Goal: Task Accomplishment & Management: Manage account settings

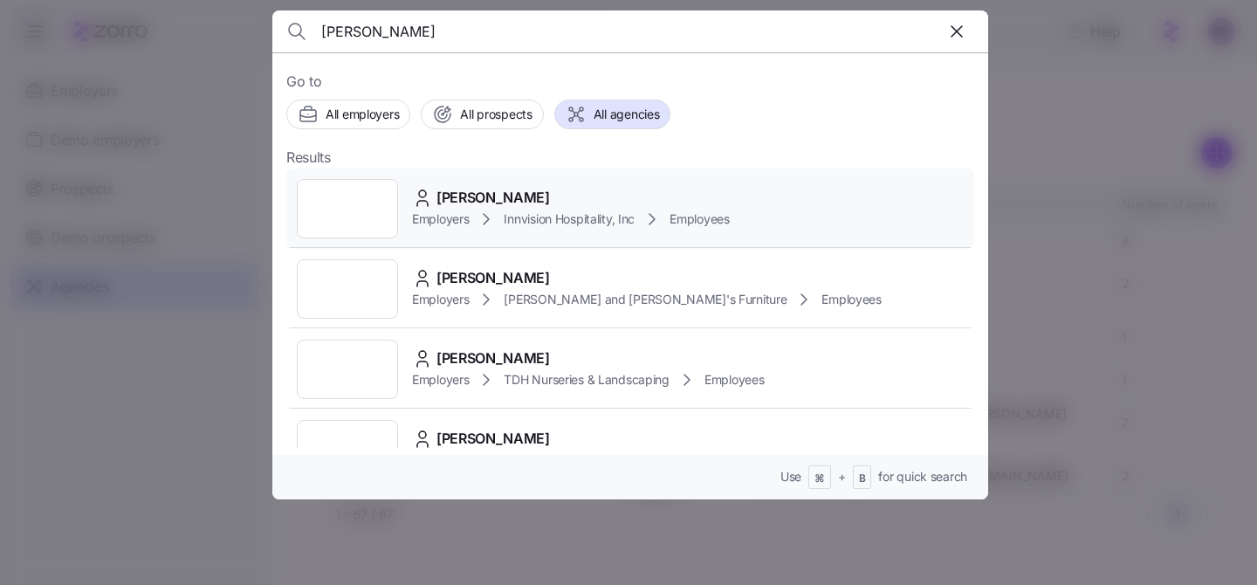
type input "carol can"
click at [586, 184] on div "Carol Cannon Employers Innvision Hospitality, Inc Employees" at bounding box center [630, 208] width 688 height 80
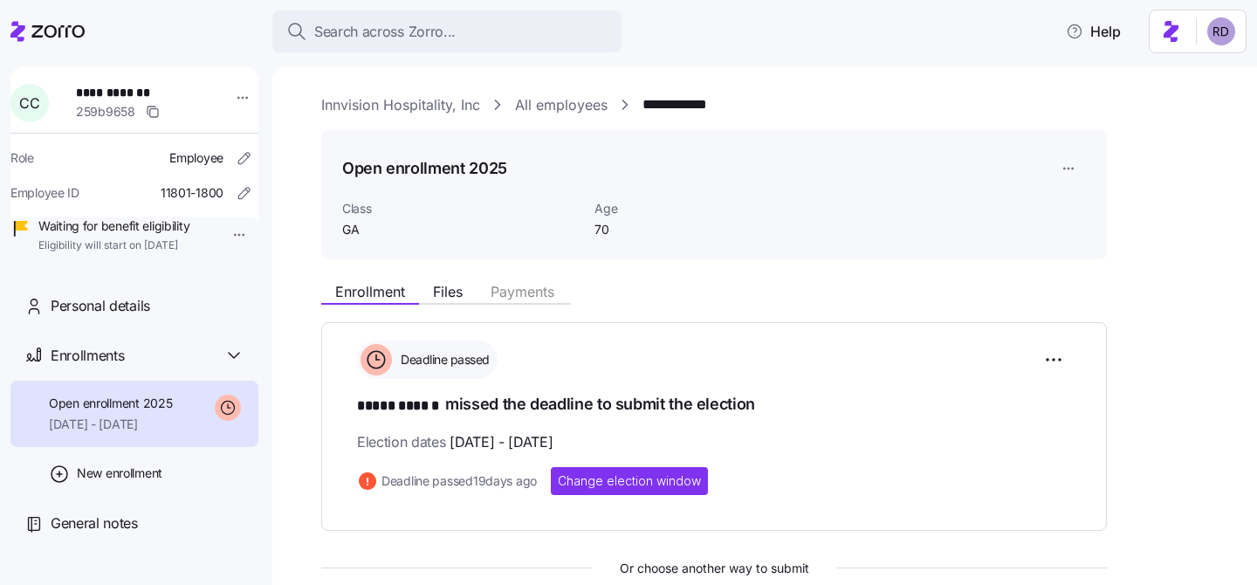
click at [397, 106] on link "Innvision Hospitality, Inc" at bounding box center [400, 105] width 159 height 22
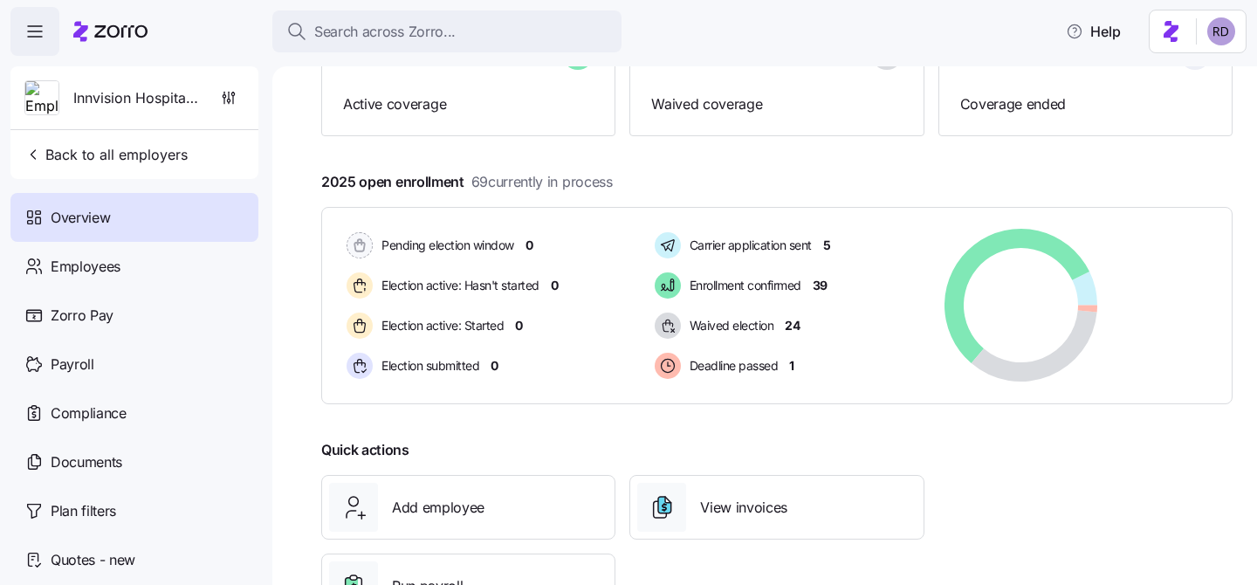
scroll to position [224, 0]
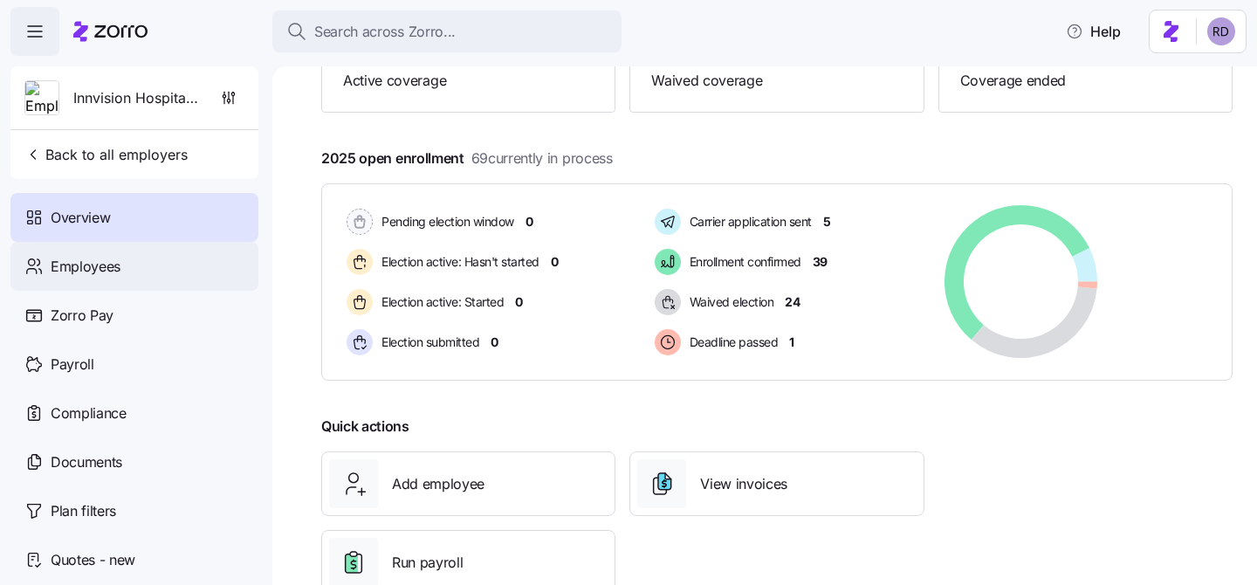
click at [138, 278] on div "Employees" at bounding box center [134, 266] width 248 height 49
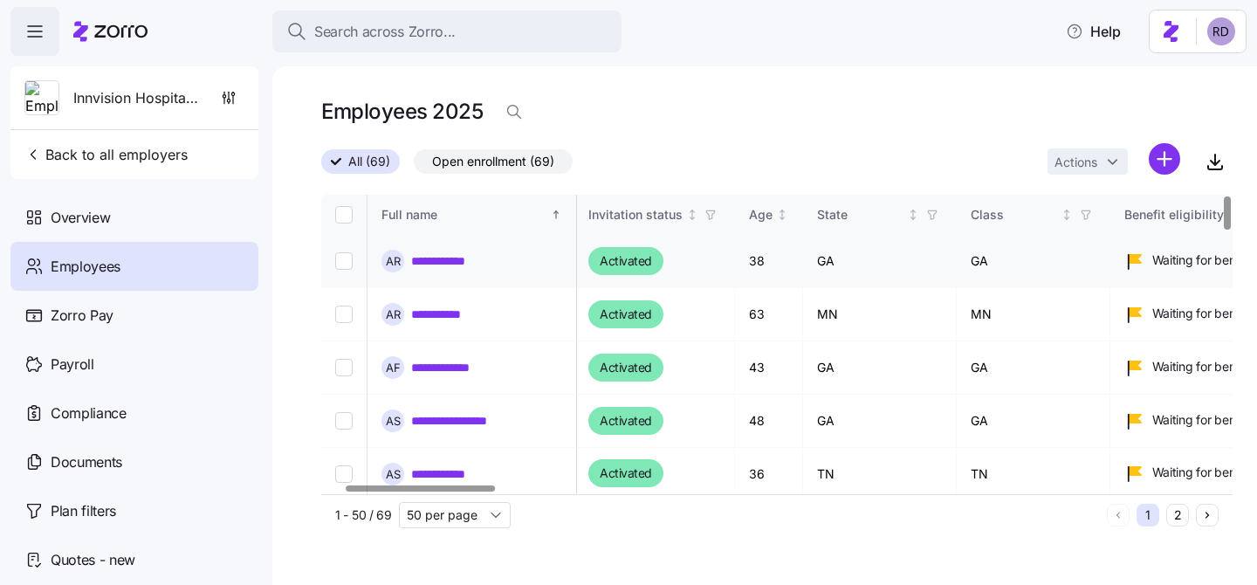
scroll to position [0, 126]
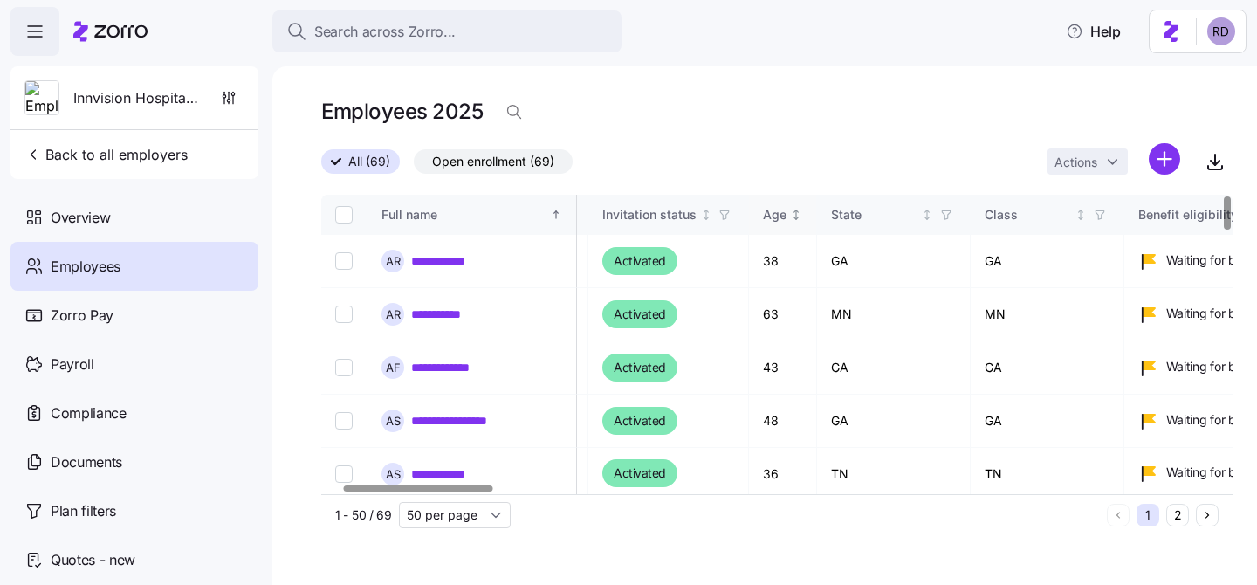
click at [802, 212] on div "Age" at bounding box center [782, 214] width 39 height 19
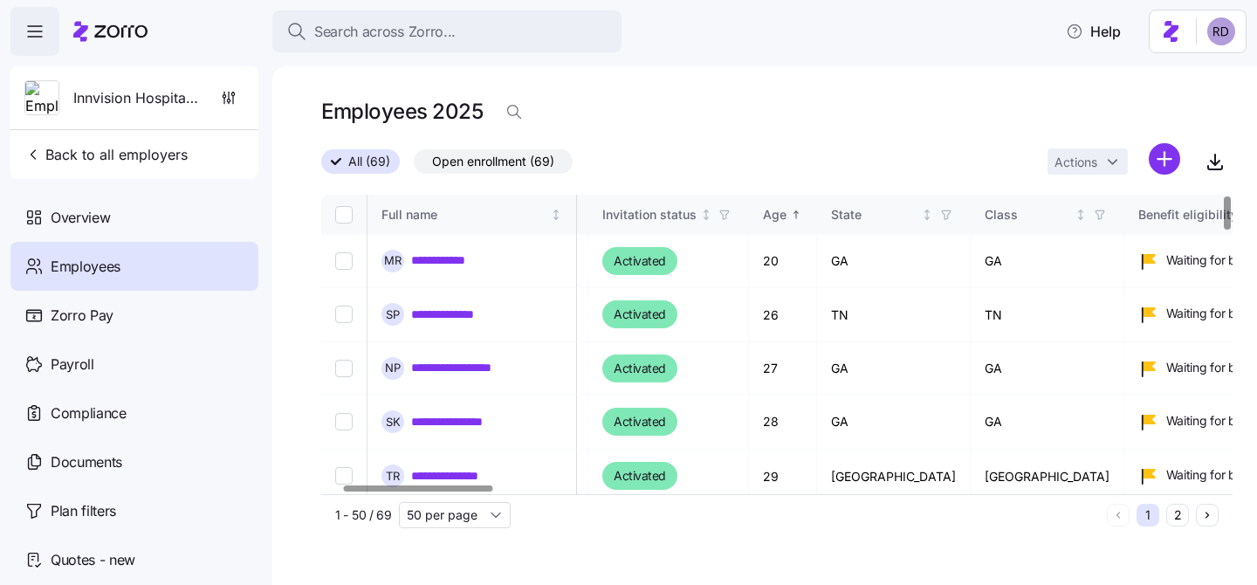
click at [802, 216] on icon "Sorted ascending" at bounding box center [796, 215] width 12 height 12
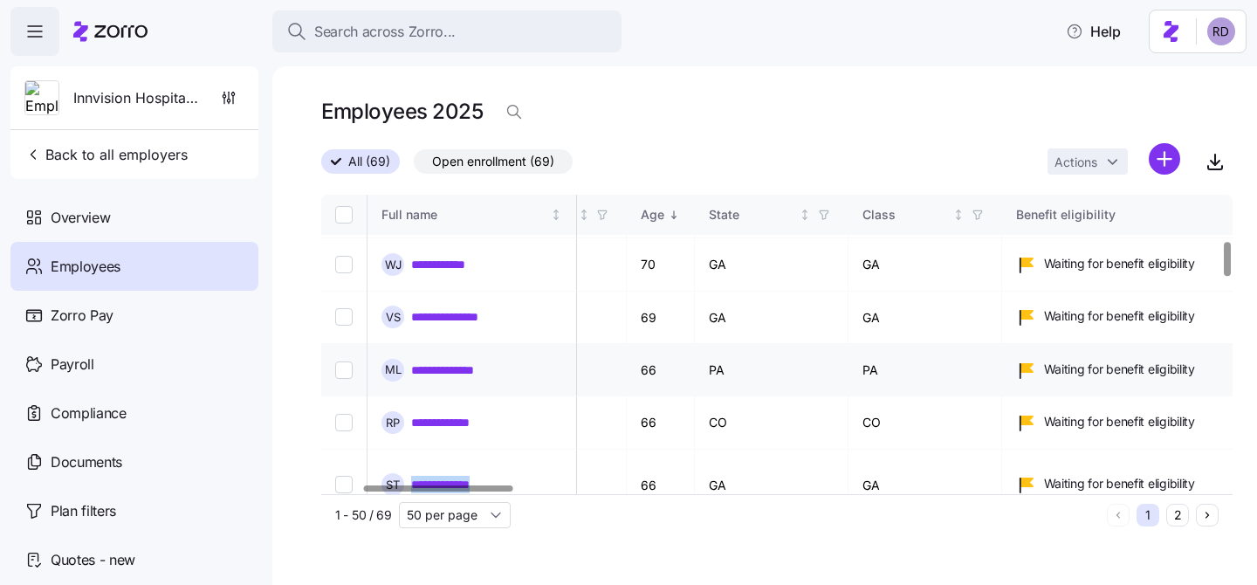
scroll to position [412, 248]
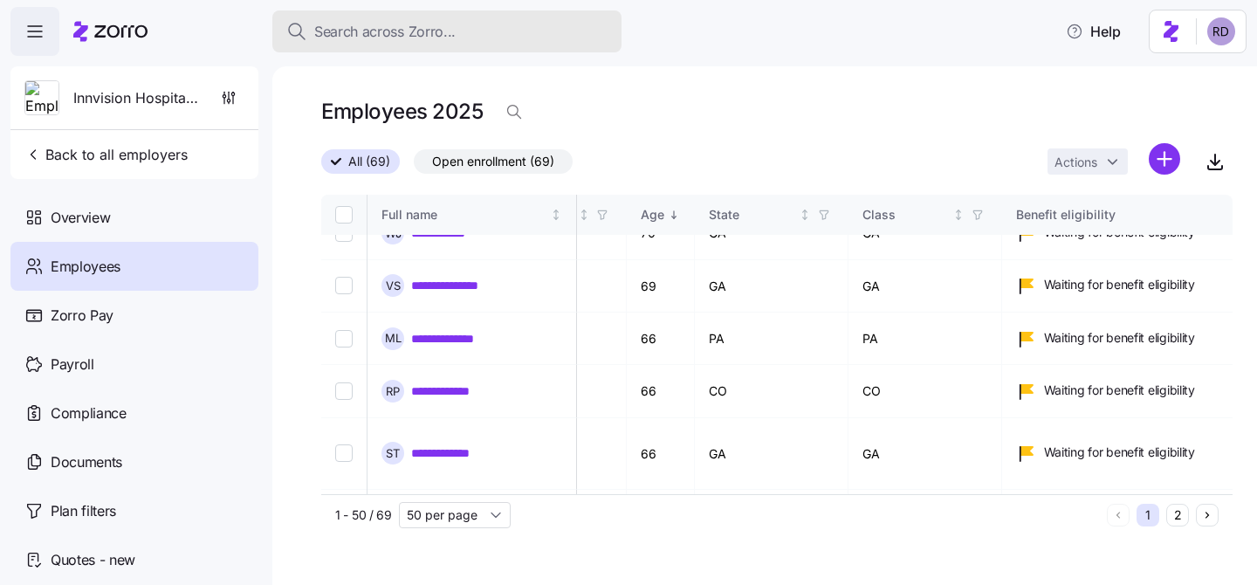
click at [445, 21] on span "Search across Zorro..." at bounding box center [384, 32] width 141 height 22
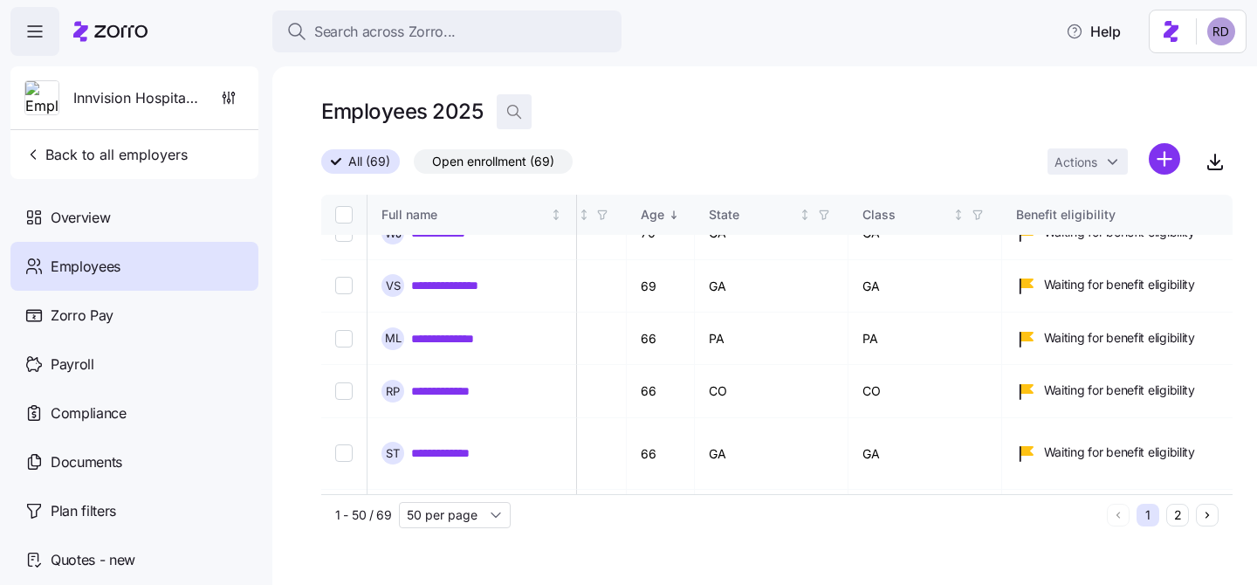
click at [515, 106] on icon "button" at bounding box center [513, 111] width 17 height 17
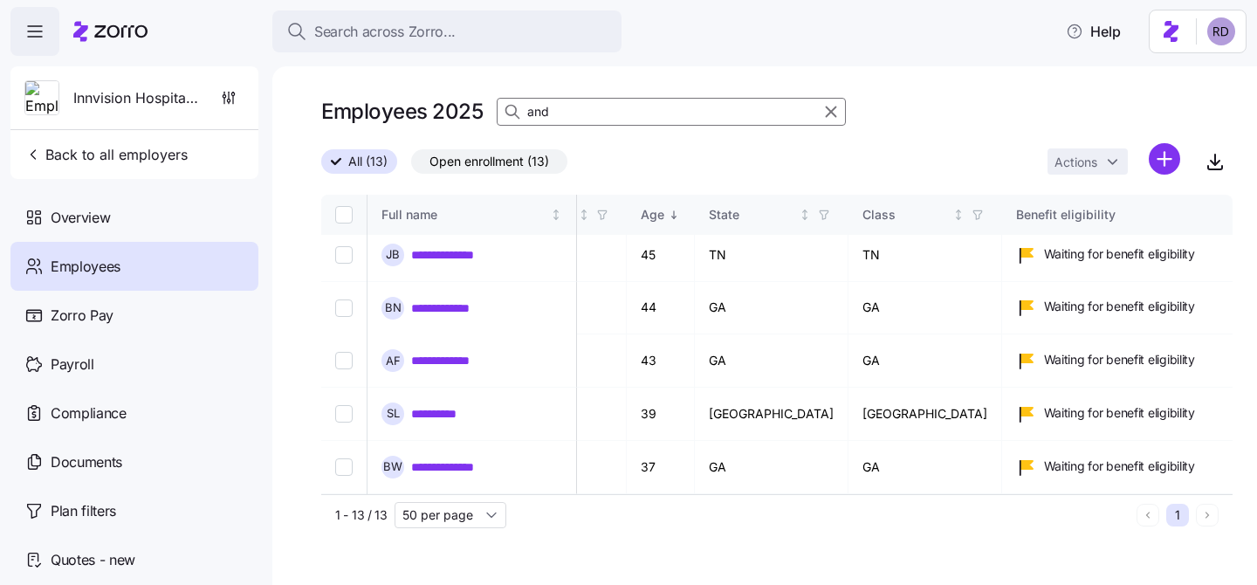
scroll to position [138, 248]
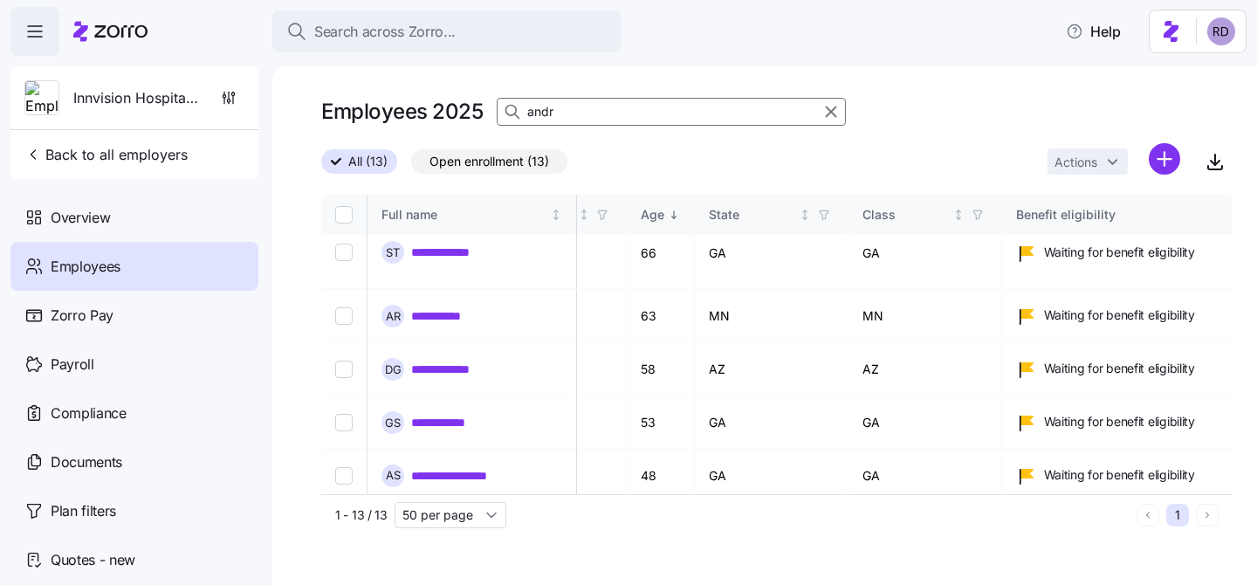
scroll to position [0, 248]
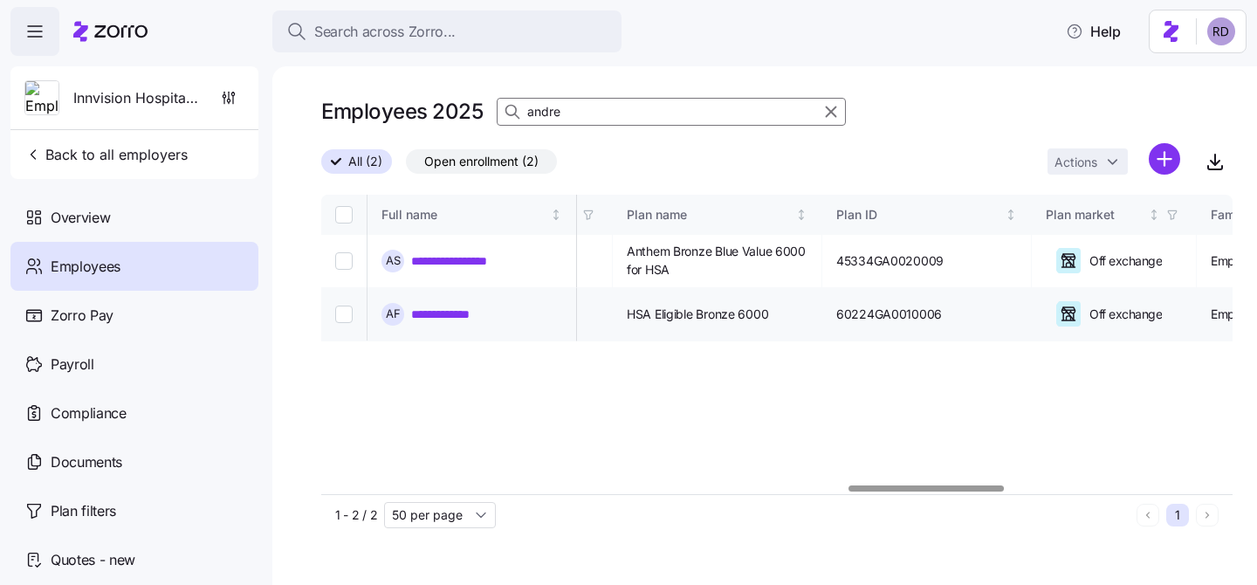
scroll to position [0, 3223]
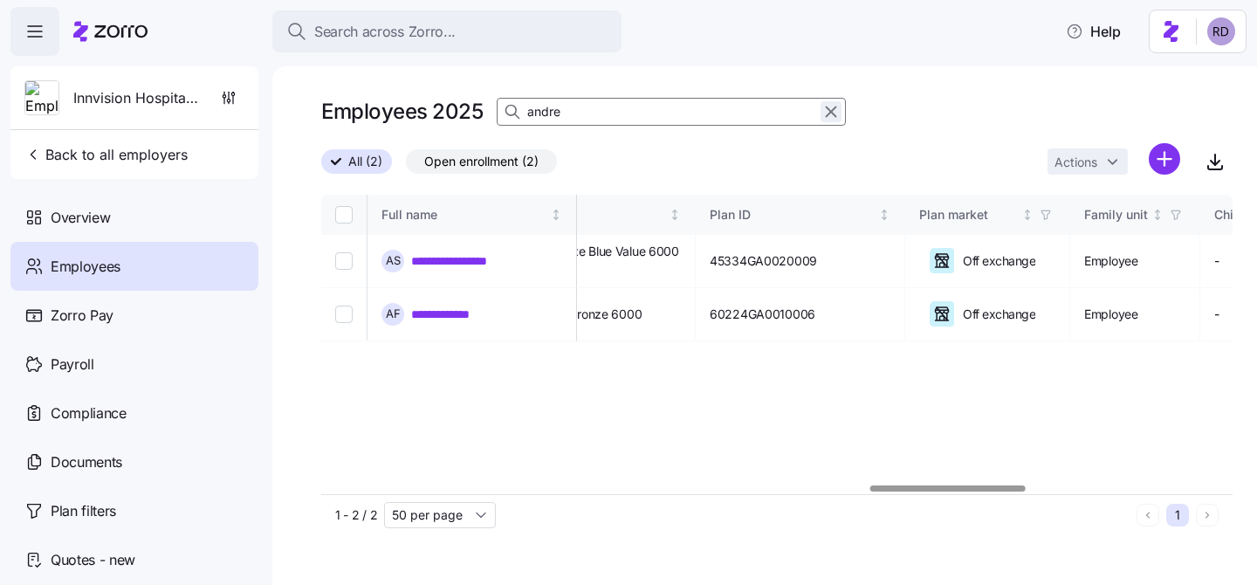
type input "andre"
click at [826, 105] on icon "button" at bounding box center [830, 111] width 19 height 21
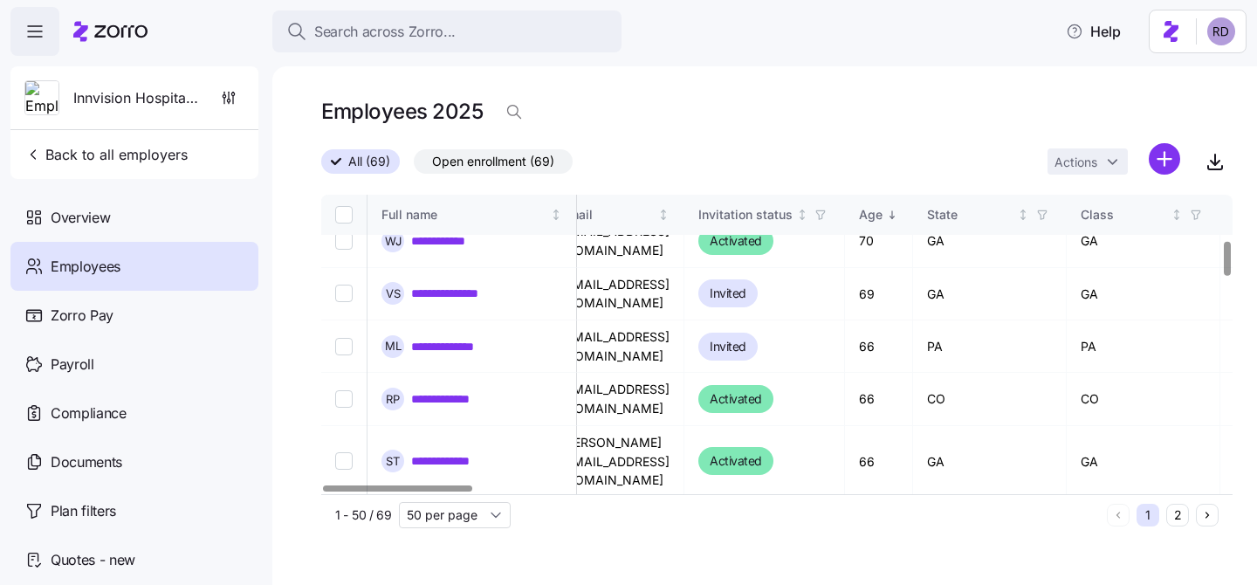
scroll to position [404, 0]
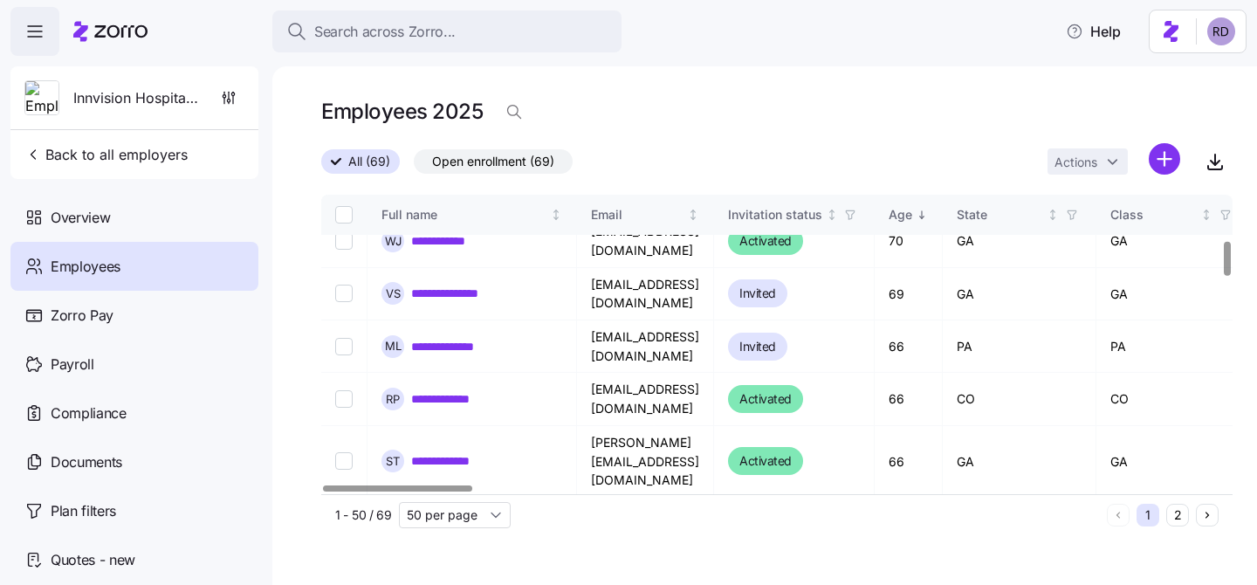
click at [426, 514] on link "**********" at bounding box center [452, 522] width 82 height 17
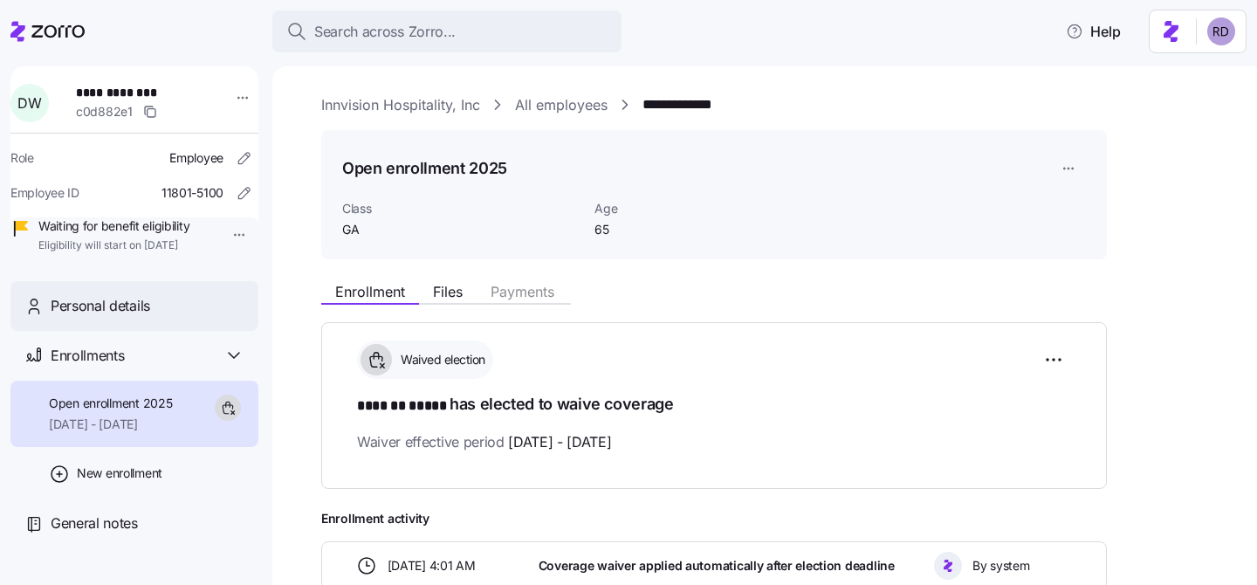
click at [132, 317] on span "Personal details" at bounding box center [100, 306] width 99 height 22
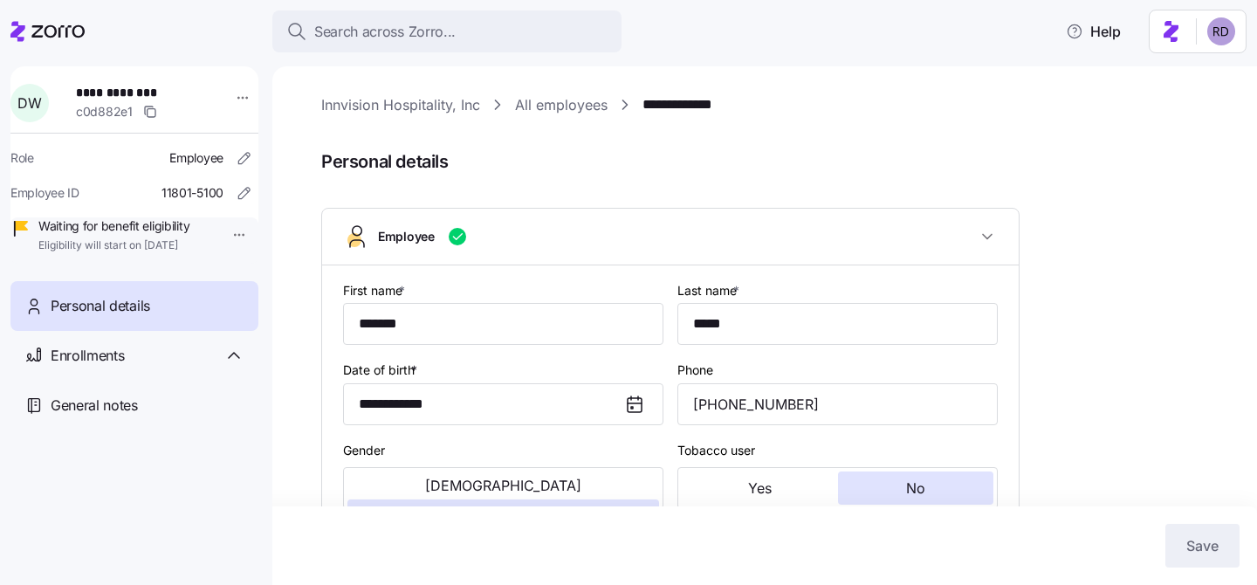
type input "GA"
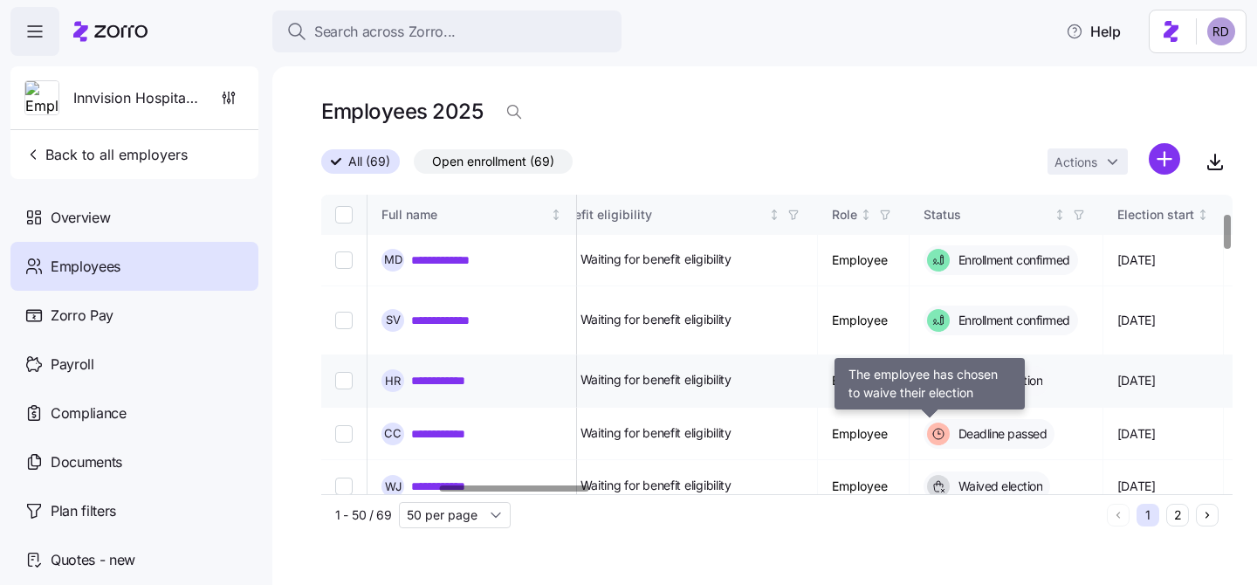
scroll to position [169, 711]
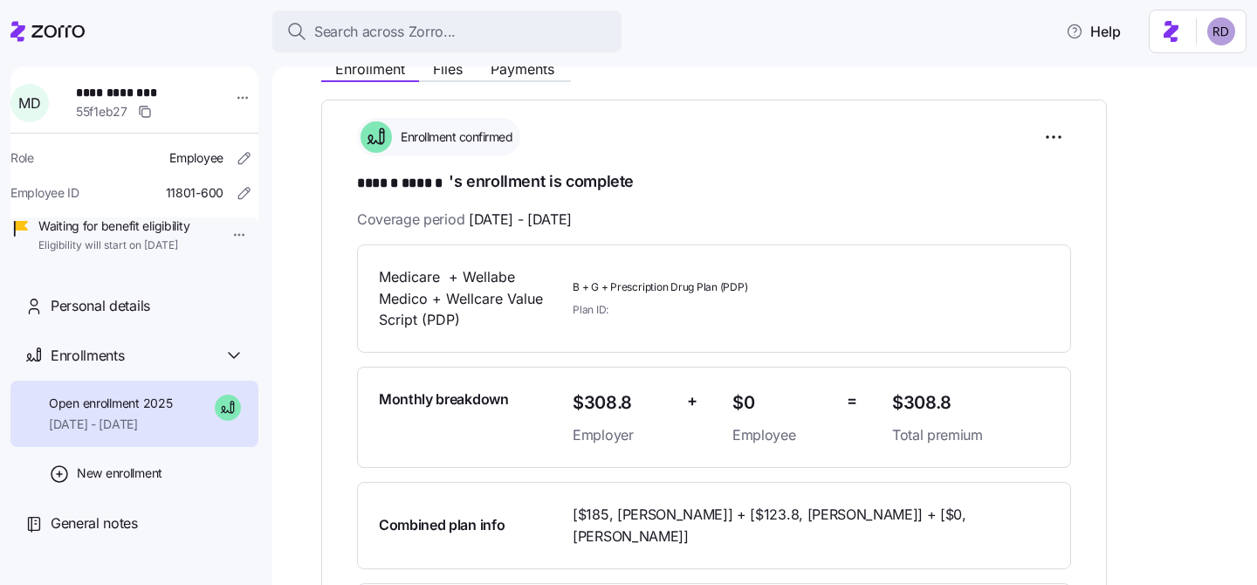
scroll to position [249, 0]
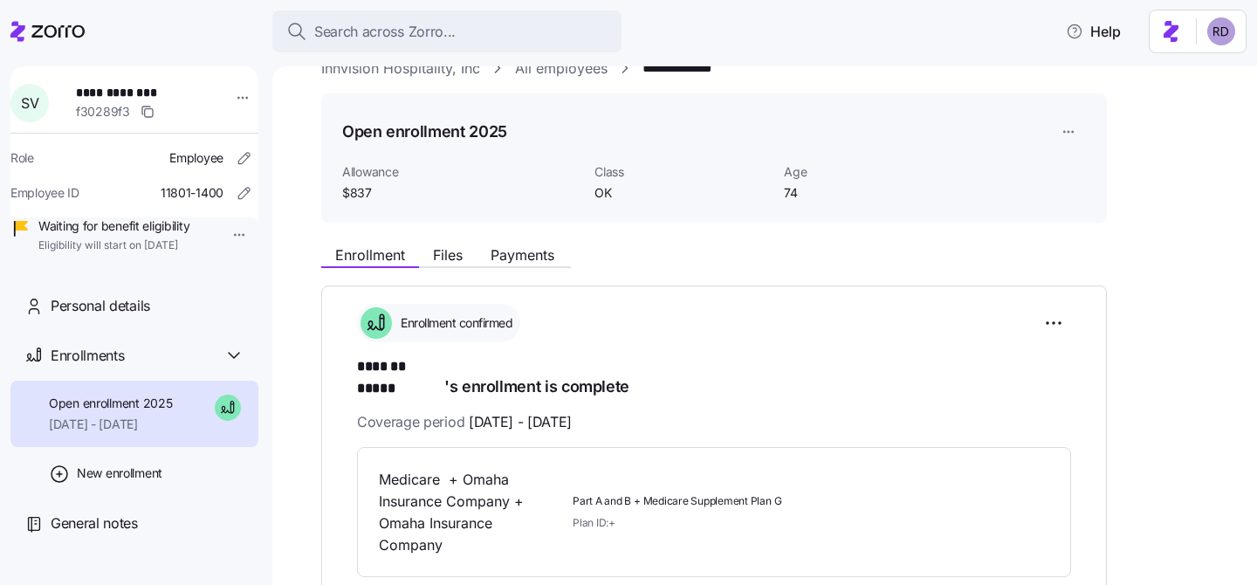
scroll to position [17, 0]
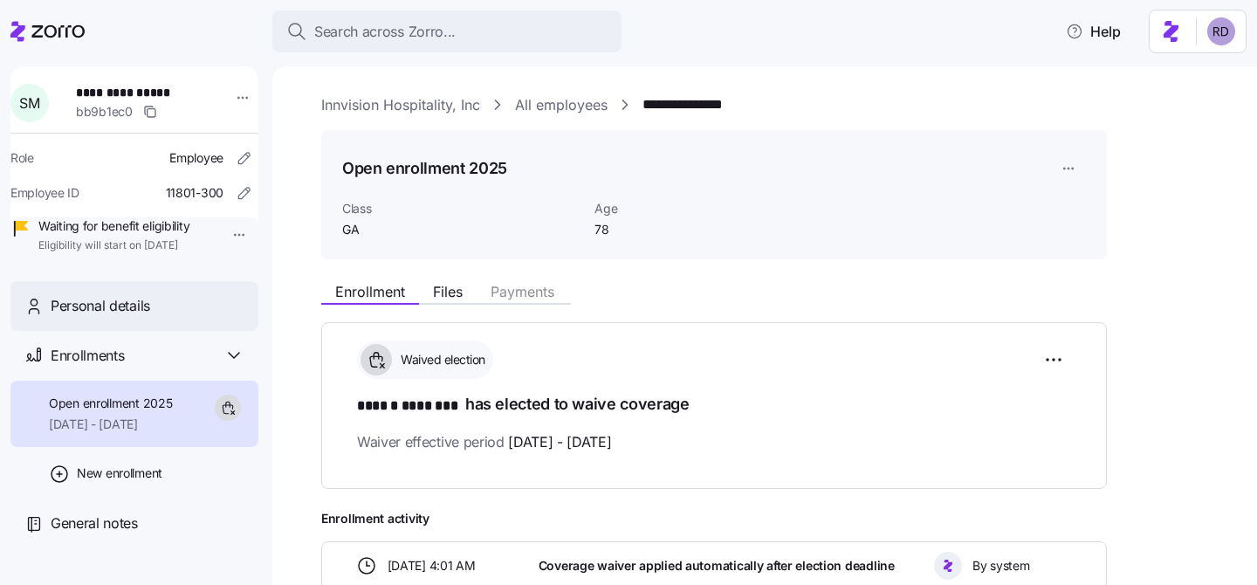
click at [148, 317] on span "Personal details" at bounding box center [100, 306] width 99 height 22
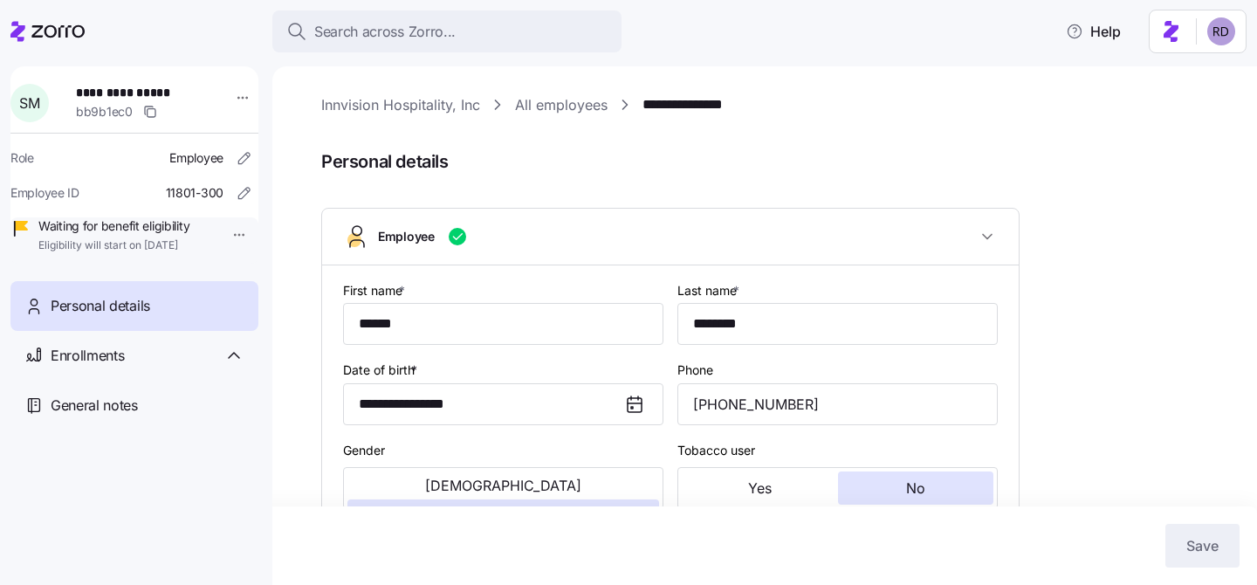
type input "GA"
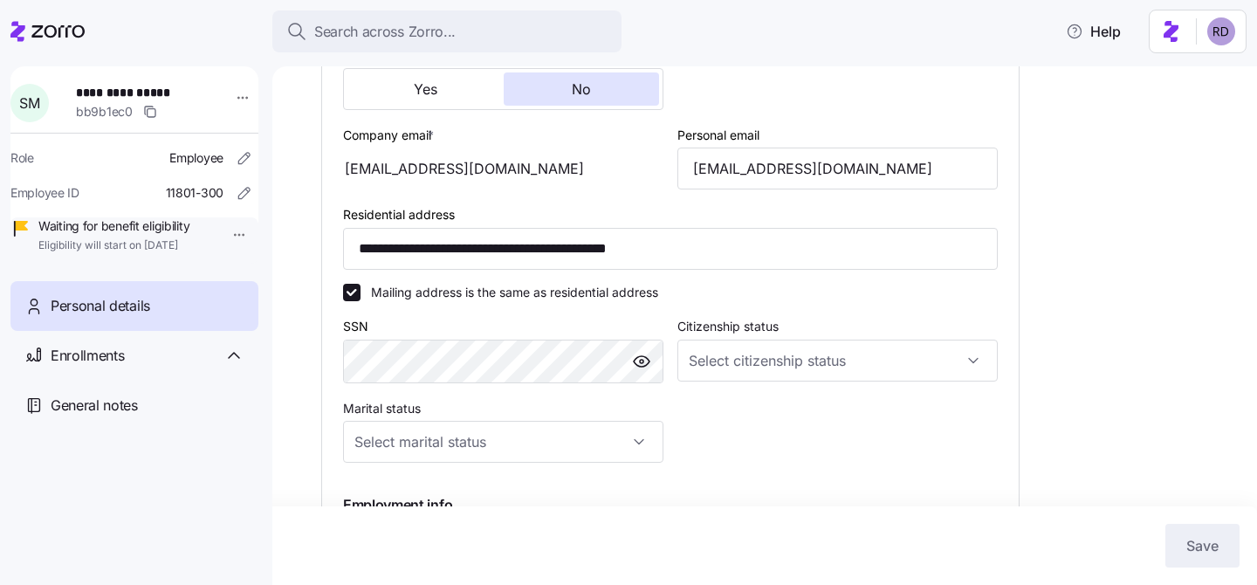
scroll to position [797, 0]
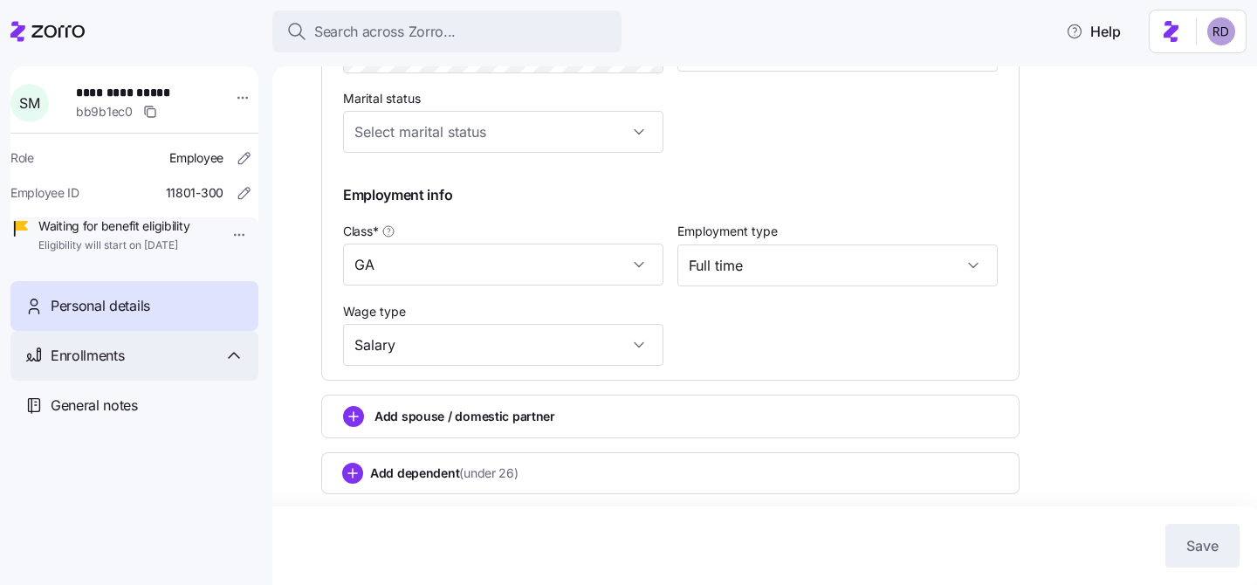
click at [136, 367] on div "Enrollments" at bounding box center [148, 356] width 194 height 22
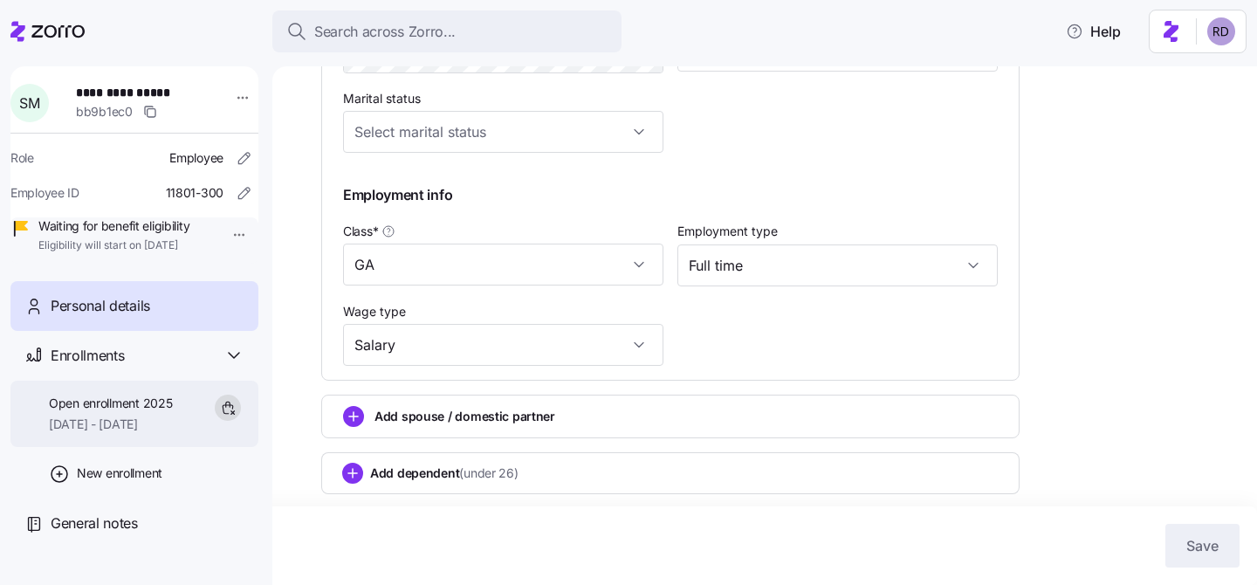
click at [165, 433] on span "[DATE] - [DATE]" at bounding box center [110, 423] width 123 height 17
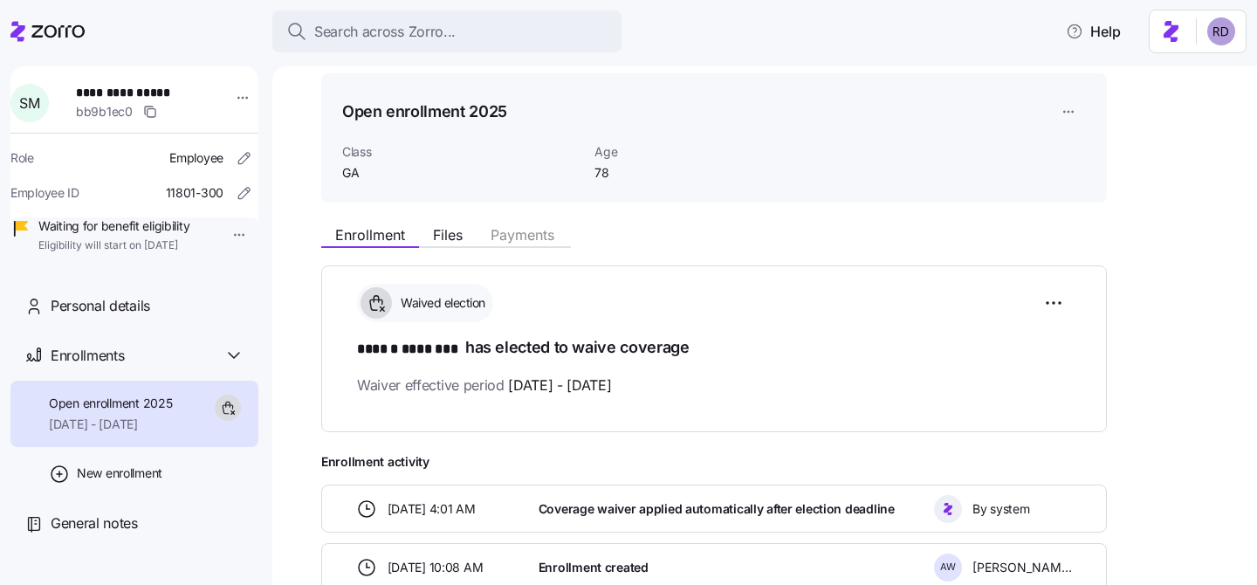
scroll to position [166, 0]
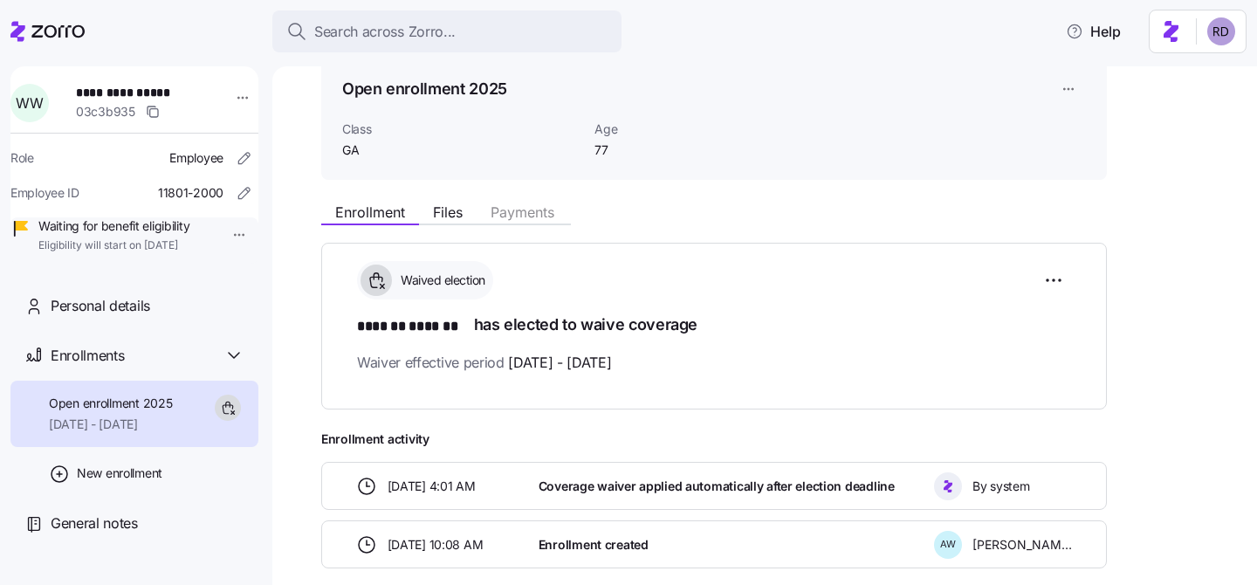
scroll to position [118, 0]
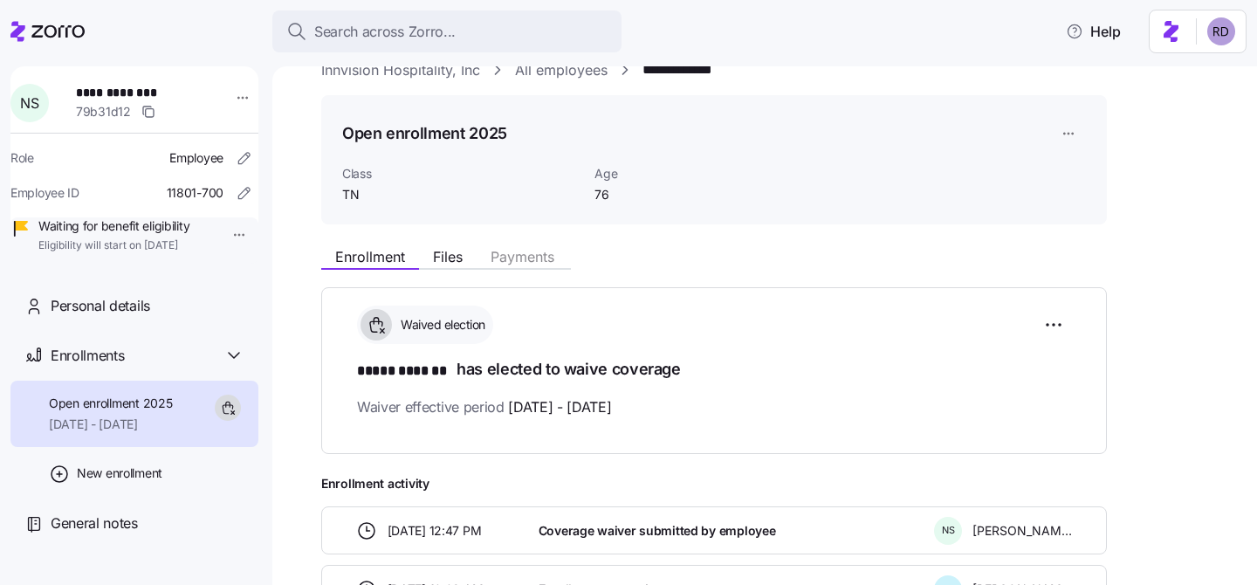
scroll to position [44, 0]
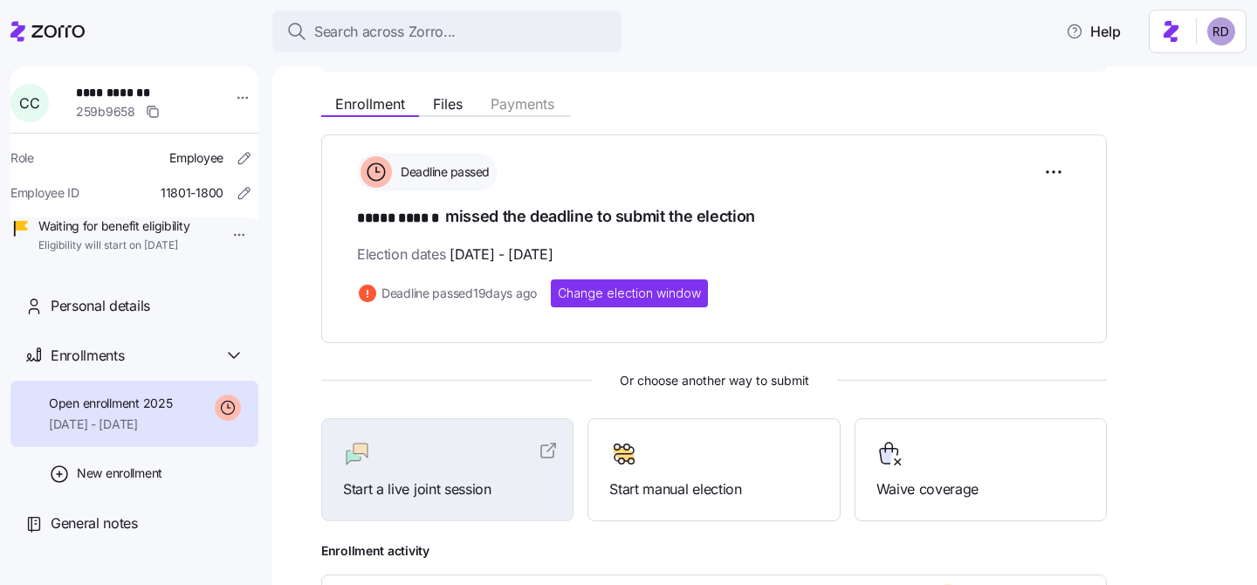
scroll to position [183, 0]
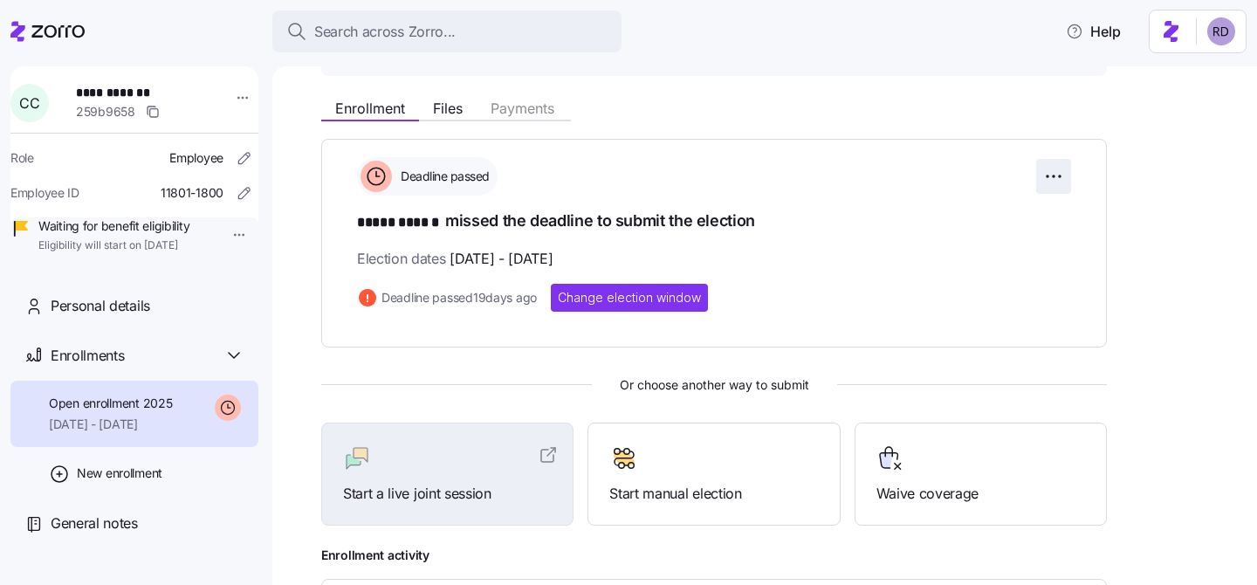
click at [1050, 178] on html "**********" at bounding box center [628, 287] width 1257 height 574
click at [1112, 136] on html "**********" at bounding box center [628, 287] width 1257 height 574
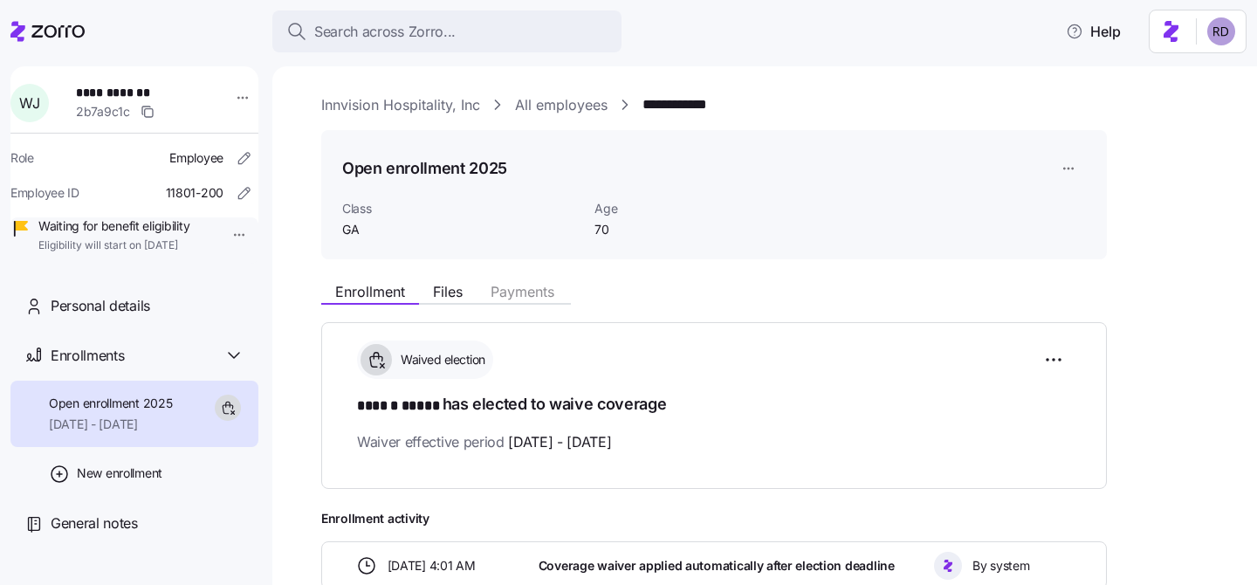
scroll to position [57, 0]
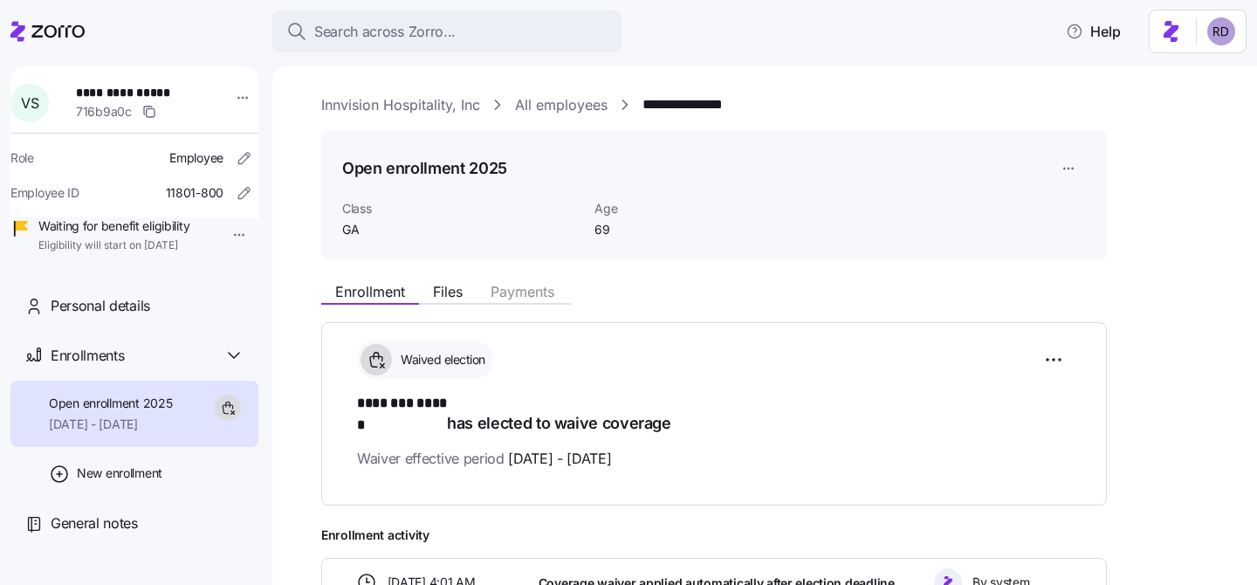
scroll to position [64, 0]
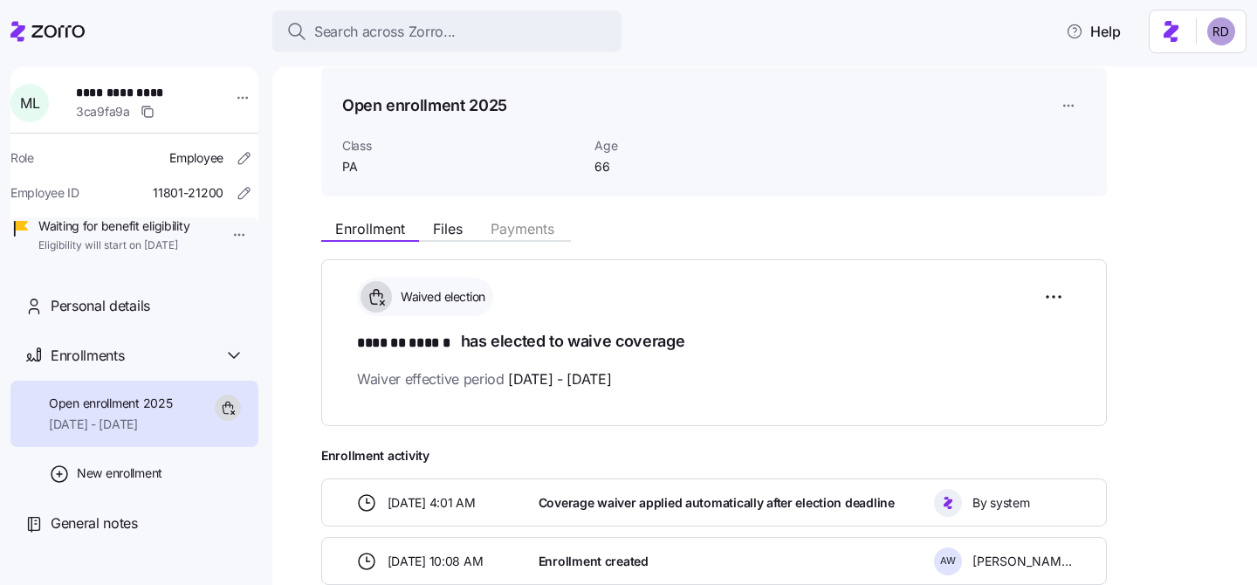
scroll to position [75, 0]
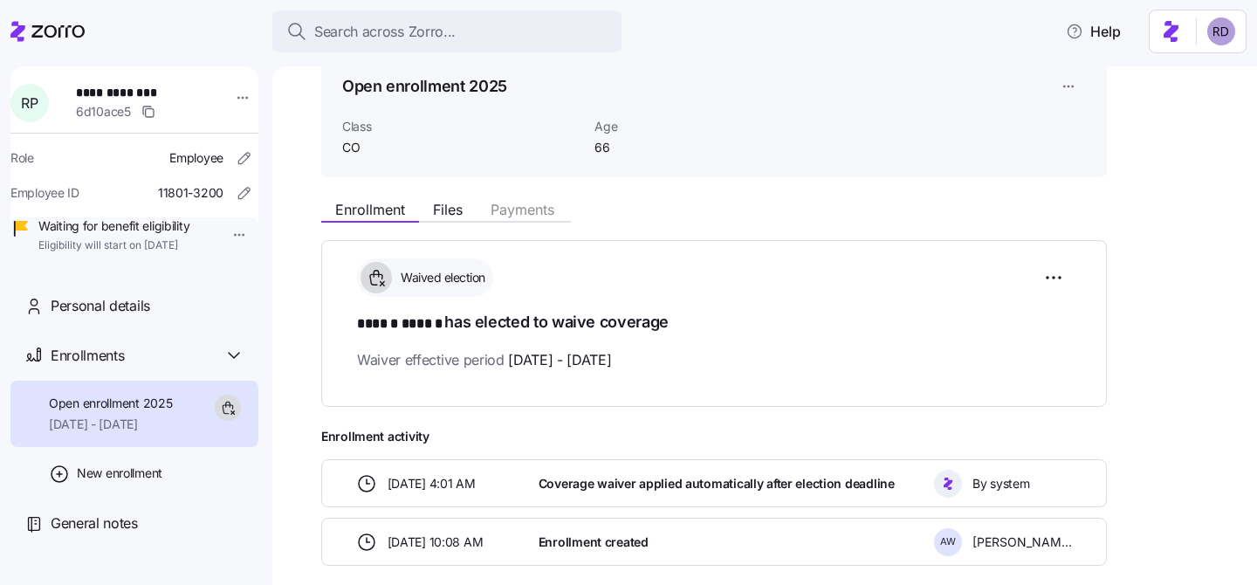
scroll to position [95, 0]
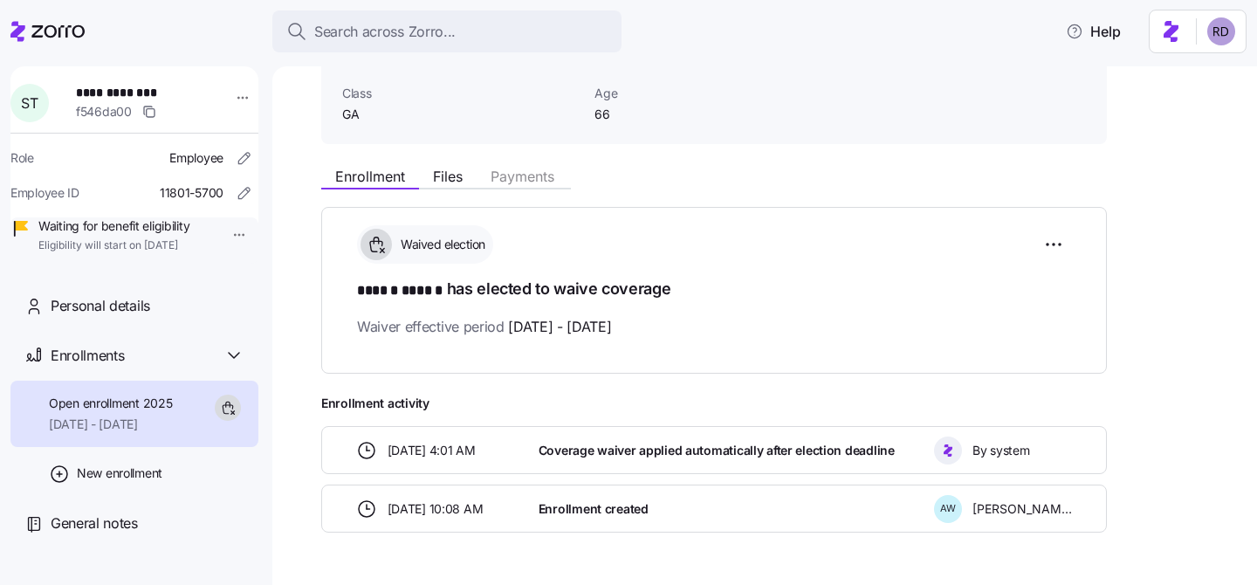
scroll to position [116, 0]
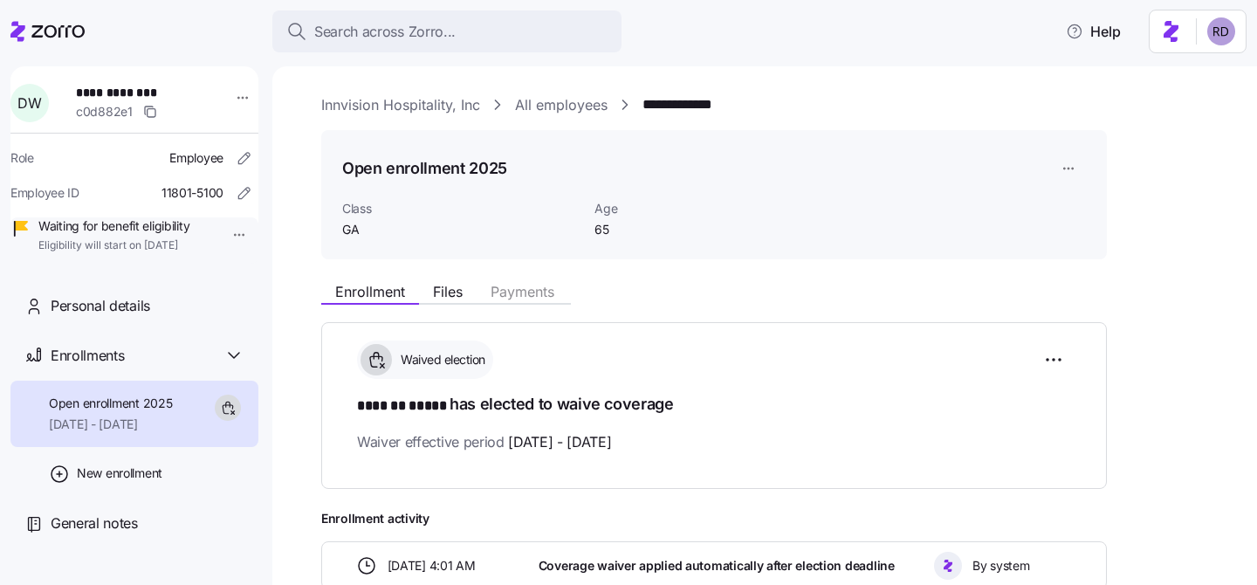
click at [439, 24] on span "Search across Zorro..." at bounding box center [384, 32] width 141 height 22
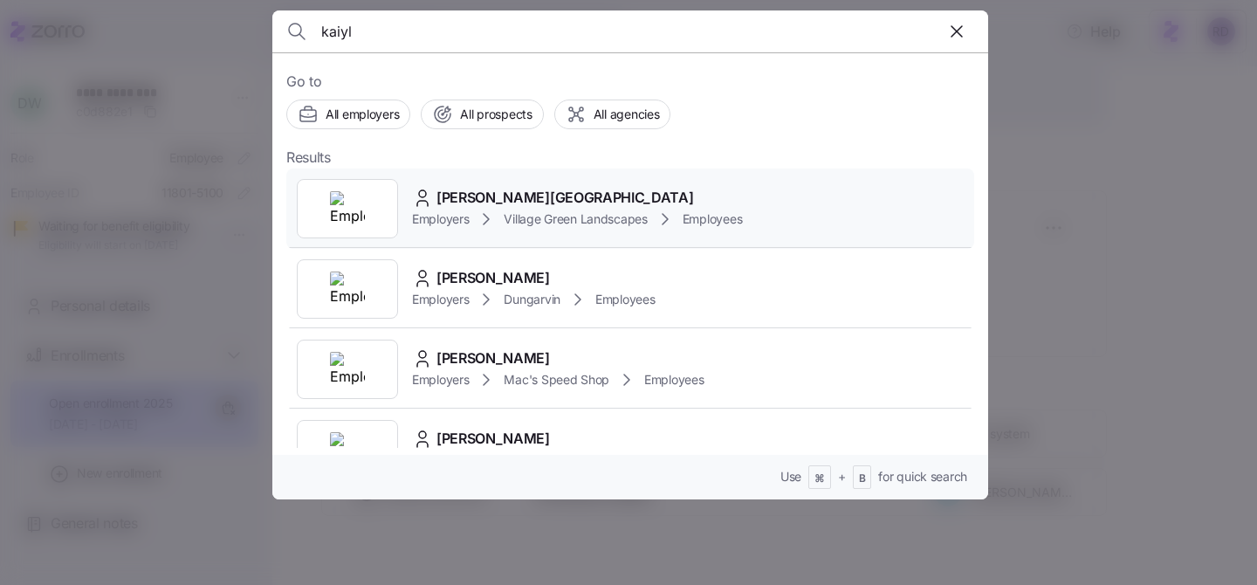
scroll to position [50, 0]
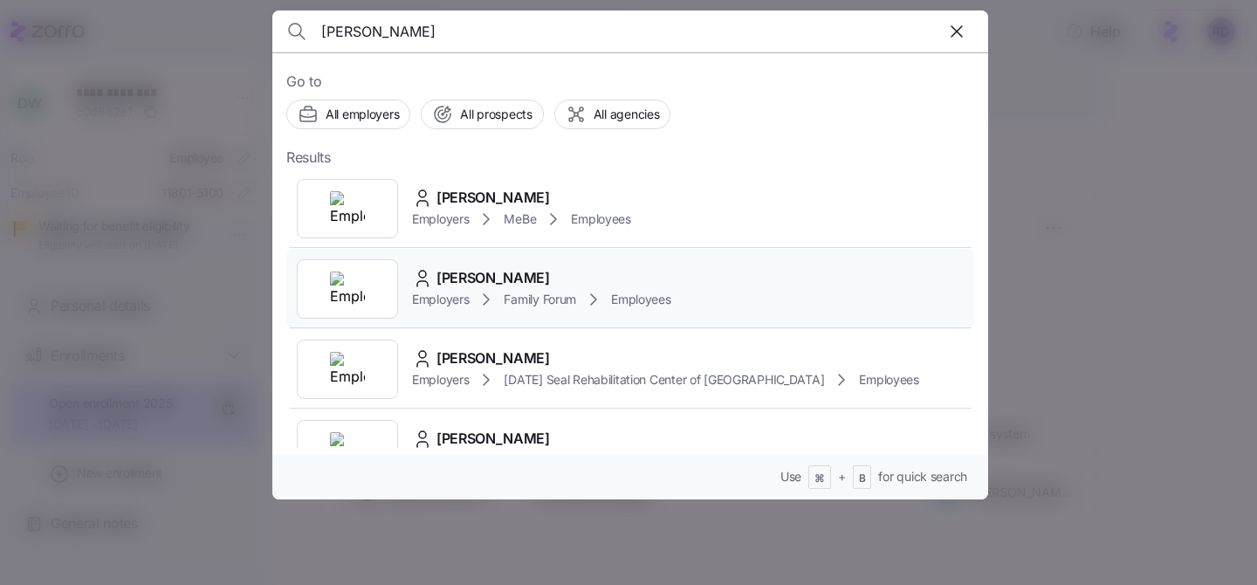
type input "kail"
click at [671, 285] on div "Kailaya Pallas" at bounding box center [541, 278] width 259 height 22
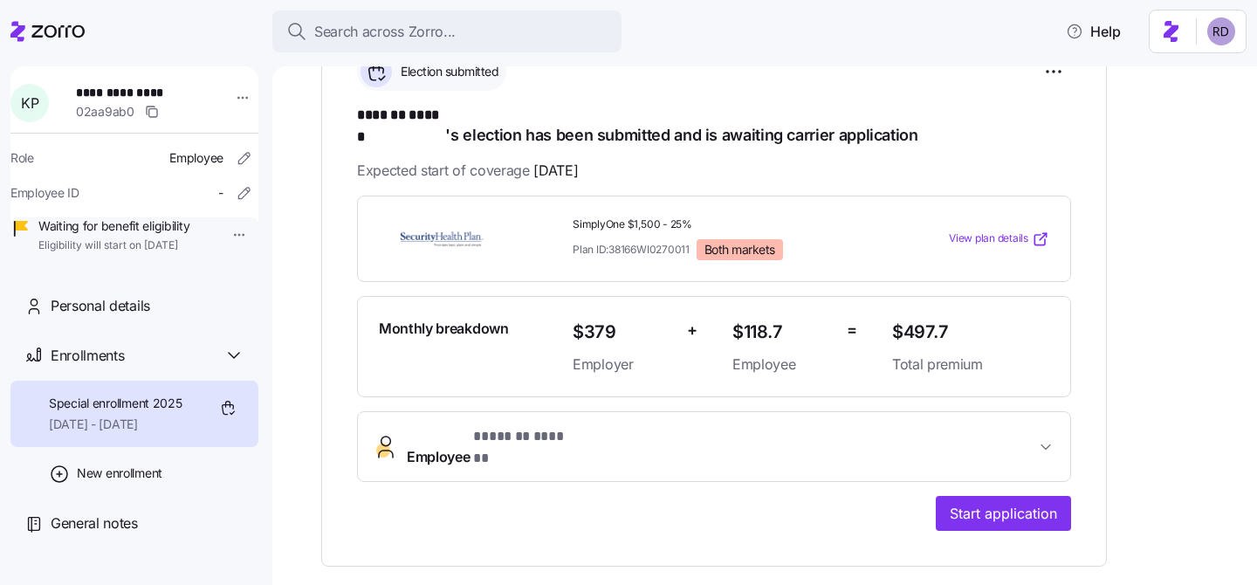
scroll to position [309, 0]
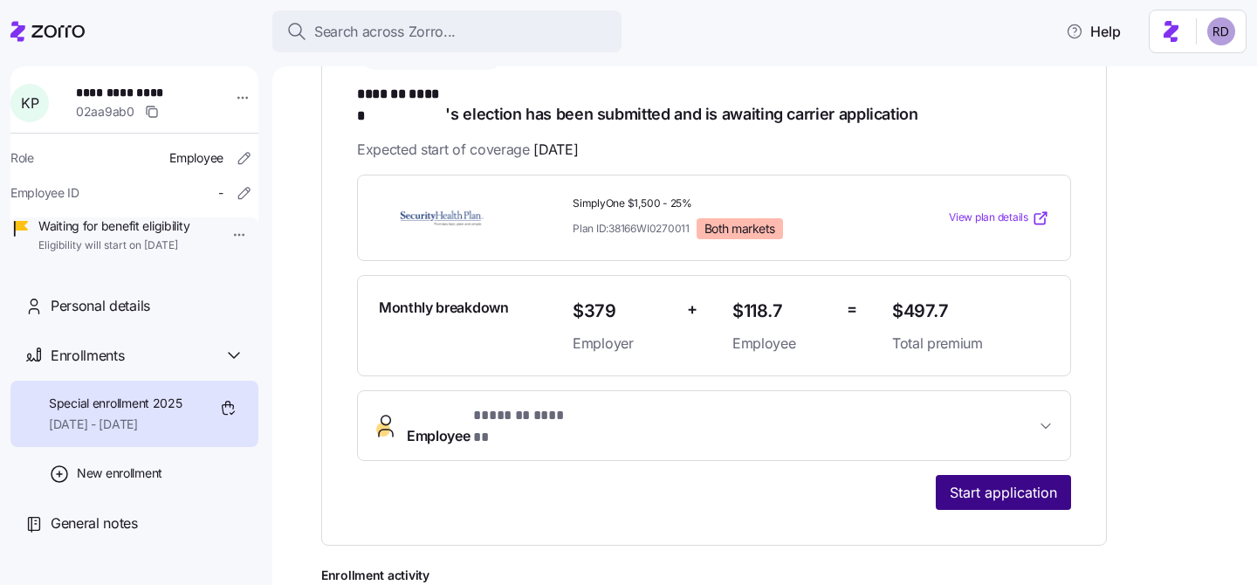
click at [1002, 482] on span "Start application" at bounding box center [1003, 492] width 107 height 21
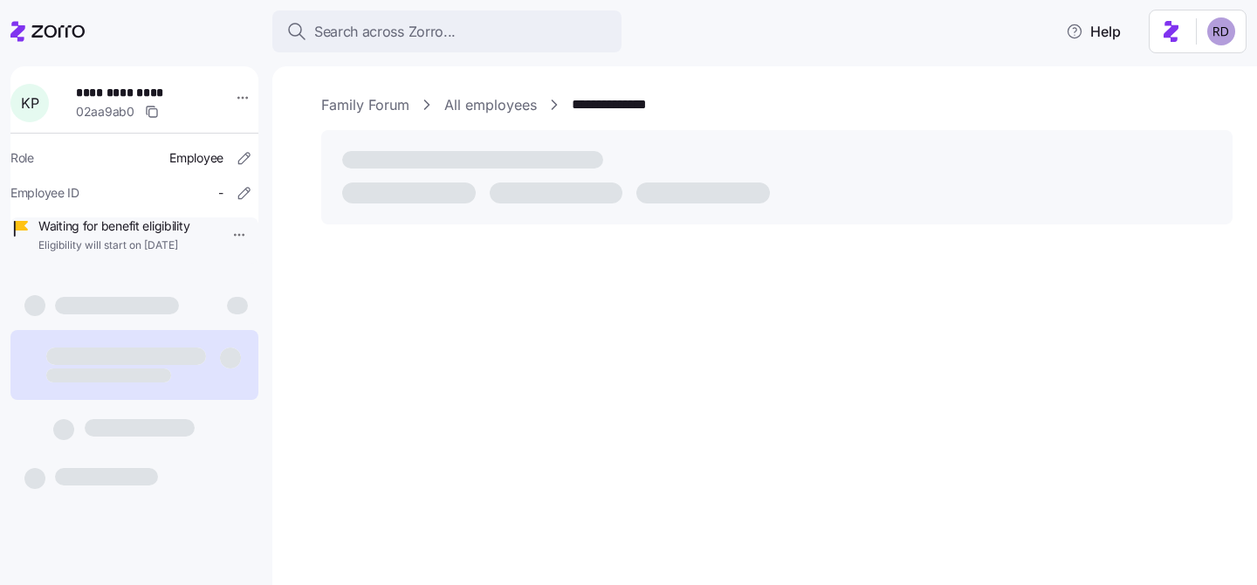
click at [902, 41] on div "Search across Zorro... Help" at bounding box center [628, 31] width 1236 height 49
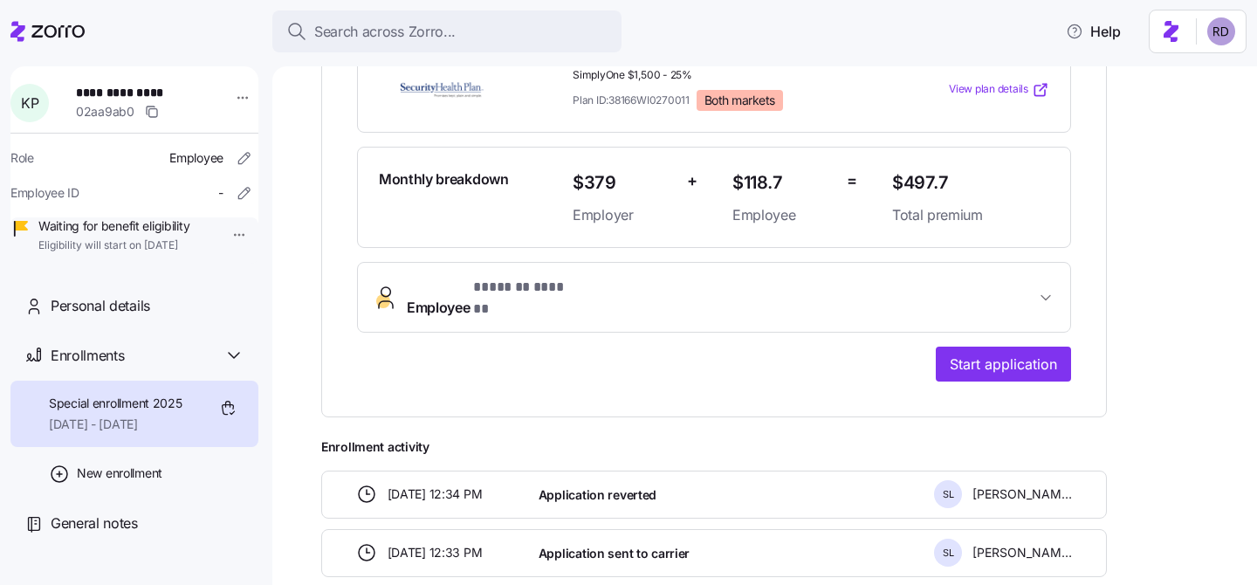
scroll to position [449, 0]
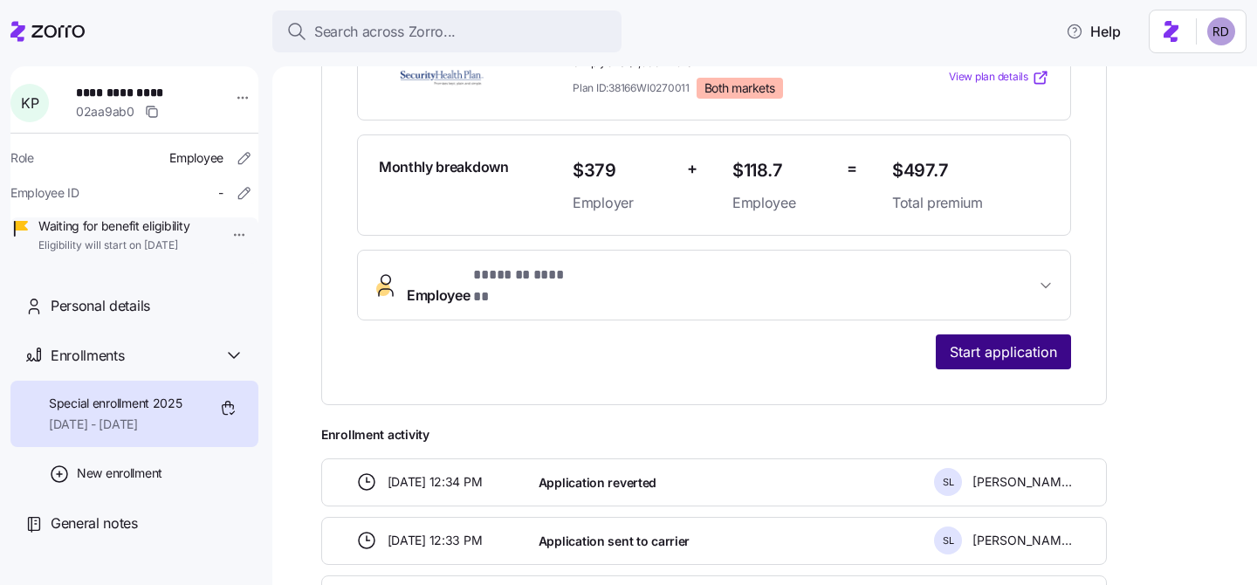
click at [1008, 341] on span "Start application" at bounding box center [1003, 351] width 107 height 21
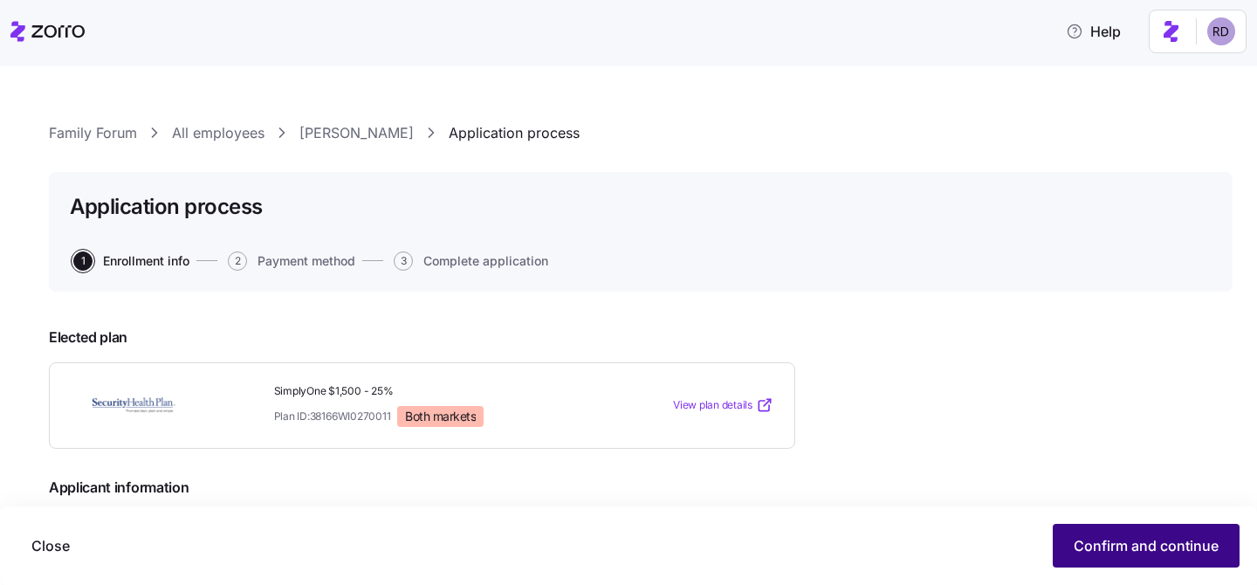
click at [1108, 549] on span "Confirm and continue" at bounding box center [1146, 545] width 145 height 21
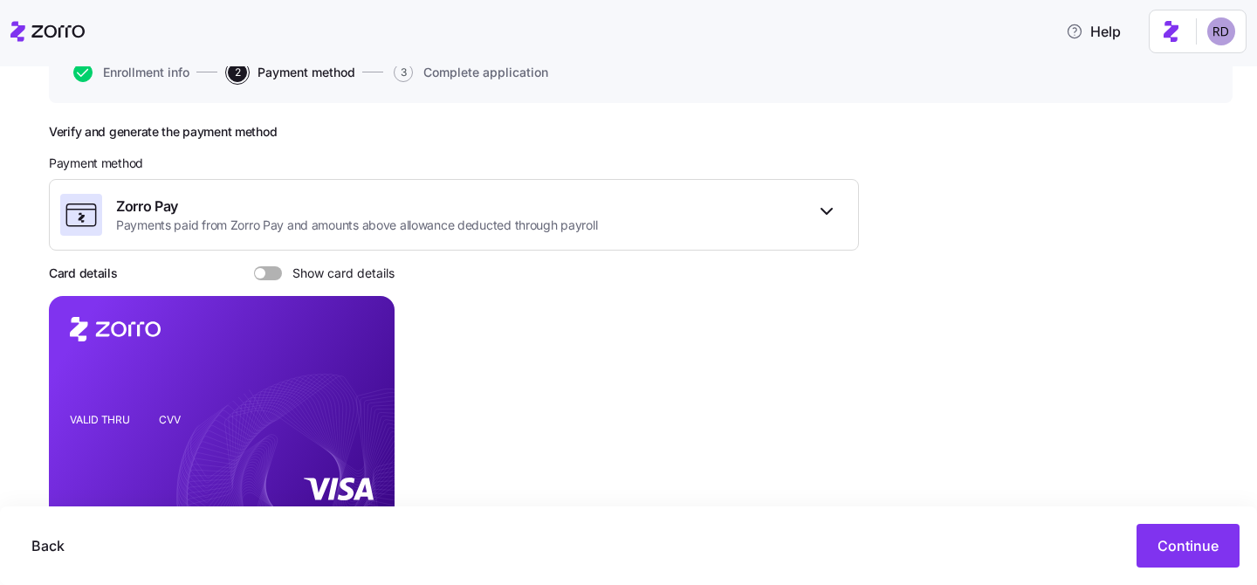
scroll to position [278, 0]
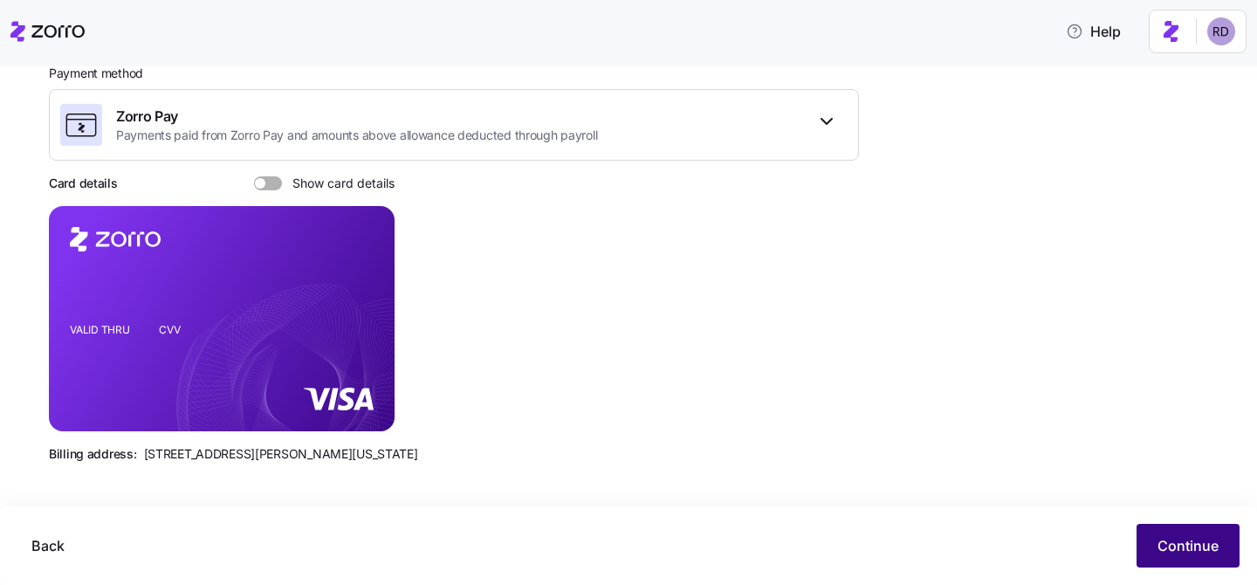
click at [1168, 540] on span "Continue" at bounding box center [1187, 545] width 61 height 21
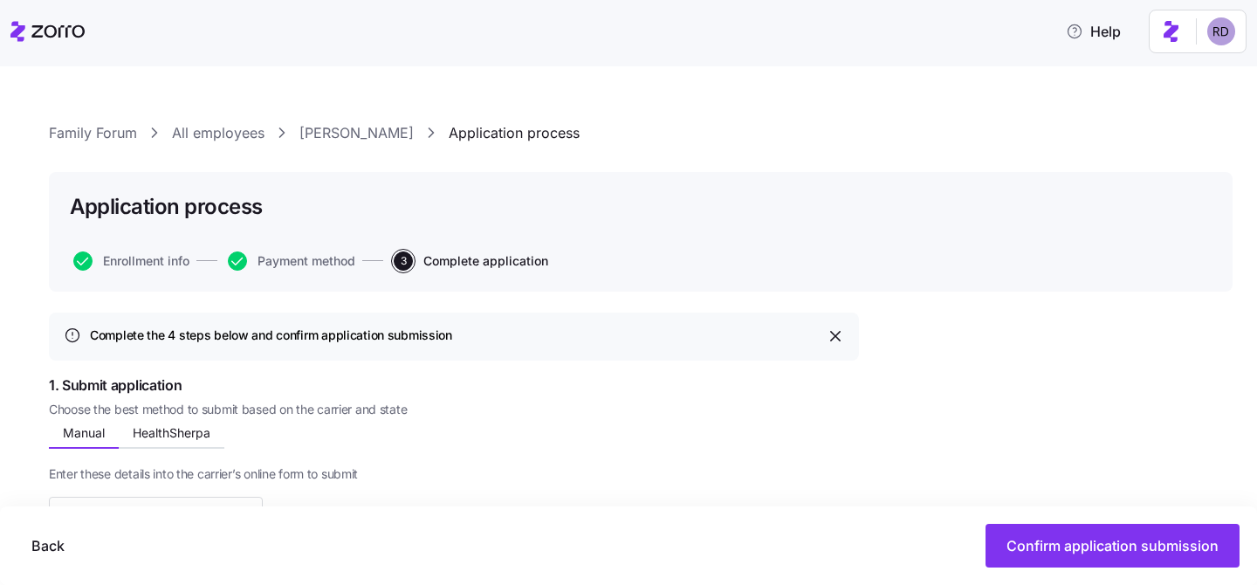
click at [327, 131] on link "Kailaya Pallas" at bounding box center [356, 133] width 114 height 22
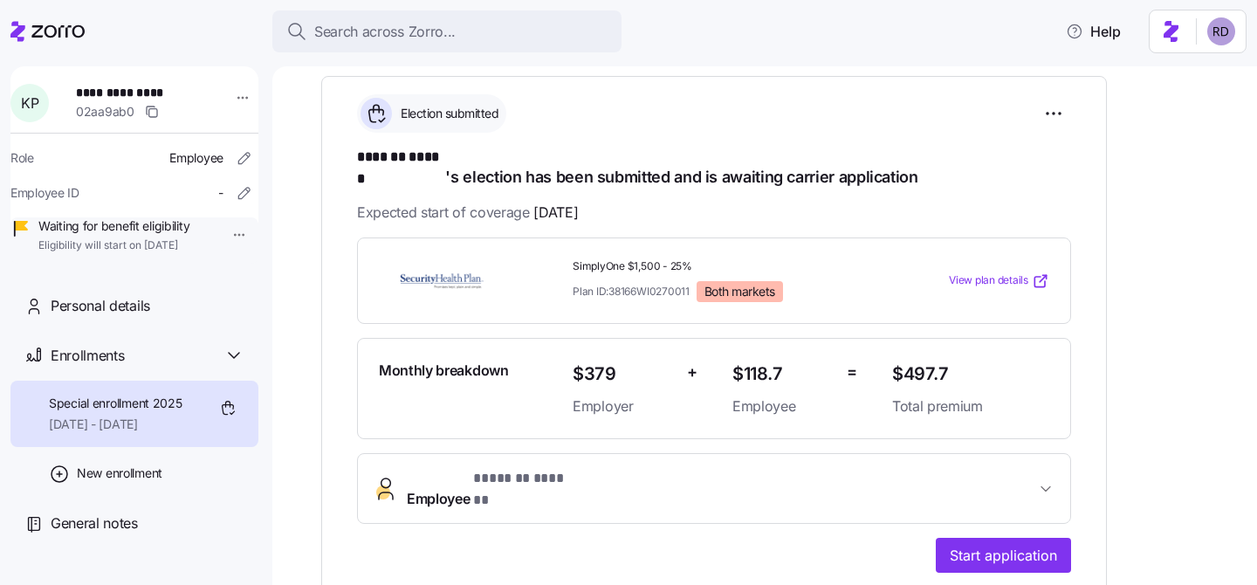
scroll to position [233, 0]
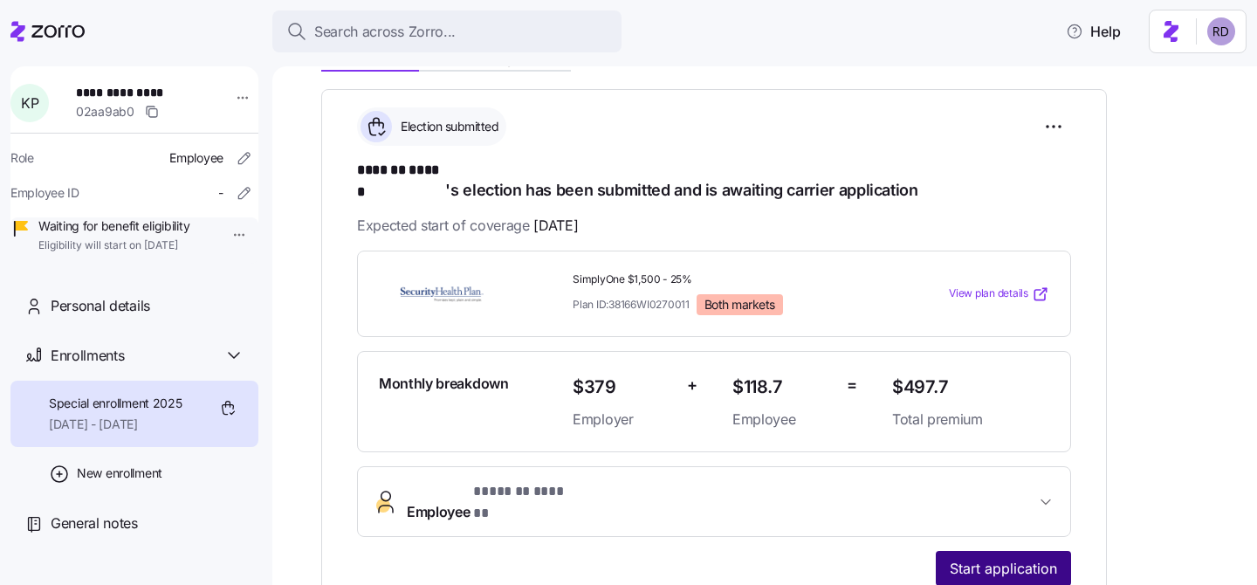
click at [999, 558] on span "Start application" at bounding box center [1003, 568] width 107 height 21
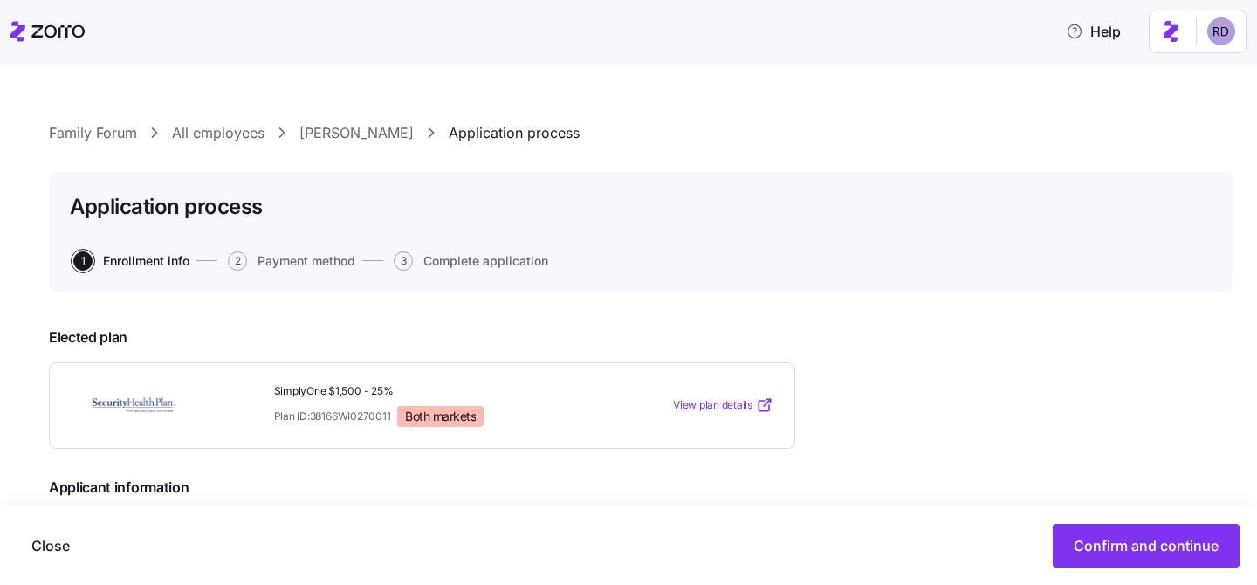
scroll to position [226, 0]
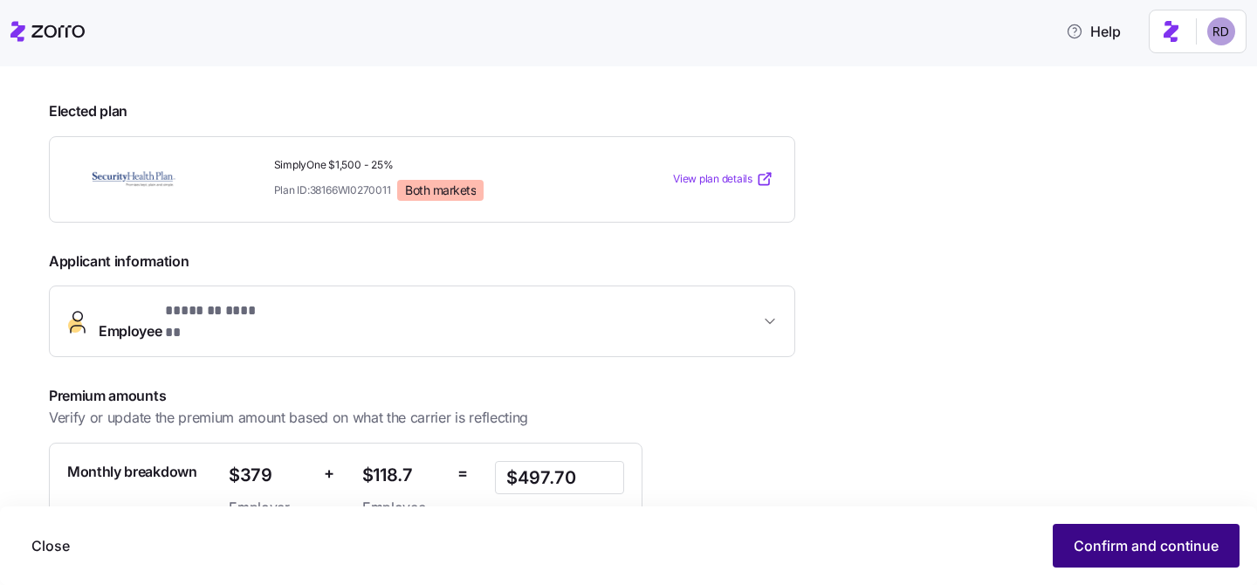
click at [1094, 559] on button "Confirm and continue" at bounding box center [1146, 546] width 187 height 44
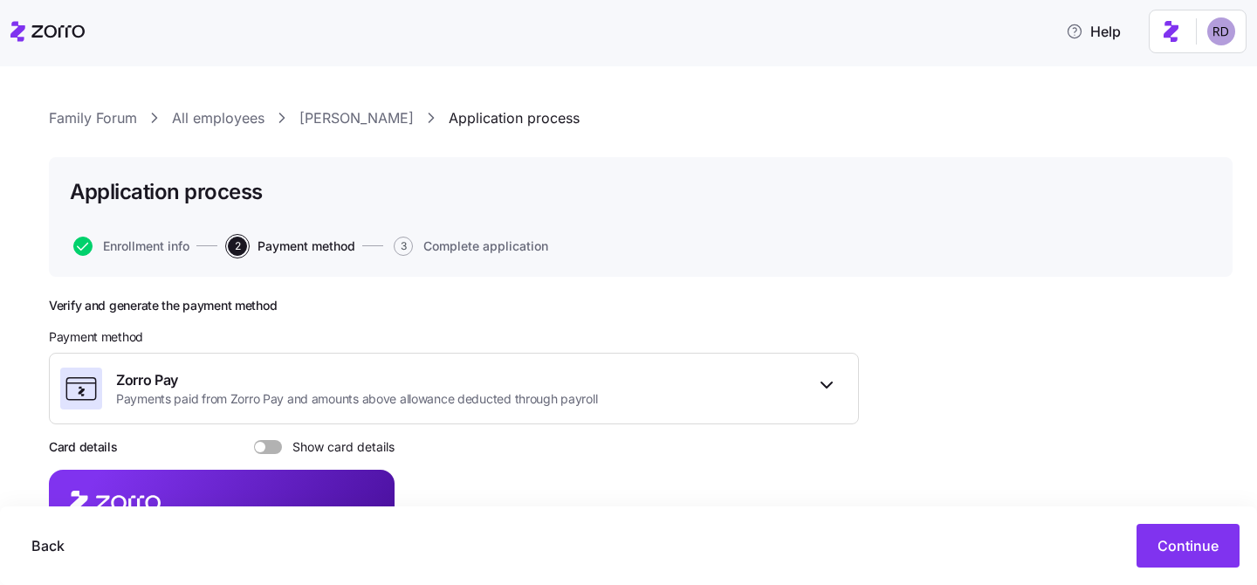
scroll to position [108, 0]
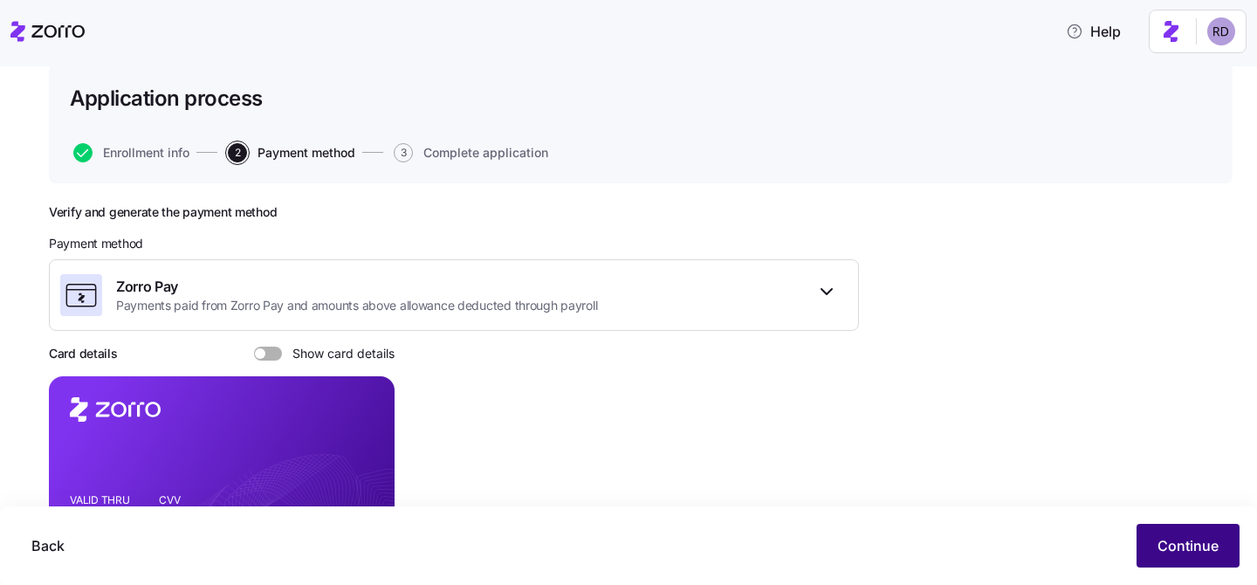
click at [1164, 534] on button "Continue" at bounding box center [1187, 546] width 103 height 44
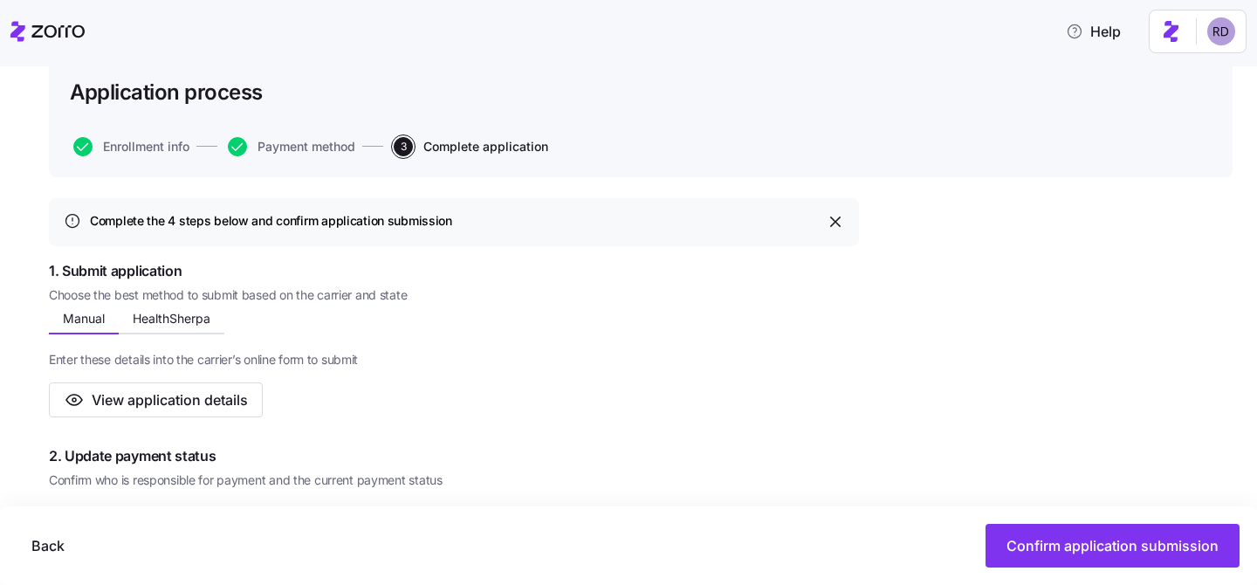
scroll to position [135, 0]
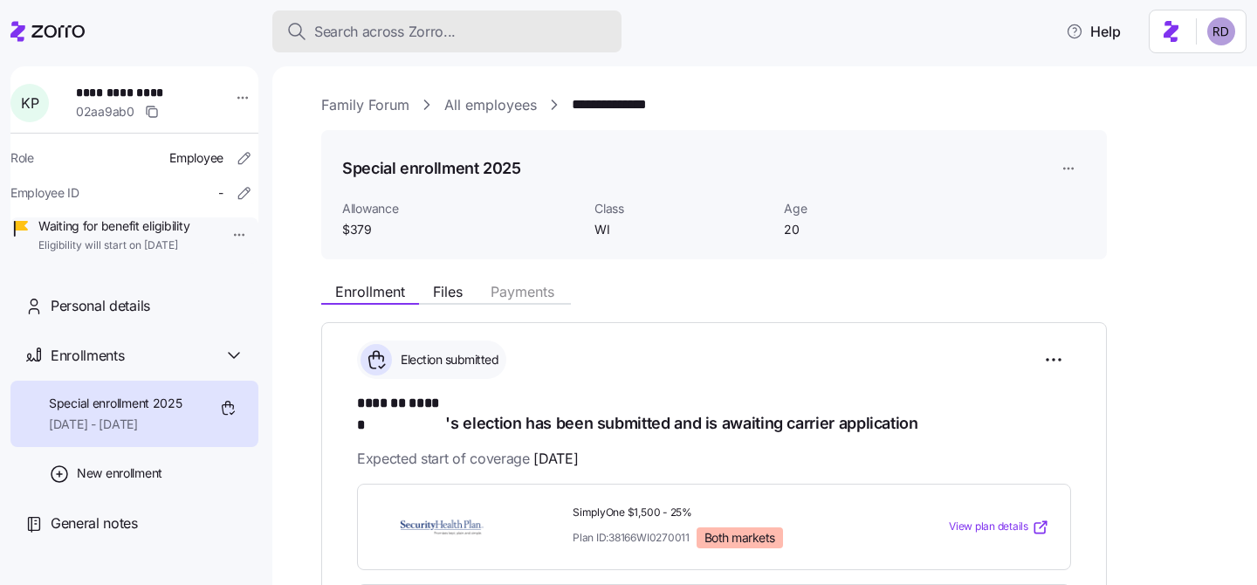
click at [481, 25] on div "Search across Zorro..." at bounding box center [446, 32] width 321 height 22
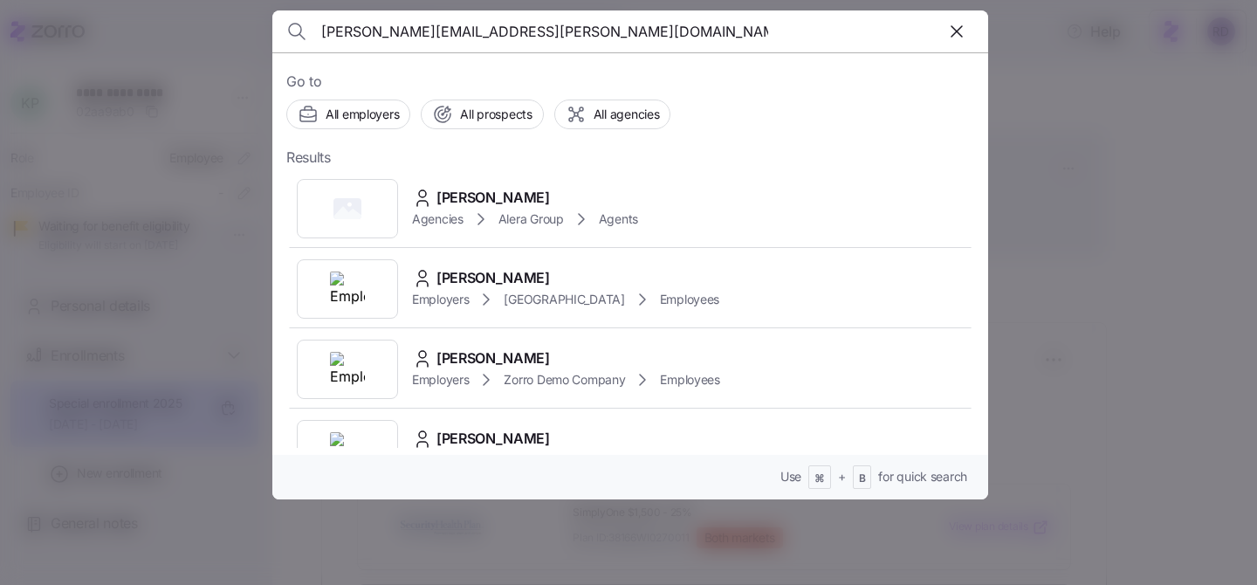
type input "stephanie.lange@aleragroup.com"
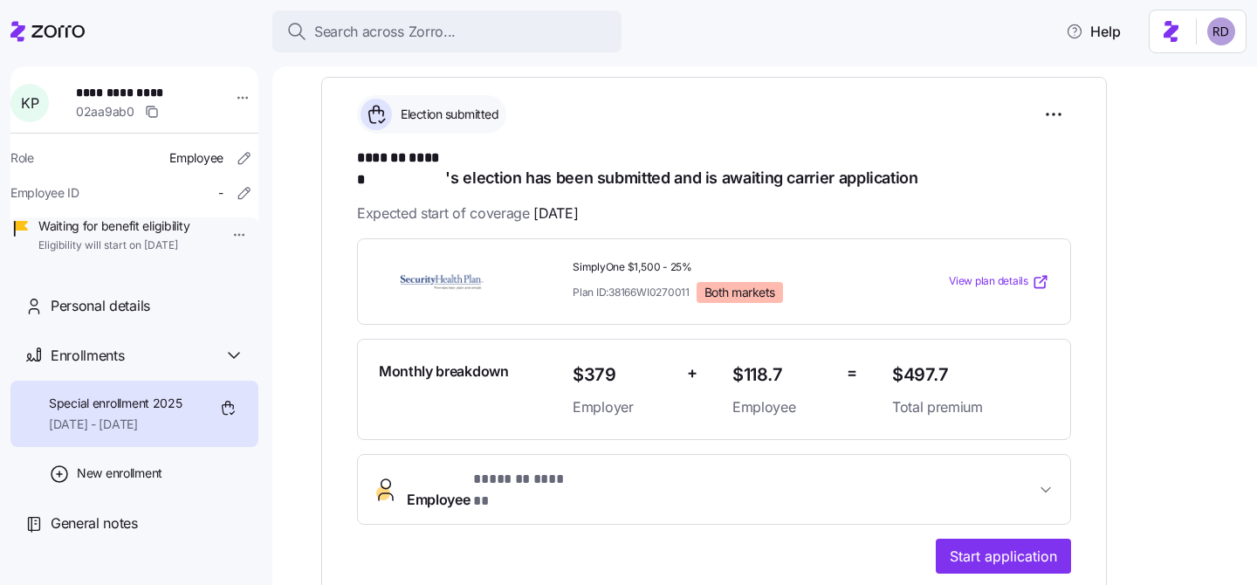
scroll to position [422, 0]
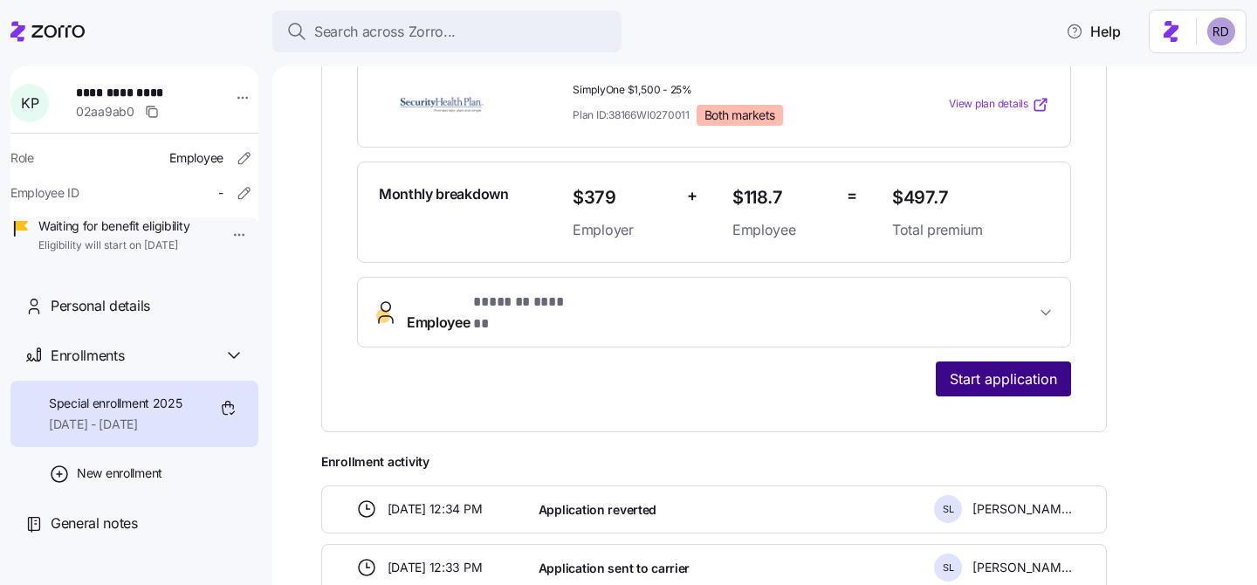
click at [1042, 368] on span "Start application" at bounding box center [1003, 378] width 107 height 21
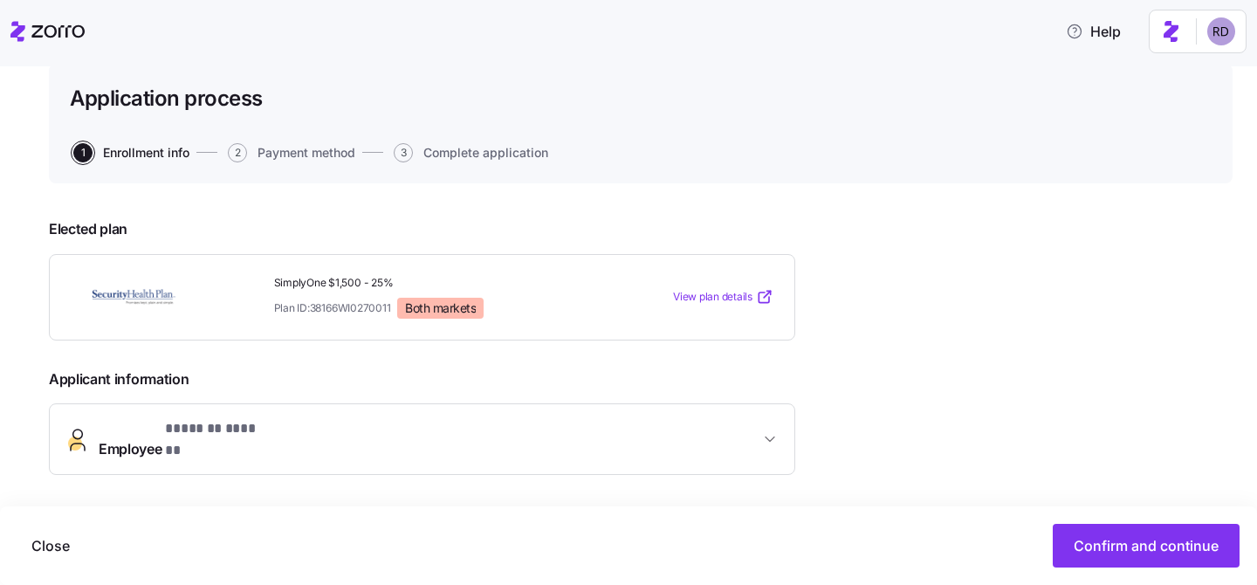
scroll to position [117, 0]
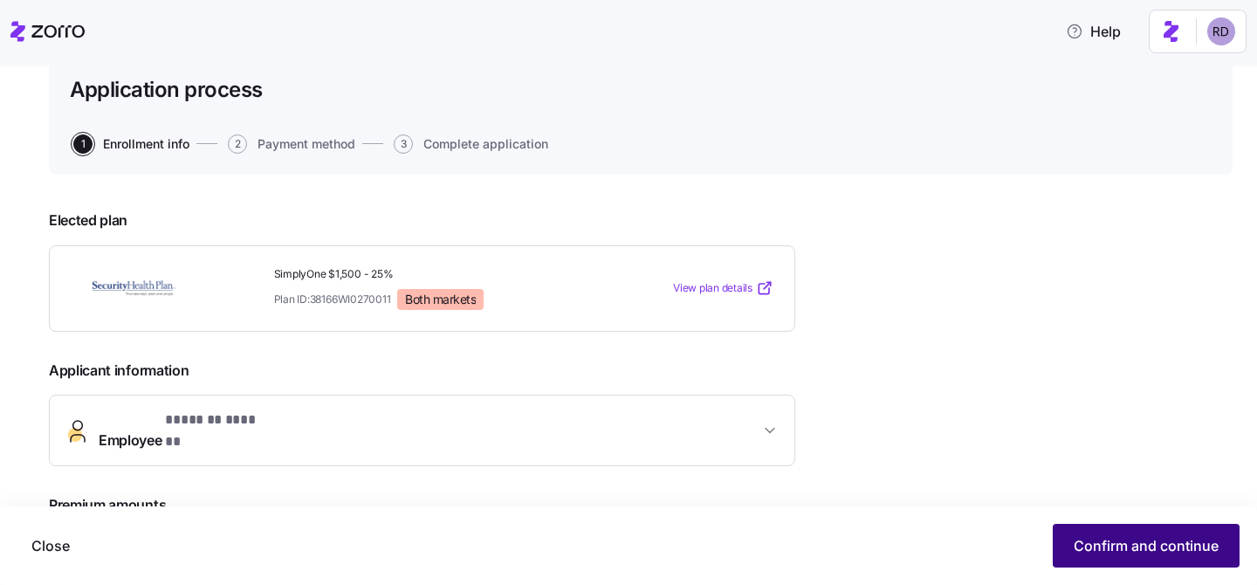
click at [1077, 543] on span "Confirm and continue" at bounding box center [1146, 545] width 145 height 21
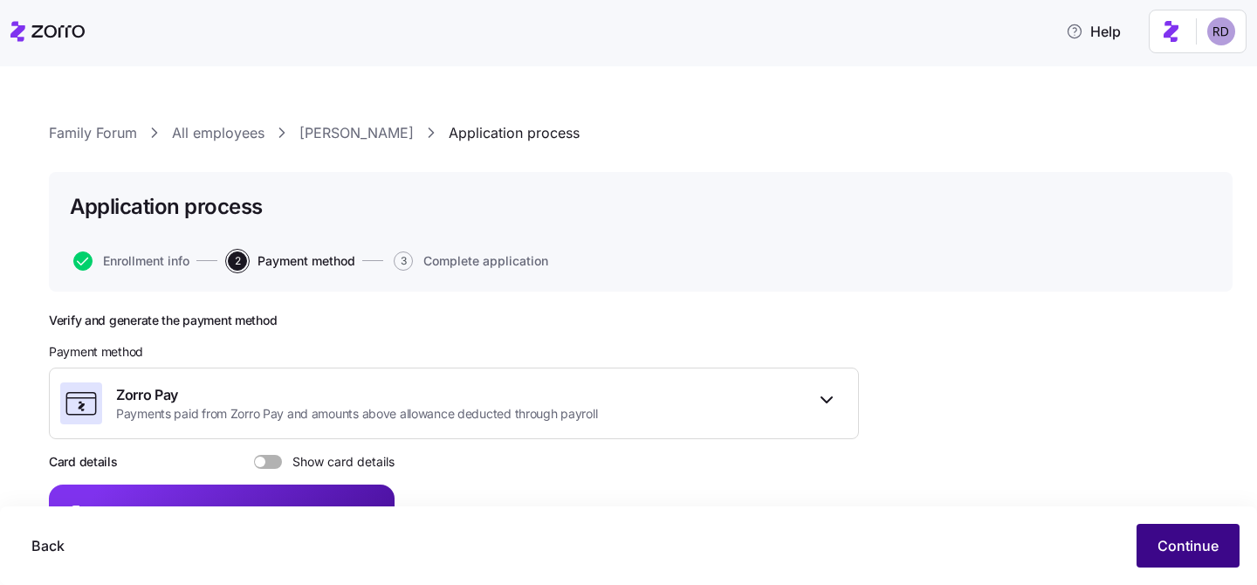
click at [1137, 541] on button "Continue" at bounding box center [1187, 546] width 103 height 44
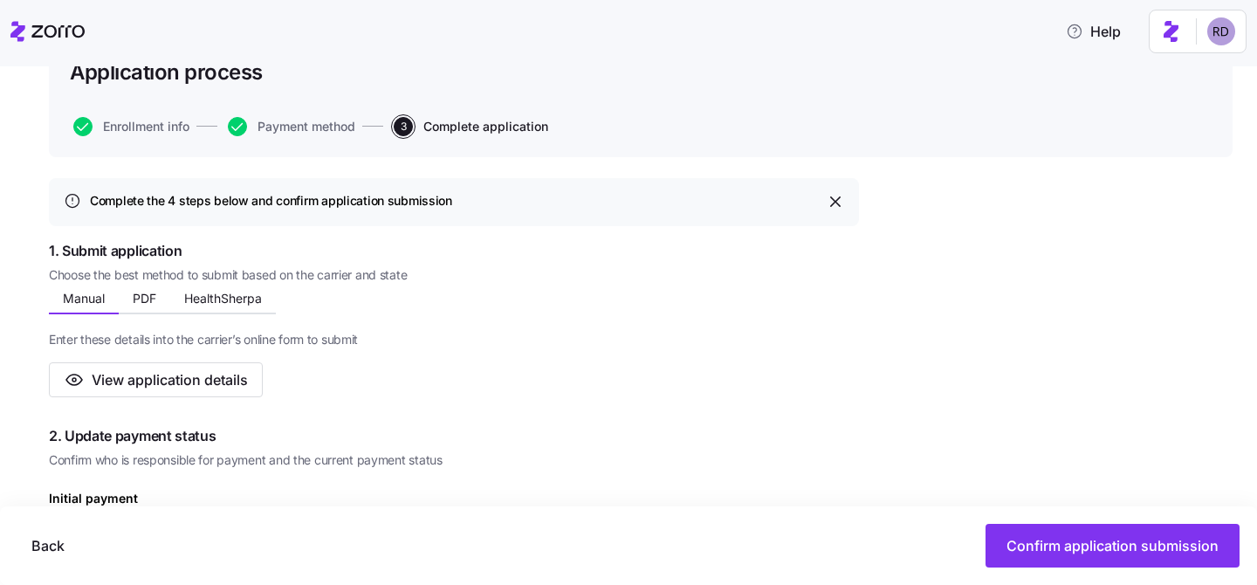
scroll to position [148, 0]
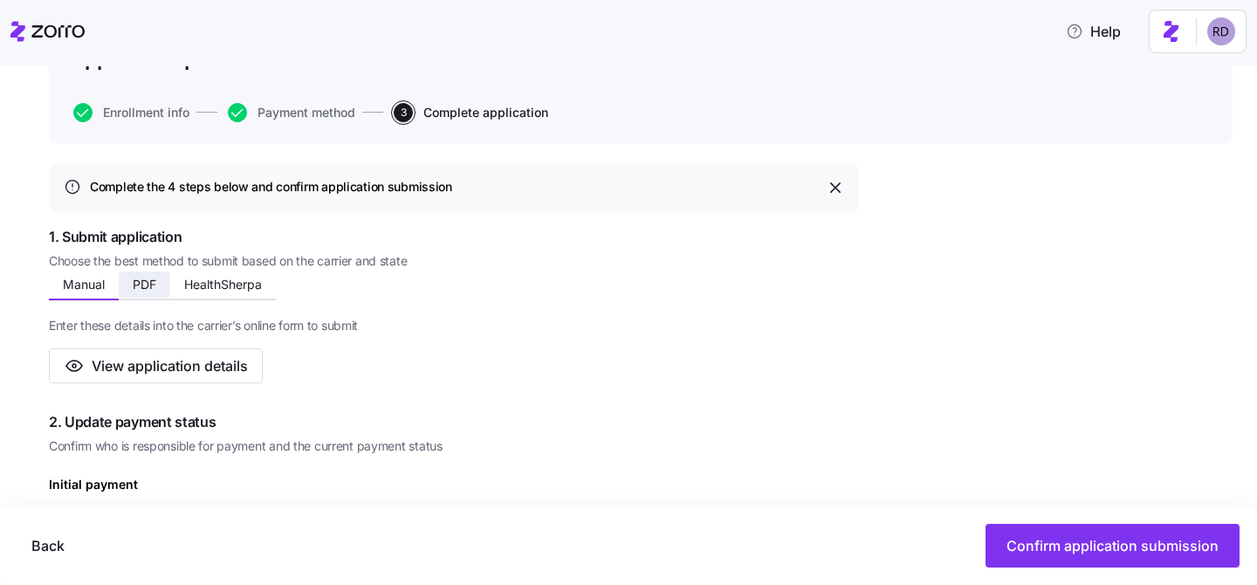
click at [131, 278] on button "PDF" at bounding box center [144, 284] width 51 height 26
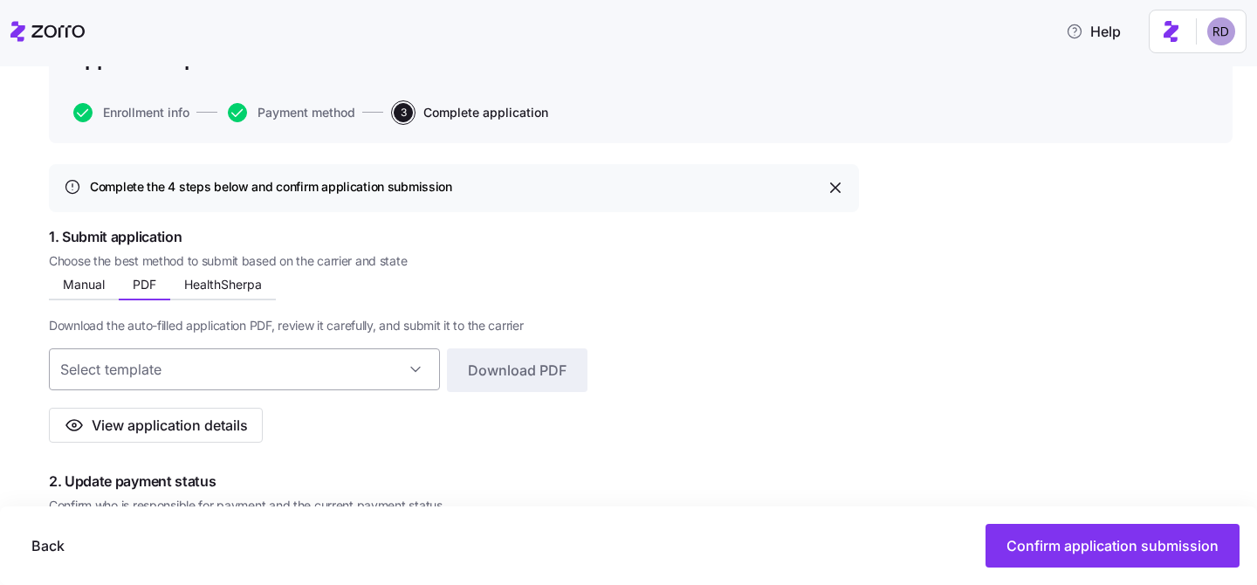
click at [160, 371] on input at bounding box center [244, 369] width 391 height 42
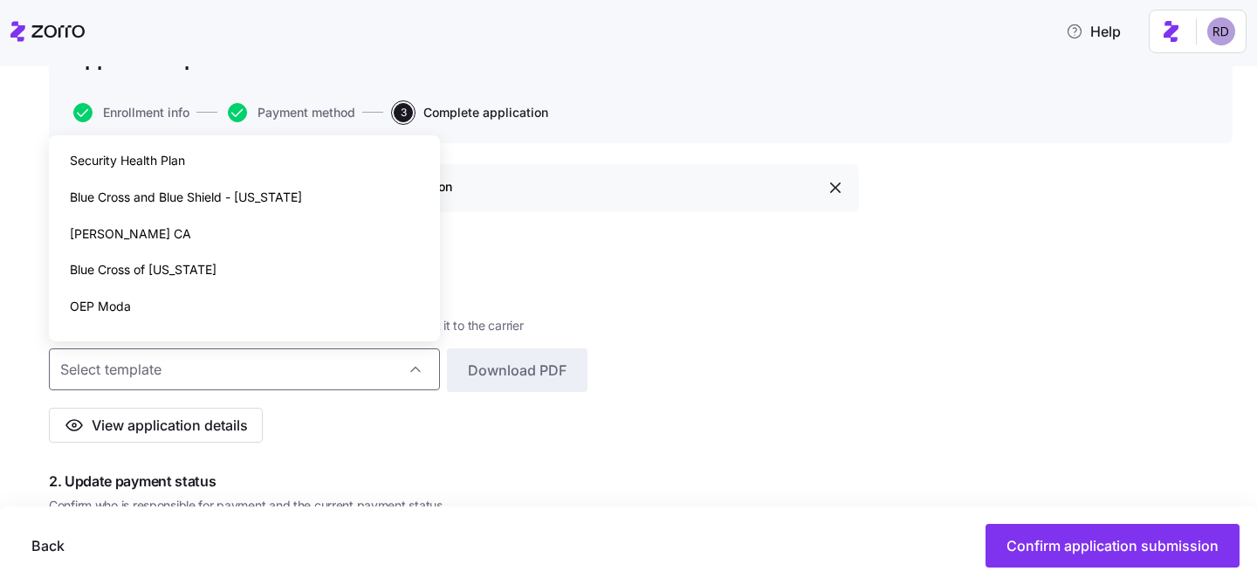
click at [603, 276] on div "Manual PDF HealthSherpa Enter these details into the carrier’s online form to s…" at bounding box center [454, 358] width 810 height 168
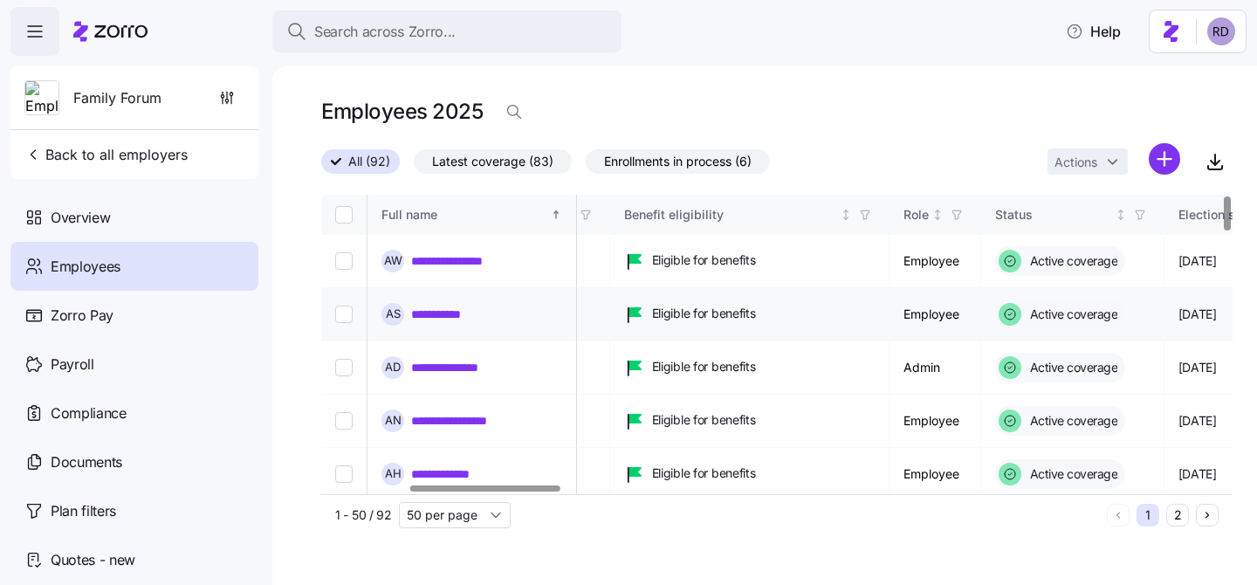
scroll to position [0, 530]
click at [488, 257] on link "**********" at bounding box center [465, 260] width 109 height 17
click at [487, 252] on link "**********" at bounding box center [465, 260] width 109 height 17
click at [344, 257] on input "Select record 1" at bounding box center [343, 260] width 17 height 17
checkbox input "true"
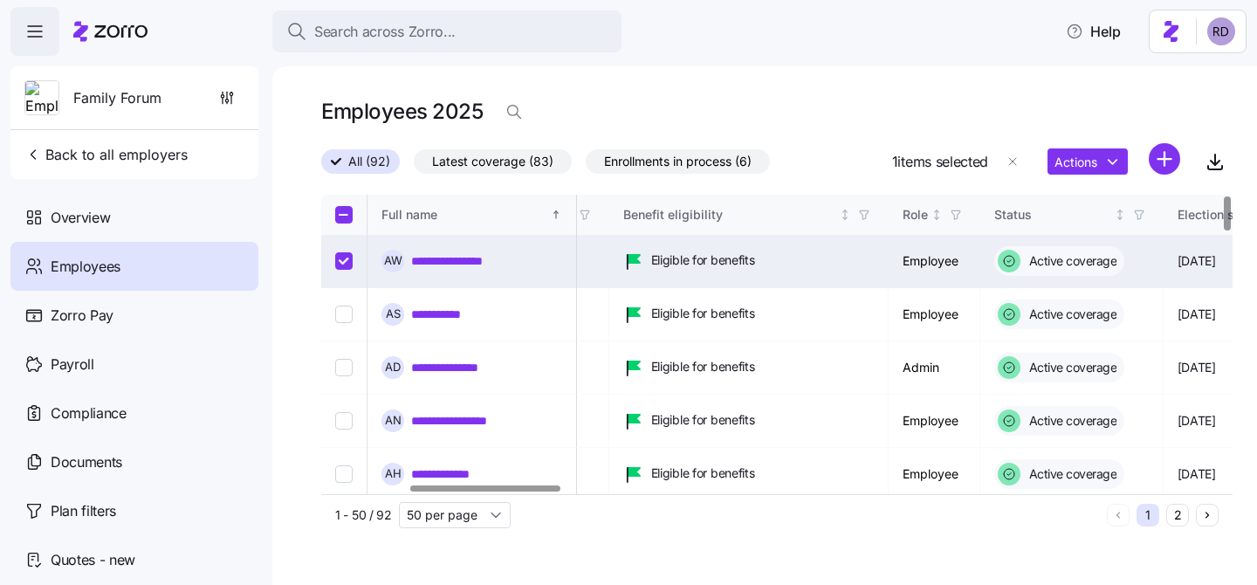
click at [436, 257] on link "**********" at bounding box center [465, 260] width 109 height 17
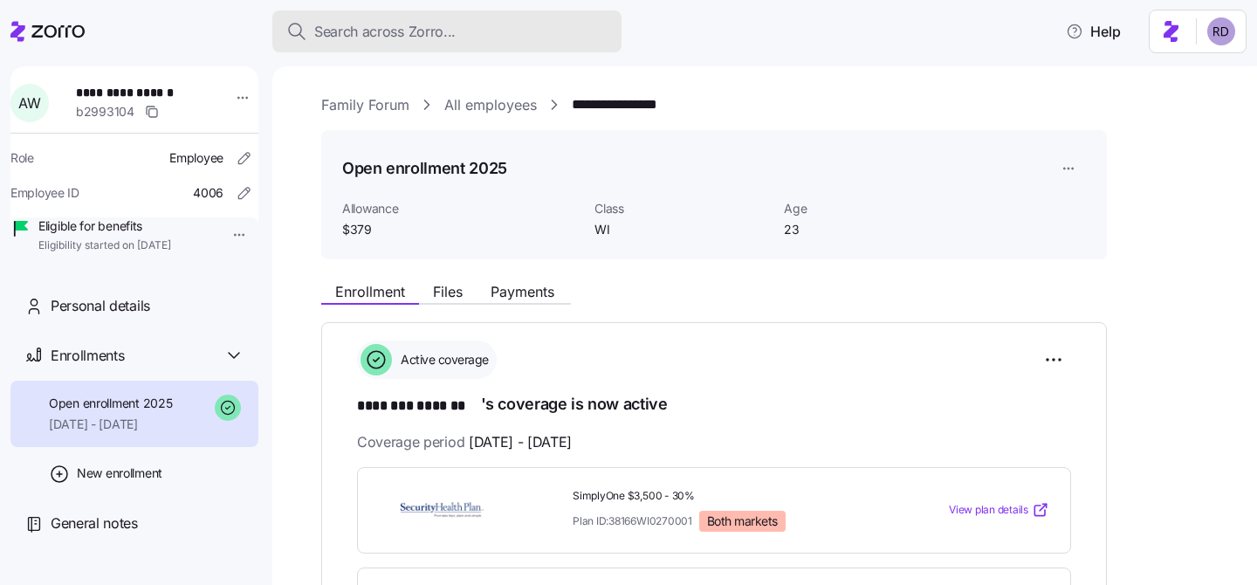
click at [428, 26] on span "Search across Zorro..." at bounding box center [384, 32] width 141 height 22
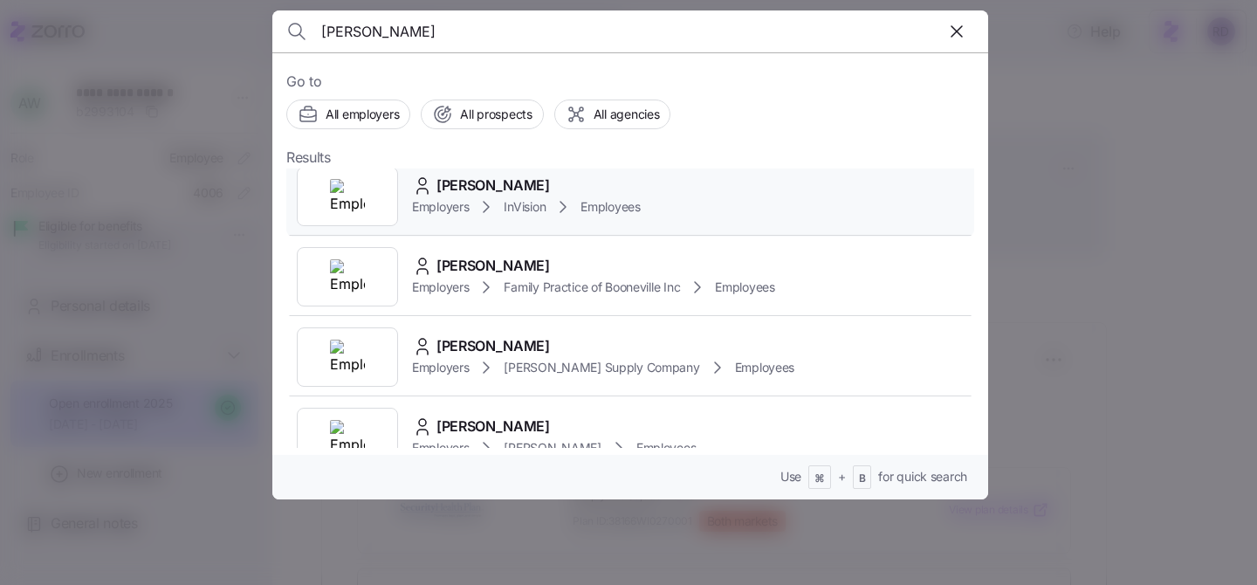
scroll to position [593, 0]
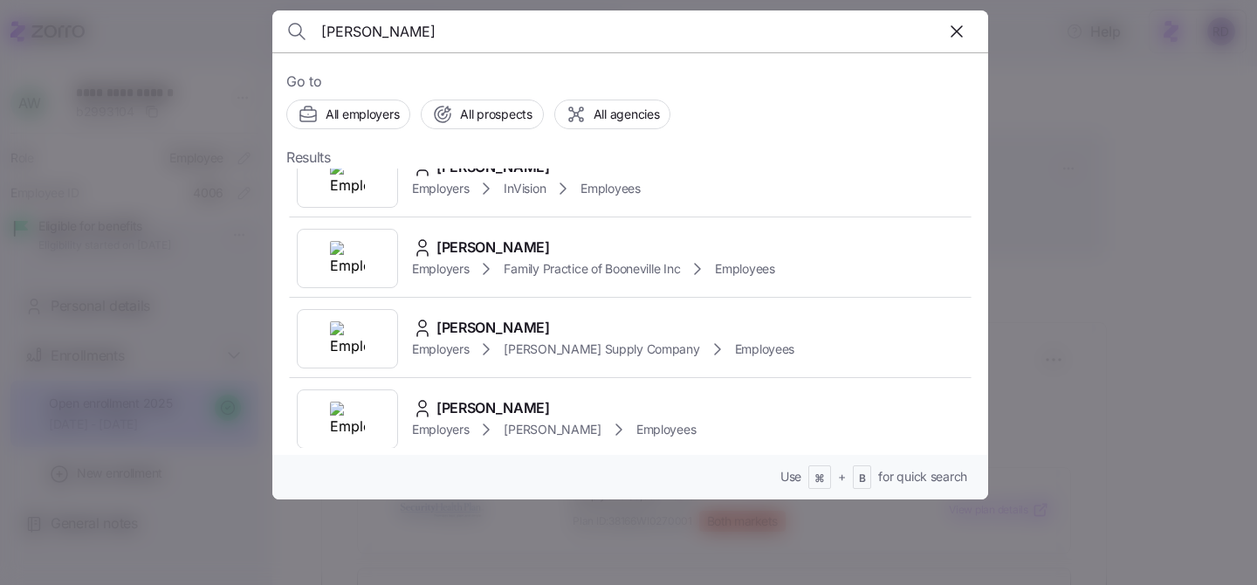
click at [513, 38] on input "andrew s" at bounding box center [544, 31] width 447 height 42
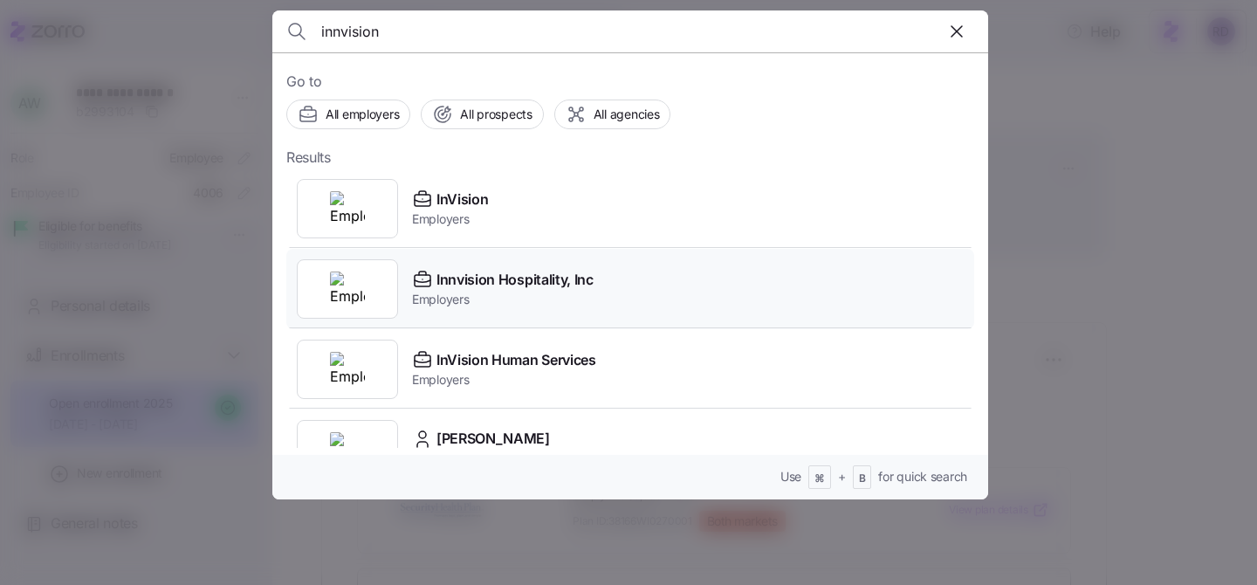
type input "innvision"
click at [685, 308] on div "Innvision Hospitality, Inc Employers" at bounding box center [630, 289] width 688 height 80
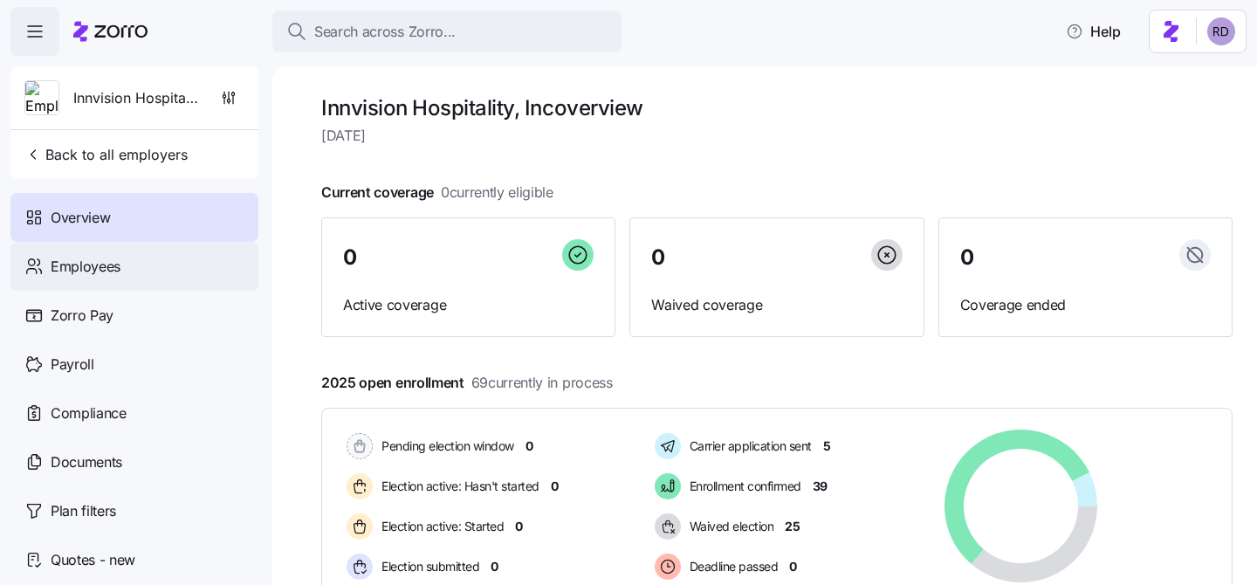
click at [85, 259] on span "Employees" at bounding box center [86, 267] width 70 height 22
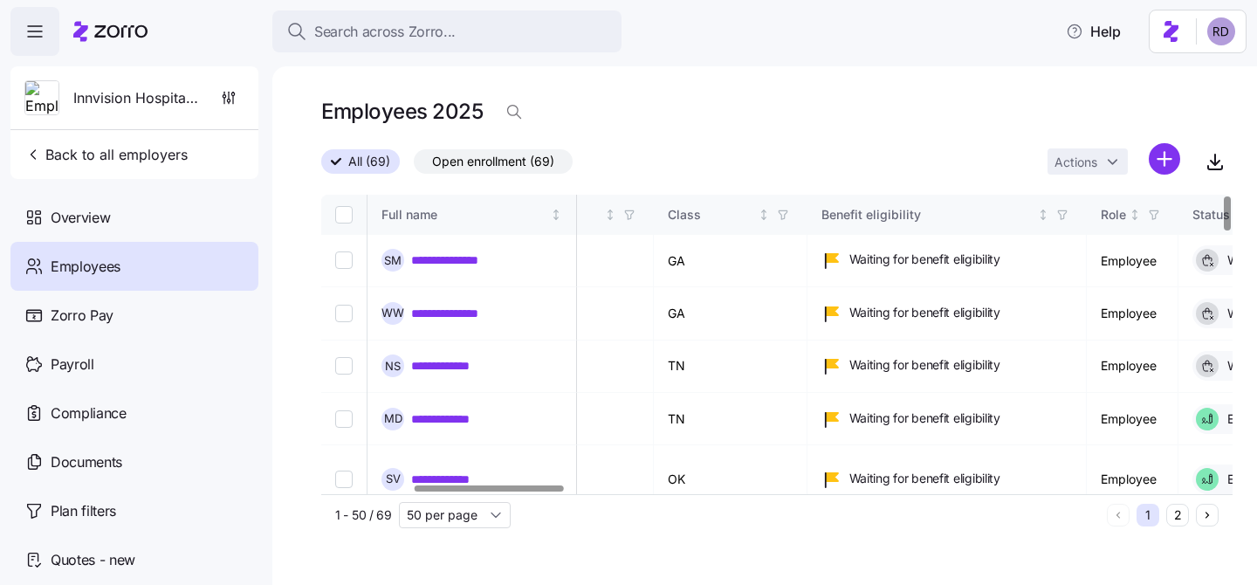
scroll to position [0, 672]
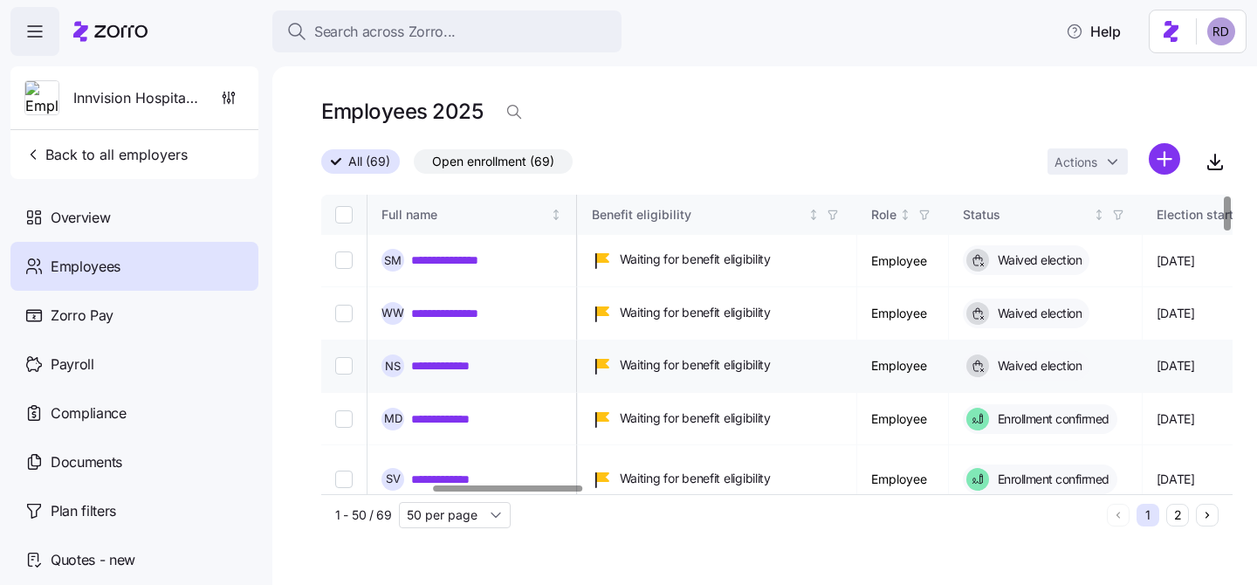
click at [346, 357] on input "Select record 3" at bounding box center [343, 365] width 17 height 17
checkbox input "true"
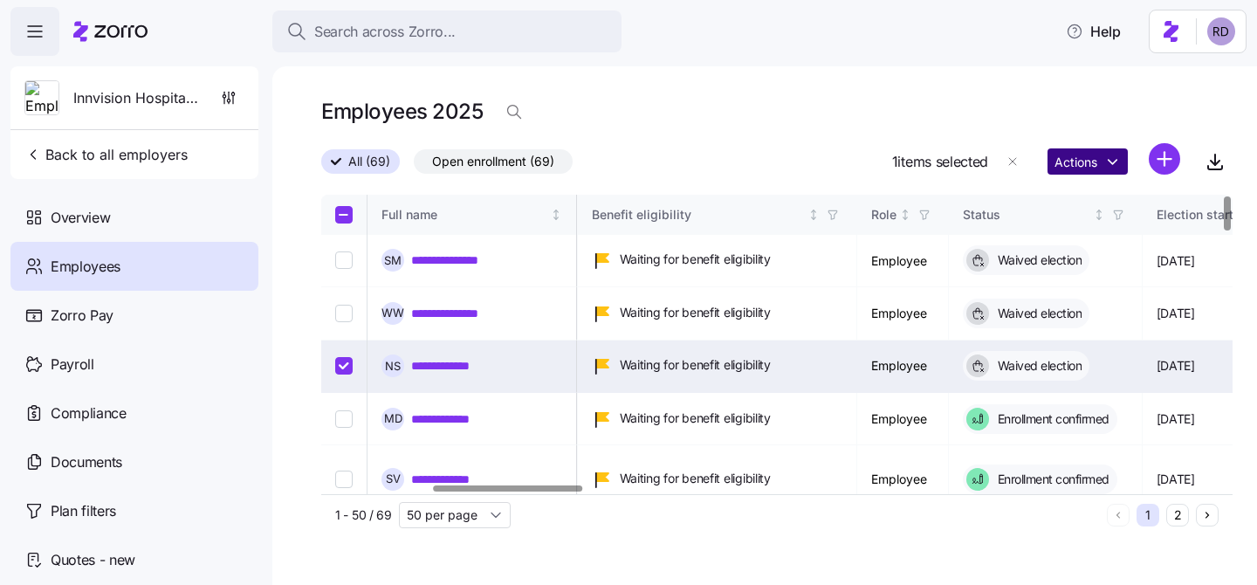
click at [1111, 161] on html "**********" at bounding box center [628, 287] width 1257 height 574
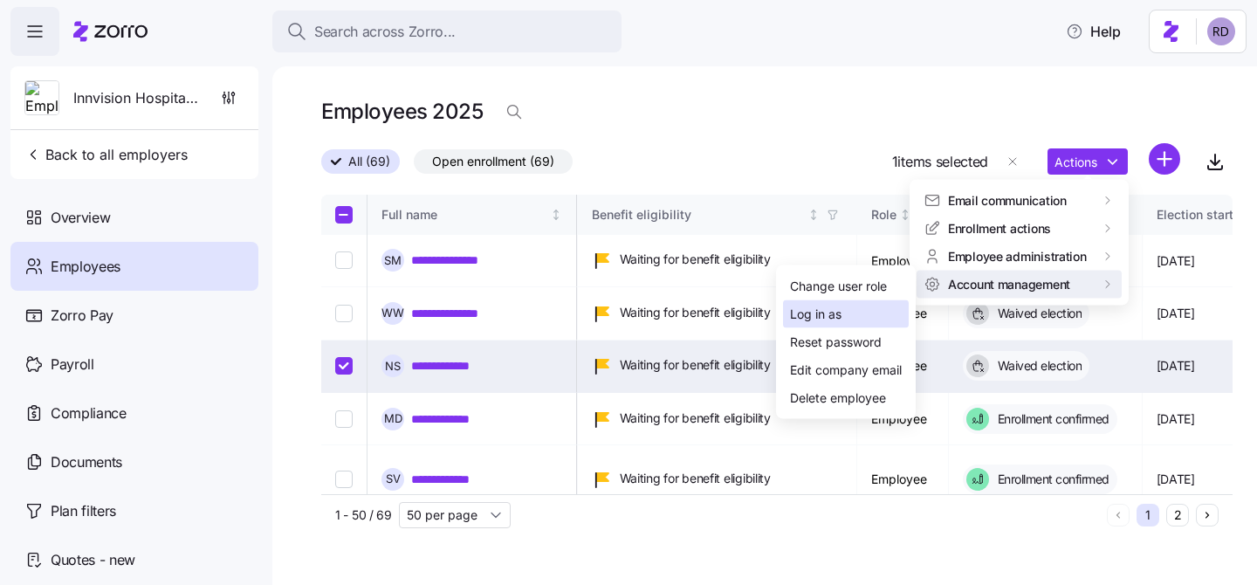
click at [904, 315] on div "Log in as" at bounding box center [846, 314] width 126 height 28
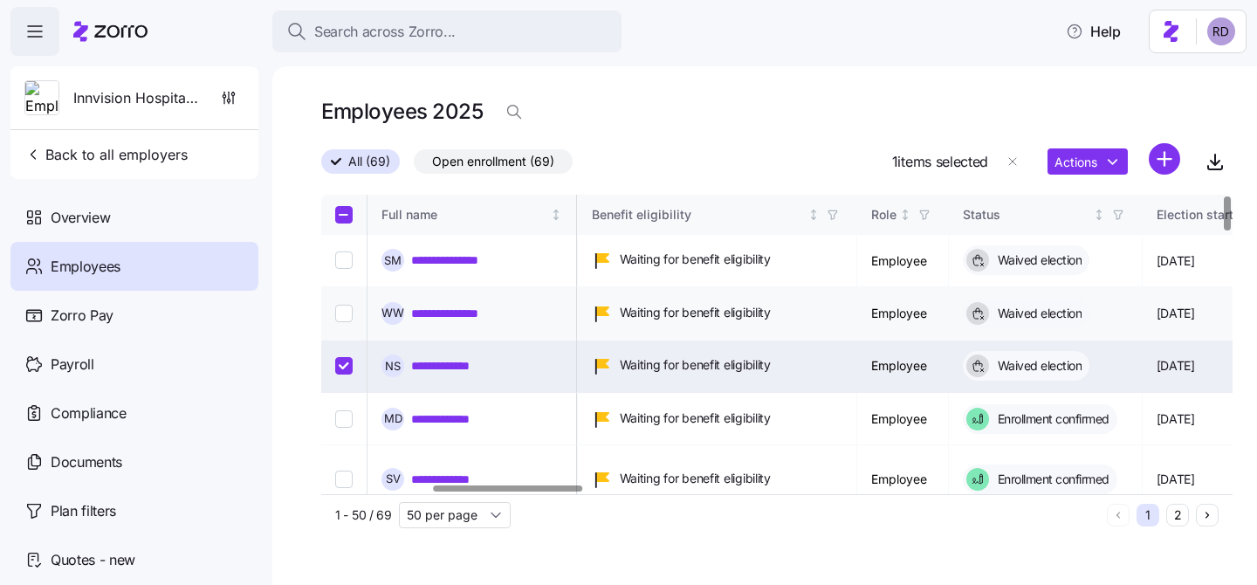
click at [341, 305] on input "Select record 2" at bounding box center [343, 313] width 17 height 17
checkbox input "true"
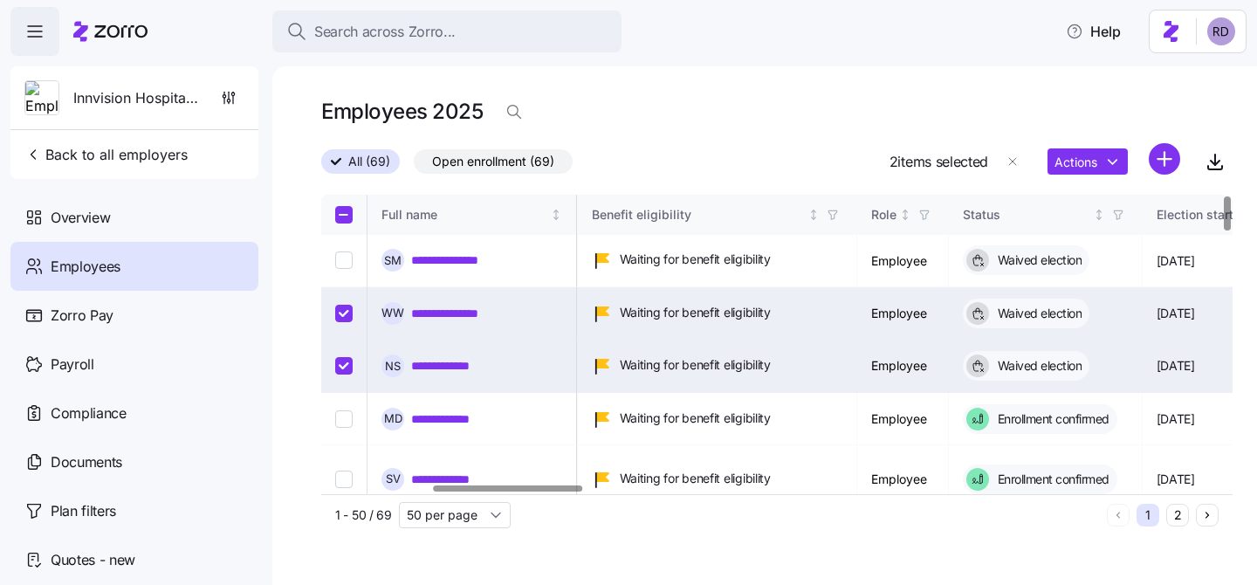
drag, startPoint x: 345, startPoint y: 351, endPoint x: 360, endPoint y: 347, distance: 16.3
click at [345, 357] on input "Select record 3" at bounding box center [343, 365] width 17 height 17
checkbox input "false"
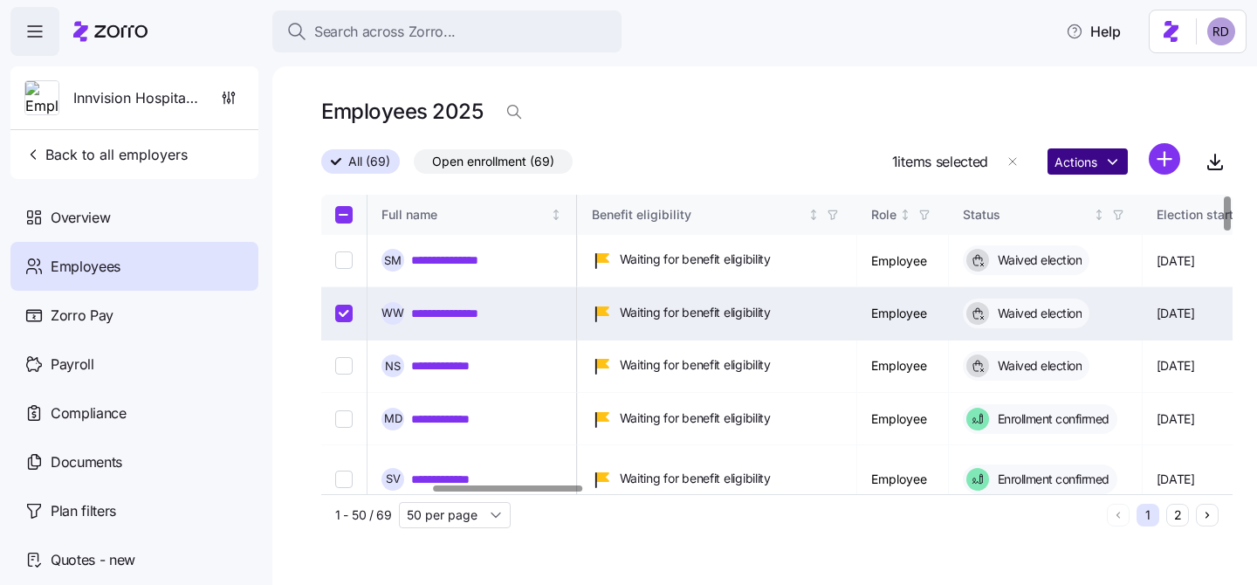
click at [1064, 167] on html "**********" at bounding box center [628, 287] width 1257 height 574
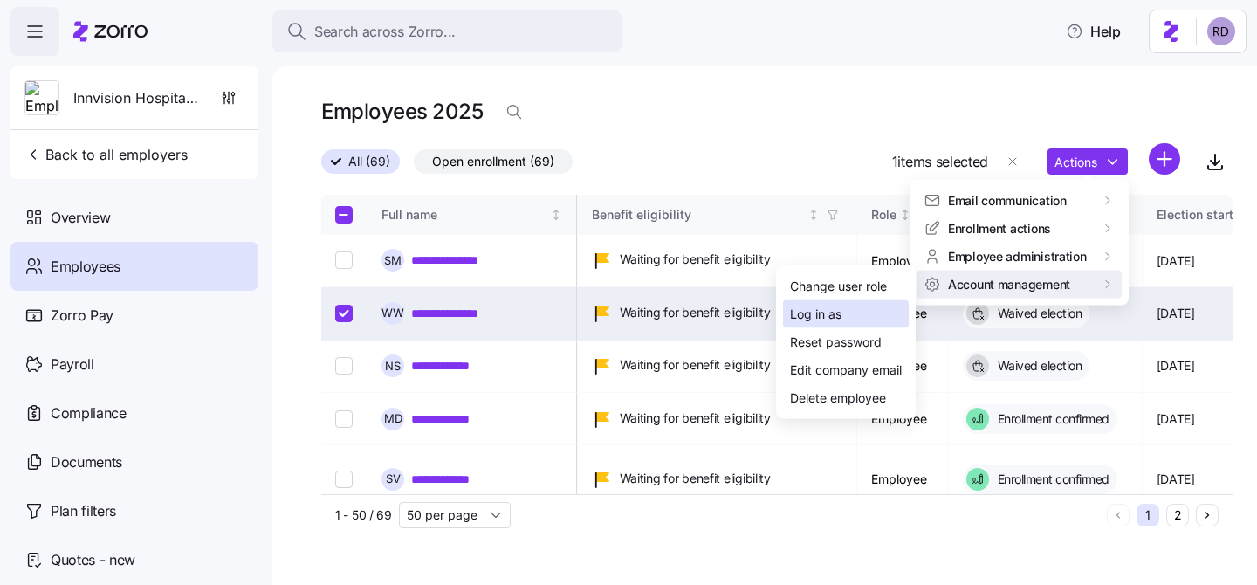
click at [865, 315] on div "Log in as" at bounding box center [846, 314] width 126 height 28
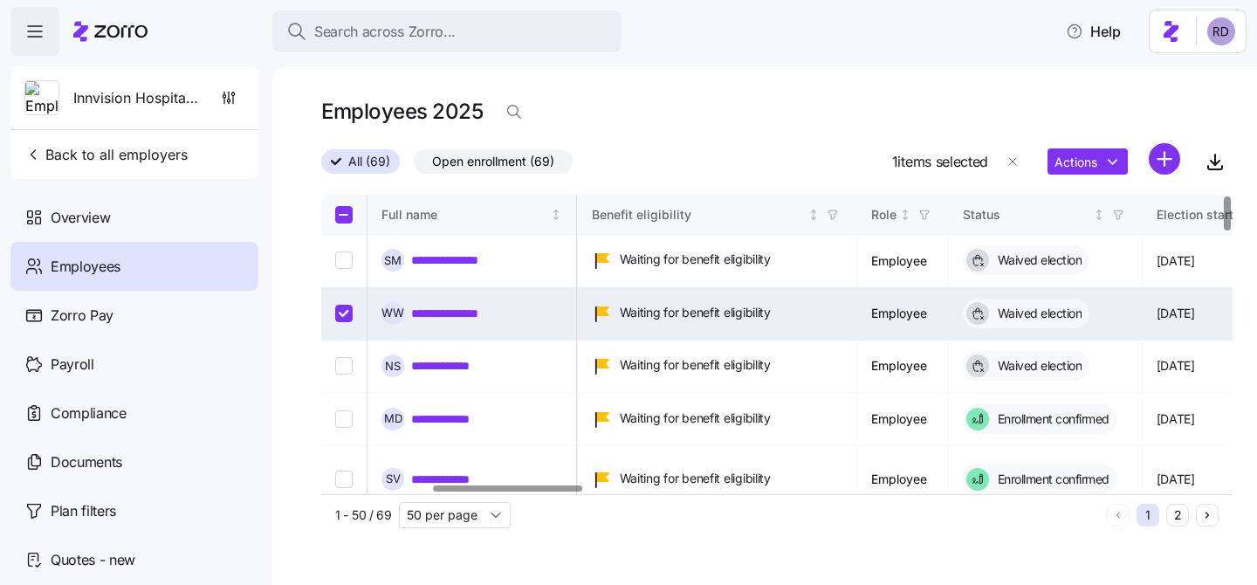
click at [346, 305] on input "Select record 2" at bounding box center [343, 313] width 17 height 17
checkbox input "false"
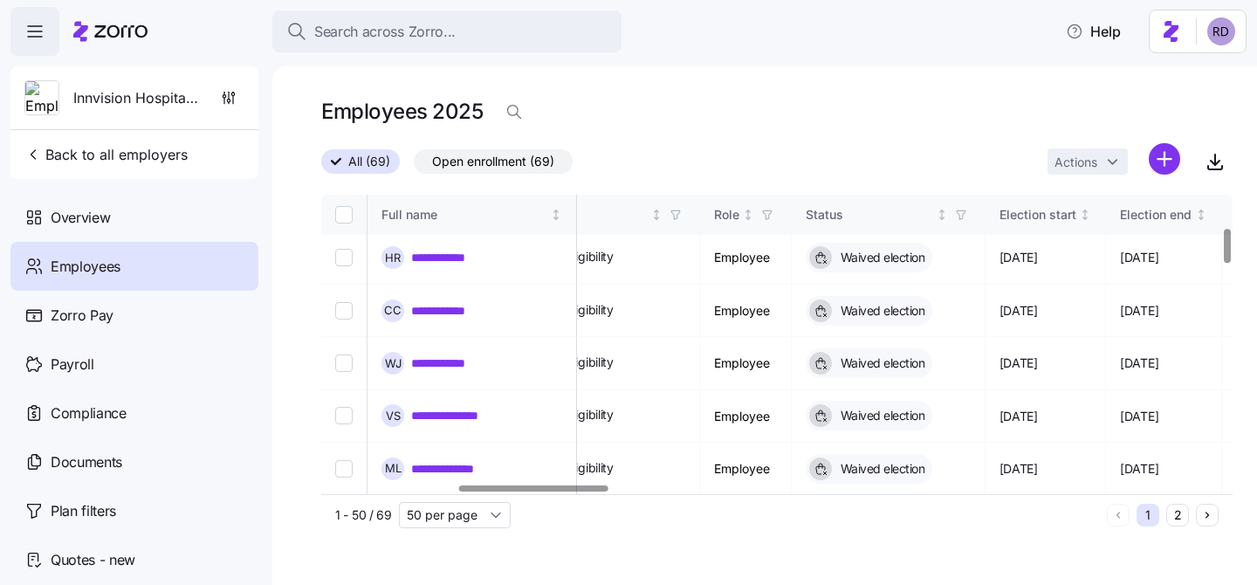
scroll to position [270, 829]
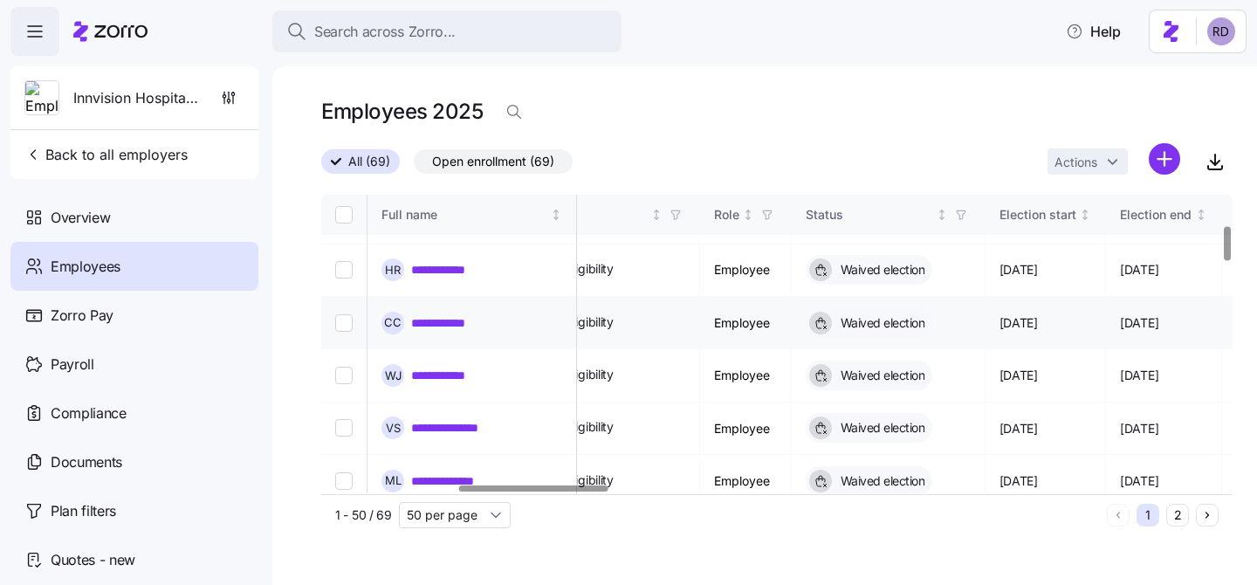
click at [422, 314] on link "**********" at bounding box center [450, 322] width 79 height 17
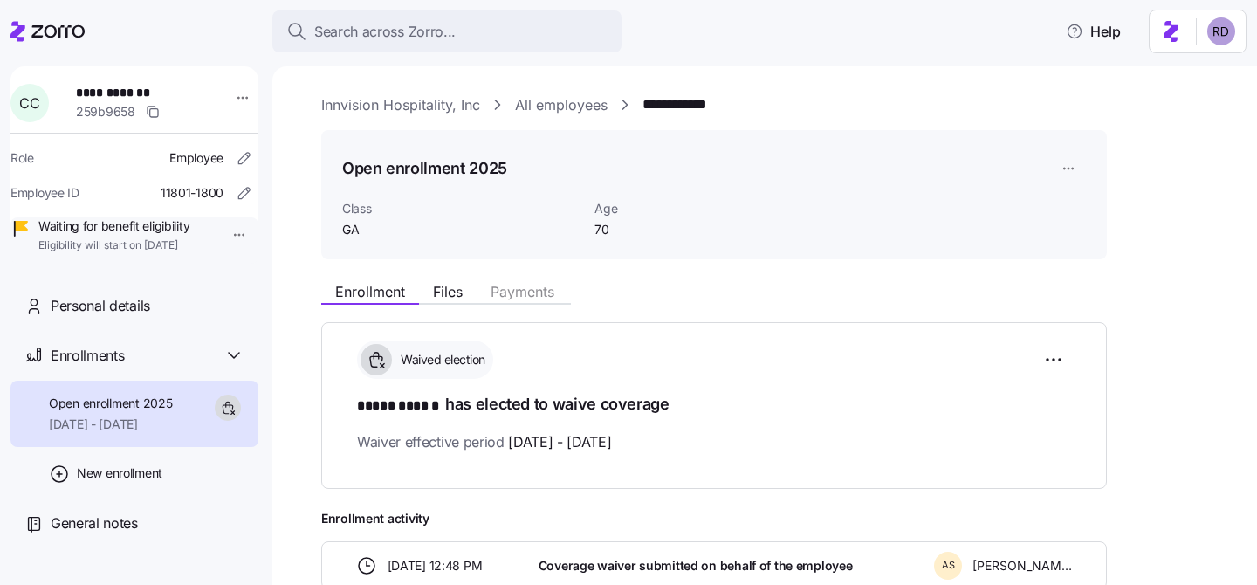
scroll to position [283, 0]
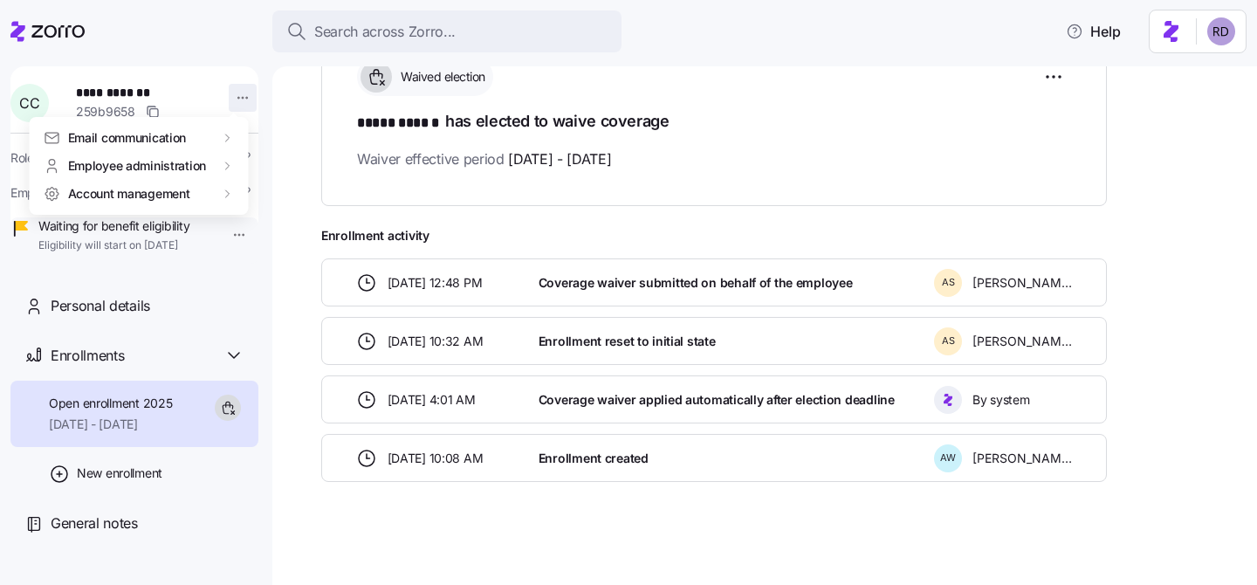
click at [237, 86] on html "**********" at bounding box center [628, 287] width 1257 height 574
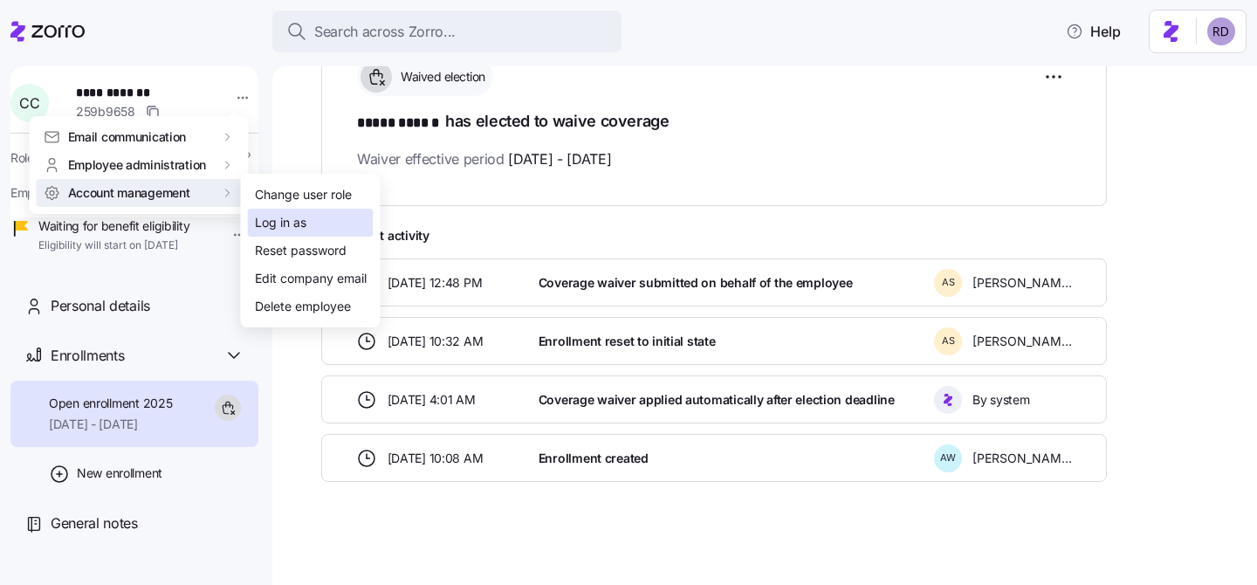
click at [296, 226] on div "Log in as" at bounding box center [280, 222] width 51 height 19
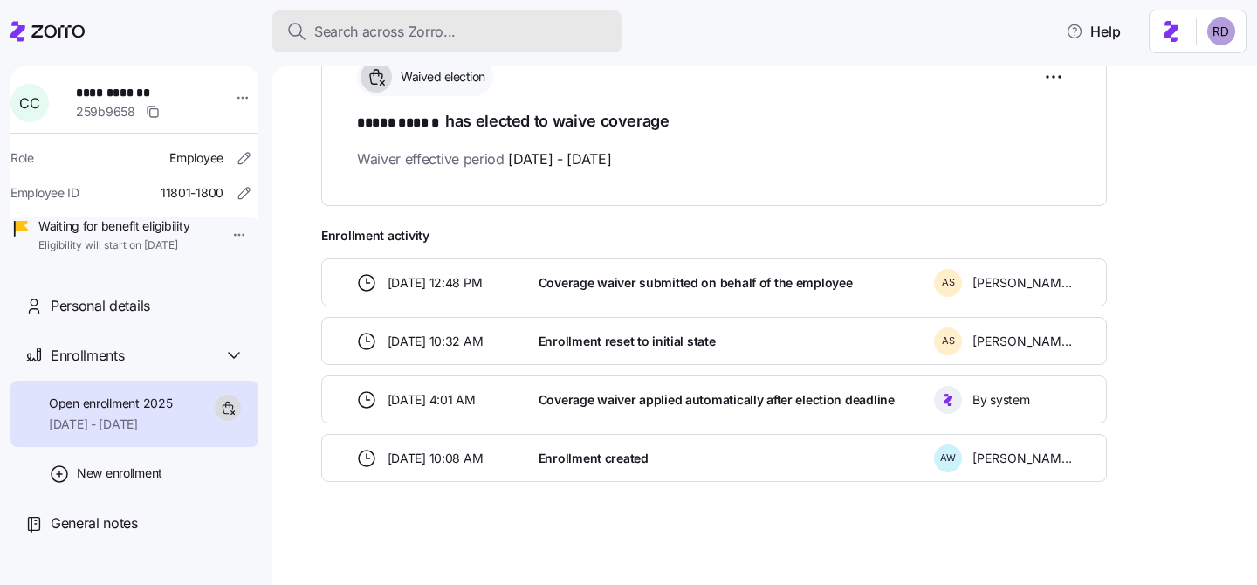
click at [449, 38] on span "Search across Zorro..." at bounding box center [384, 32] width 141 height 22
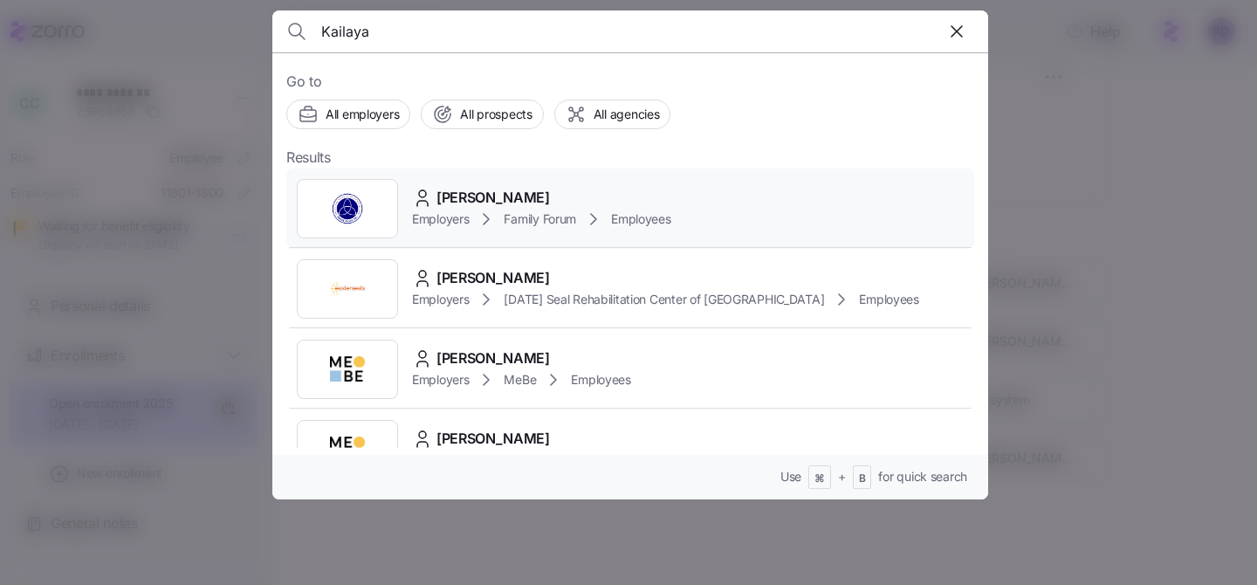
type input "Kailaya"
click at [723, 204] on div "Kailaya Pallas Employers Family Forum Employees" at bounding box center [630, 208] width 688 height 80
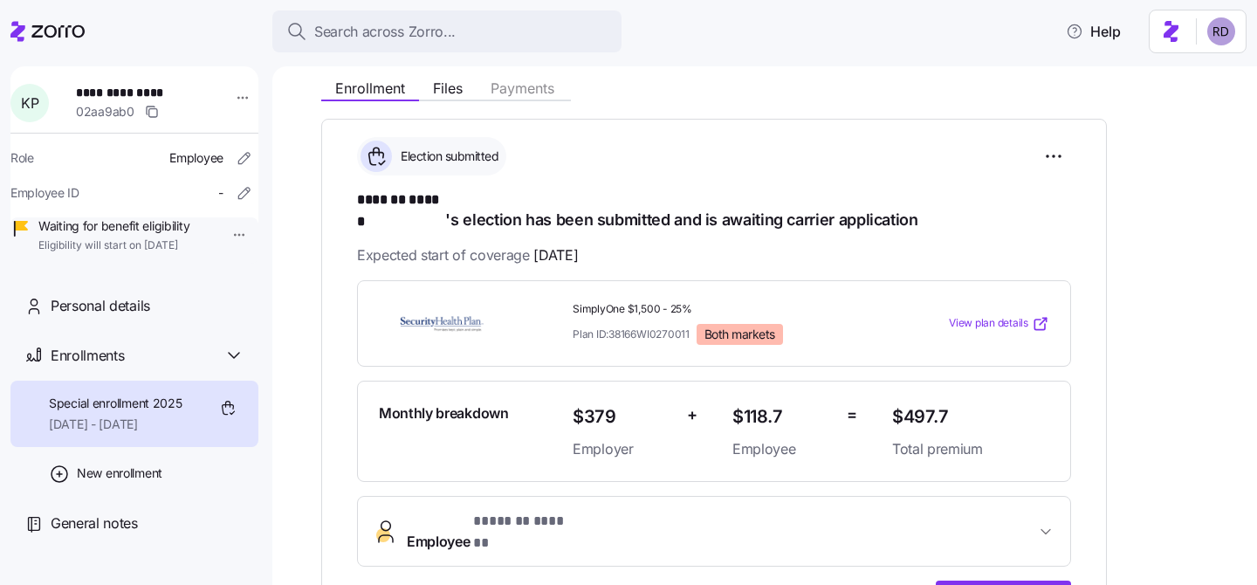
scroll to position [271, 0]
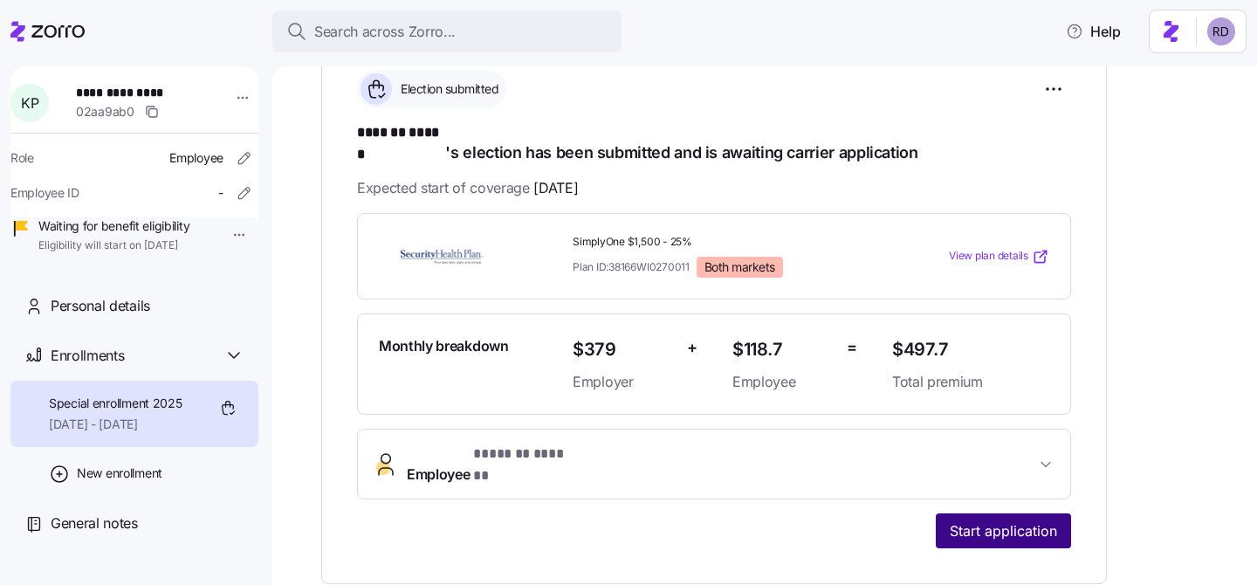
click at [985, 520] on span "Start application" at bounding box center [1003, 530] width 107 height 21
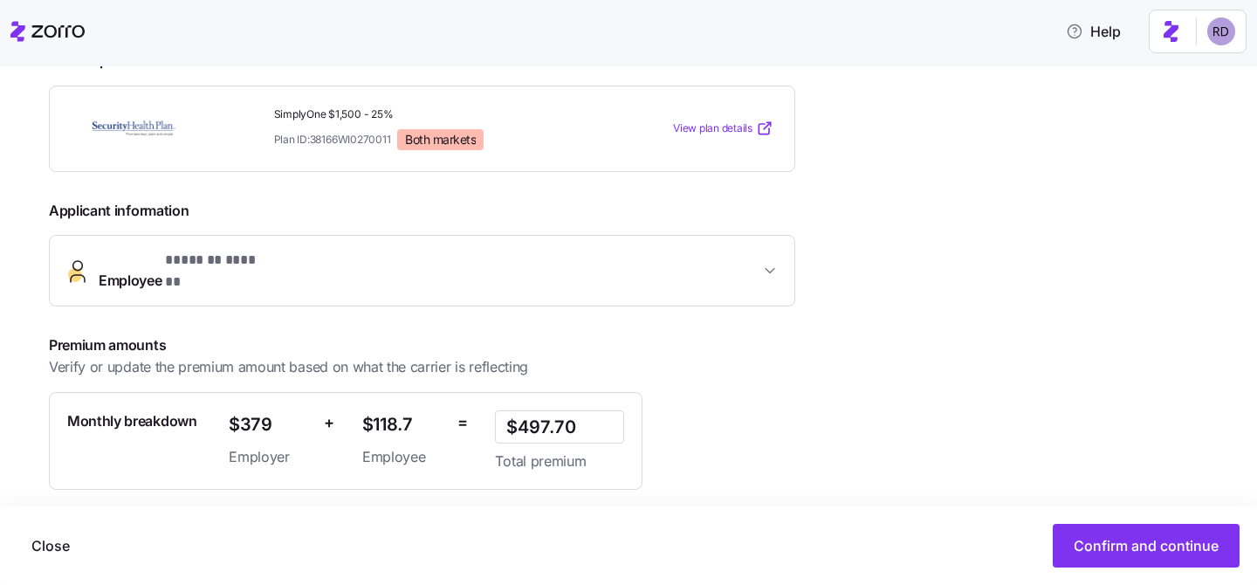
scroll to position [395, 0]
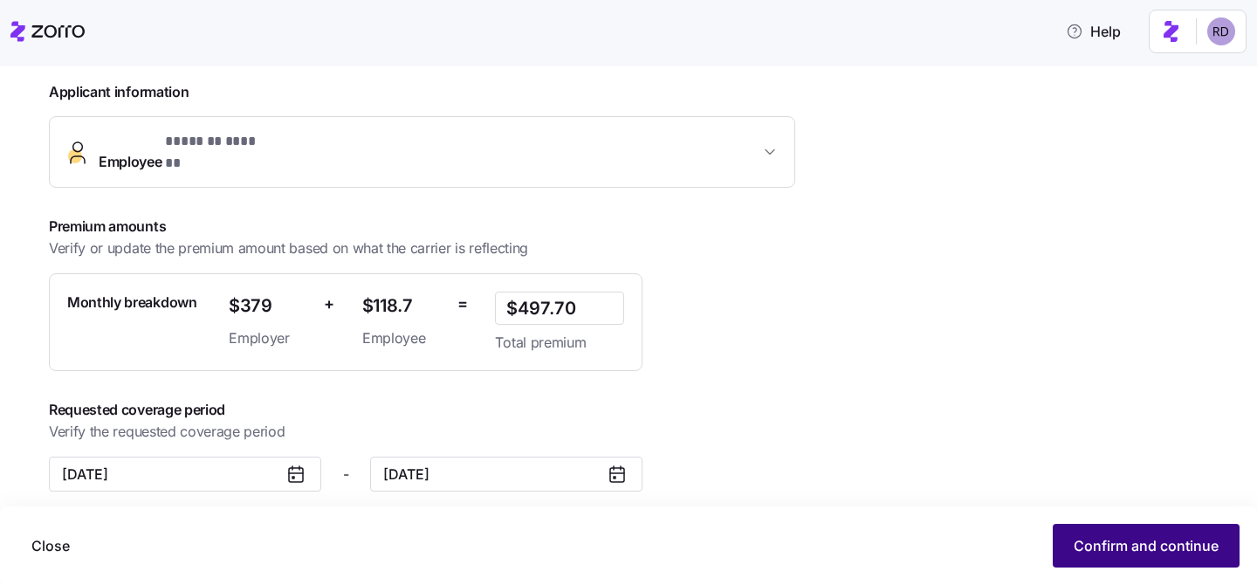
click at [1102, 553] on span "Confirm and continue" at bounding box center [1146, 545] width 145 height 21
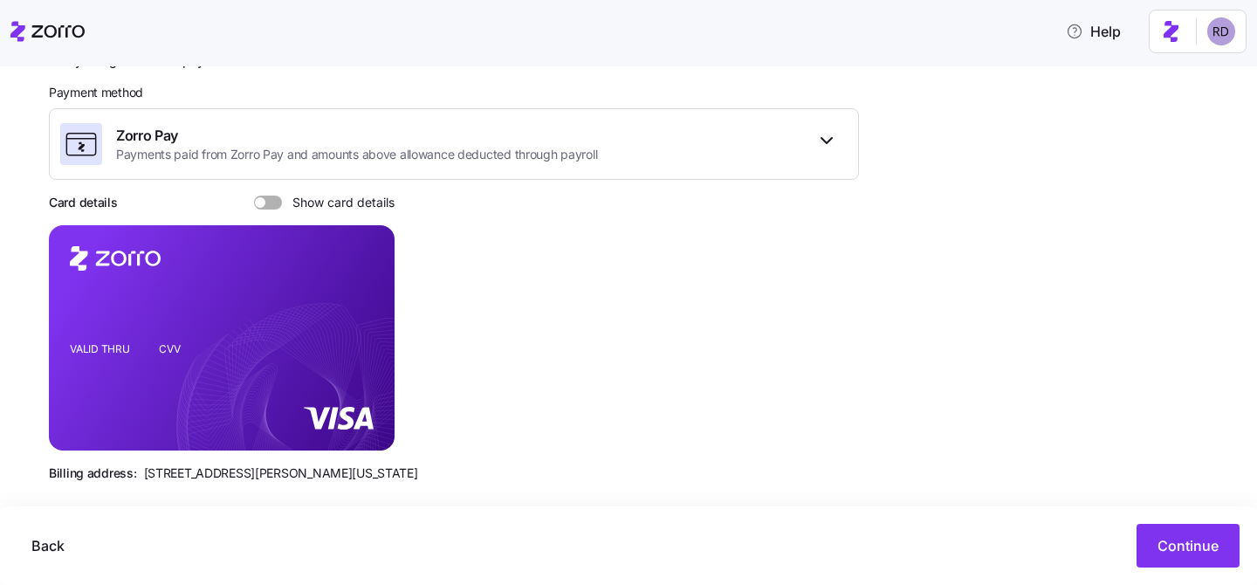
scroll to position [278, 0]
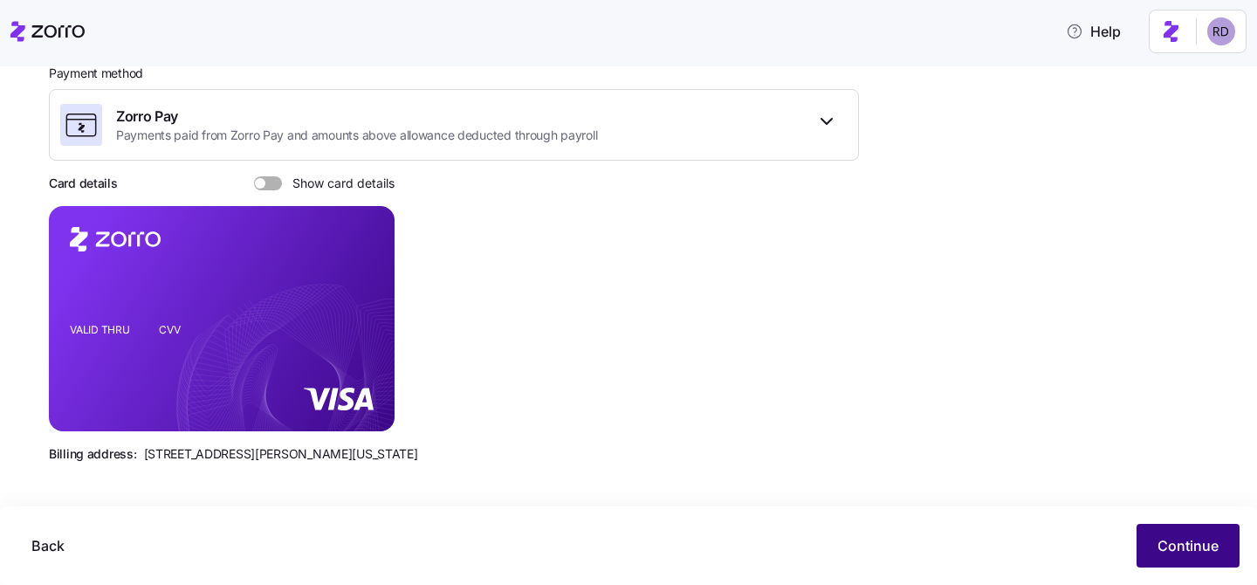
click at [1149, 529] on button "Continue" at bounding box center [1187, 546] width 103 height 44
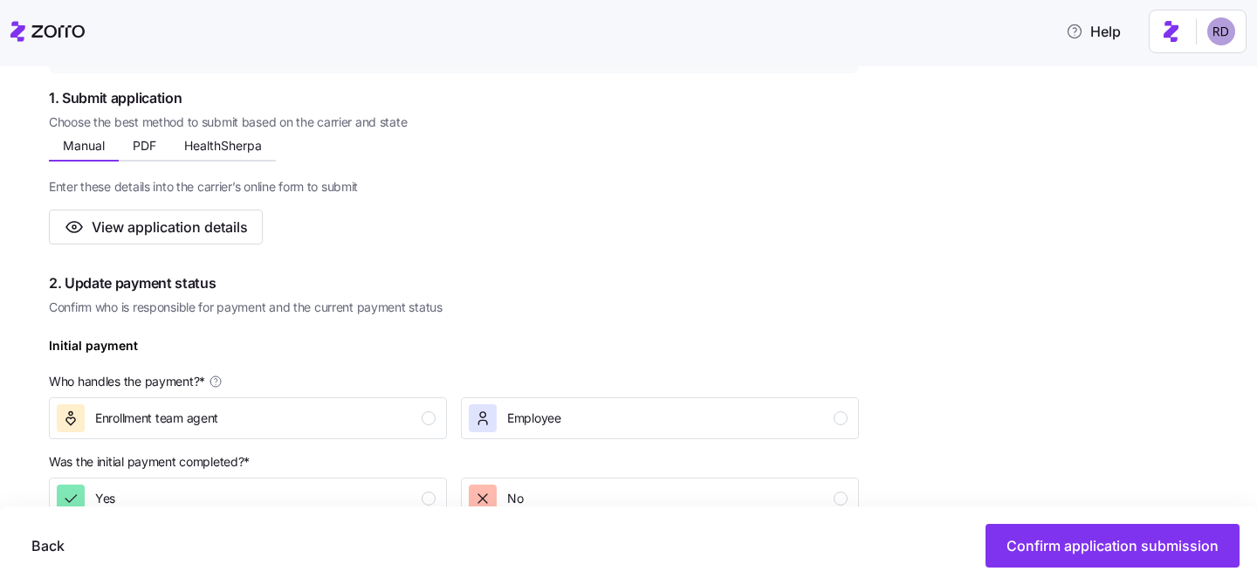
scroll to position [319, 0]
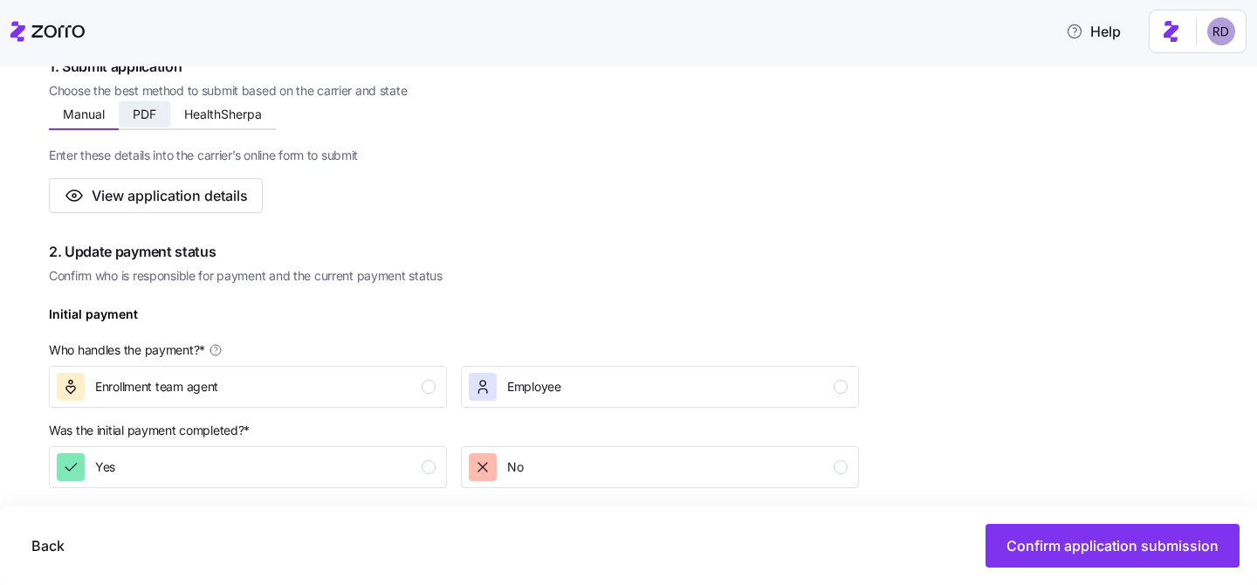
click at [140, 115] on span "PDF" at bounding box center [145, 114] width 24 height 12
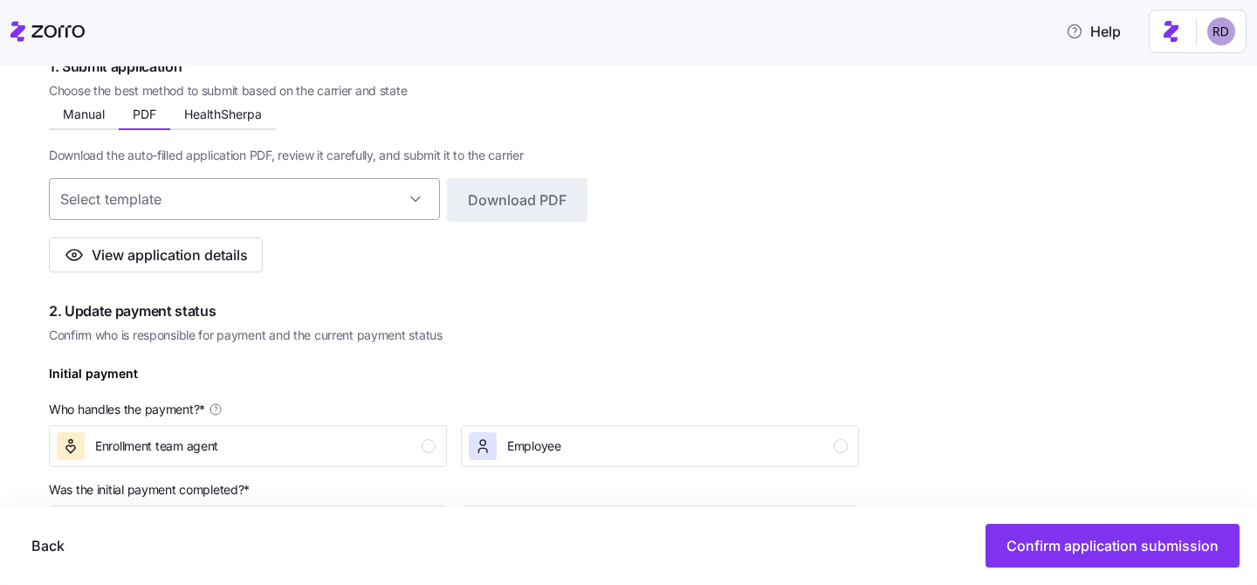
click at [292, 197] on input at bounding box center [244, 199] width 391 height 42
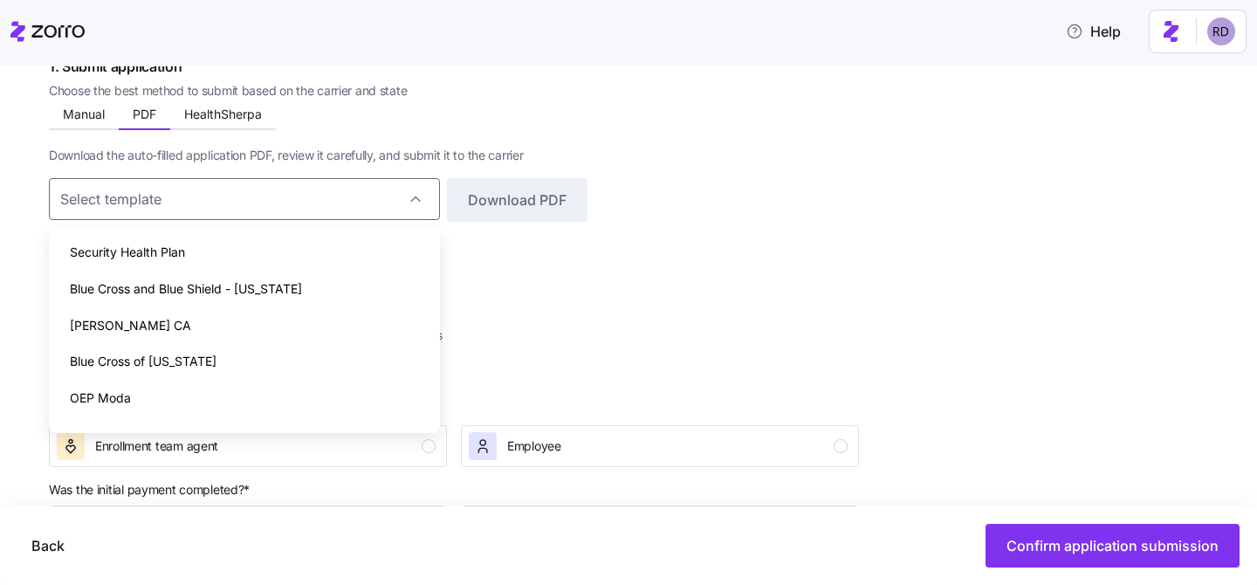
scroll to position [26, 0]
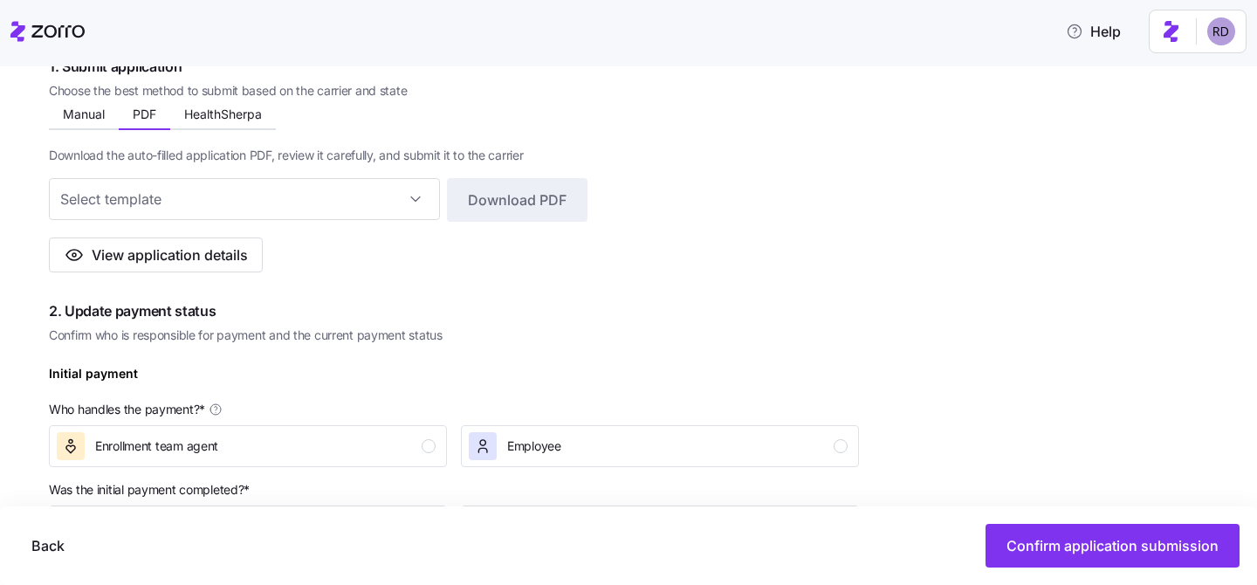
click at [560, 292] on div "Complete the 4 steps below and confirm application submission 1. Submit applica…" at bounding box center [454, 578] width 810 height 1168
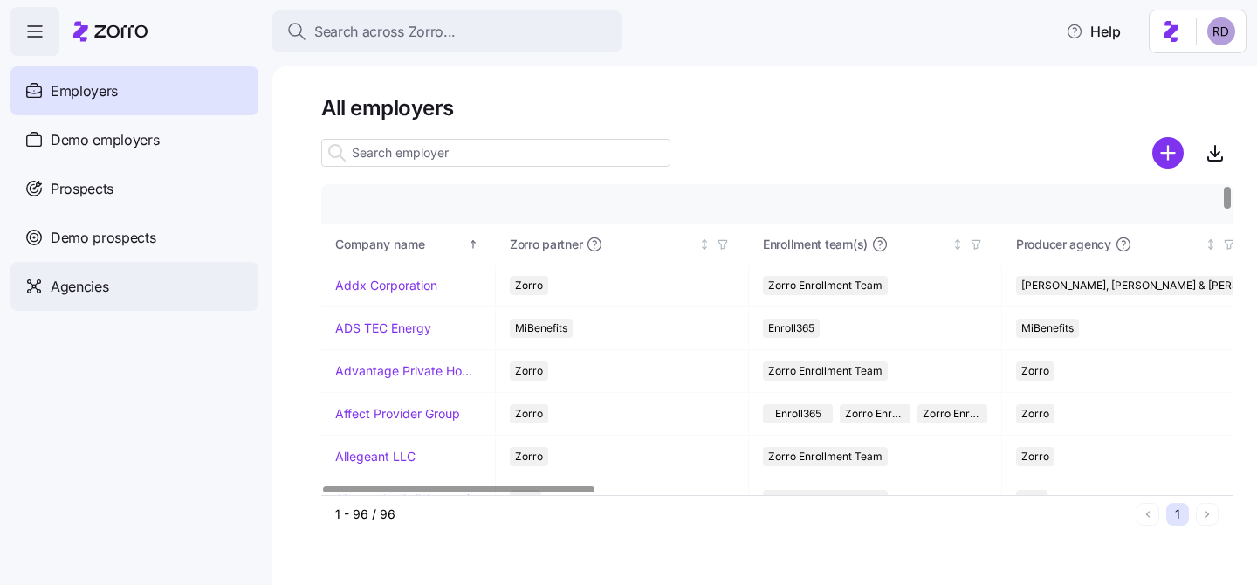
click at [73, 286] on span "Agencies" at bounding box center [80, 287] width 58 height 22
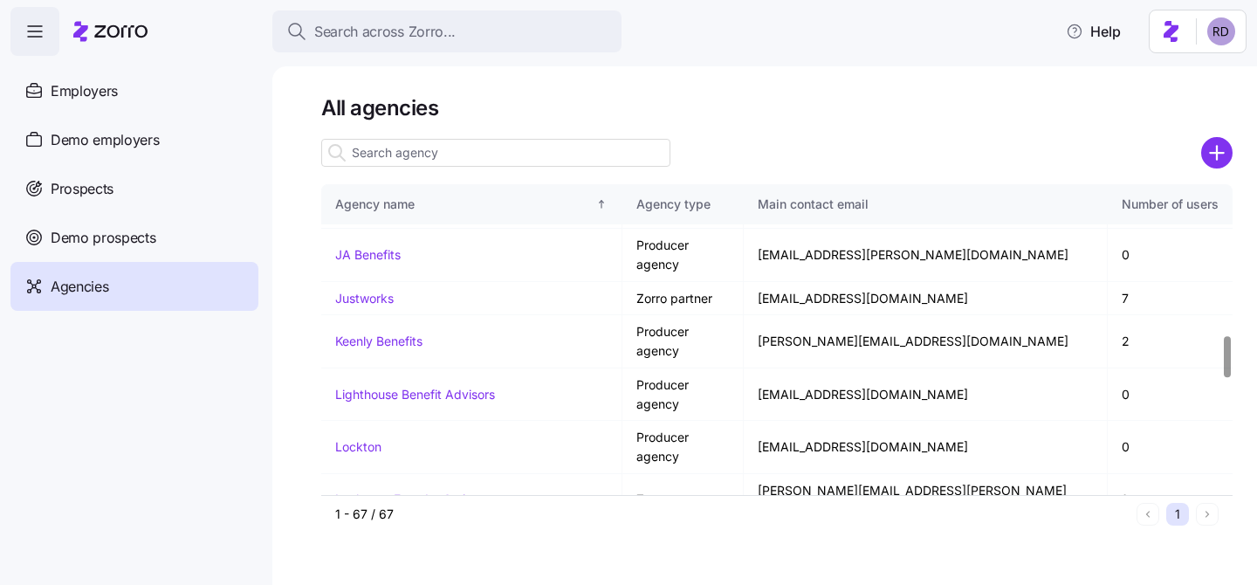
scroll to position [1992, 0]
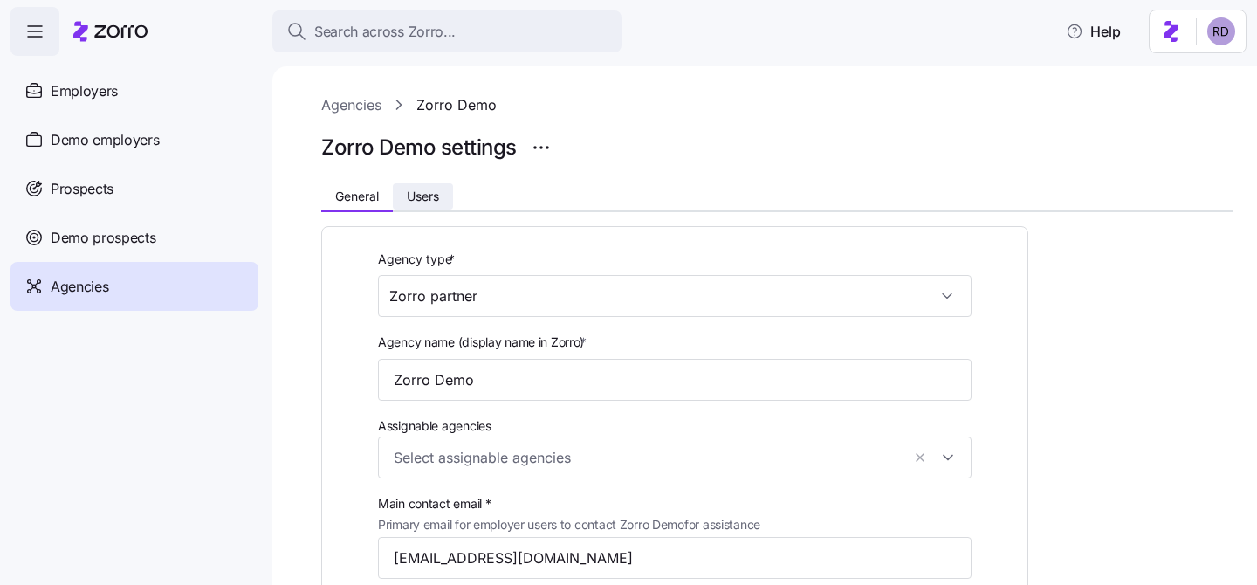
click at [417, 195] on span "Users" at bounding box center [423, 196] width 32 height 12
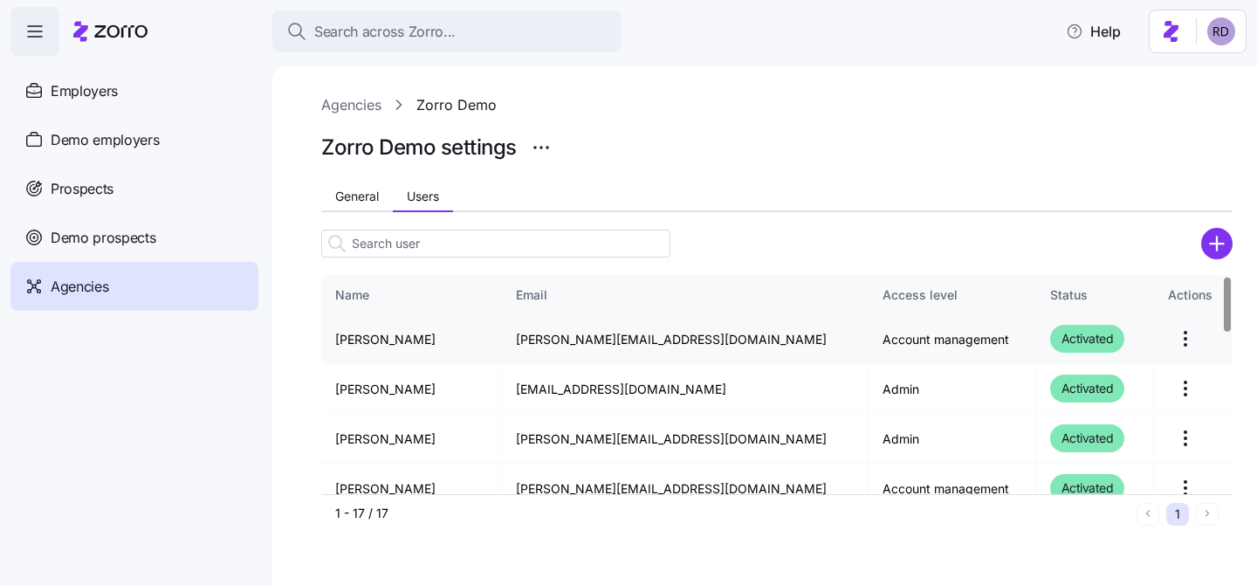
scroll to position [6, 0]
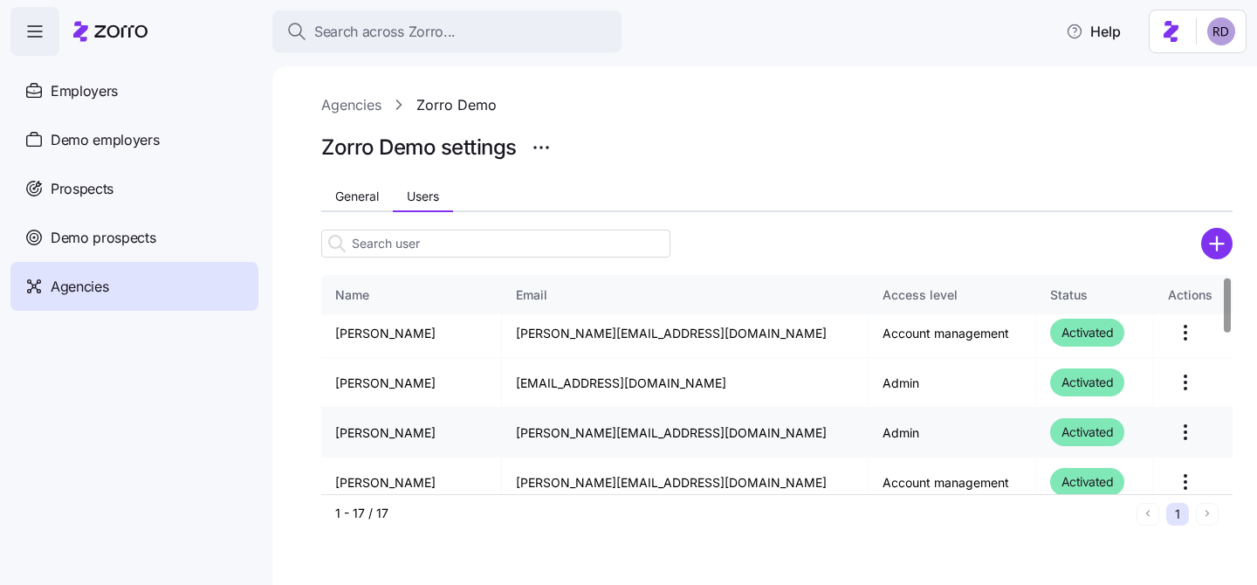
drag, startPoint x: 700, startPoint y: 429, endPoint x: 497, endPoint y: 427, distance: 203.4
click at [497, 427] on tr "Reece DiGiacomo reece.d+agent@myzorro.co Admin Activated" at bounding box center [776, 433] width 911 height 50
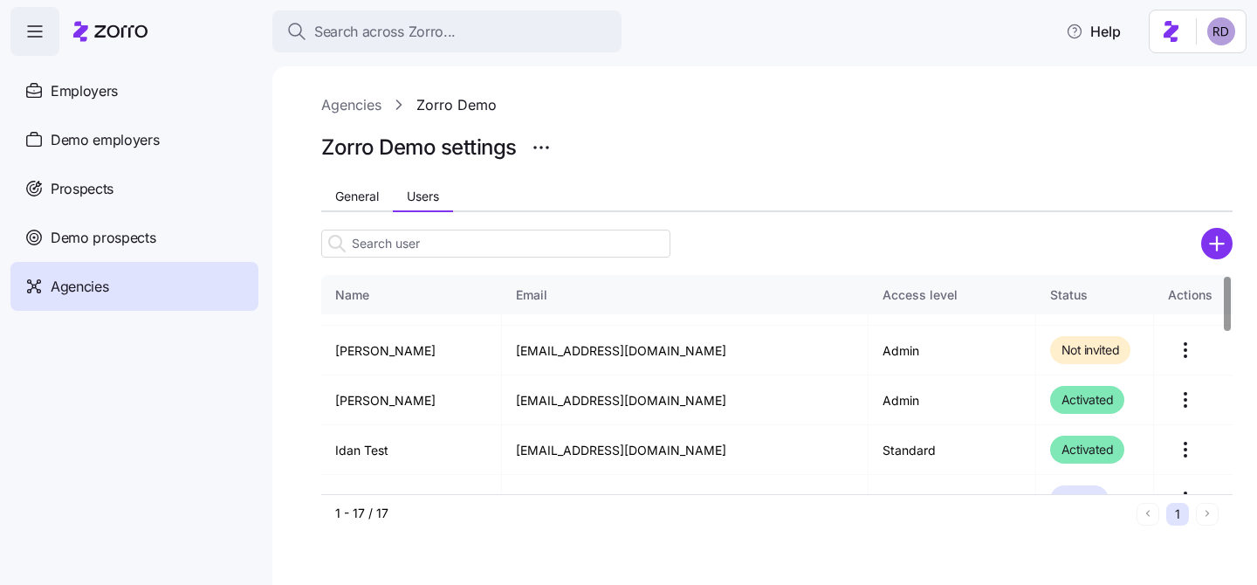
scroll to position [0, 0]
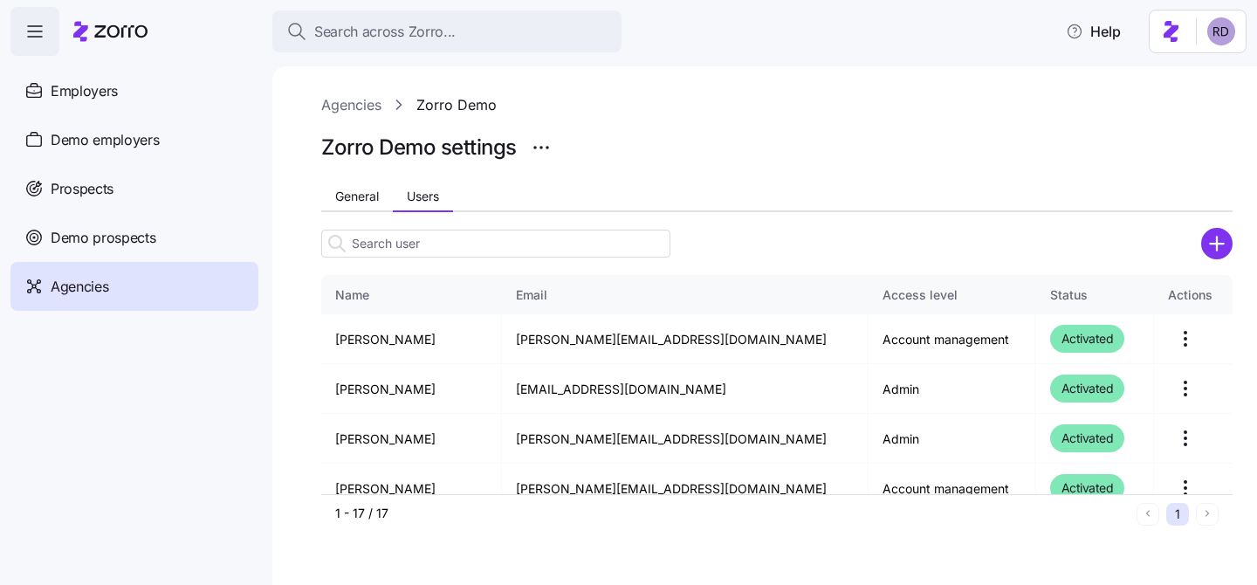
click at [369, 97] on link "Agencies" at bounding box center [351, 105] width 60 height 22
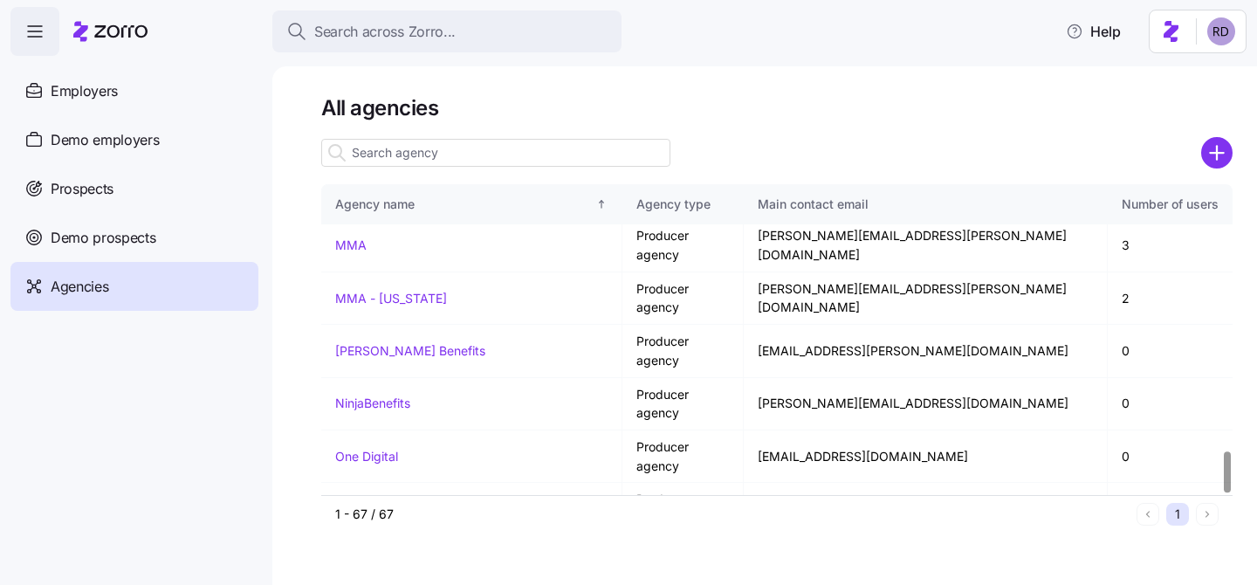
scroll to position [1992, 0]
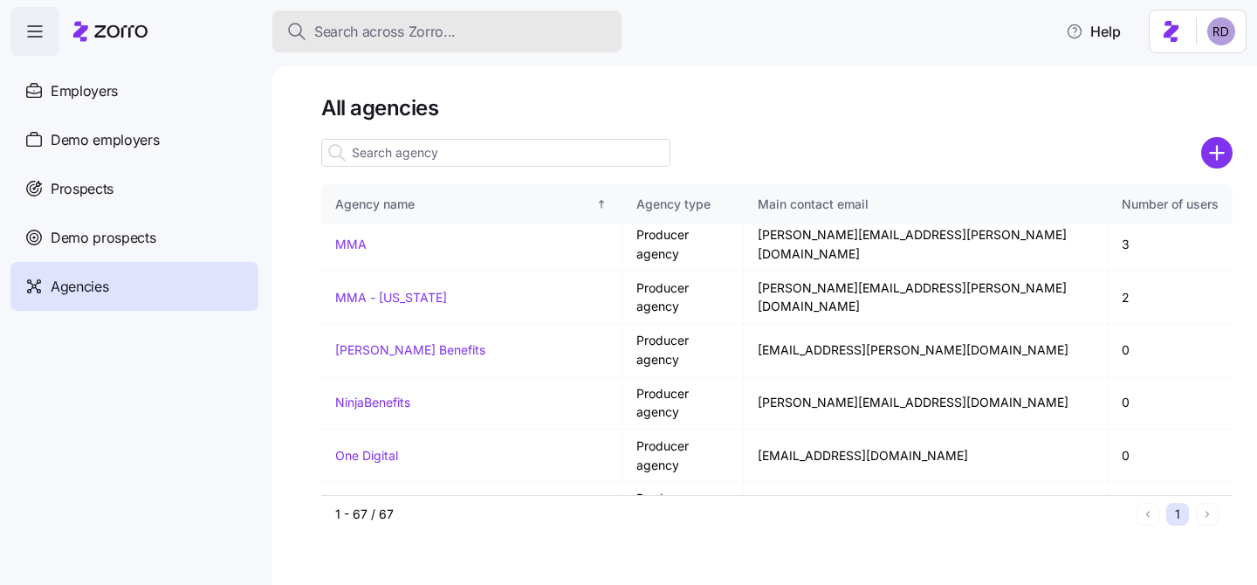
click at [402, 31] on span "Search across Zorro..." at bounding box center [384, 32] width 141 height 22
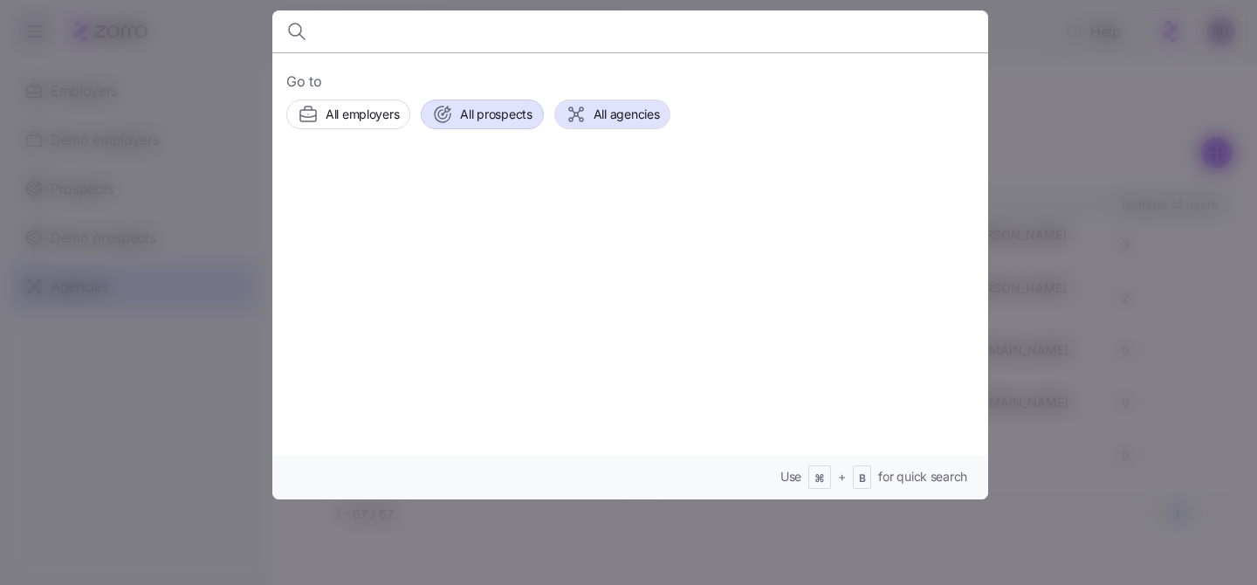
type input "Hello, Thank you for bringing this to our attention. The "PDF" submission metho…"
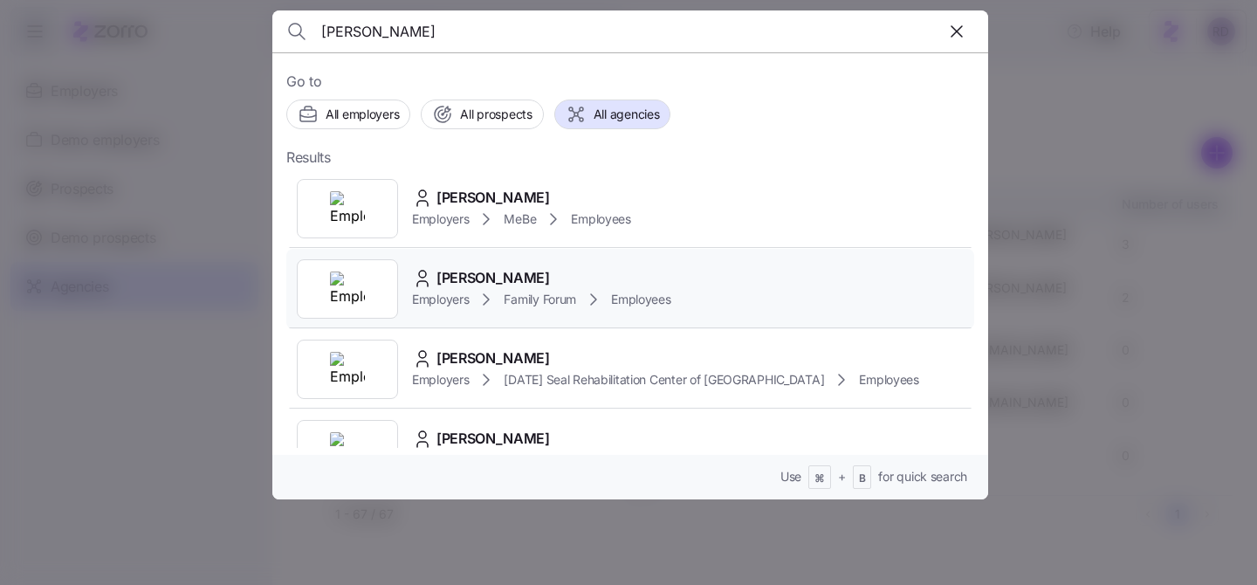
type input "Kail"
click at [724, 297] on div "Kailaya Pallas Employers Family Forum Employees" at bounding box center [630, 289] width 688 height 80
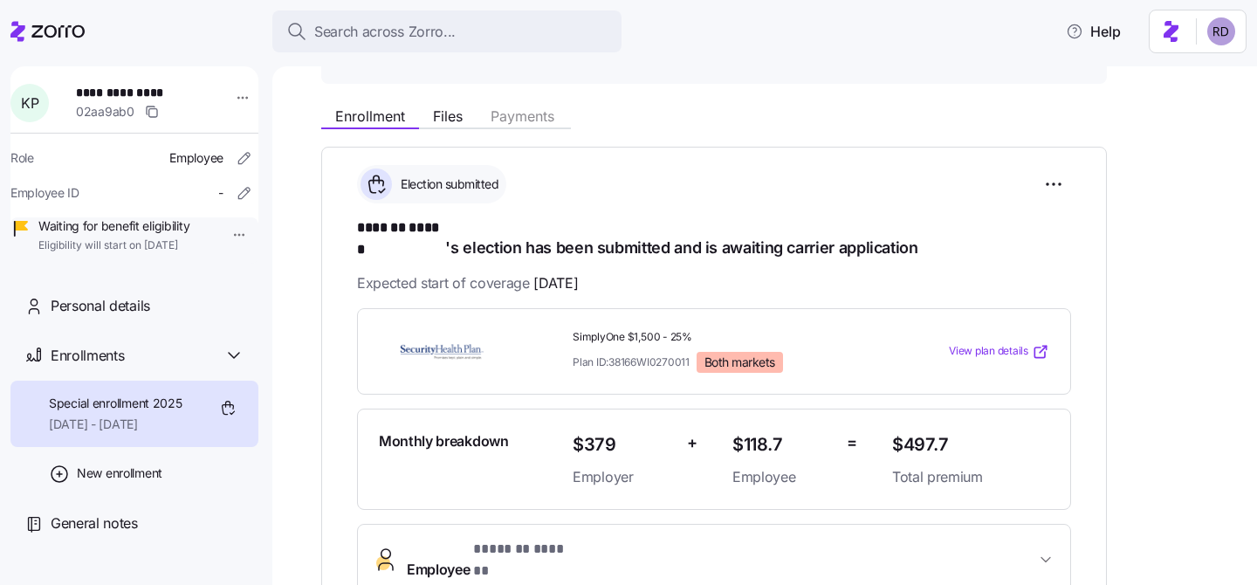
scroll to position [539, 0]
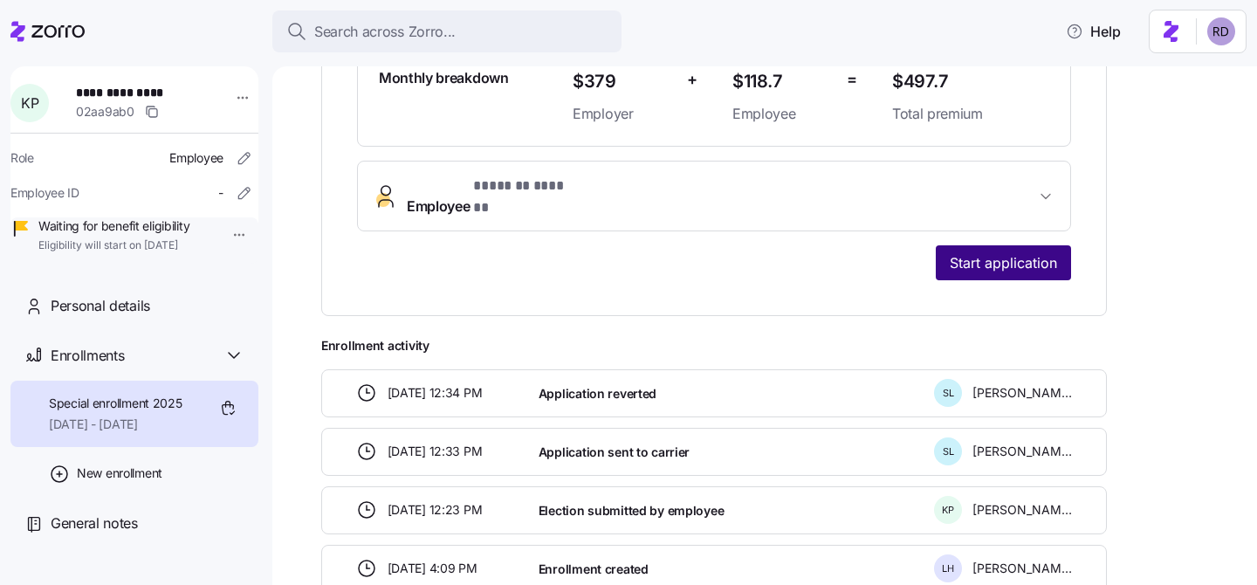
click at [1060, 245] on button "Start application" at bounding box center [1003, 262] width 135 height 35
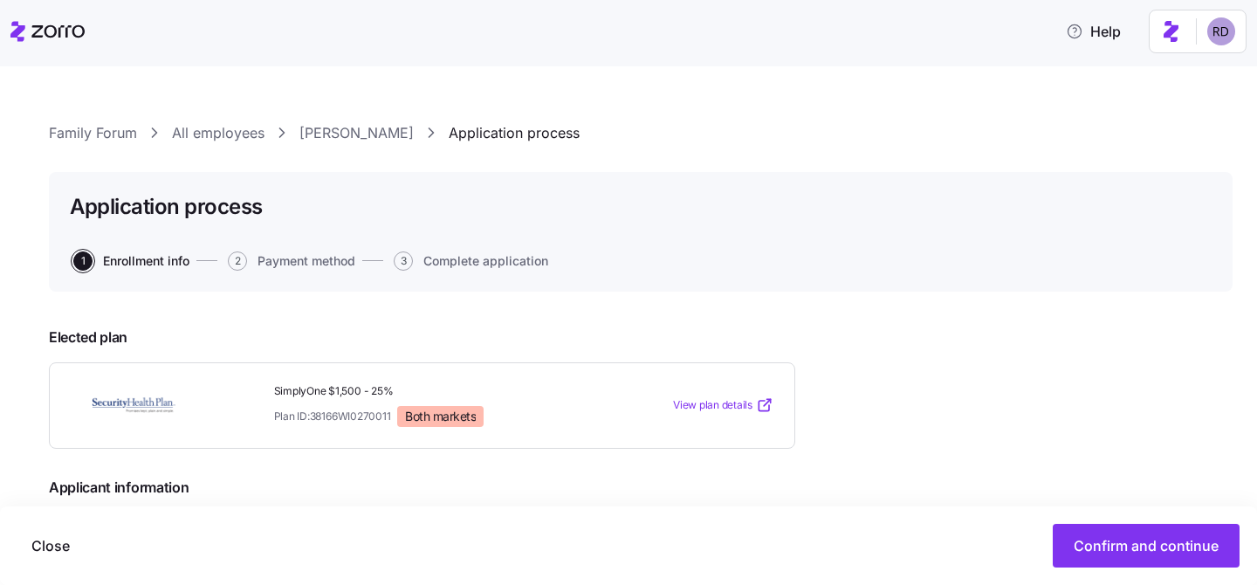
scroll to position [3, 0]
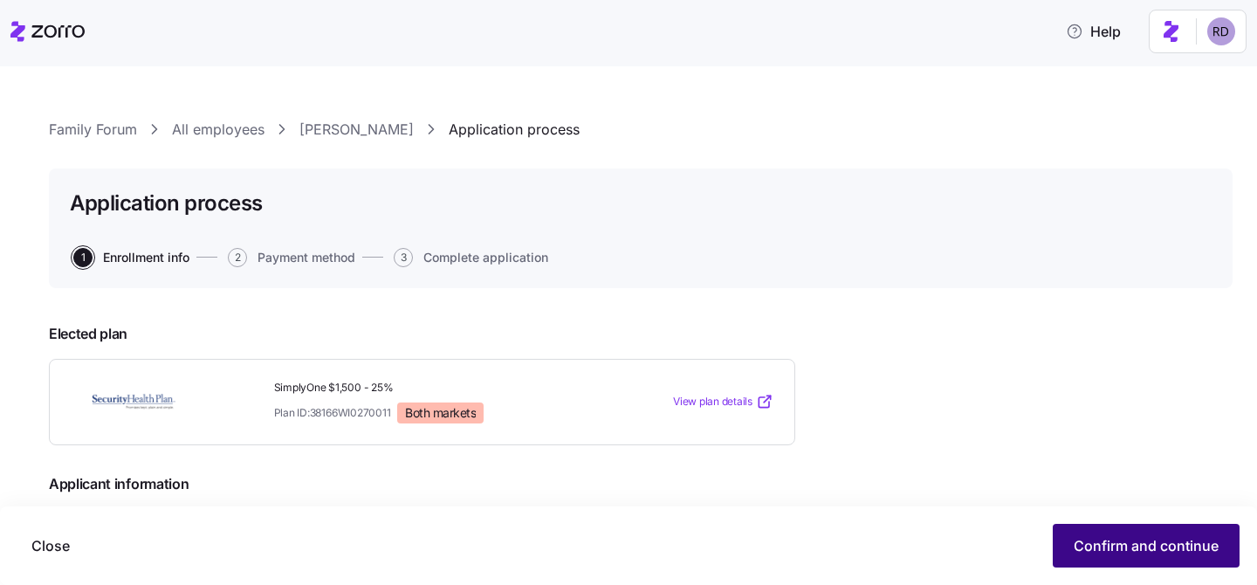
click at [1089, 525] on button "Confirm and continue" at bounding box center [1146, 546] width 187 height 44
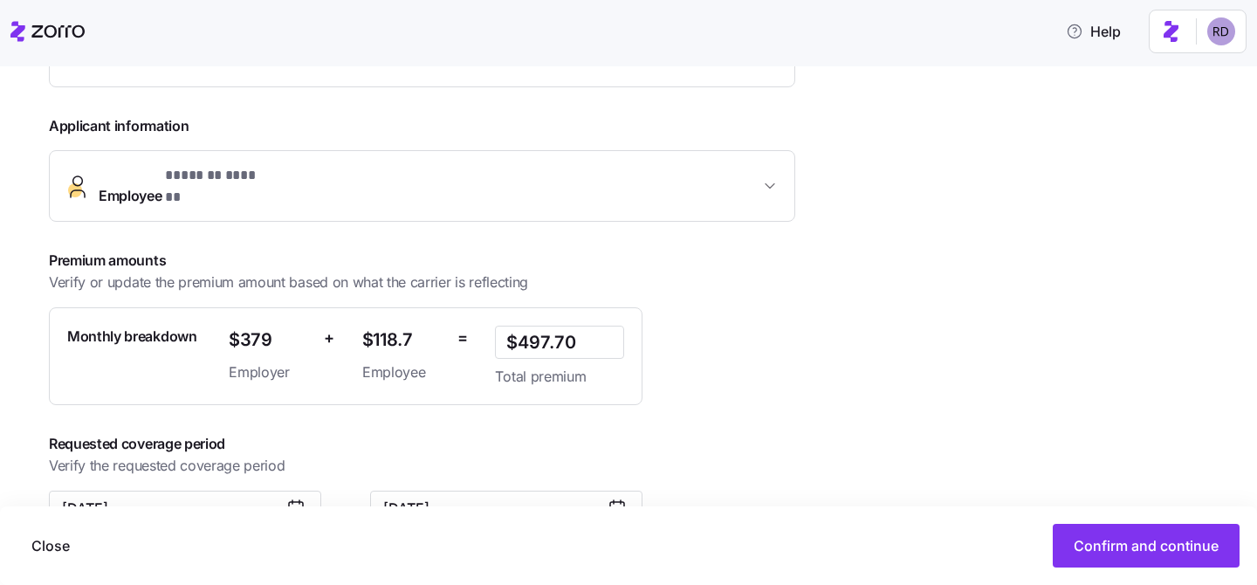
scroll to position [395, 0]
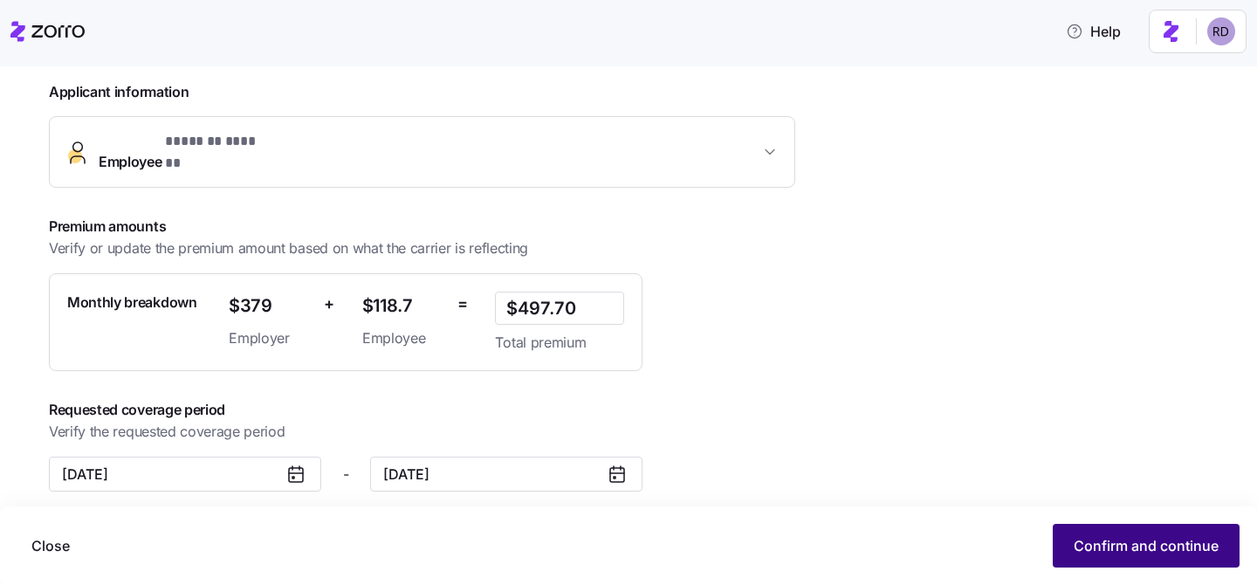
click at [1194, 555] on span "Confirm and continue" at bounding box center [1146, 545] width 145 height 21
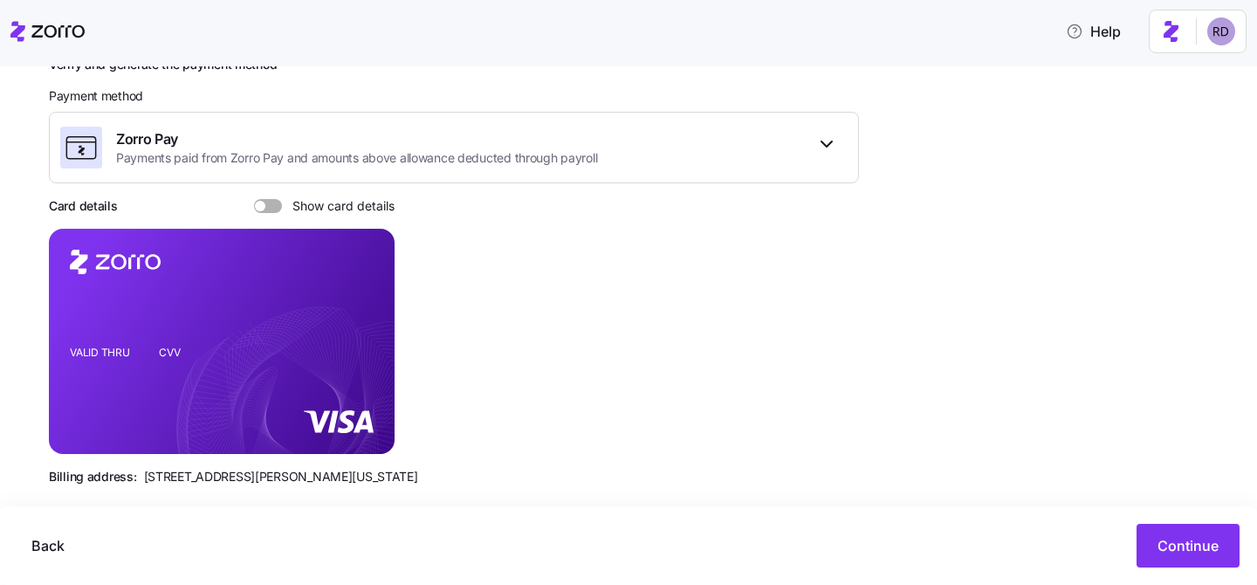
scroll to position [278, 0]
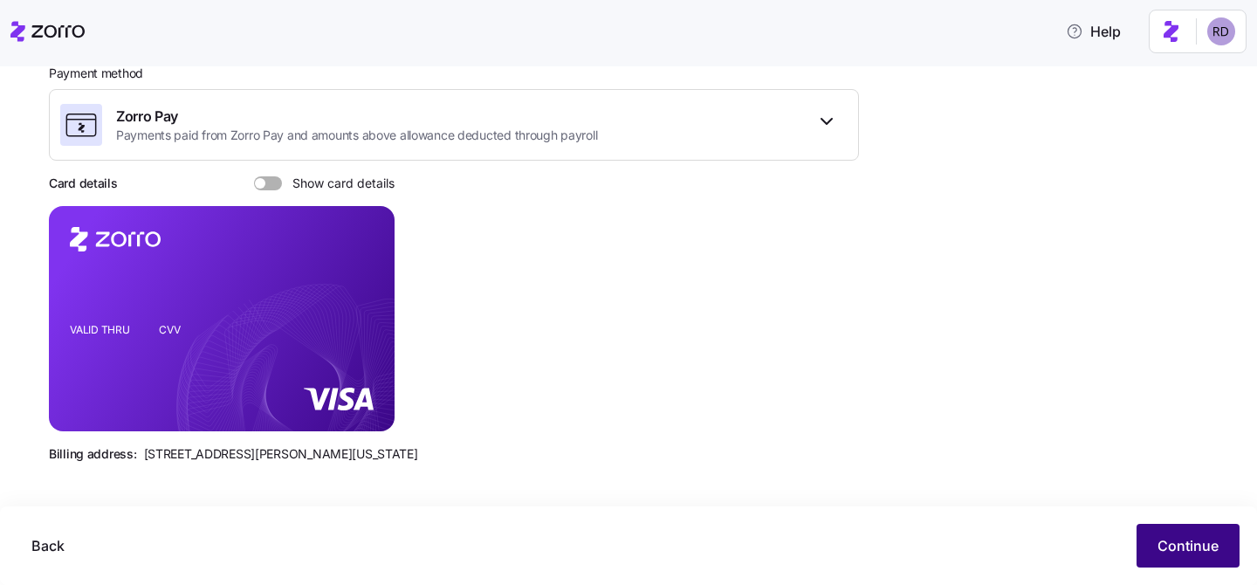
click at [1198, 560] on button "Continue" at bounding box center [1187, 546] width 103 height 44
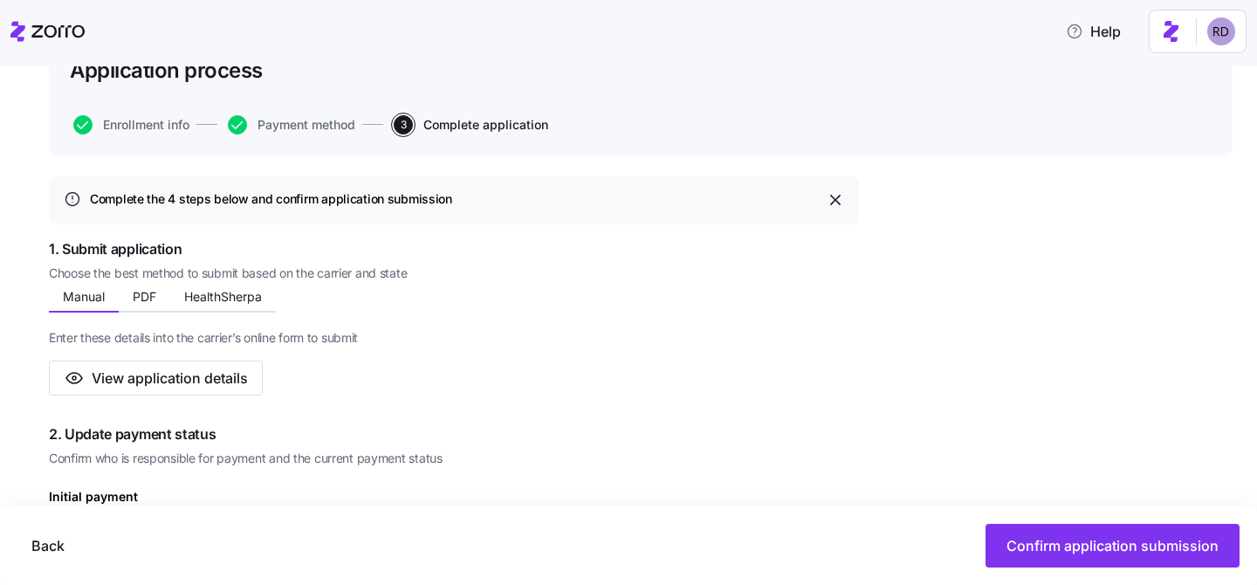
scroll to position [286, 0]
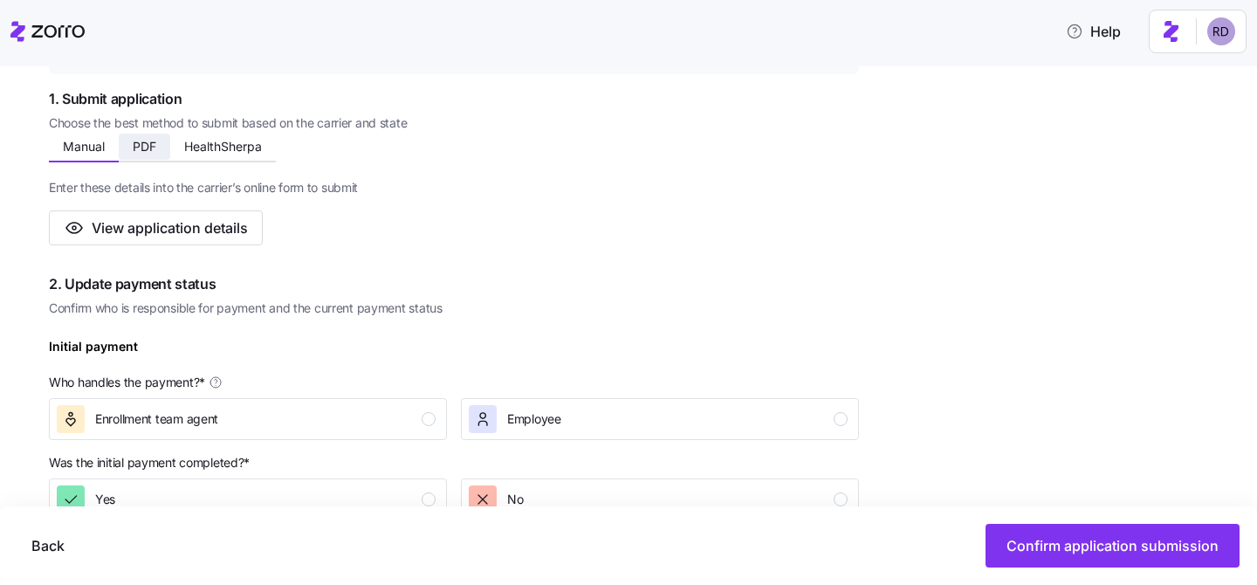
click at [145, 148] on span "PDF" at bounding box center [145, 147] width 24 height 12
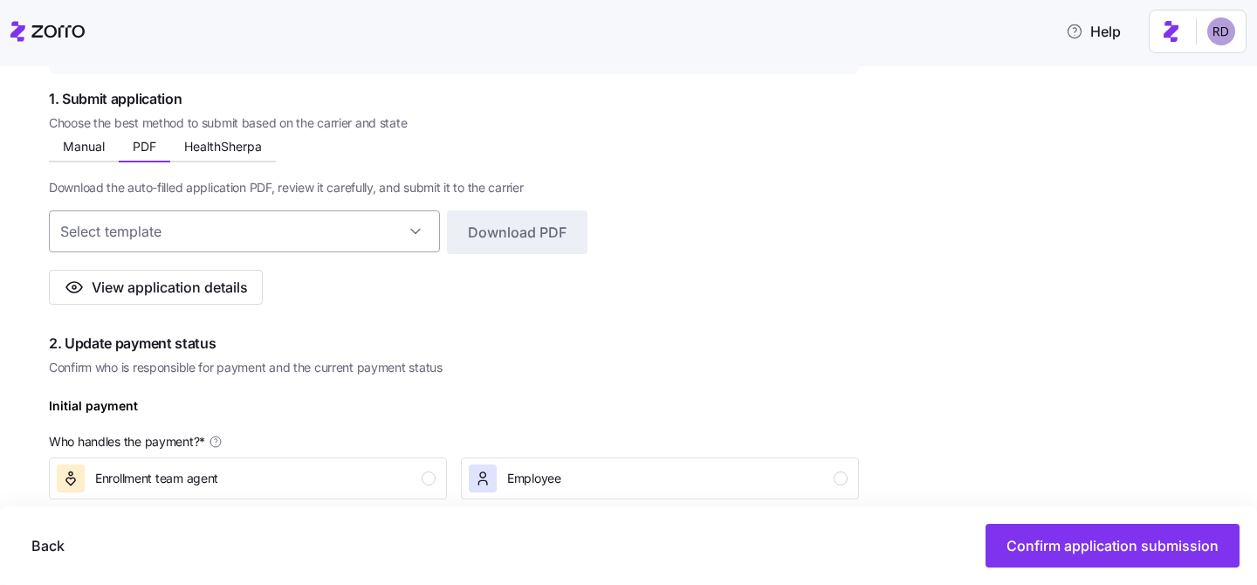
click at [313, 230] on input at bounding box center [244, 231] width 391 height 42
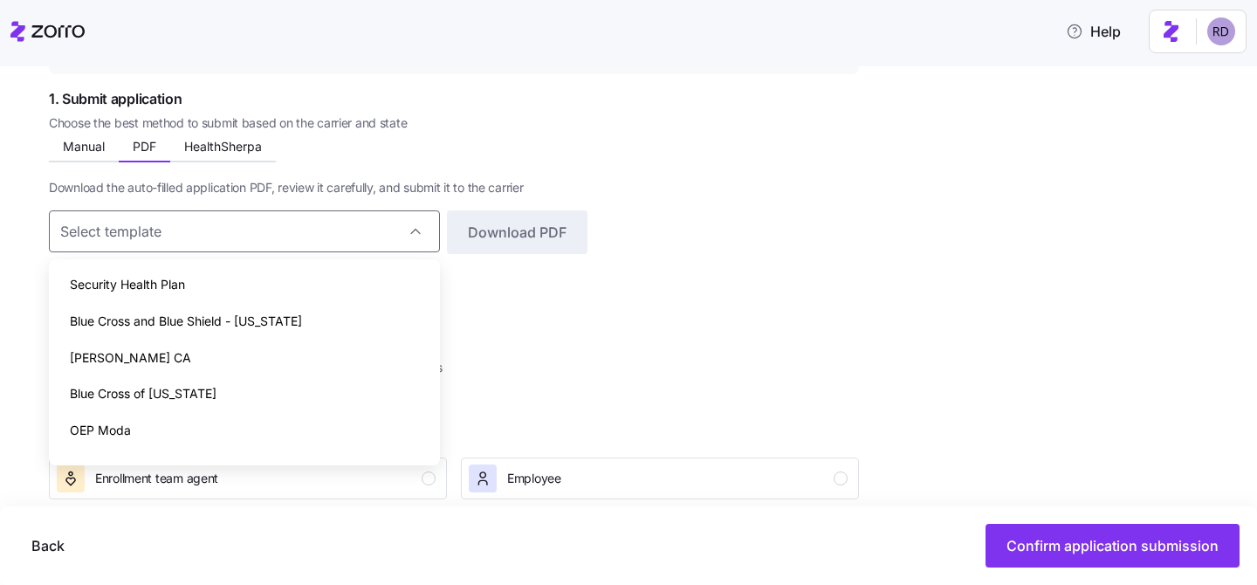
click at [233, 286] on div "Security Health Plan" at bounding box center [244, 284] width 377 height 37
type input "Security Health Plan"
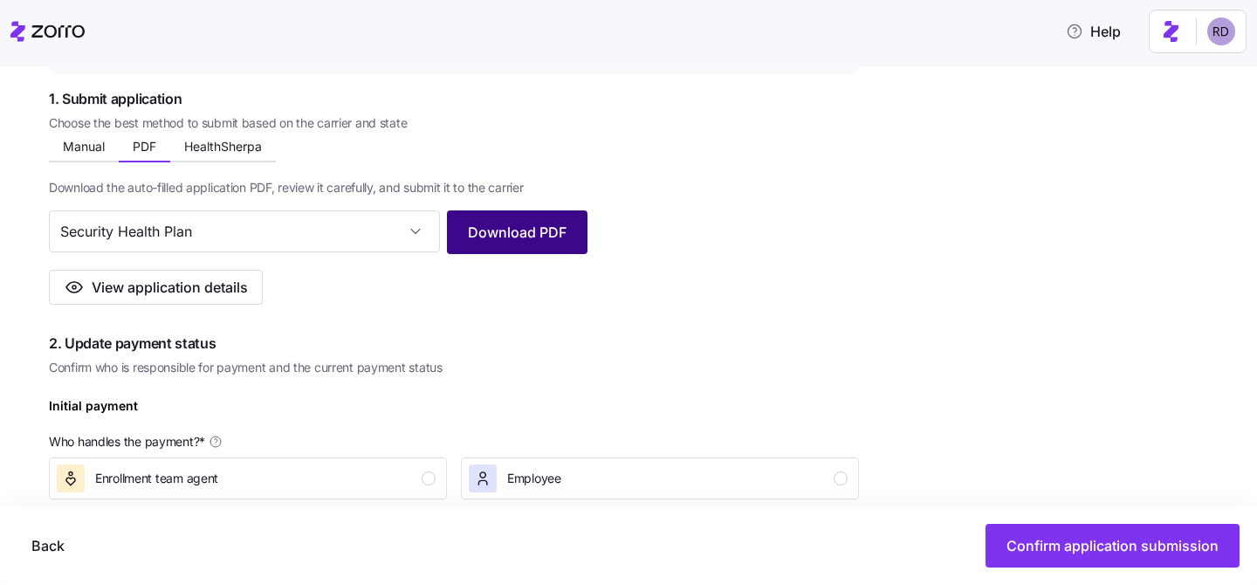
click at [558, 245] on button "Download PDF" at bounding box center [517, 232] width 141 height 44
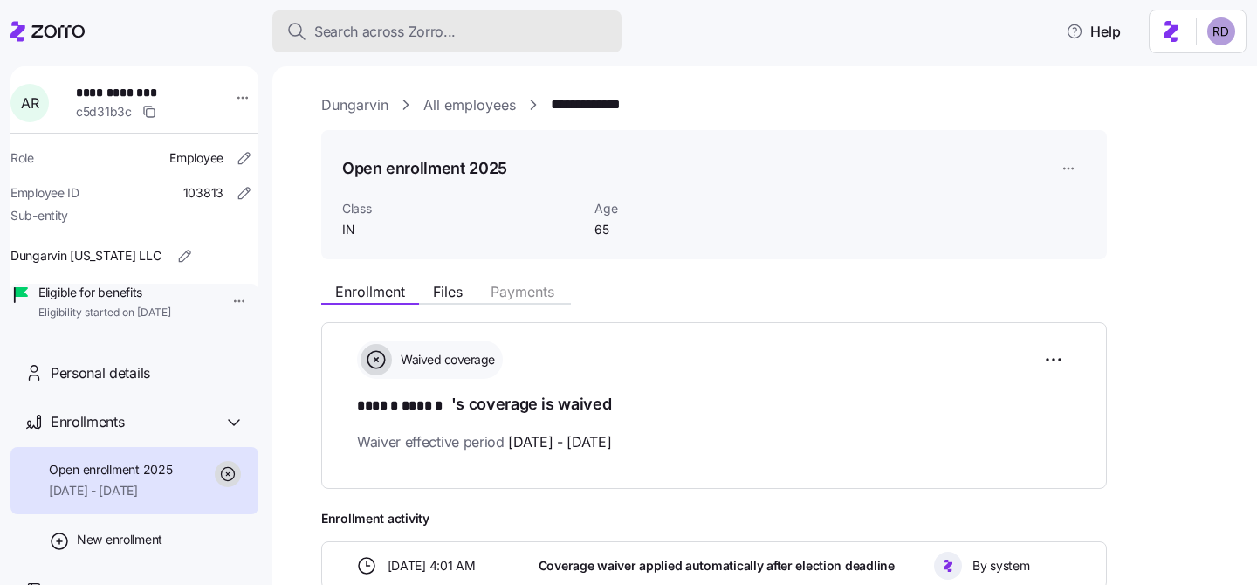
click at [402, 31] on span "Search across Zorro..." at bounding box center [384, 32] width 141 height 22
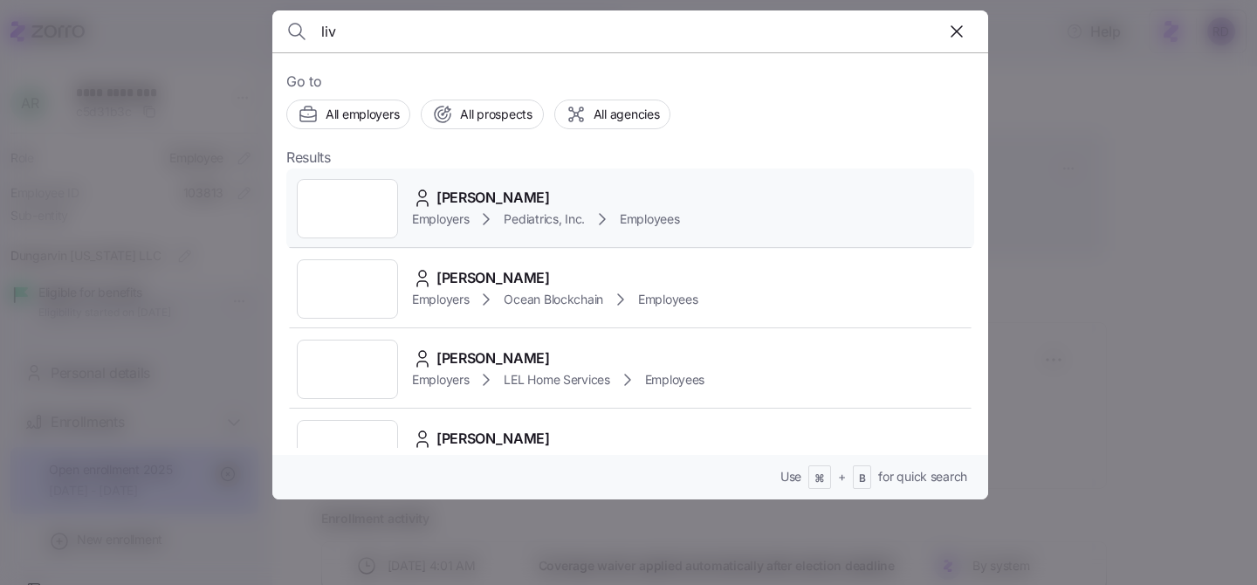
type input "liv"
click at [628, 201] on div "Liv Gorla" at bounding box center [546, 198] width 268 height 22
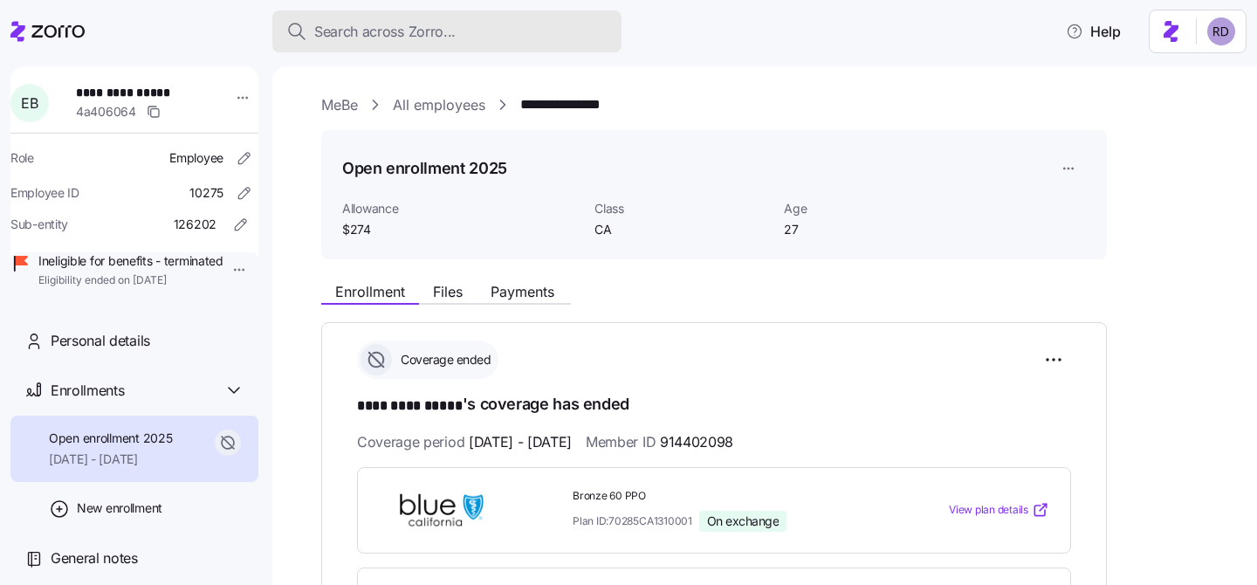
click at [393, 36] on span "Search across Zorro..." at bounding box center [384, 32] width 141 height 22
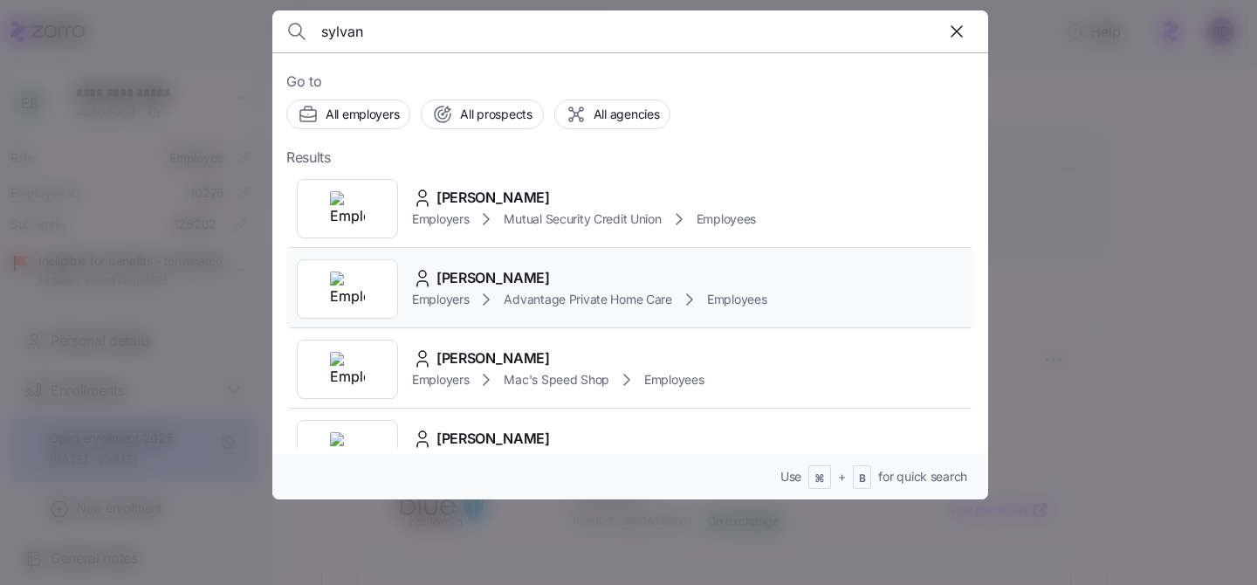
type input "sylvan"
click at [702, 267] on div "Sylviana Mc Vane" at bounding box center [589, 278] width 354 height 22
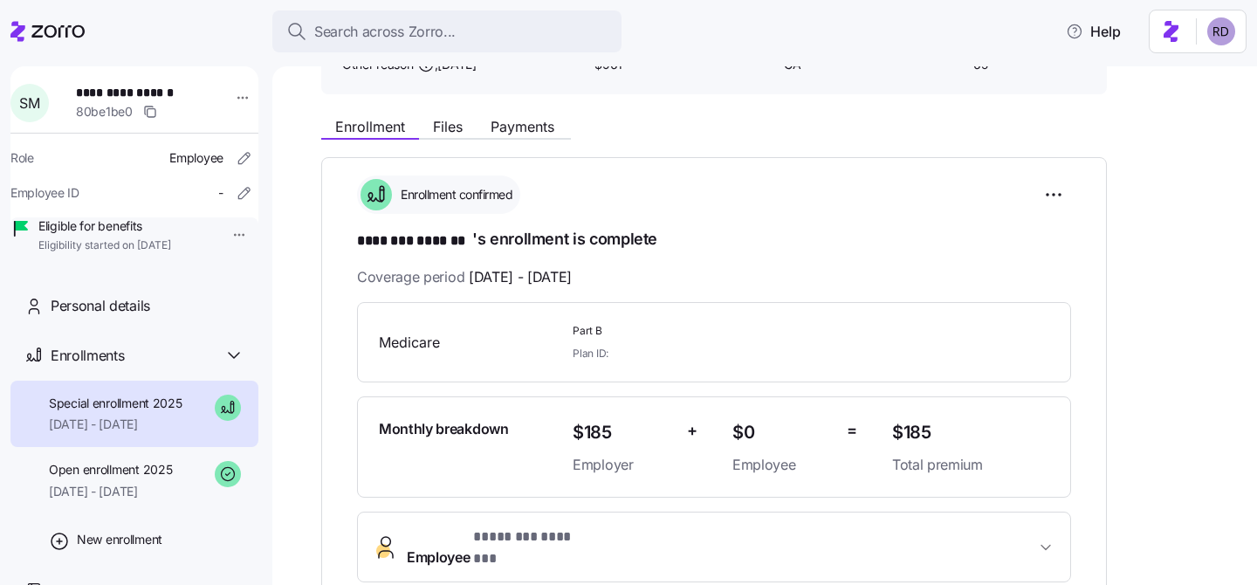
scroll to position [285, 0]
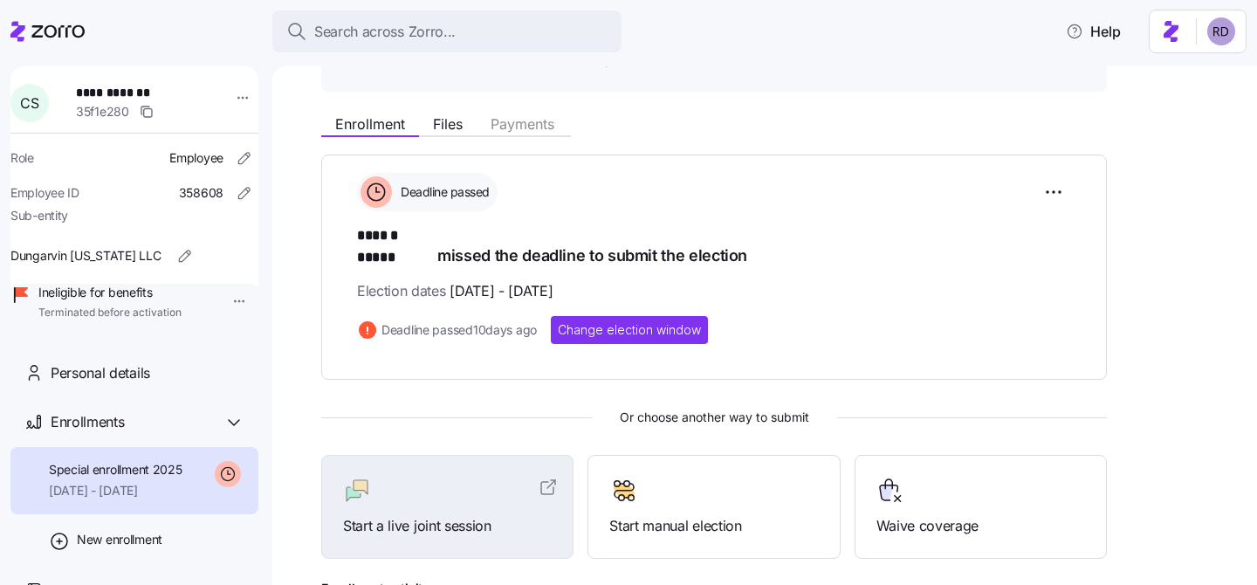
scroll to position [171, 0]
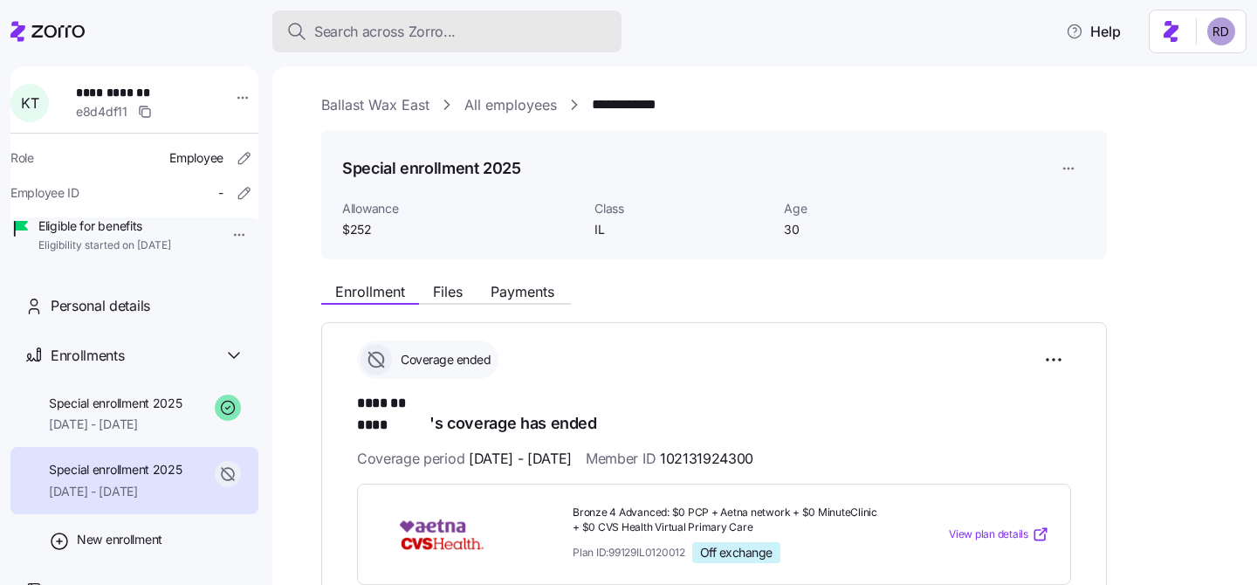
click at [365, 30] on span "Search across Zorro..." at bounding box center [384, 32] width 141 height 22
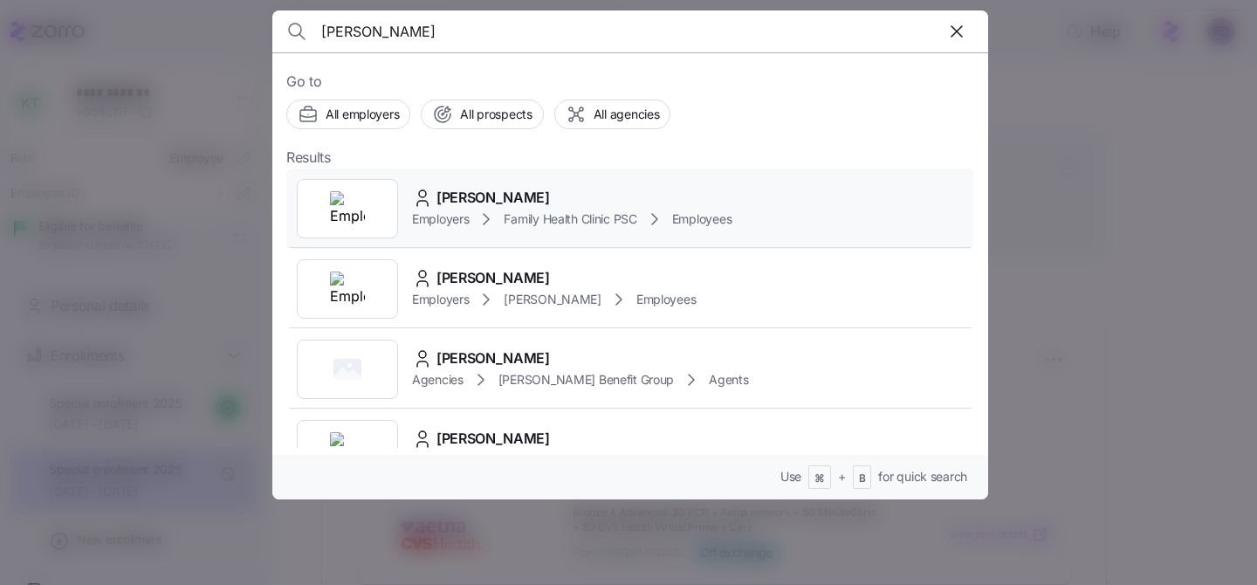
type input "[PERSON_NAME]"
click at [635, 195] on div "[PERSON_NAME]" at bounding box center [571, 198] width 319 height 22
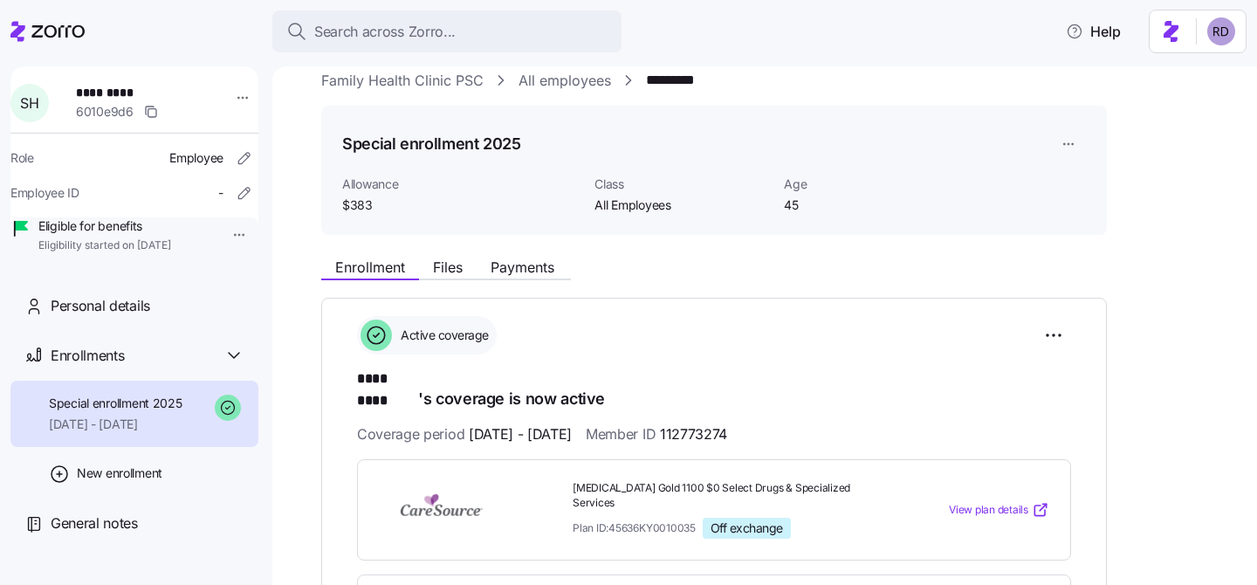
scroll to position [25, 0]
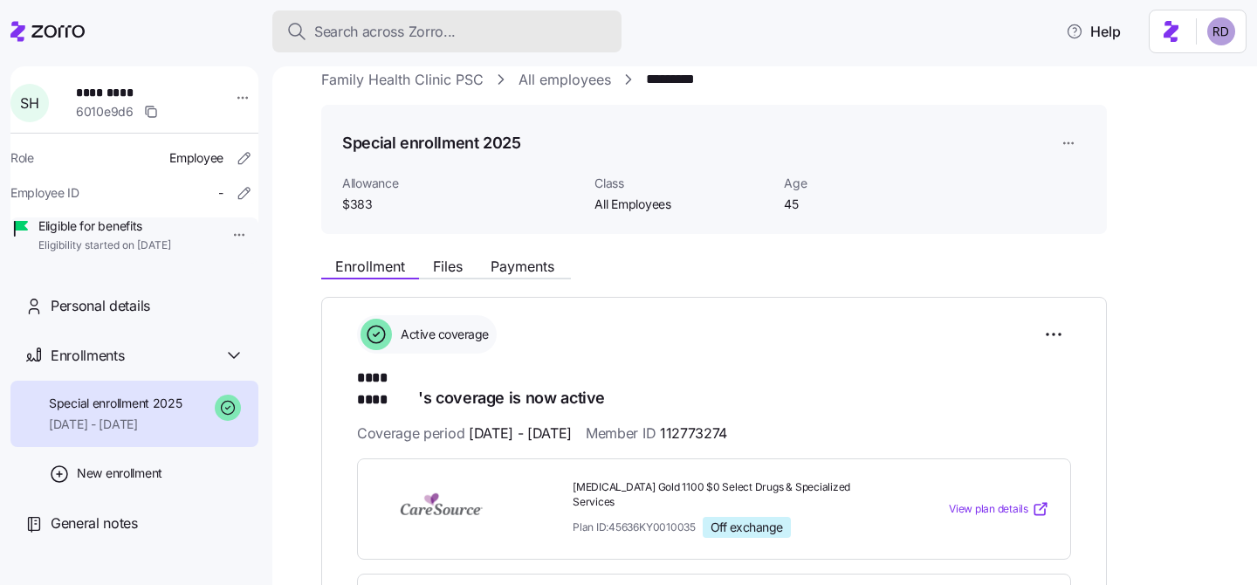
click at [360, 24] on span "Search across Zorro..." at bounding box center [384, 32] width 141 height 22
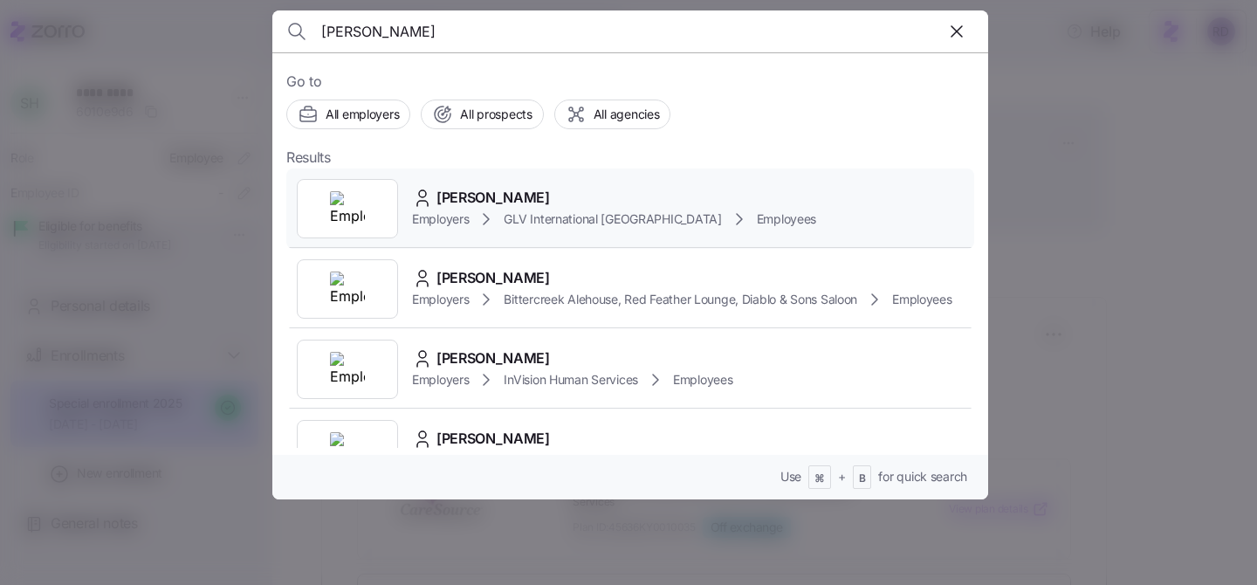
type input "[PERSON_NAME]"
click at [617, 192] on div "Damien Launay" at bounding box center [614, 198] width 404 height 22
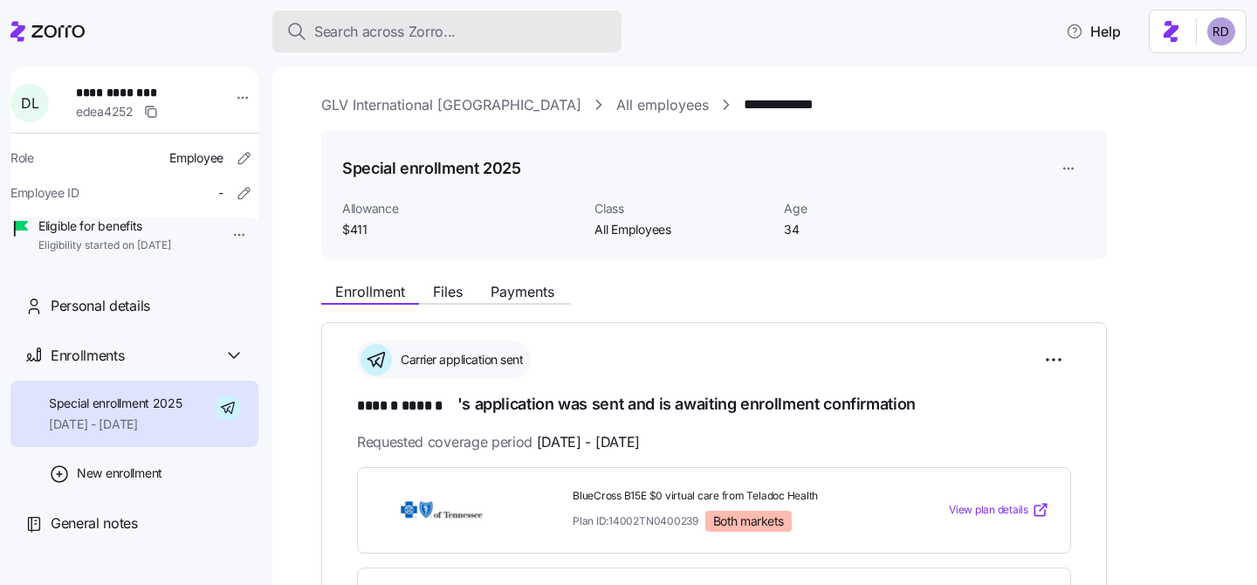
click at [406, 37] on span "Search across Zorro..." at bounding box center [384, 32] width 141 height 22
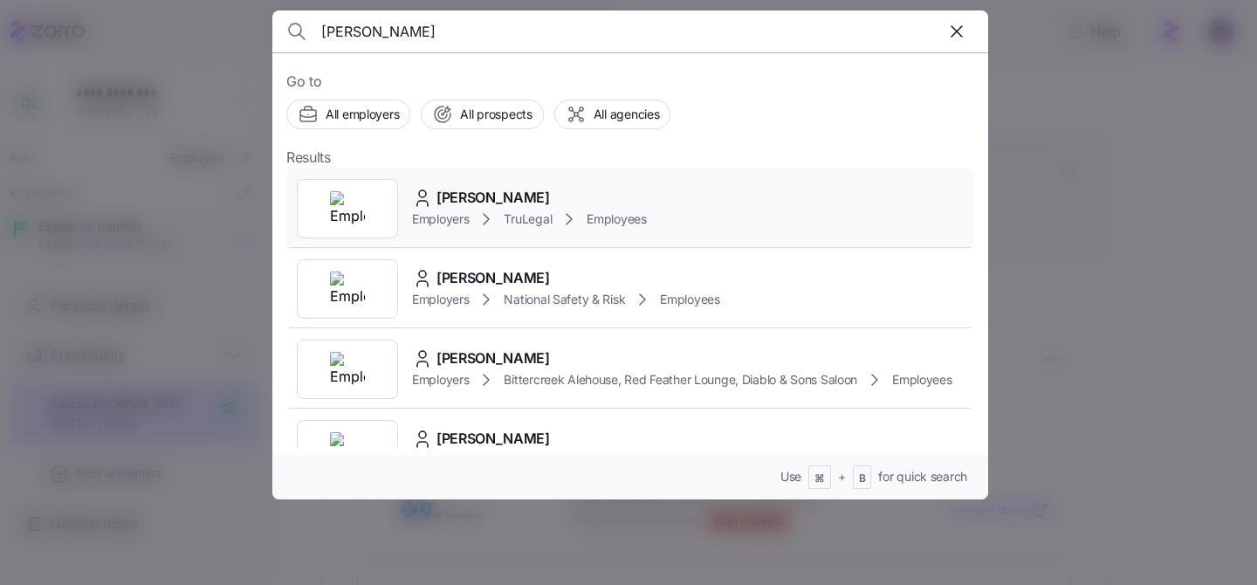
type input "jared cos"
click at [595, 193] on div "Jared Coseglia" at bounding box center [529, 198] width 235 height 22
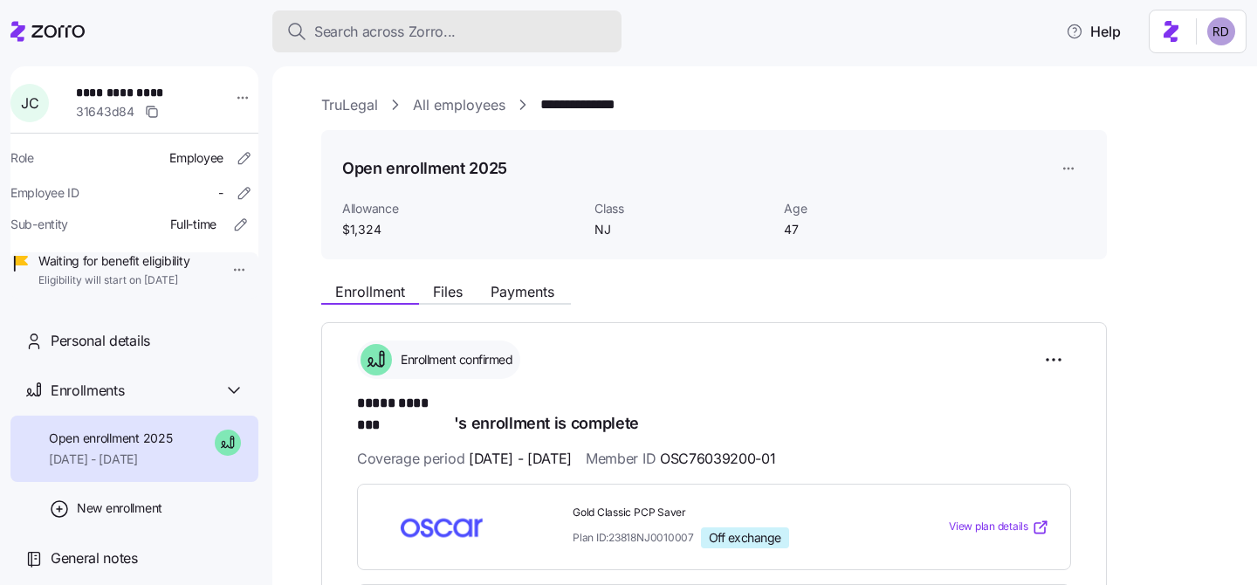
click at [422, 35] on span "Search across Zorro..." at bounding box center [384, 32] width 141 height 22
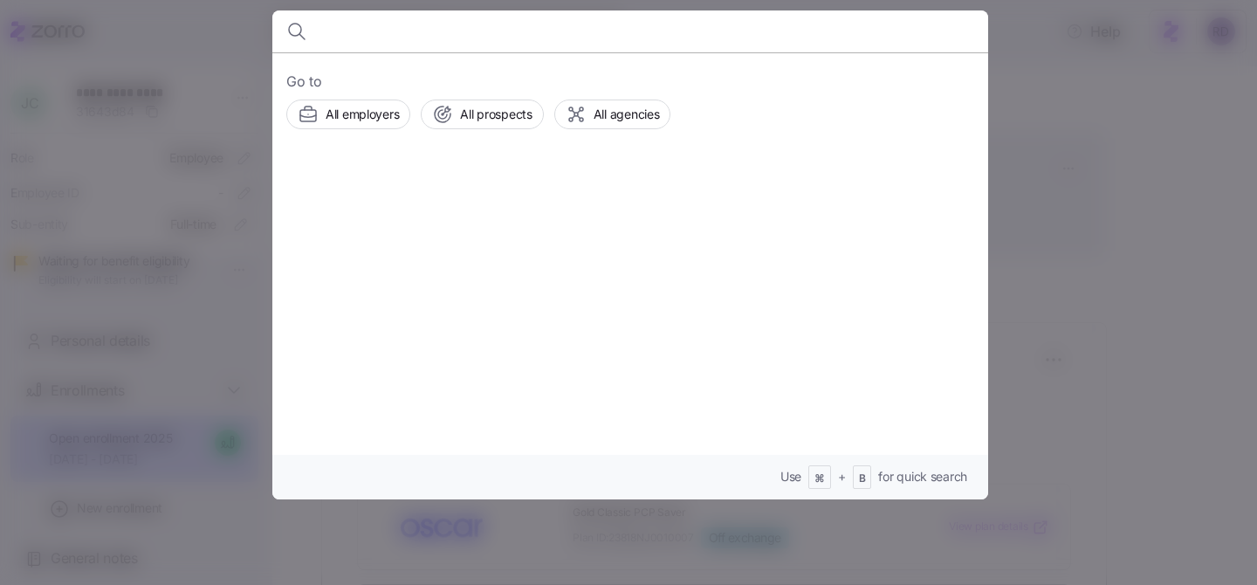
type input "i"
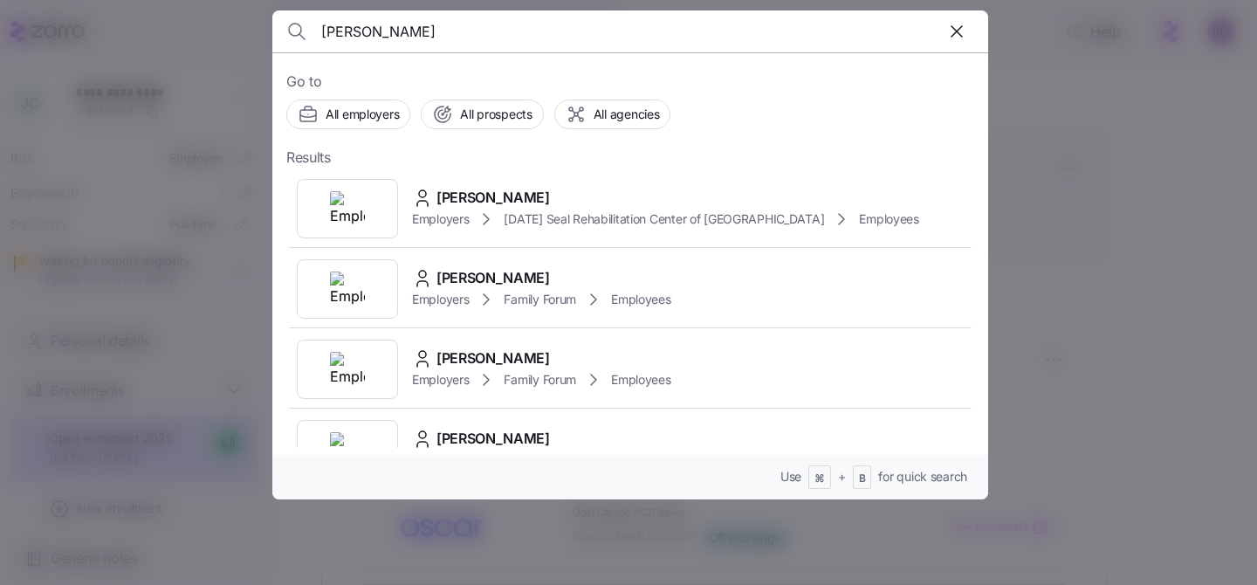
click at [562, 31] on input "kirsten" at bounding box center [544, 31] width 447 height 42
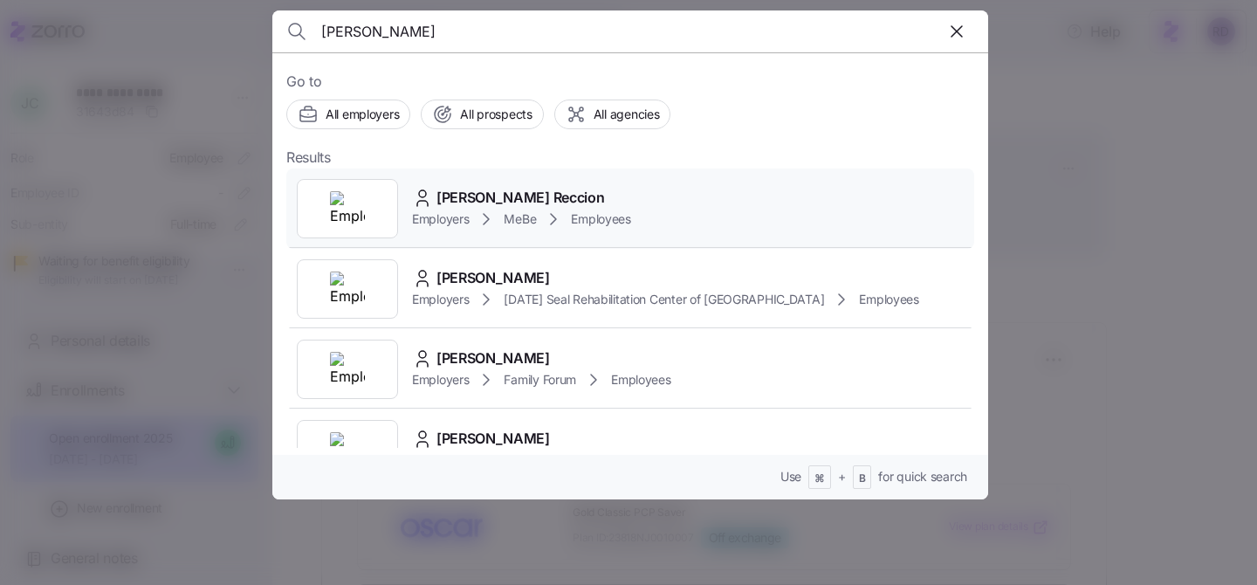
type input "kirsten gaelle"
click at [691, 200] on div "Kirsten Gaelle Reccion Employers MeBe Employees" at bounding box center [630, 208] width 688 height 80
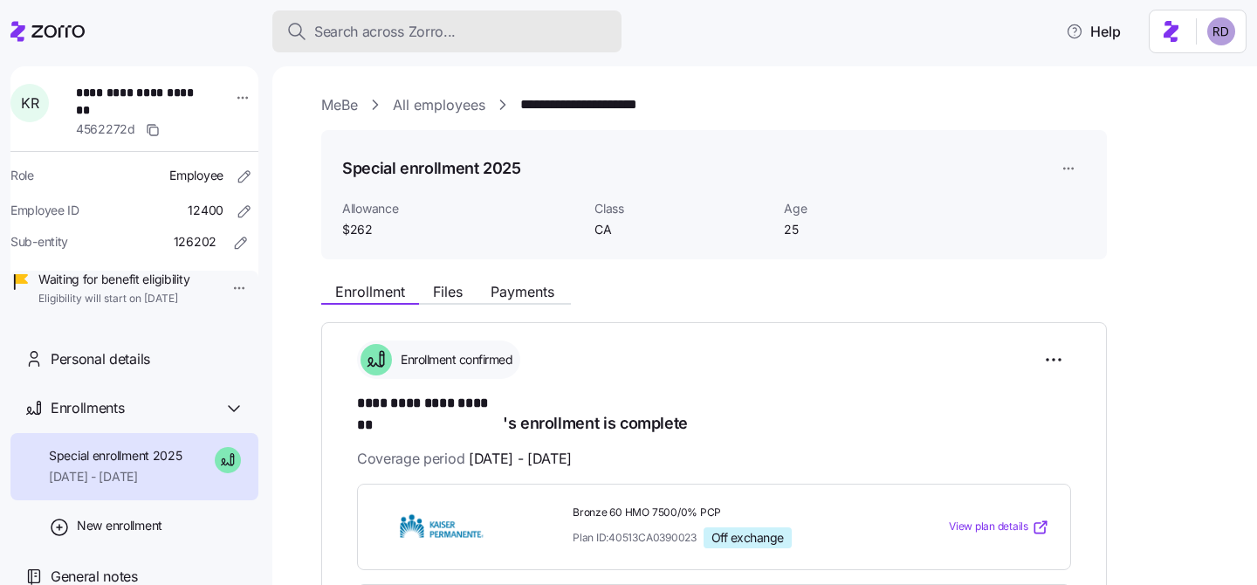
click at [422, 22] on span "Search across Zorro..." at bounding box center [384, 32] width 141 height 22
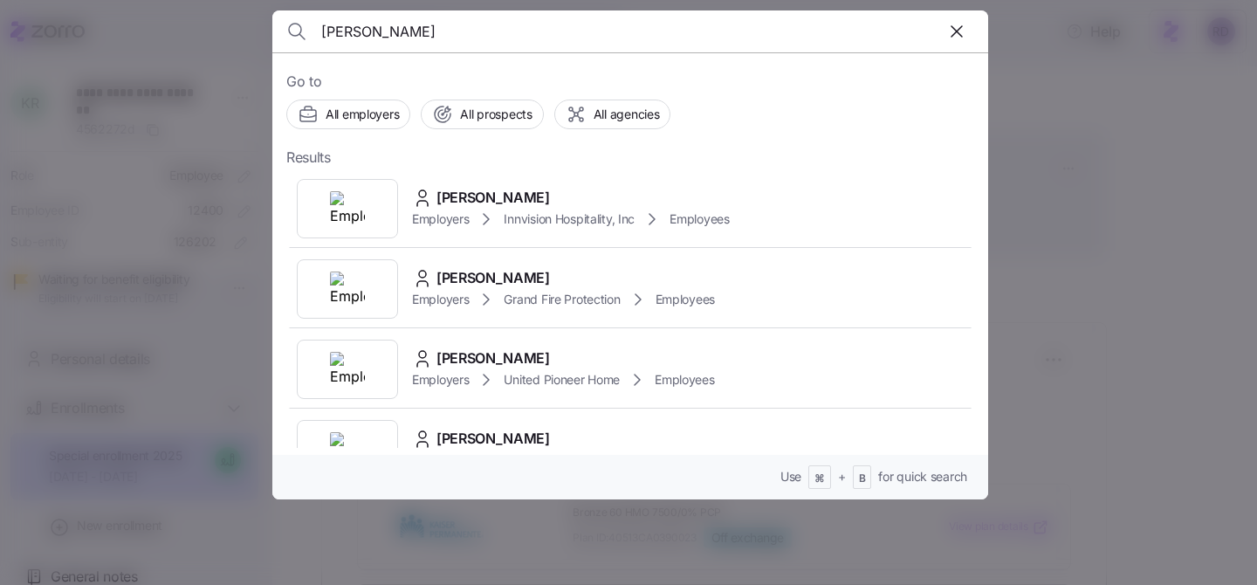
click at [410, 23] on input "theresa west" at bounding box center [544, 31] width 447 height 42
type input "christina bucci"
click at [550, 179] on div "CHRISTINA BUCCI Employers Bernie and Phyl's Furniture Employees" at bounding box center [630, 208] width 688 height 80
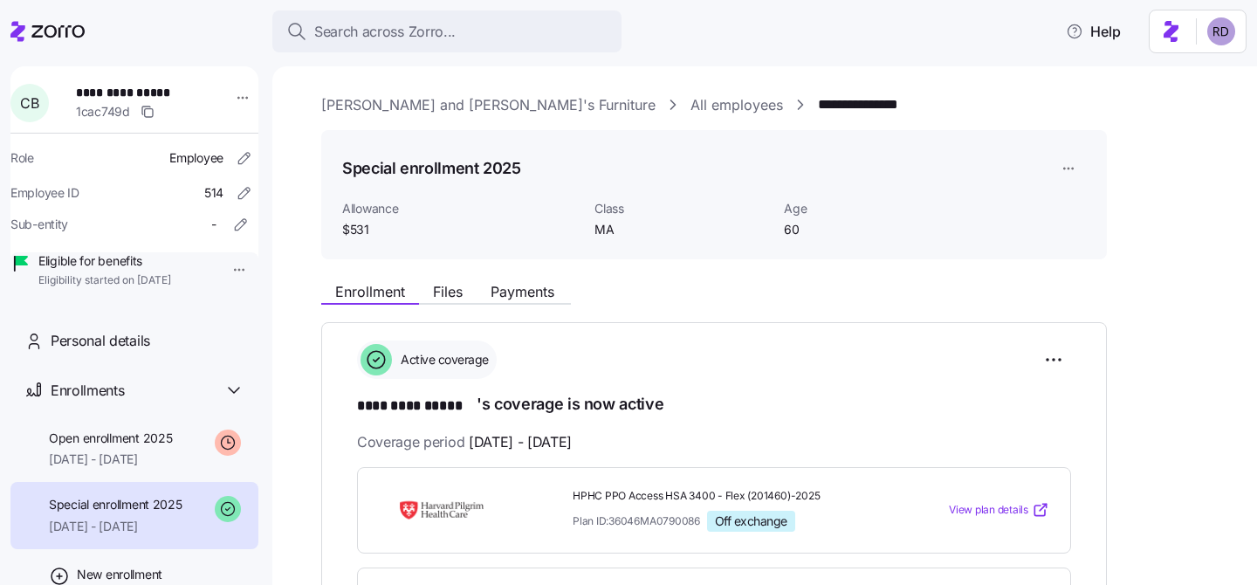
click at [451, 7] on div "Search across Zorro... Help" at bounding box center [628, 31] width 1236 height 49
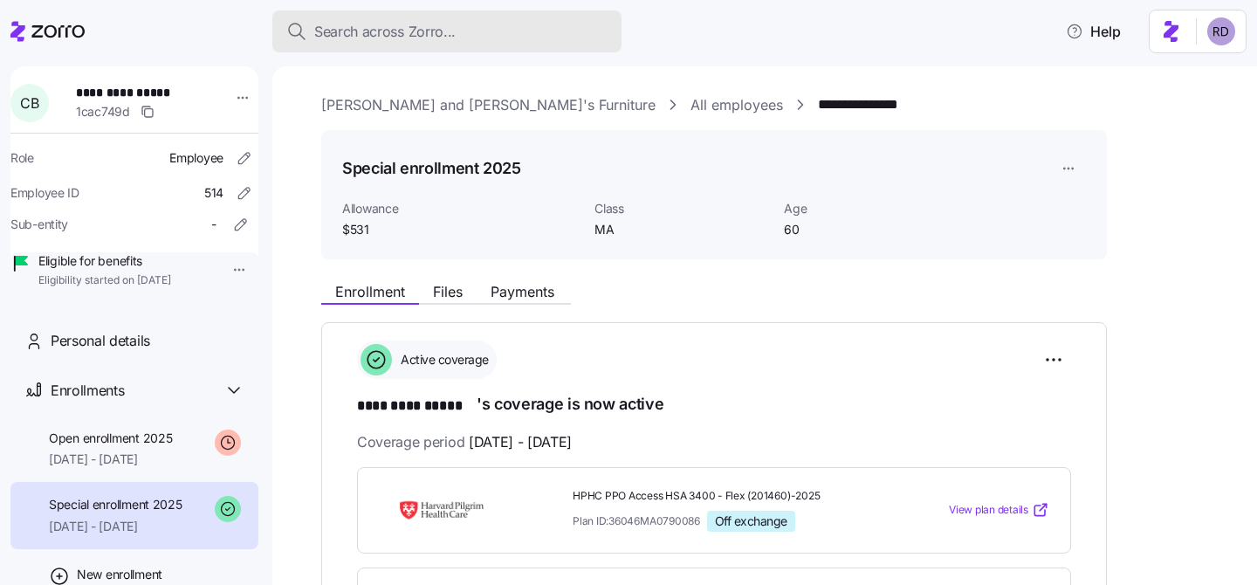
click at [451, 24] on span "Search across Zorro..." at bounding box center [384, 32] width 141 height 22
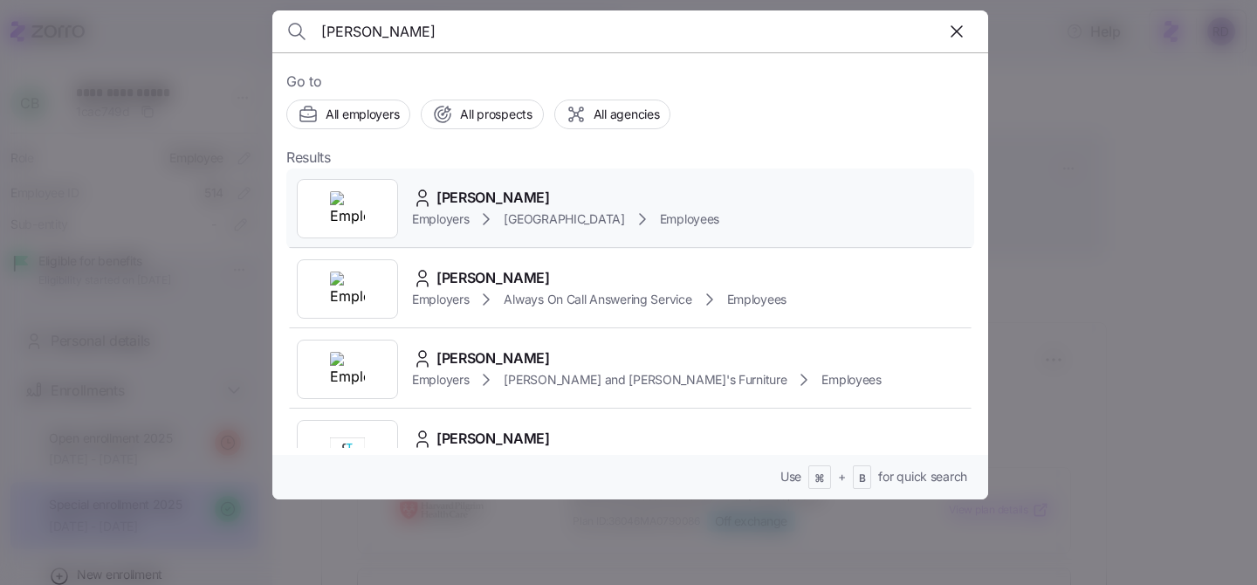
type input "robert rankin"
click at [821, 228] on div "Robert Rankin Employers Rush Memorial Hospital Employees" at bounding box center [630, 208] width 688 height 80
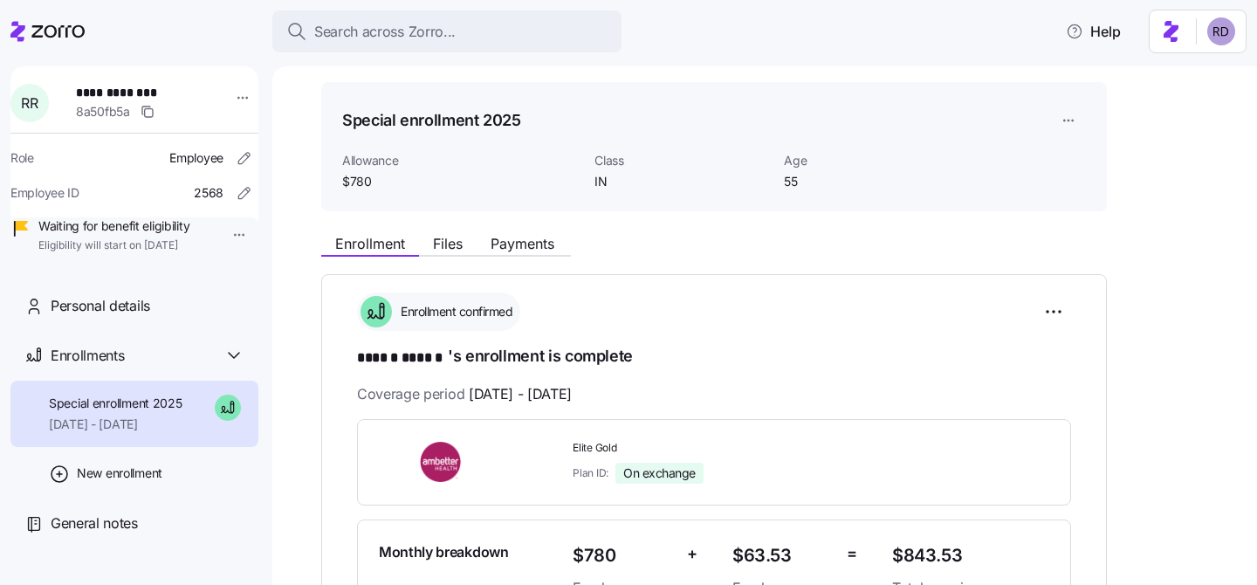
scroll to position [47, 0]
click at [510, 237] on span "Payments" at bounding box center [523, 244] width 64 height 14
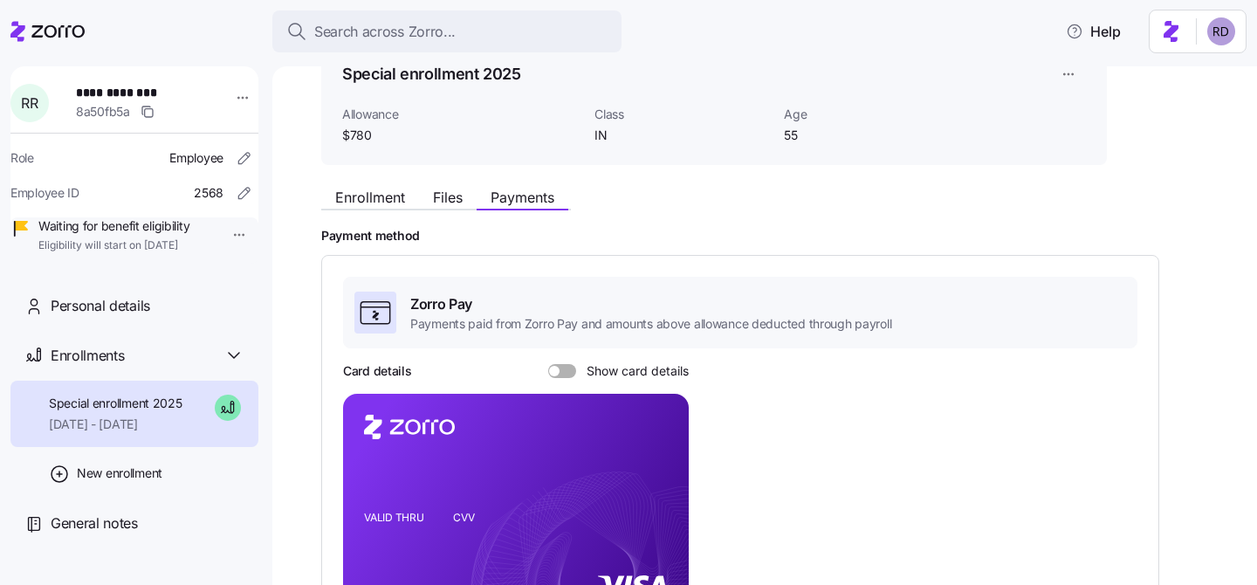
scroll to position [14, 0]
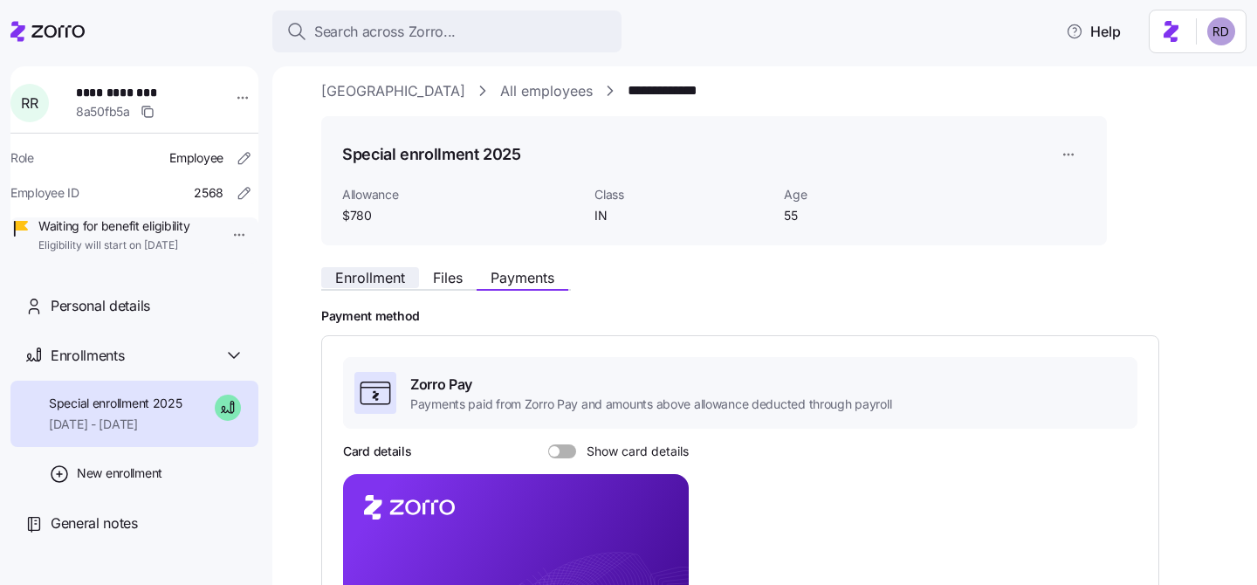
click at [353, 271] on span "Enrollment" at bounding box center [370, 278] width 70 height 14
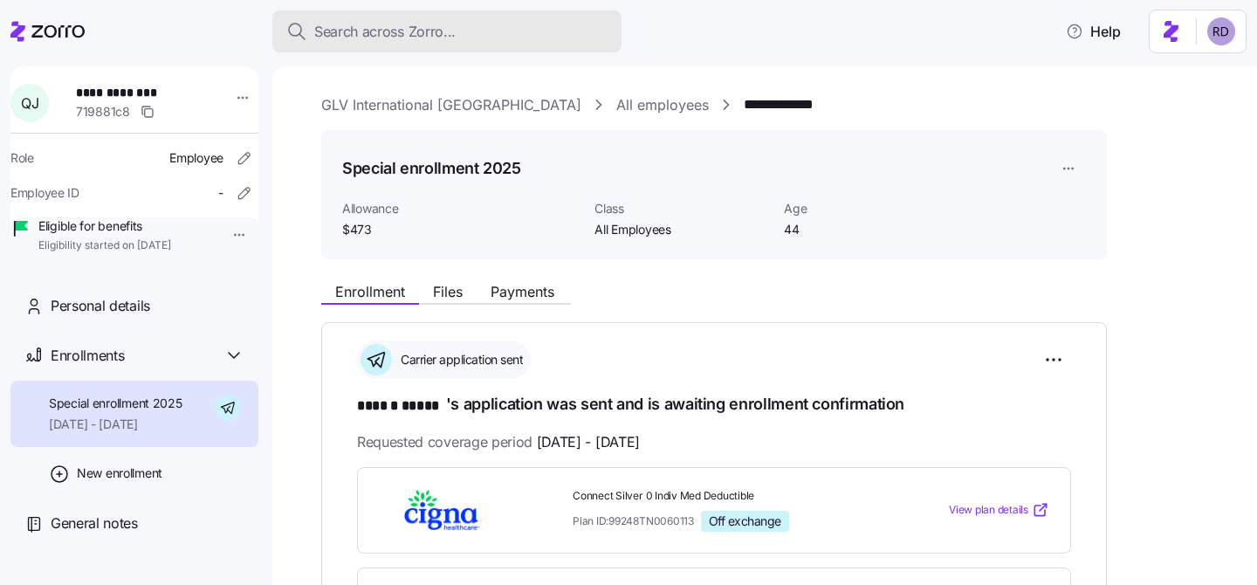
click at [406, 24] on span "Search across Zorro..." at bounding box center [384, 32] width 141 height 22
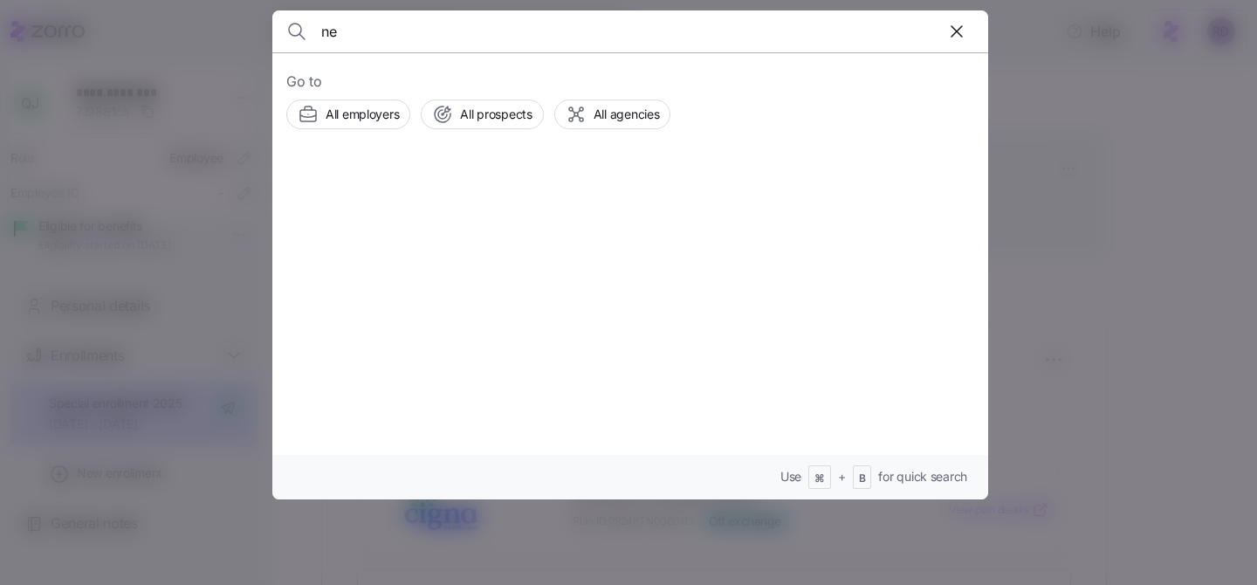
type input "n"
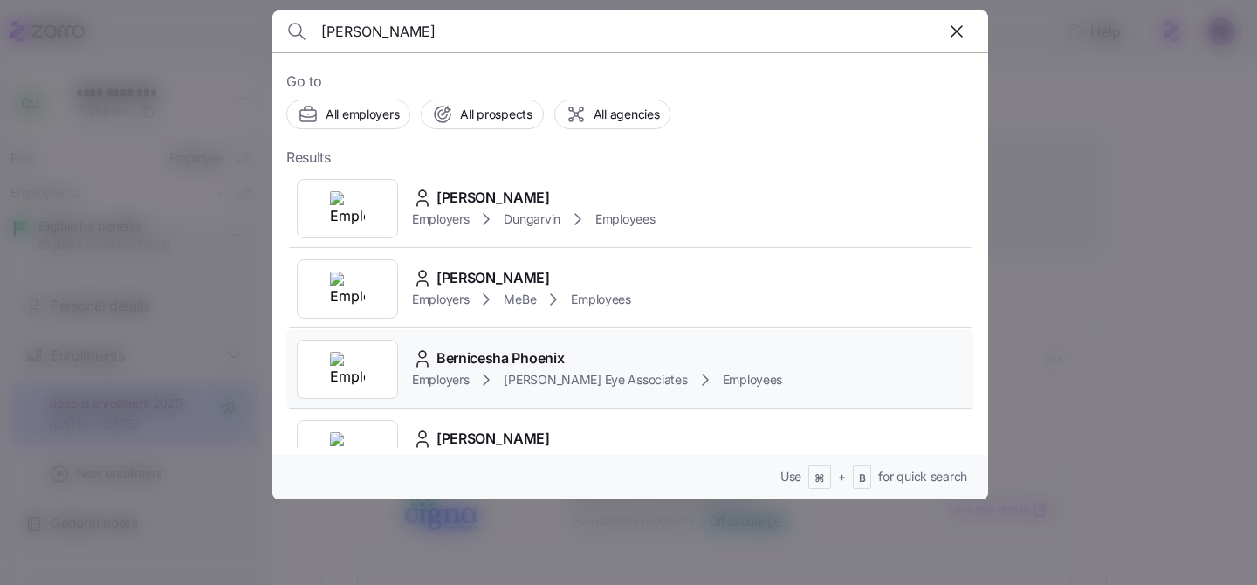
type input "[PERSON_NAME]"
click at [617, 347] on div "Bernicesha Phoenix" at bounding box center [597, 358] width 370 height 22
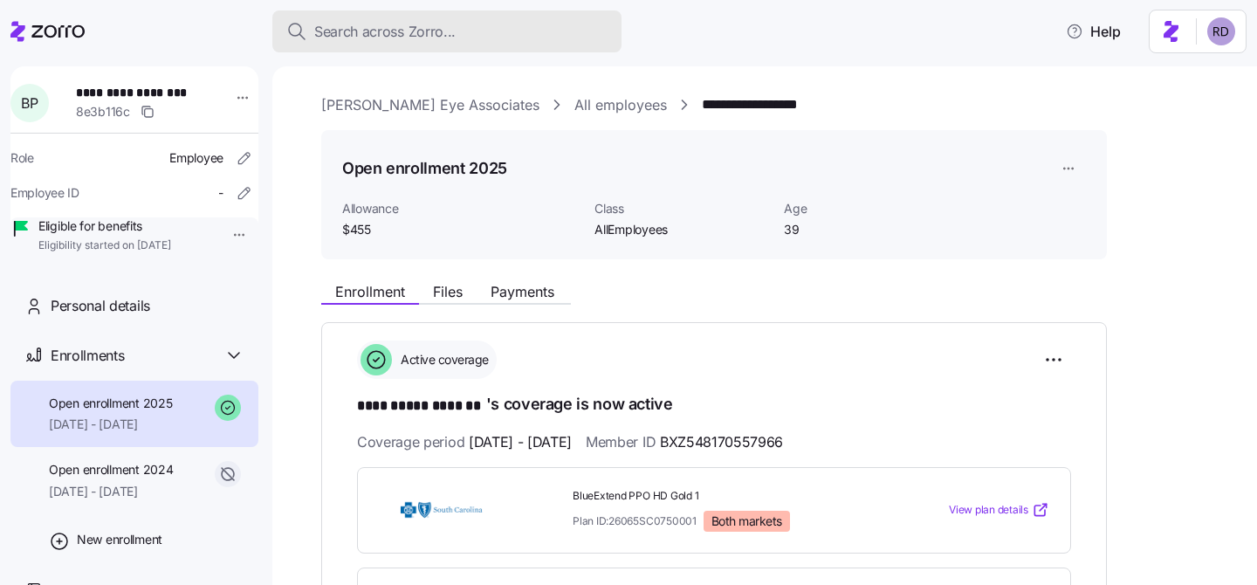
click at [412, 28] on span "Search across Zorro..." at bounding box center [384, 32] width 141 height 22
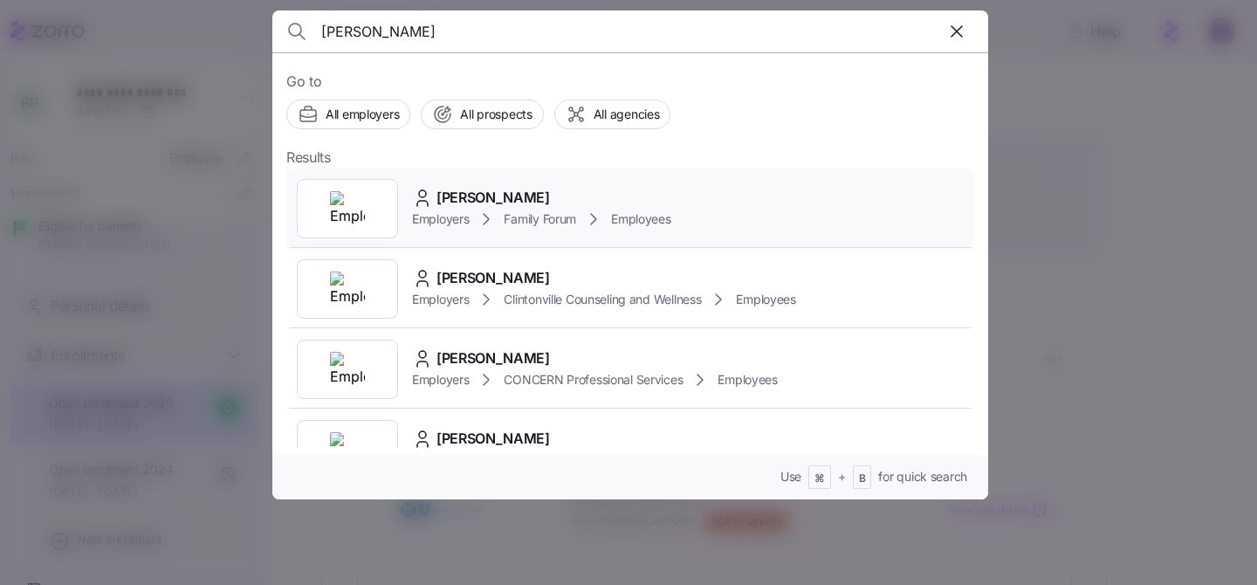
type input "[PERSON_NAME]"
click at [572, 189] on div "[PERSON_NAME]" at bounding box center [541, 198] width 259 height 22
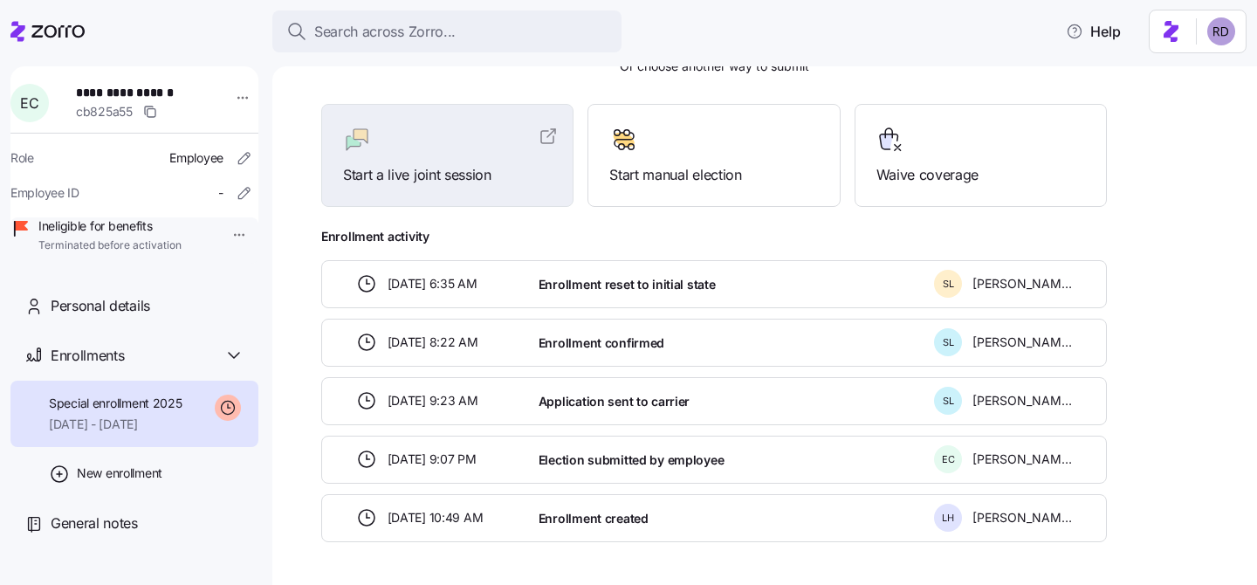
scroll to position [513, 0]
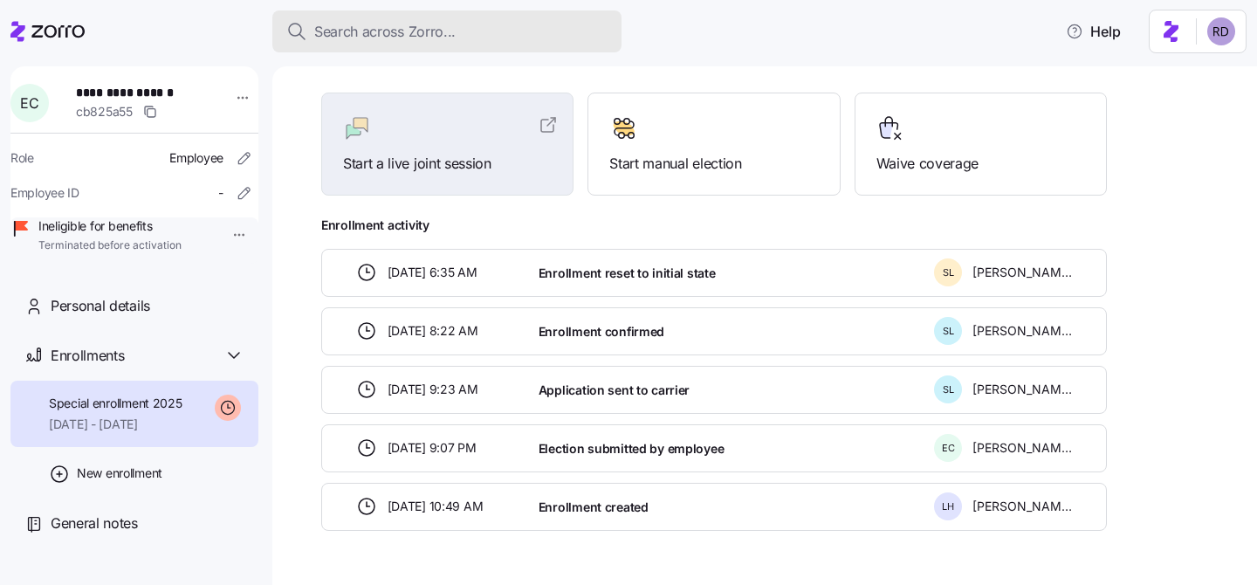
click at [370, 19] on button "Search across Zorro..." at bounding box center [446, 31] width 349 height 42
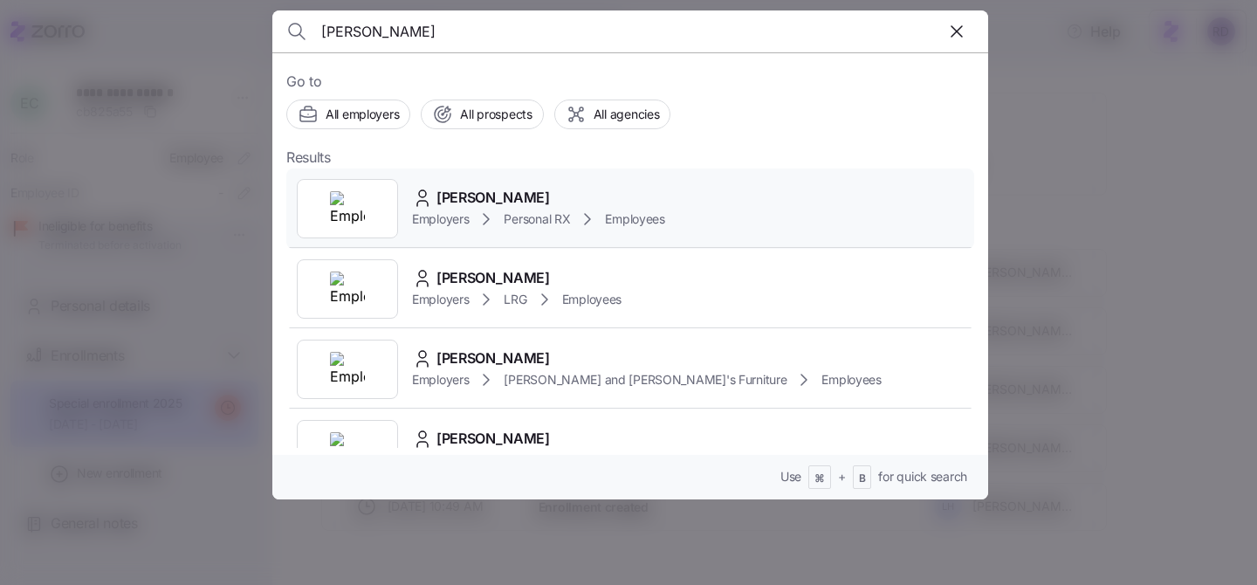
type input "[PERSON_NAME]"
click at [663, 192] on div "[PERSON_NAME]" at bounding box center [538, 198] width 253 height 22
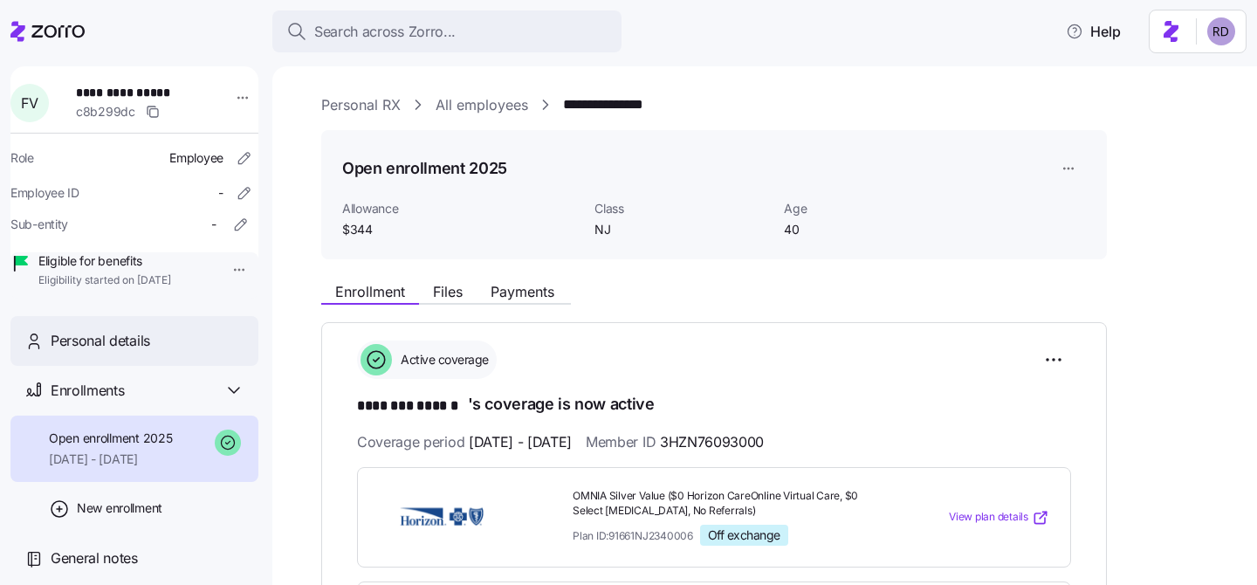
click at [161, 352] on div "Personal details" at bounding box center [148, 341] width 194 height 22
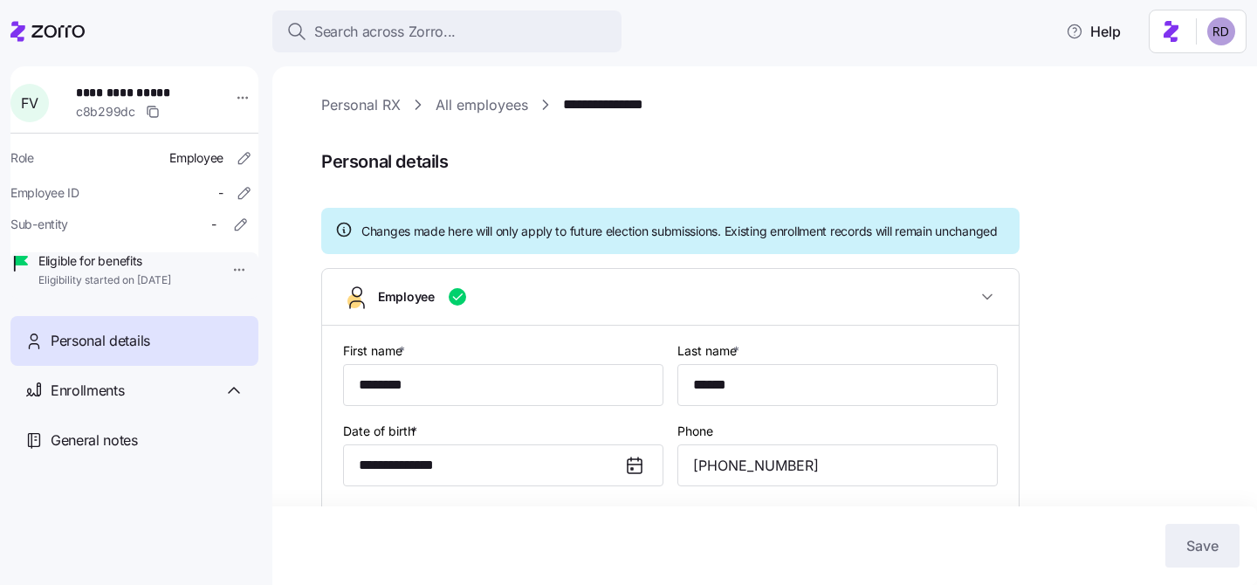
type input "NJ"
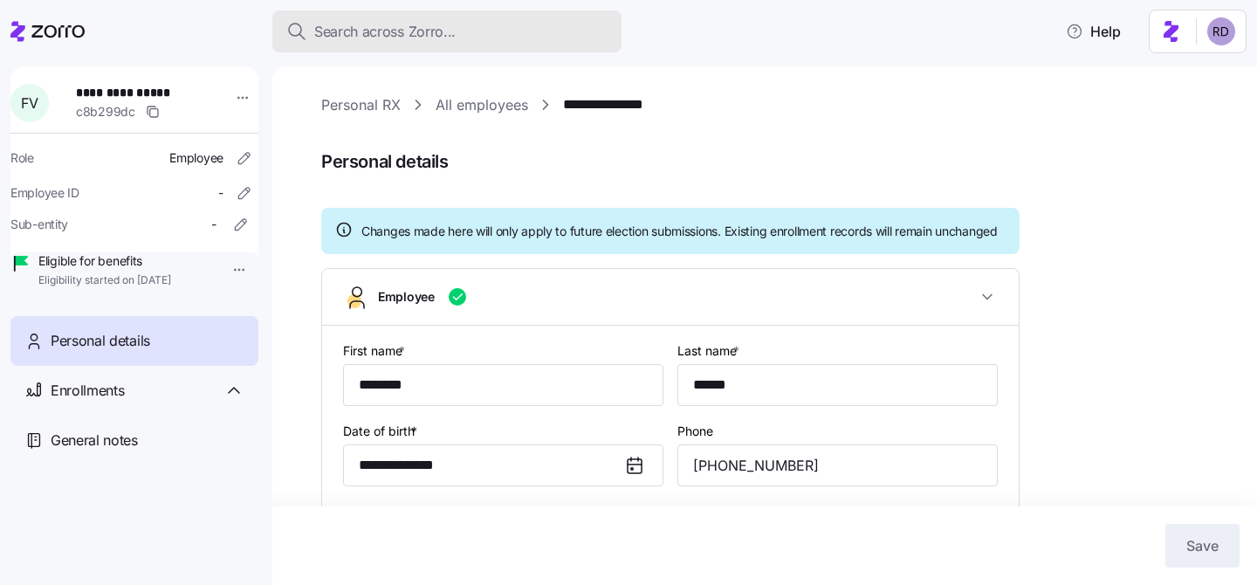
click at [423, 33] on span "Search across Zorro..." at bounding box center [384, 32] width 141 height 22
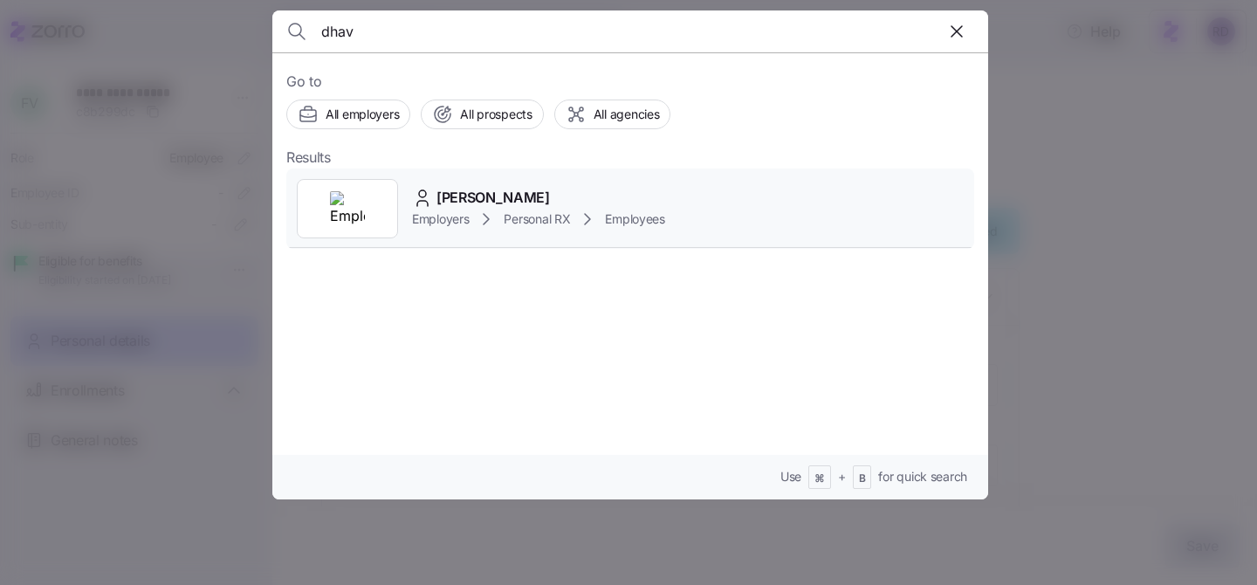
type input "dhav"
click at [492, 169] on div "[PERSON_NAME] Employers Personal RX Employees" at bounding box center [630, 208] width 688 height 80
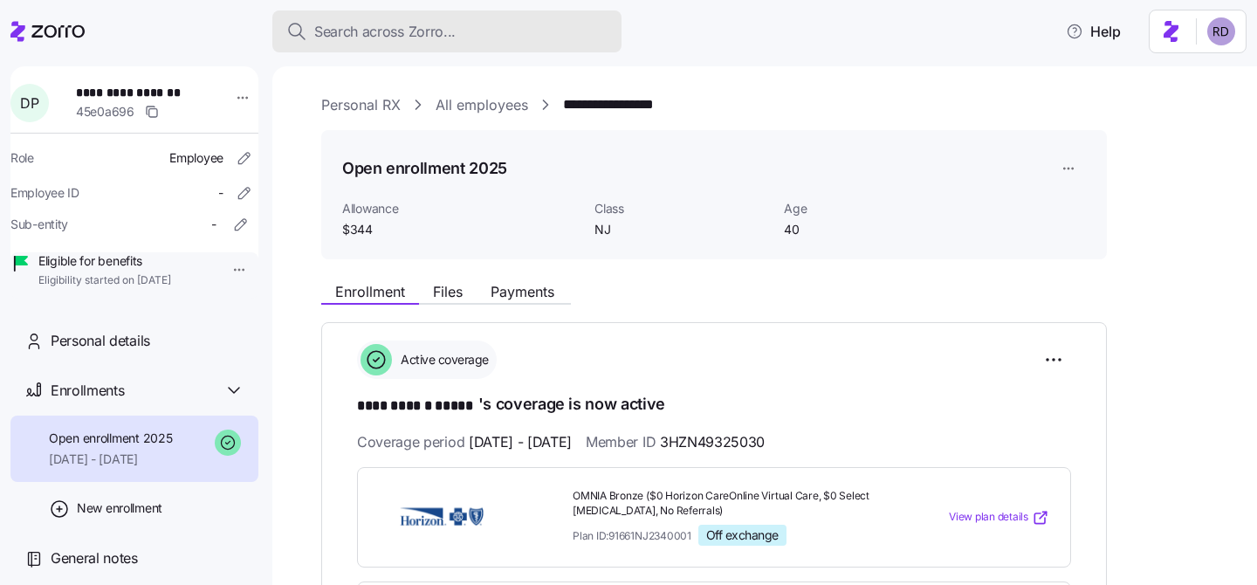
click at [450, 38] on span "Search across Zorro..." at bounding box center [384, 32] width 141 height 22
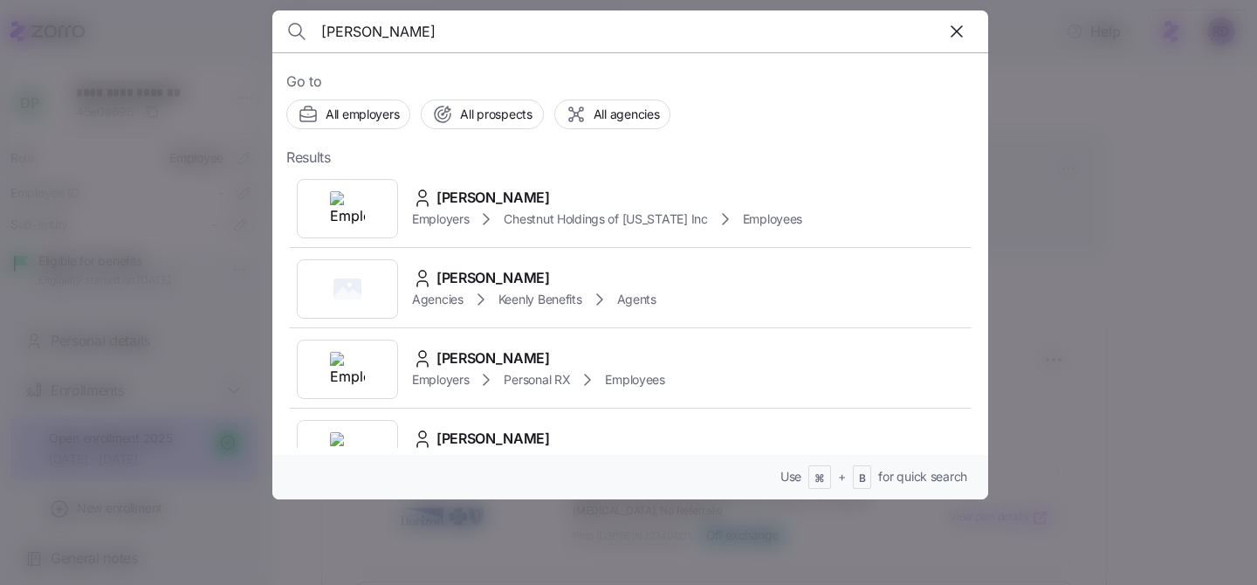
type input "[PERSON_NAME]"
click at [702, 364] on div "Tabitha Castagna Employers Personal RX Employees" at bounding box center [630, 369] width 688 height 80
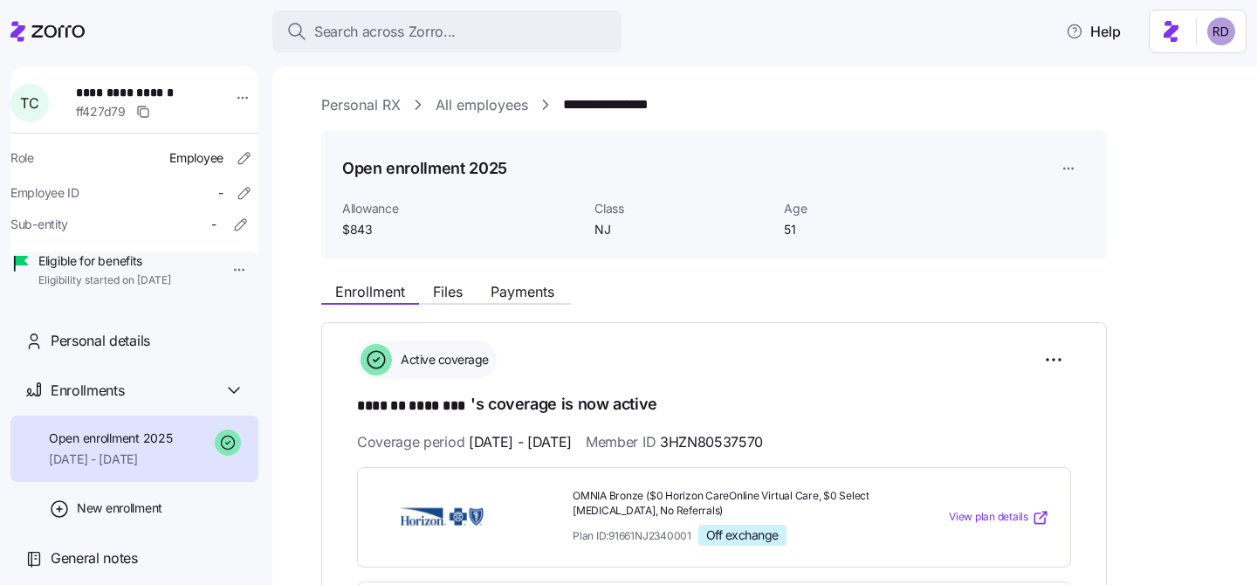
click at [480, 53] on div "Search across Zorro... Help" at bounding box center [628, 31] width 1236 height 49
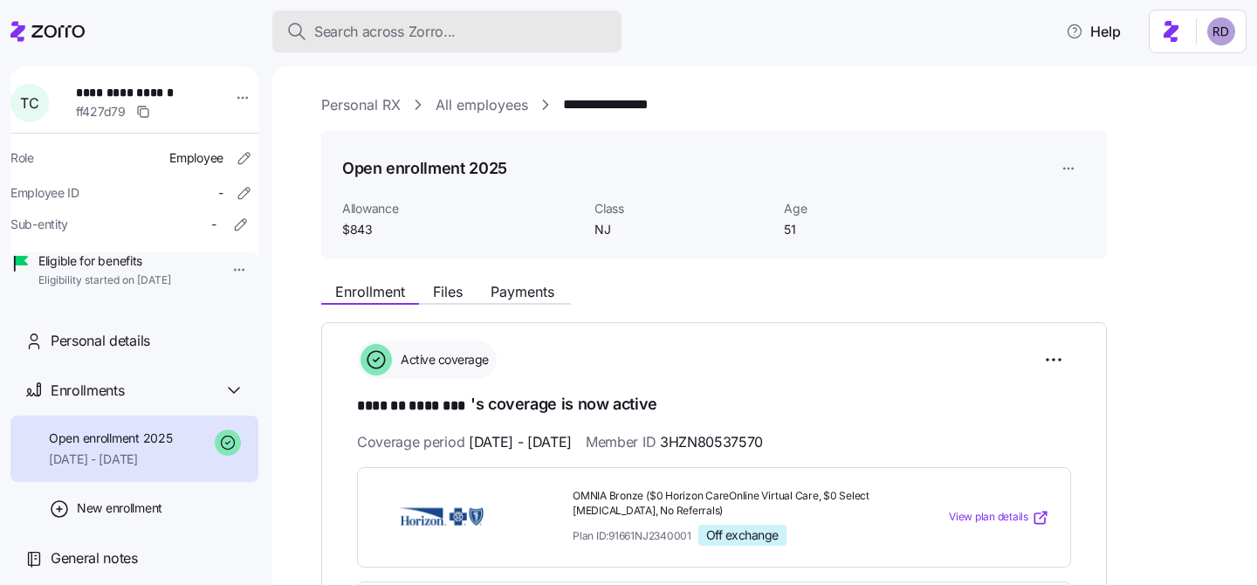
click at [474, 41] on div "Search across Zorro..." at bounding box center [446, 32] width 321 height 22
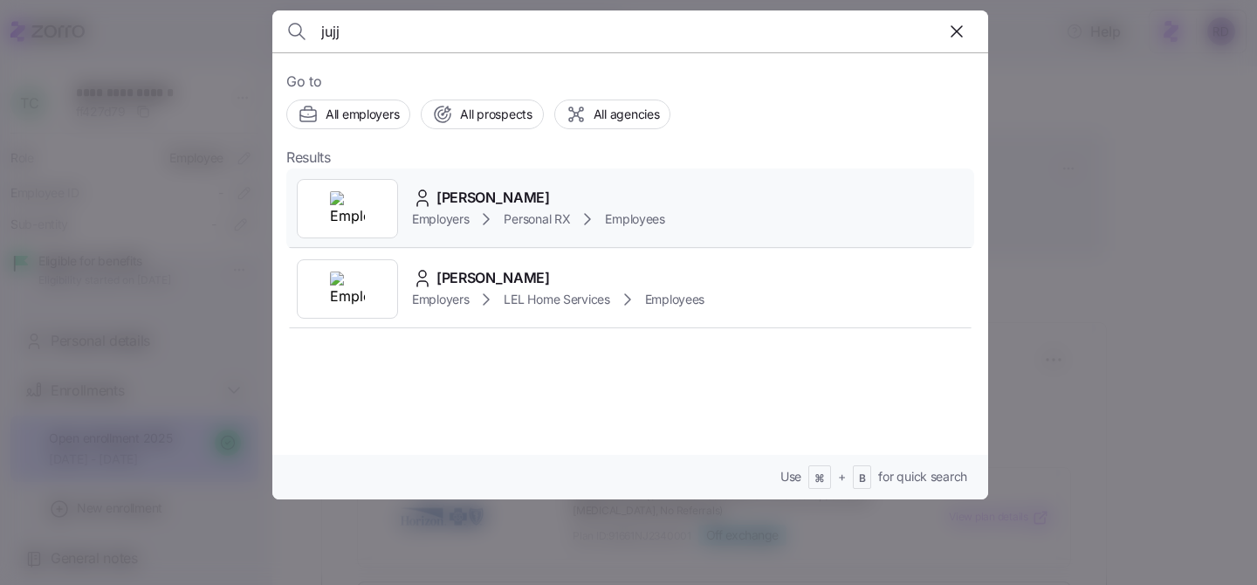
type input "jujj"
click at [592, 201] on div "Jujjhar Singh" at bounding box center [538, 198] width 253 height 22
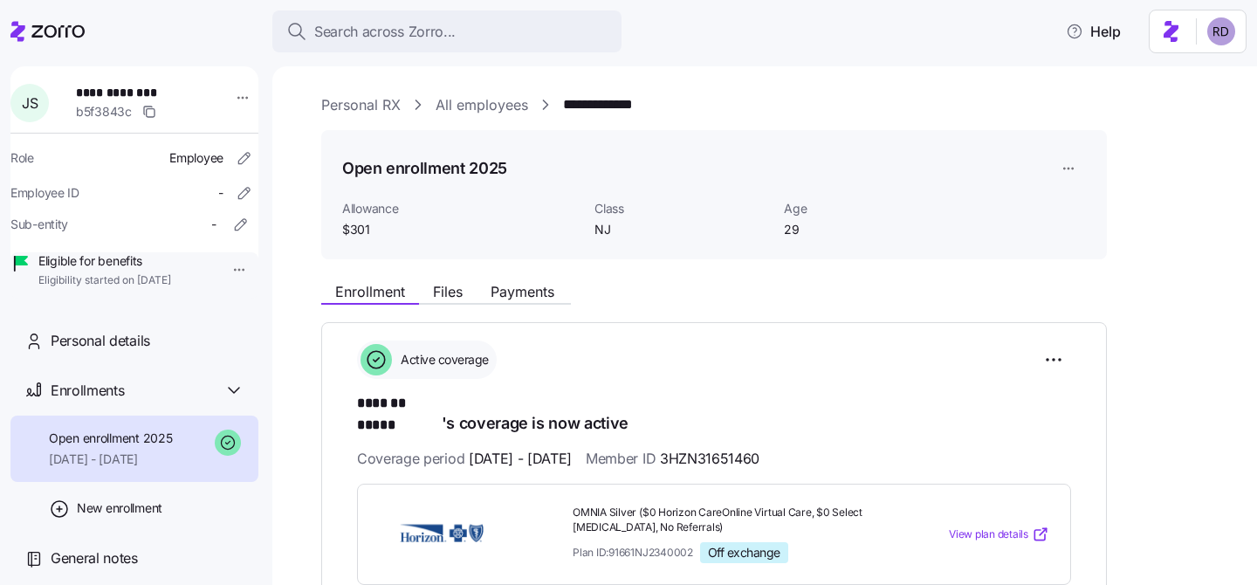
click at [440, 10] on div "Search across Zorro... Help" at bounding box center [628, 31] width 1236 height 49
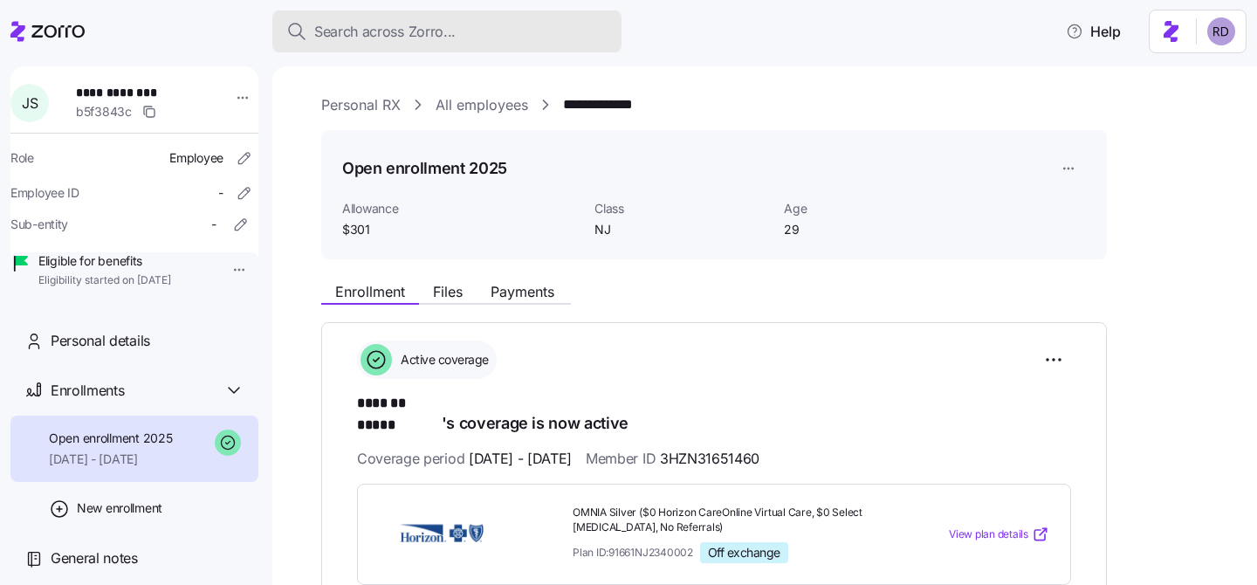
click at [438, 18] on button "Search across Zorro..." at bounding box center [446, 31] width 349 height 42
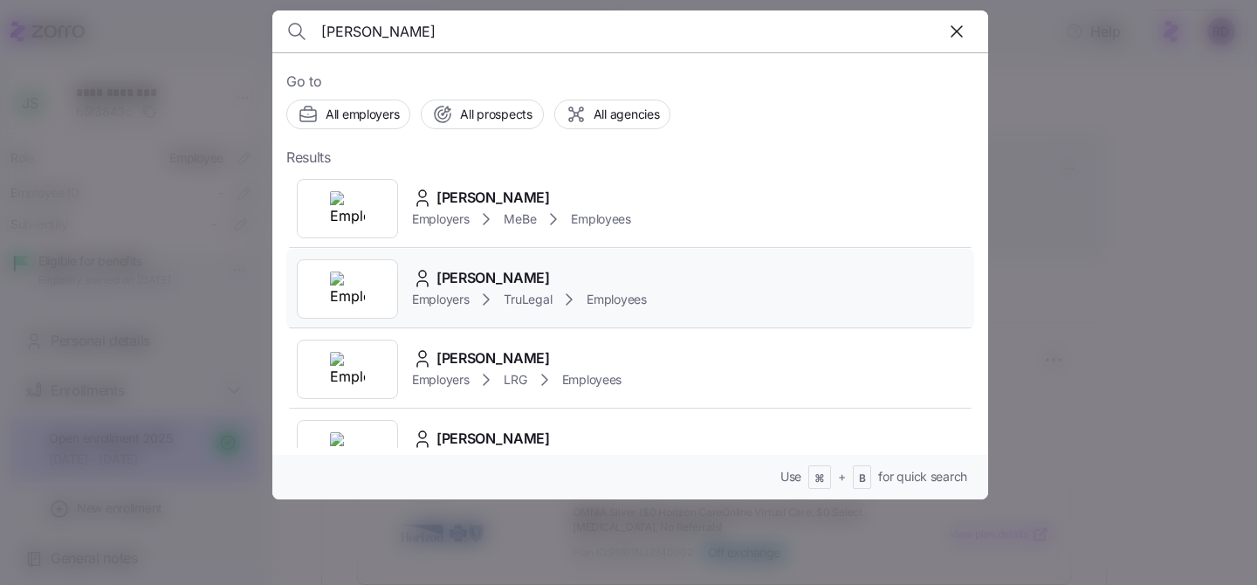
type input "delgado"
click at [740, 277] on div "John Delgado Employers TruLegal Employees" at bounding box center [630, 289] width 688 height 80
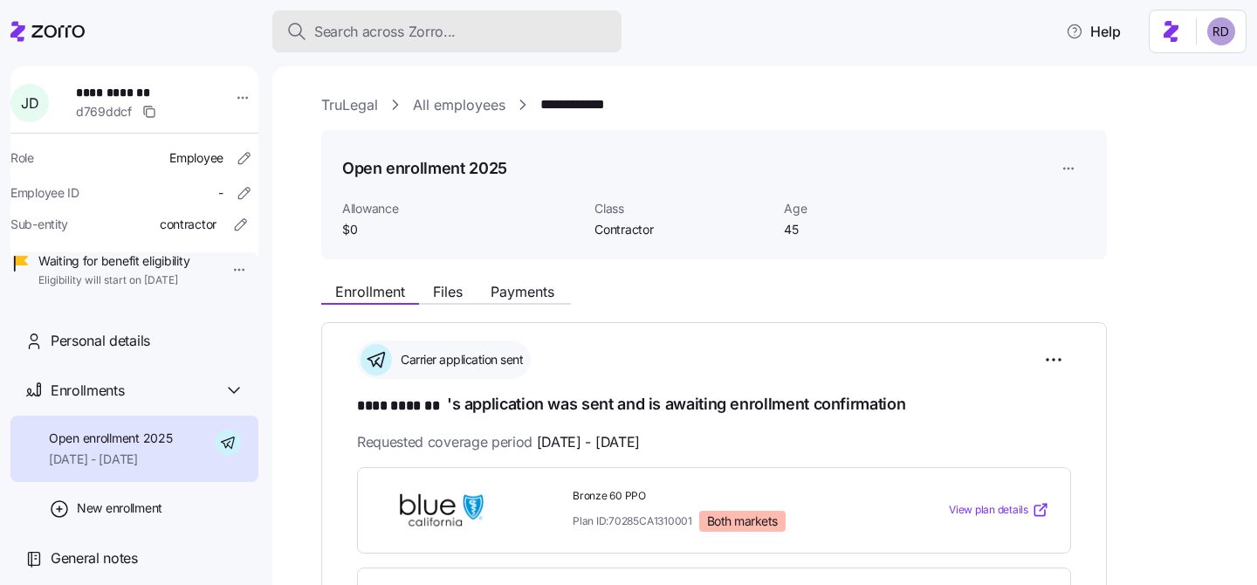
click at [447, 26] on span "Search across Zorro..." at bounding box center [384, 32] width 141 height 22
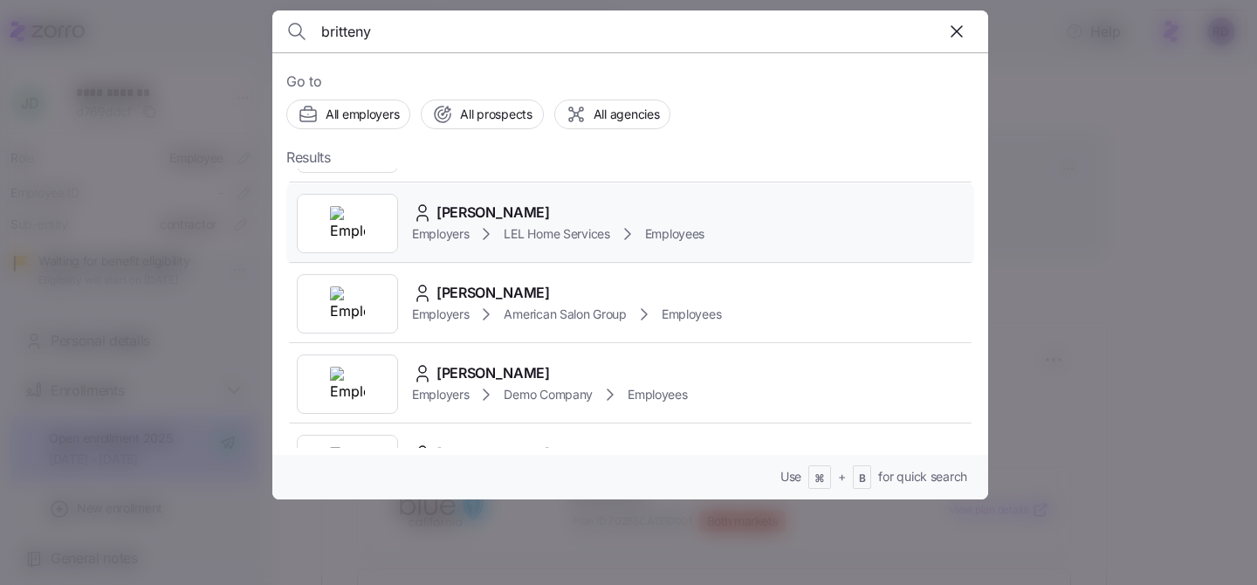
scroll to position [147, 0]
type input "britteny"
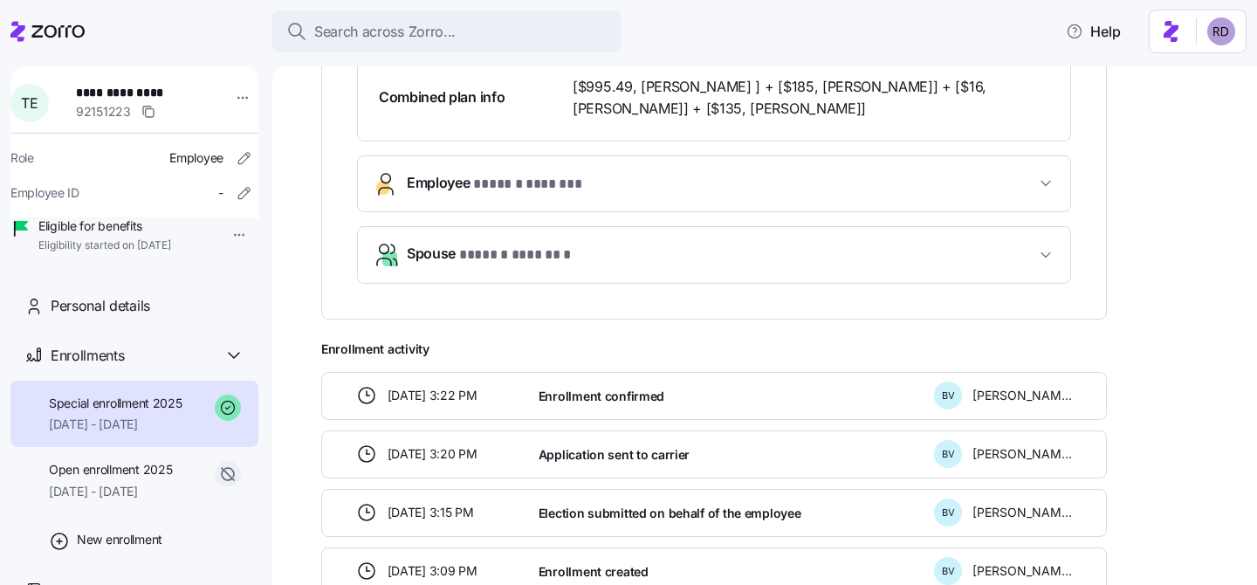
scroll to position [681, 0]
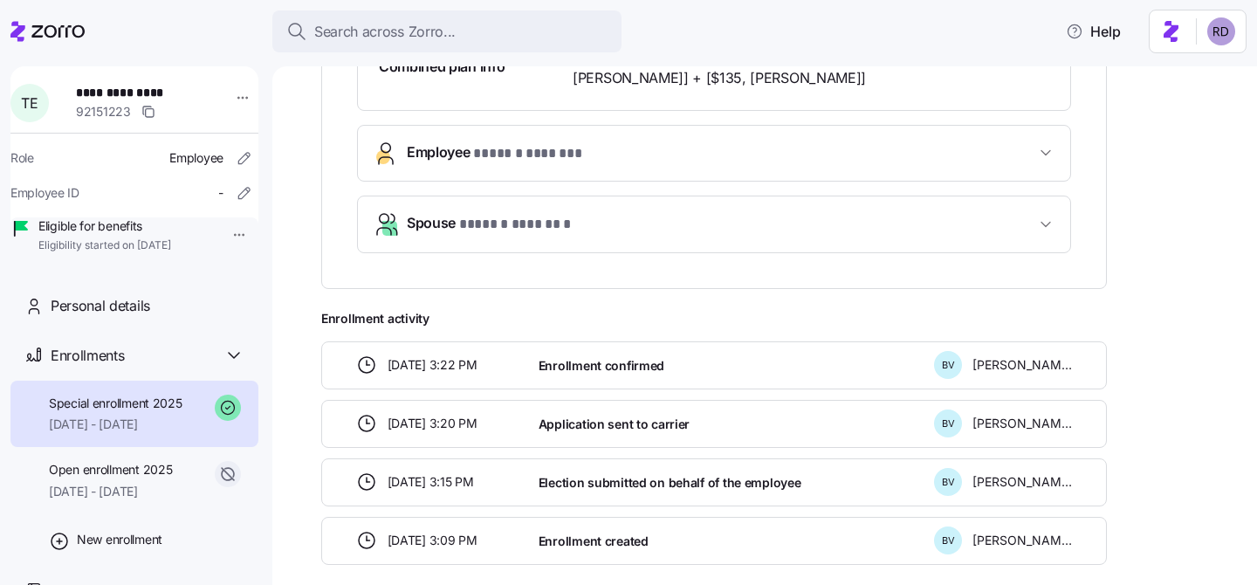
click at [768, 223] on span "Spouse * ****** ******* *" at bounding box center [721, 224] width 628 height 24
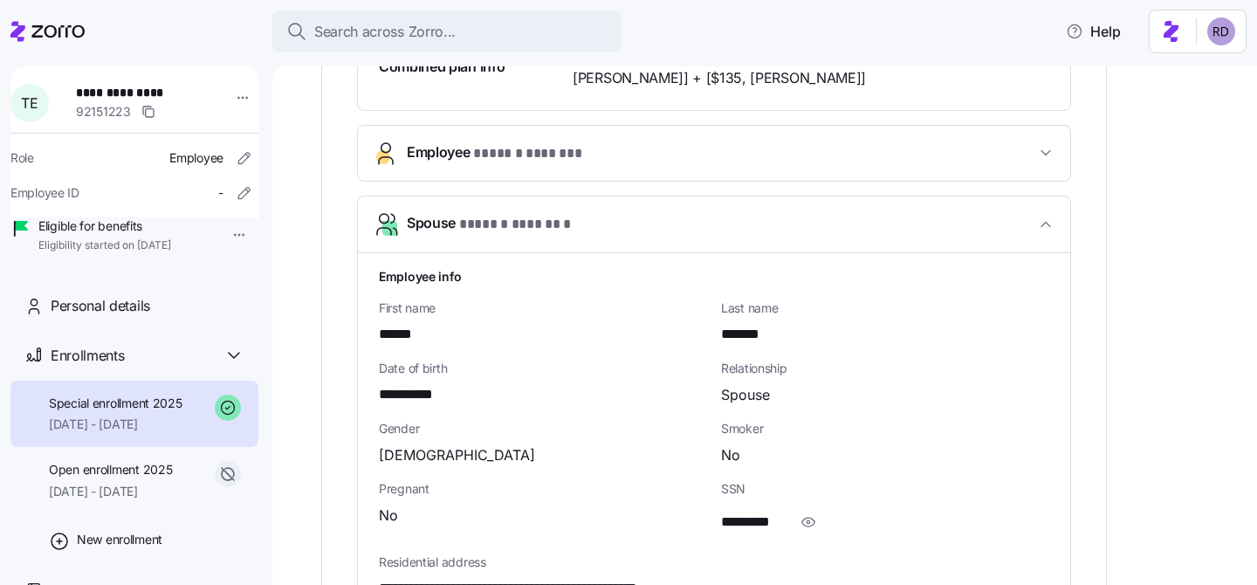
click at [700, 239] on button "Spouse * ****** ******* *" at bounding box center [714, 224] width 712 height 57
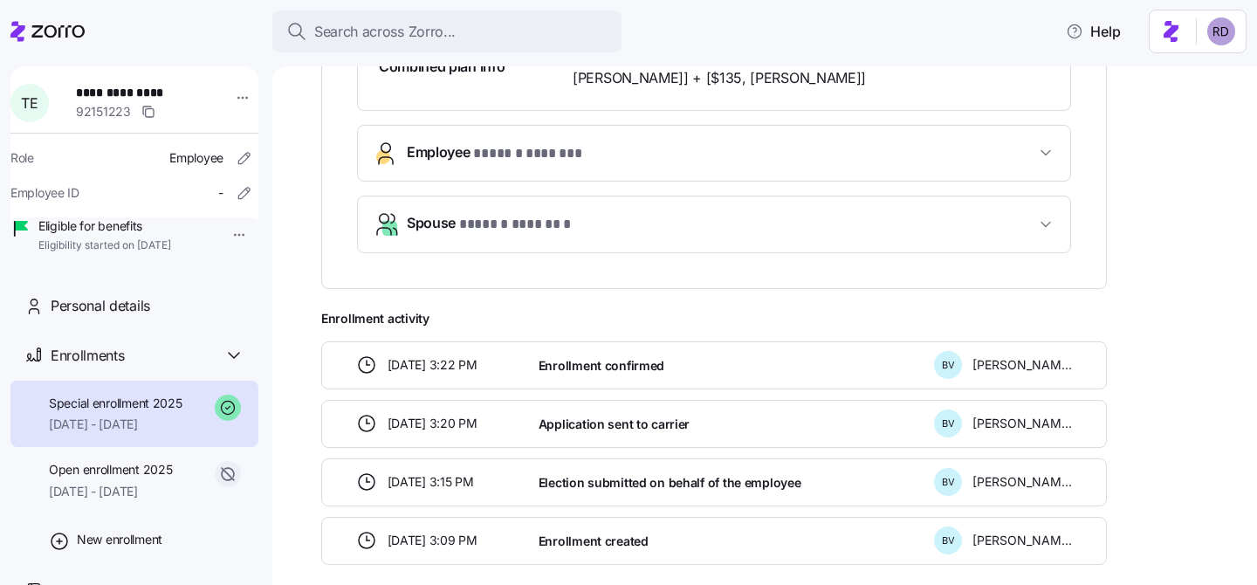
click at [688, 133] on button "Employee * ****** ******* *" at bounding box center [714, 153] width 712 height 55
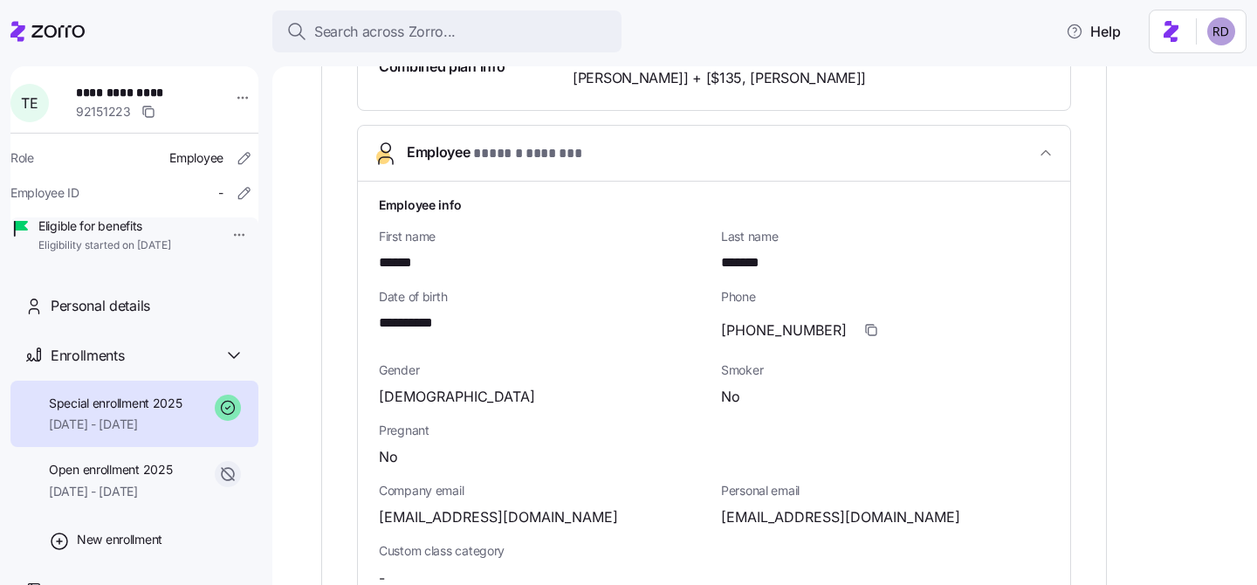
click at [688, 157] on span "Employee * ****** ******* *" at bounding box center [721, 153] width 628 height 24
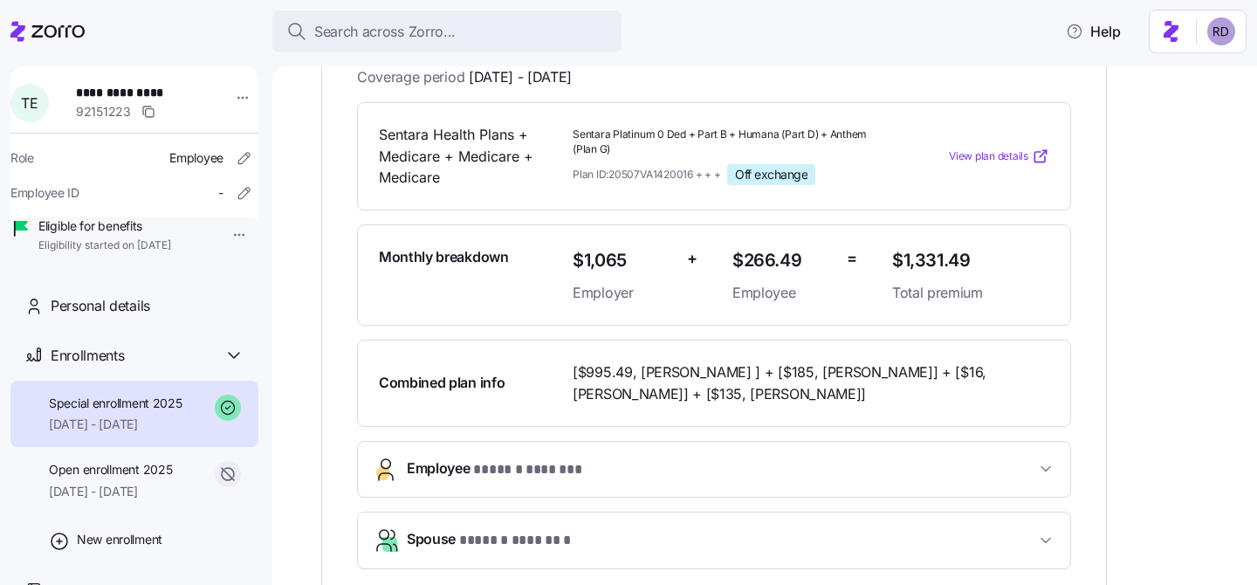
scroll to position [352, 0]
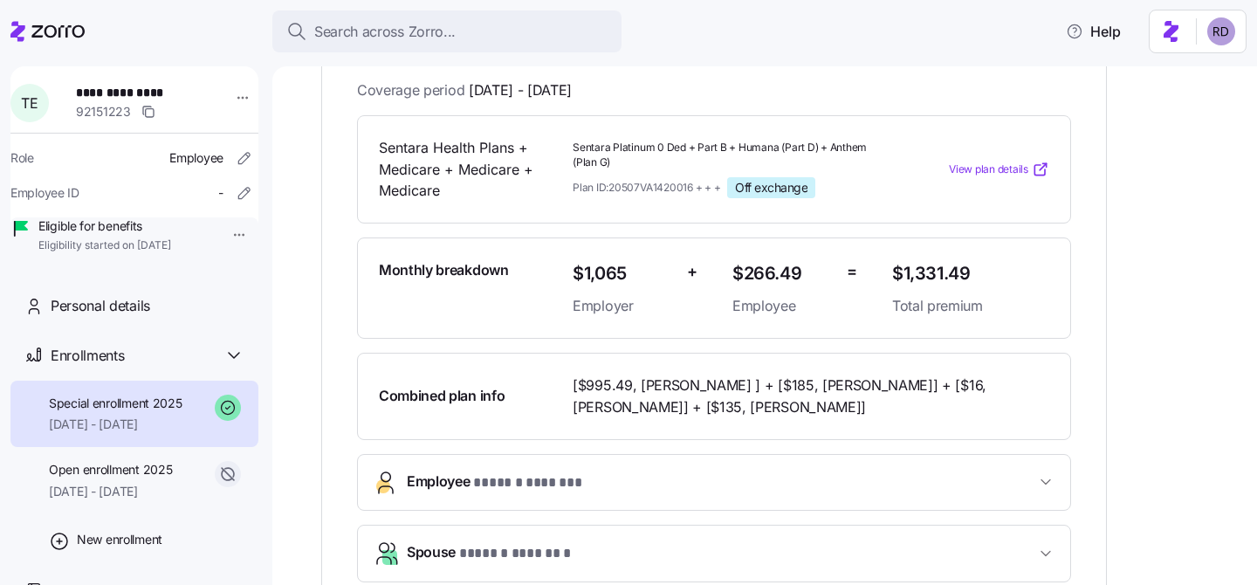
click at [415, 2] on div at bounding box center [628, 1] width 1257 height 3
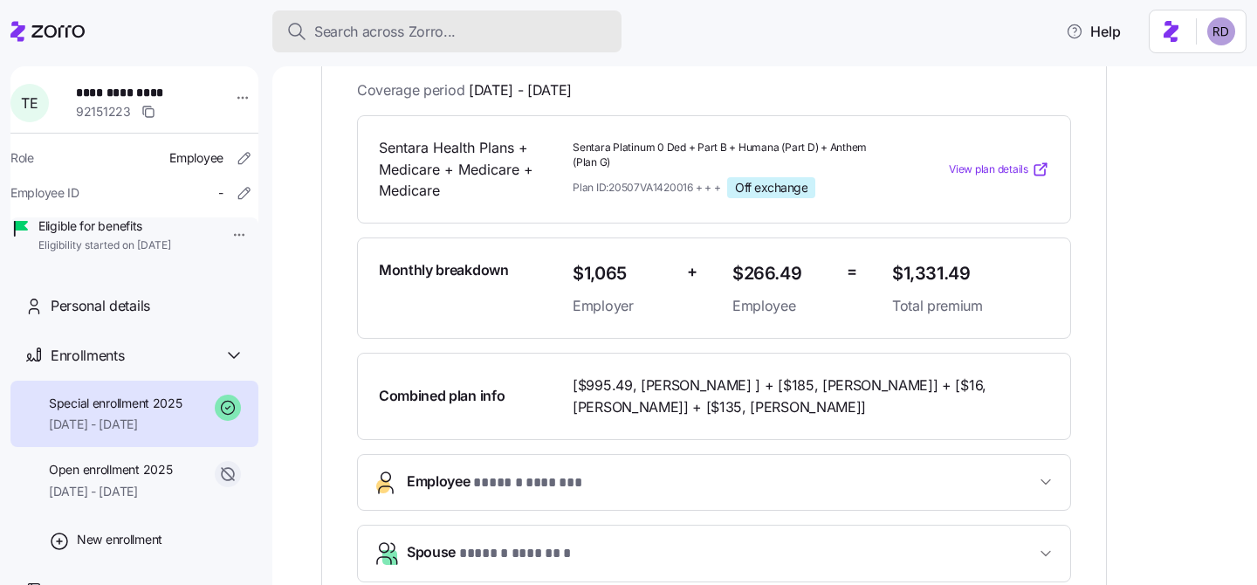
click at [415, 15] on button "Search across Zorro..." at bounding box center [446, 31] width 349 height 42
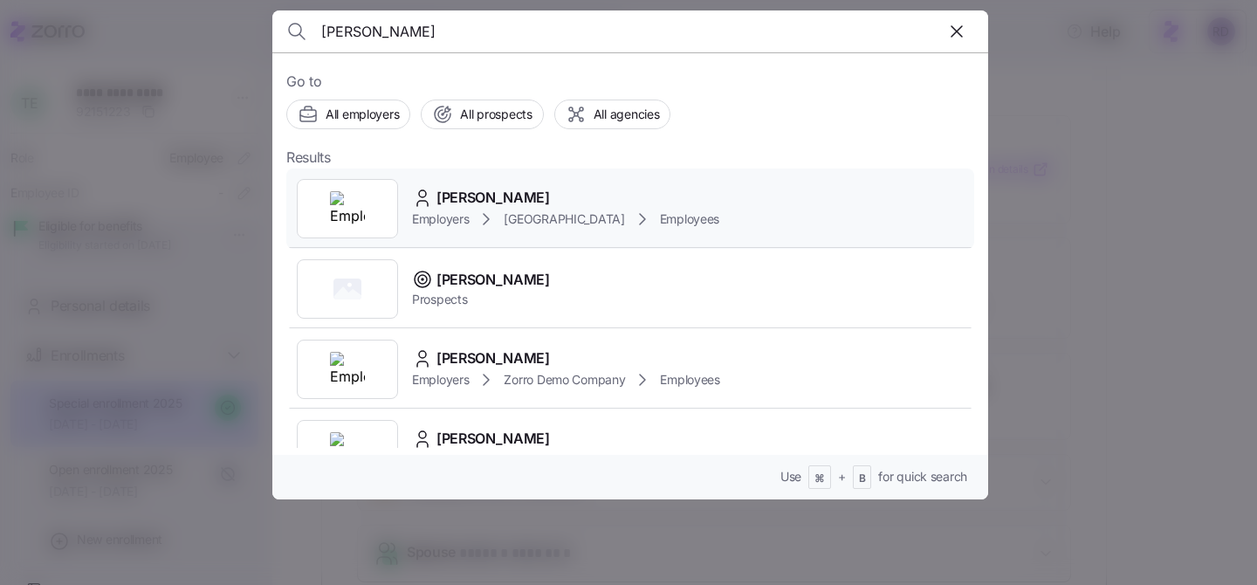
type input "[PERSON_NAME]"
click at [521, 187] on div "[PERSON_NAME]" at bounding box center [565, 198] width 307 height 22
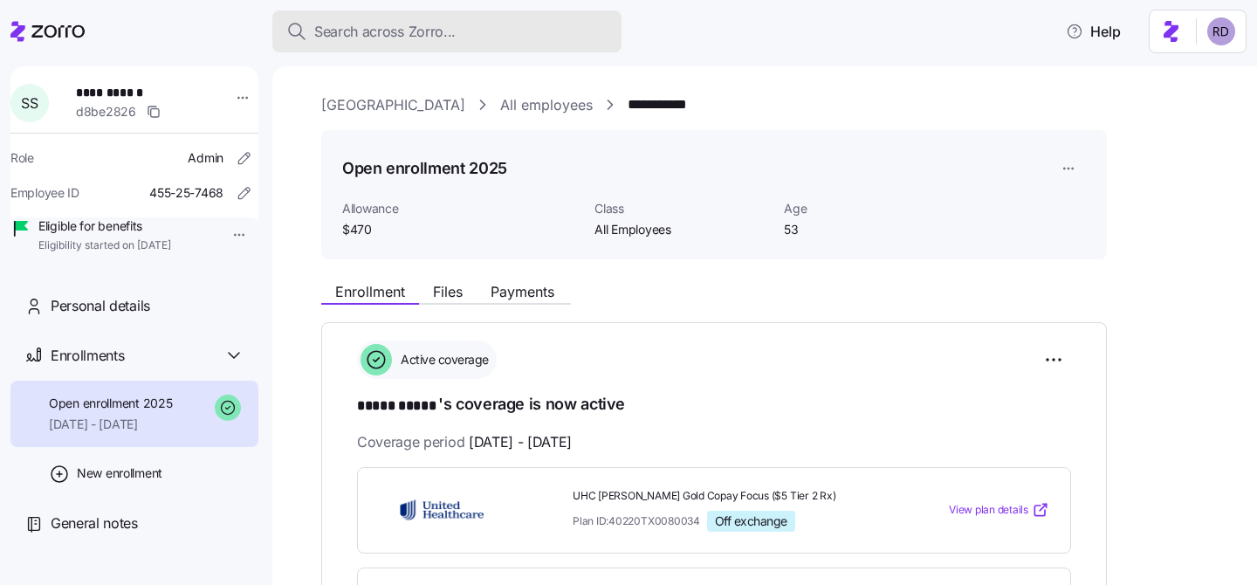
click at [467, 34] on div "Search across Zorro..." at bounding box center [446, 32] width 321 height 22
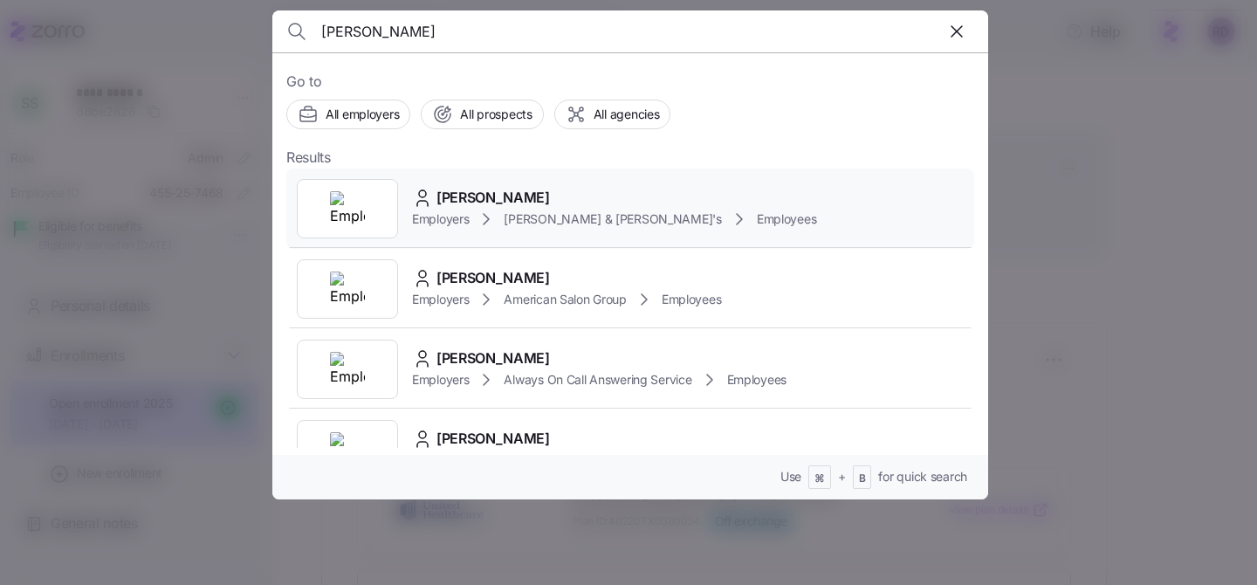
type input "[PERSON_NAME]"
click at [619, 187] on div "[PERSON_NAME]" at bounding box center [614, 198] width 404 height 22
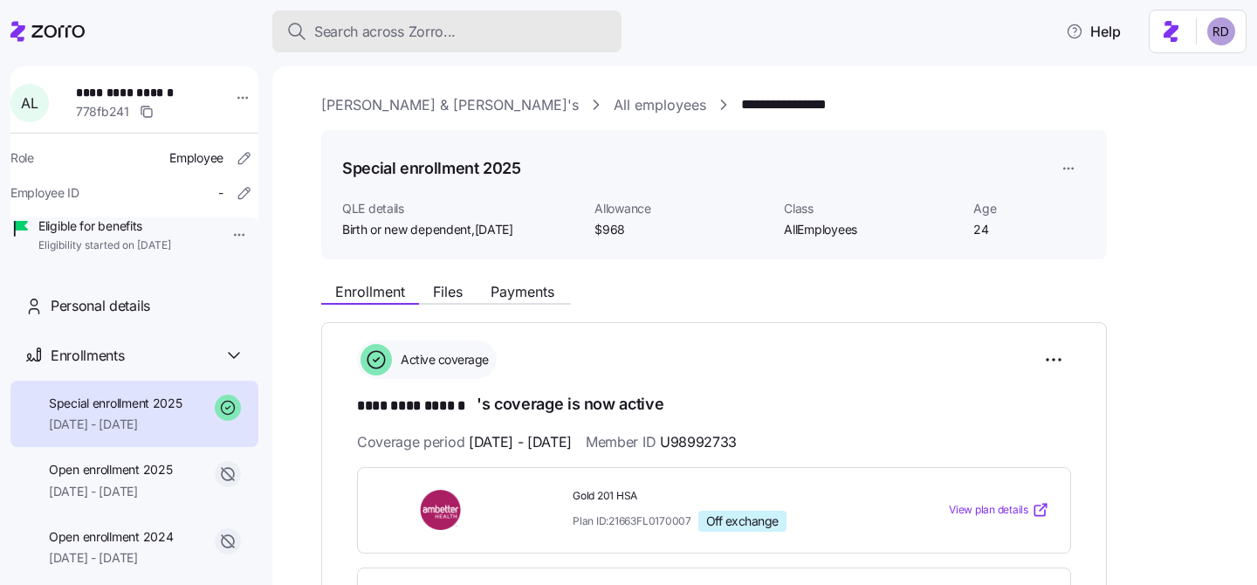
click at [465, 38] on div "Search across Zorro..." at bounding box center [446, 32] width 321 height 22
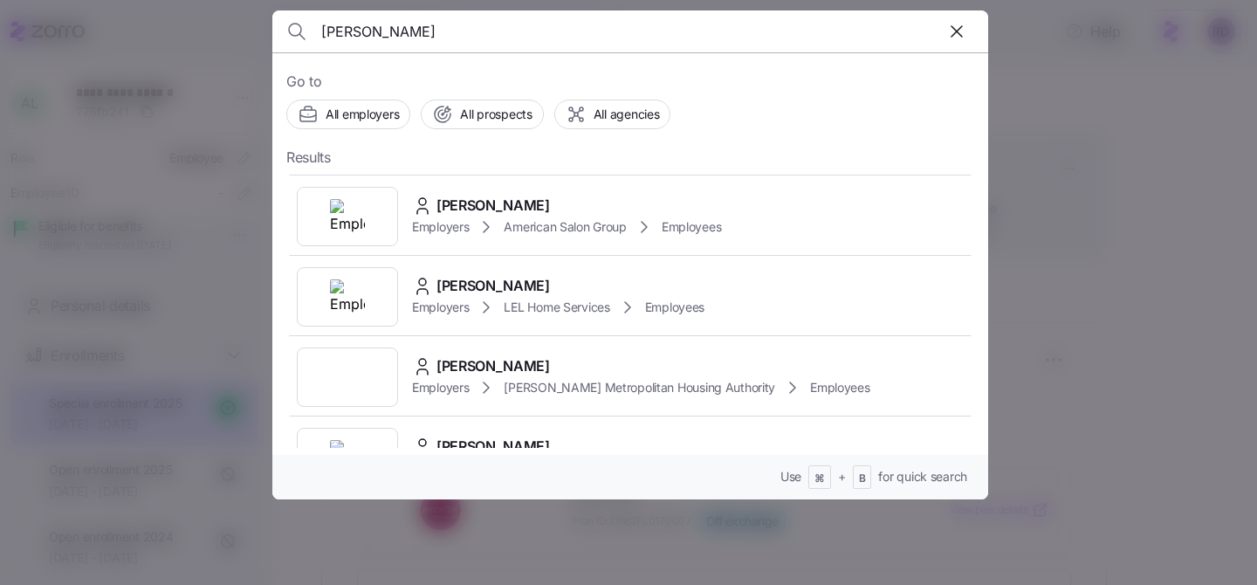
scroll to position [565, 0]
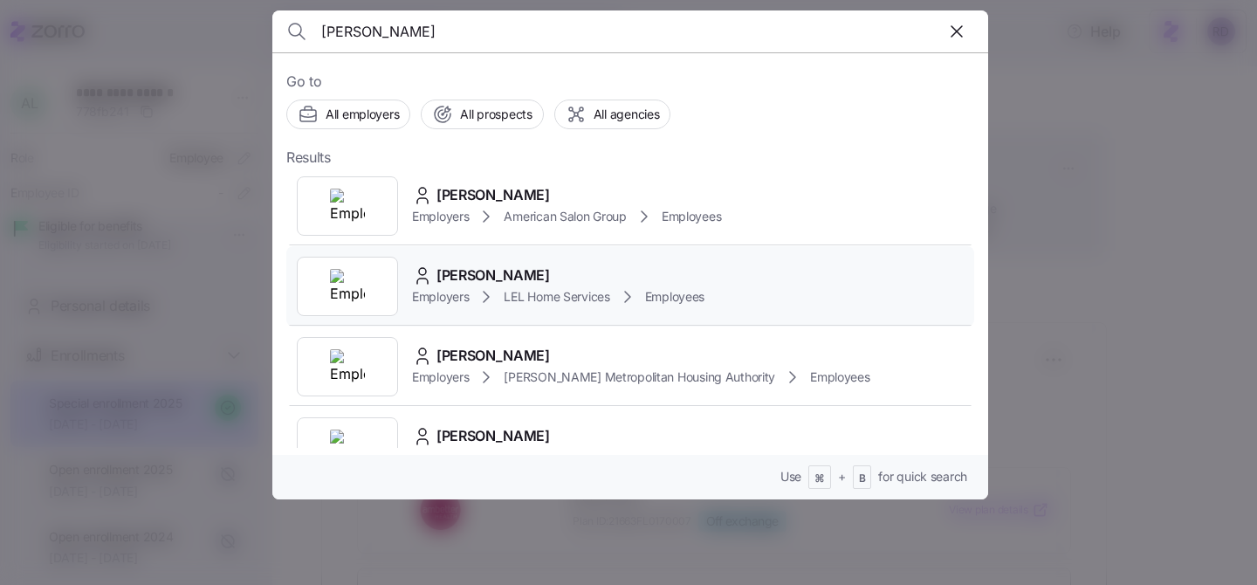
type input "[PERSON_NAME]"
click at [668, 274] on div "Shannon Schulz" at bounding box center [558, 275] width 292 height 22
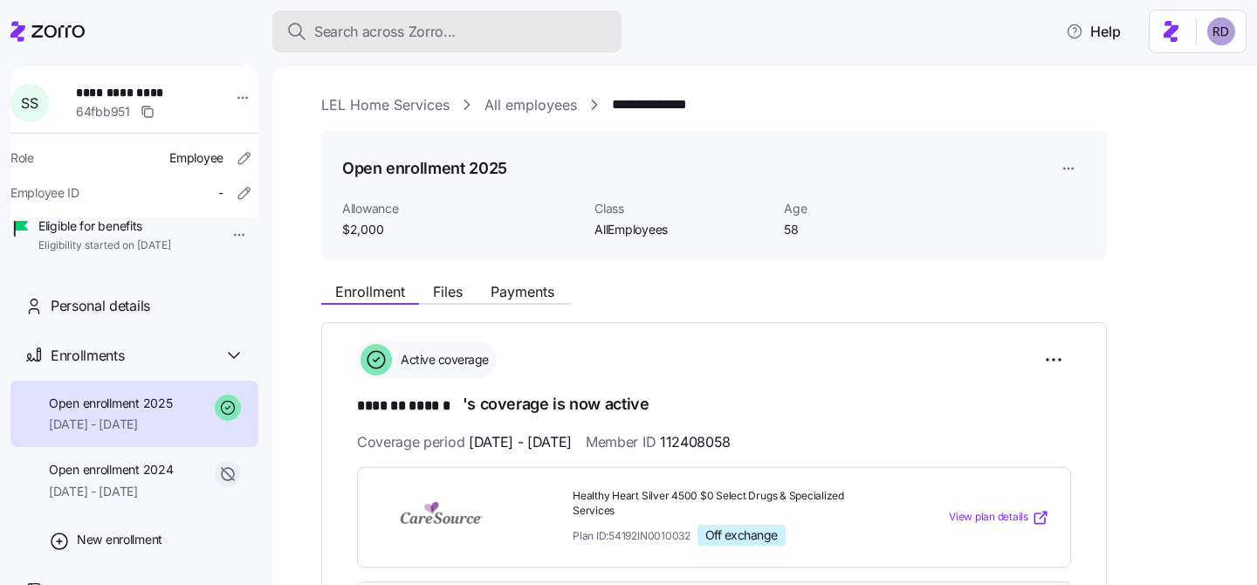
click at [411, 18] on button "Search across Zorro..." at bounding box center [446, 31] width 349 height 42
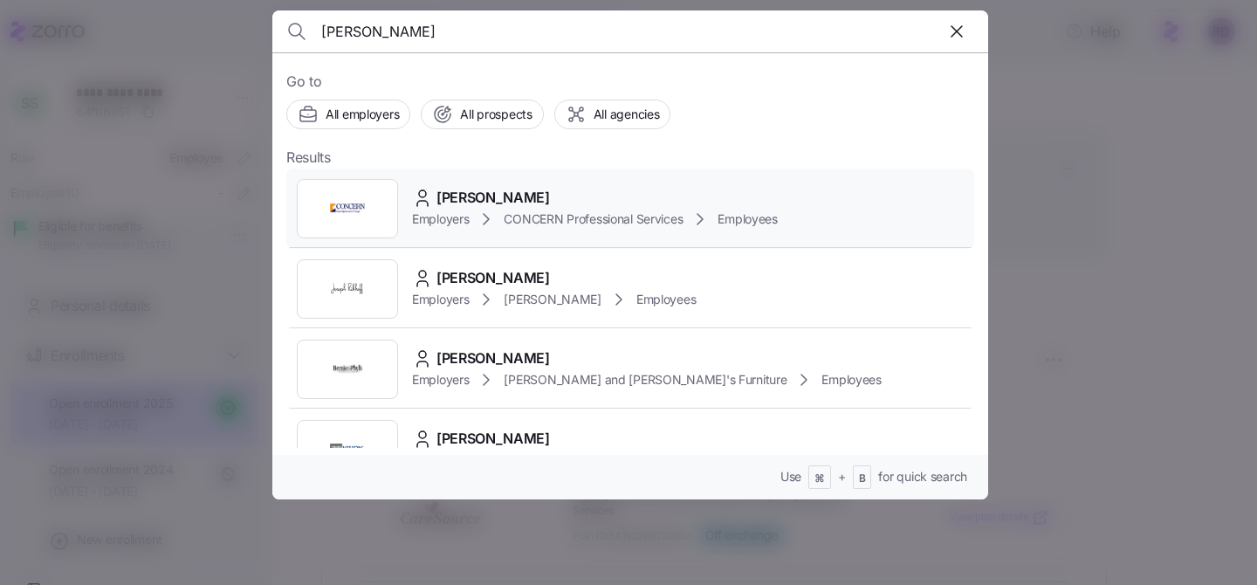
type input "carol thw"
click at [583, 183] on div "Carol Thwaites Employers CONCERN Professional Services Employees" at bounding box center [630, 208] width 688 height 80
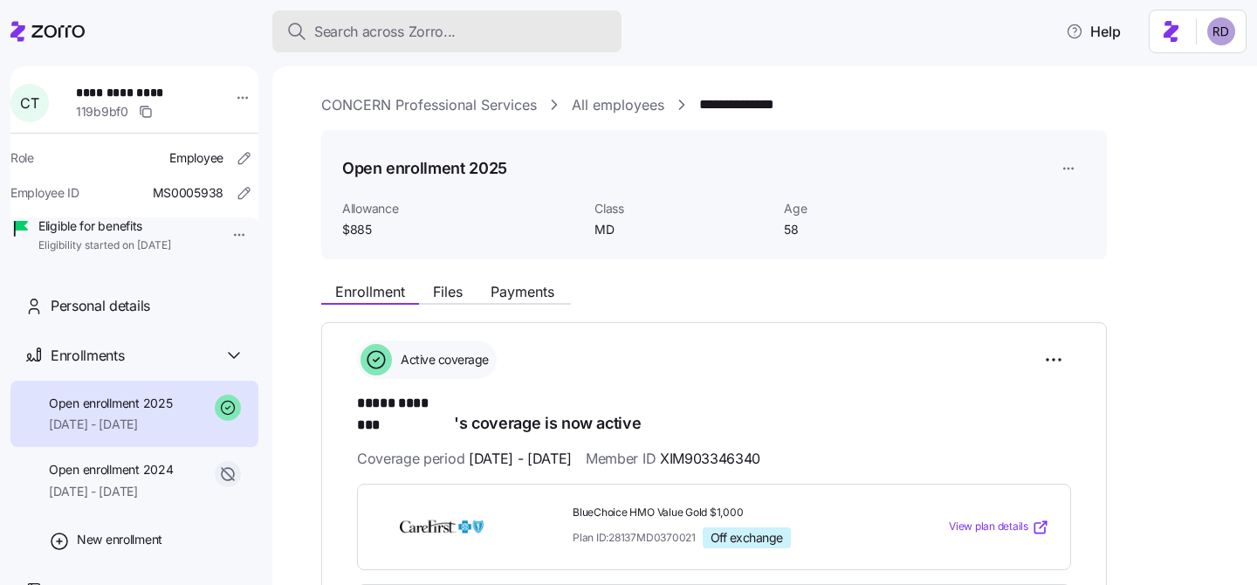
click at [408, 35] on span "Search across Zorro..." at bounding box center [384, 32] width 141 height 22
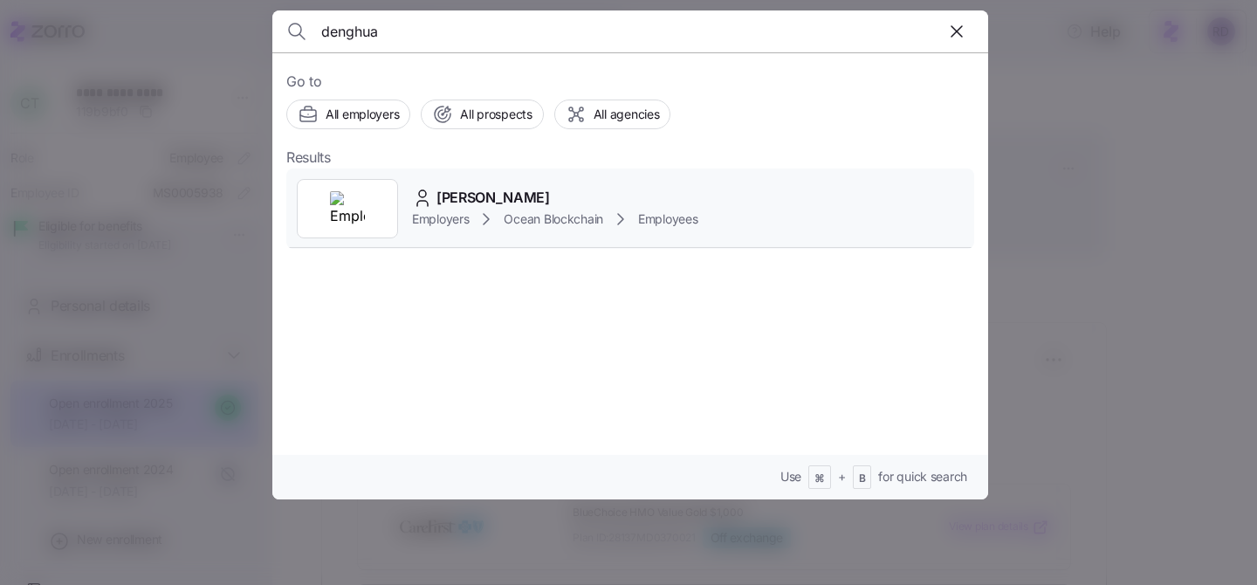
type input "denghua"
click at [532, 179] on div "denghua han Employers Ocean Blockchain Employees" at bounding box center [630, 208] width 688 height 80
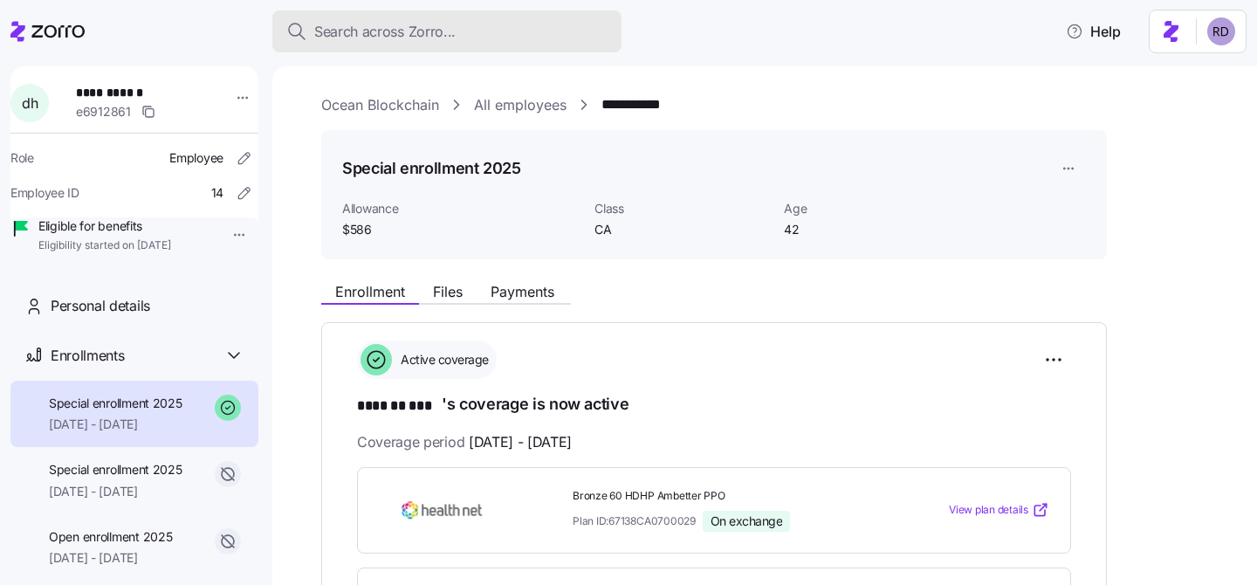
click at [388, 14] on button "Search across Zorro..." at bounding box center [446, 31] width 349 height 42
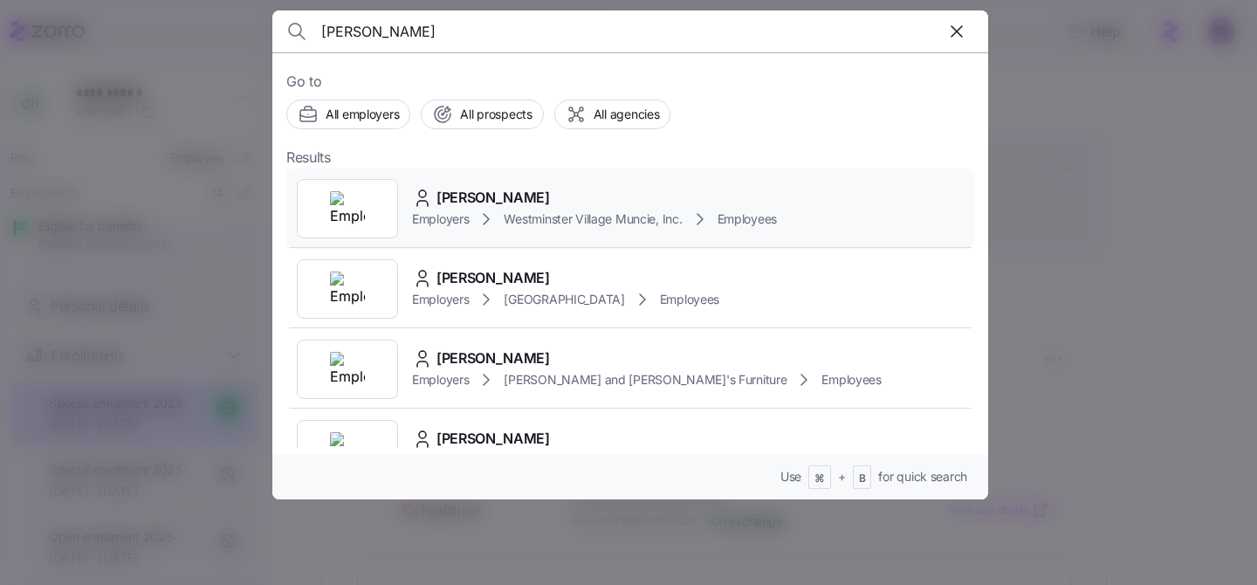
type input "julie walker"
click at [603, 195] on div "[PERSON_NAME]" at bounding box center [594, 198] width 365 height 22
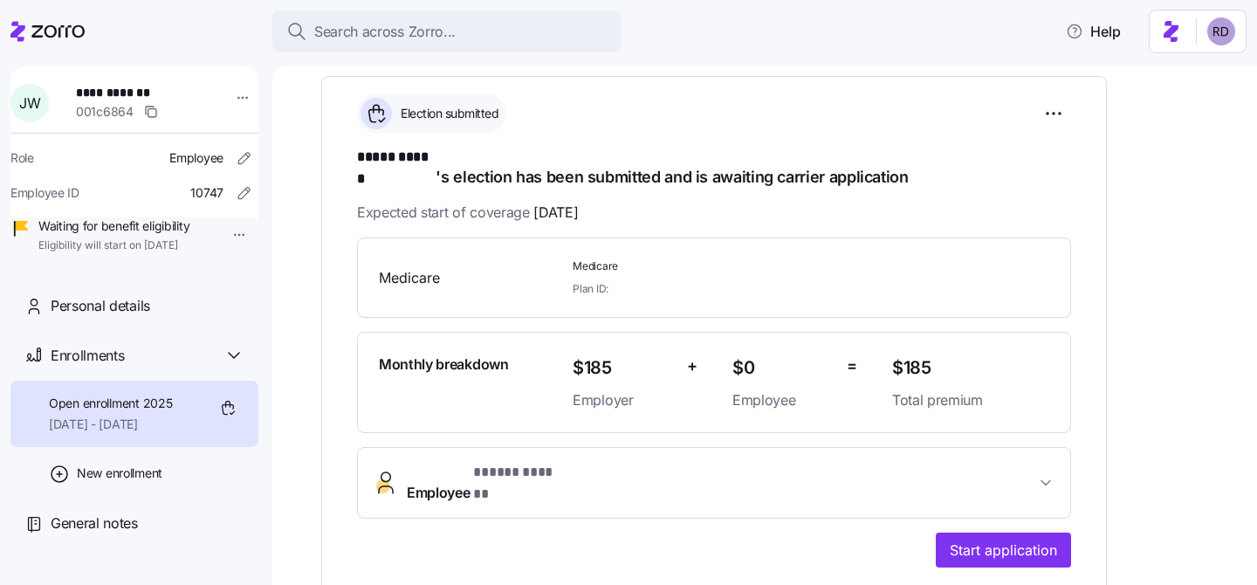
scroll to position [84, 0]
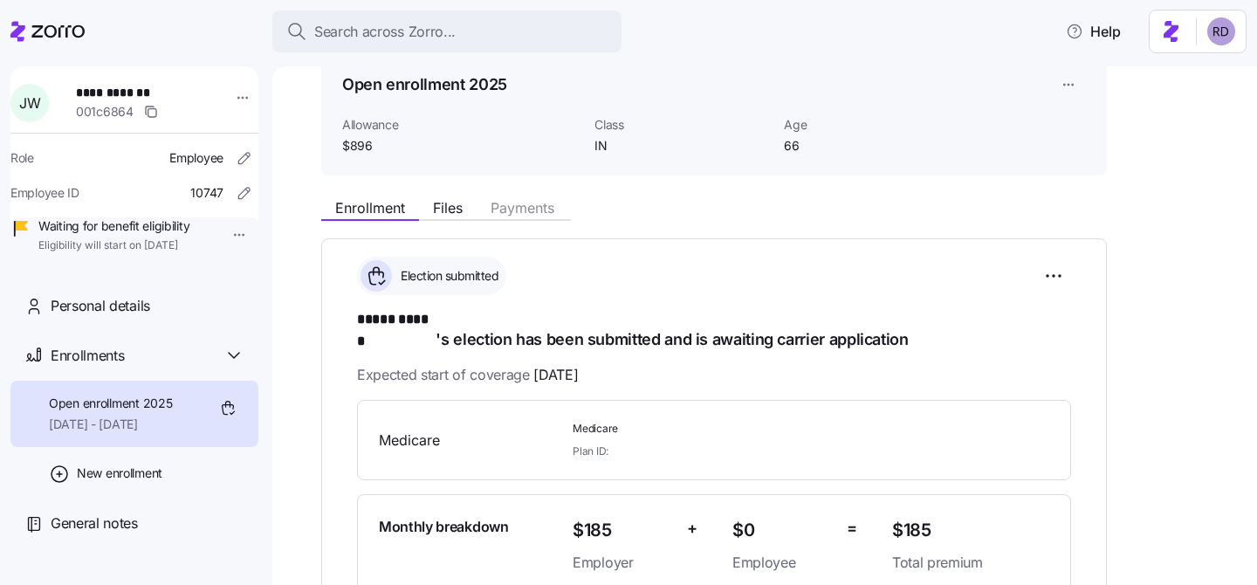
click at [443, 196] on div "Enrollment Files Payments" at bounding box center [714, 204] width 786 height 31
click at [450, 209] on span "Files" at bounding box center [448, 208] width 30 height 14
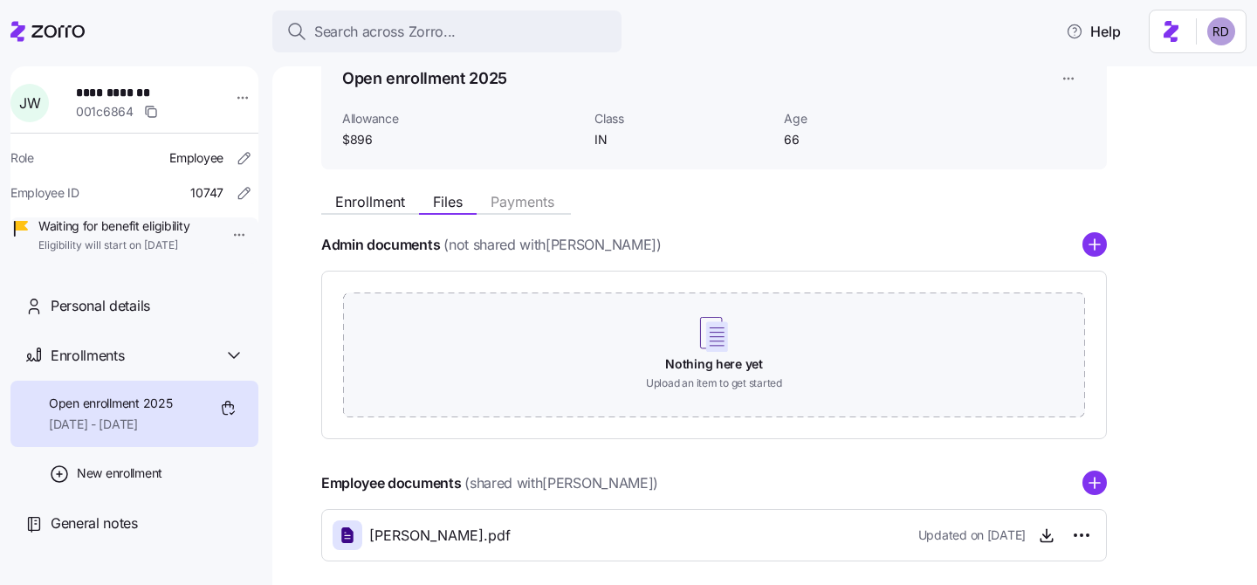
scroll to position [171, 0]
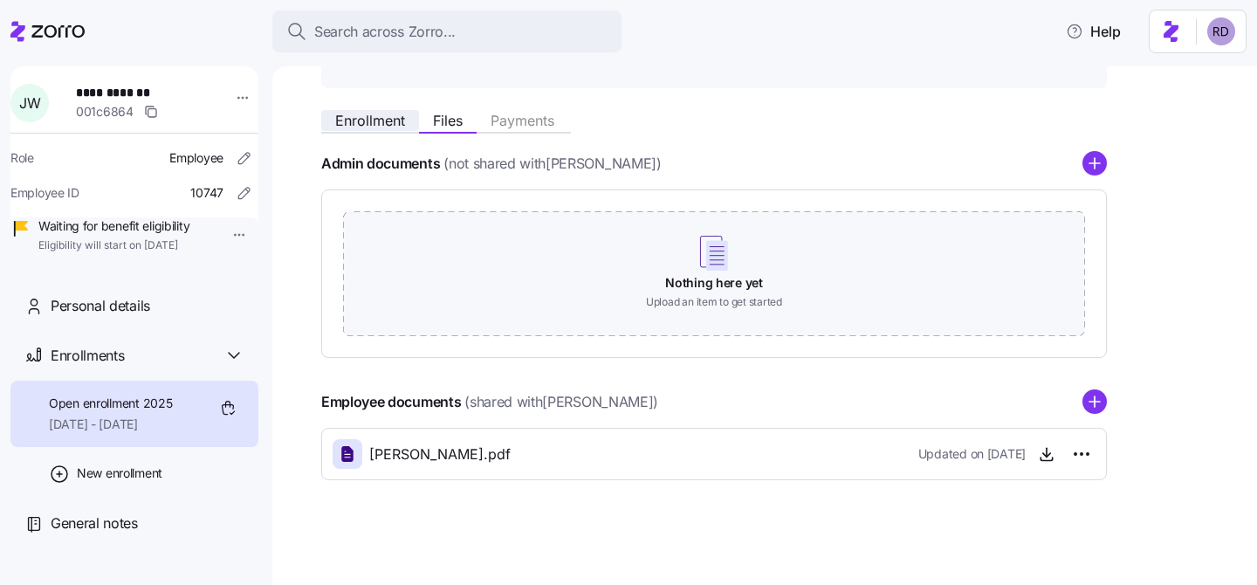
click at [367, 127] on span "Enrollment" at bounding box center [370, 120] width 70 height 14
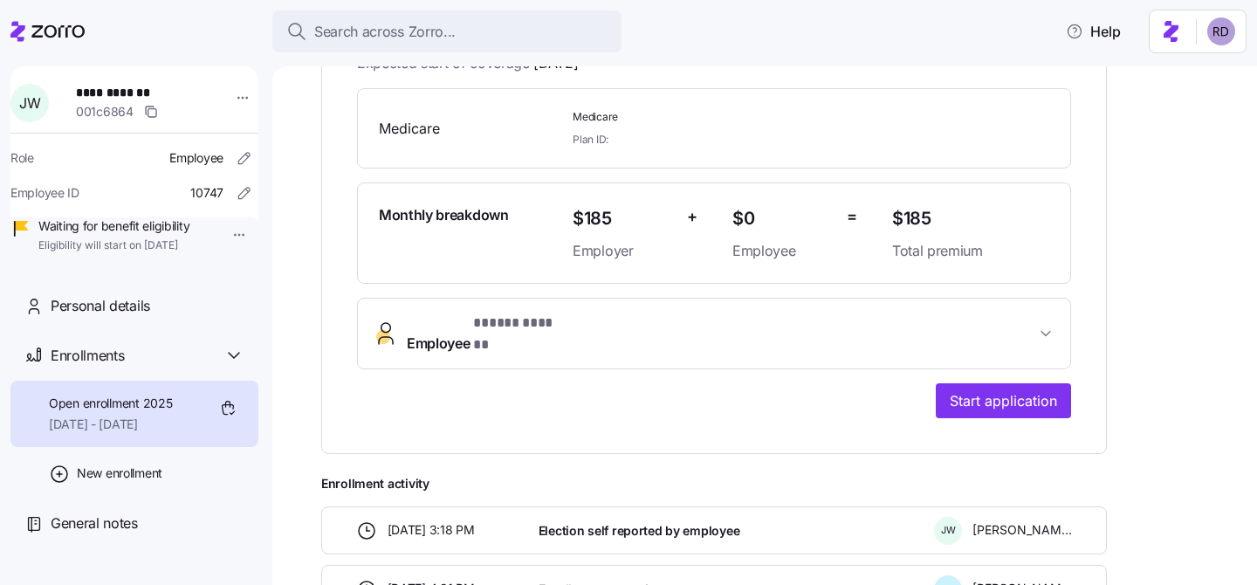
scroll to position [495, 0]
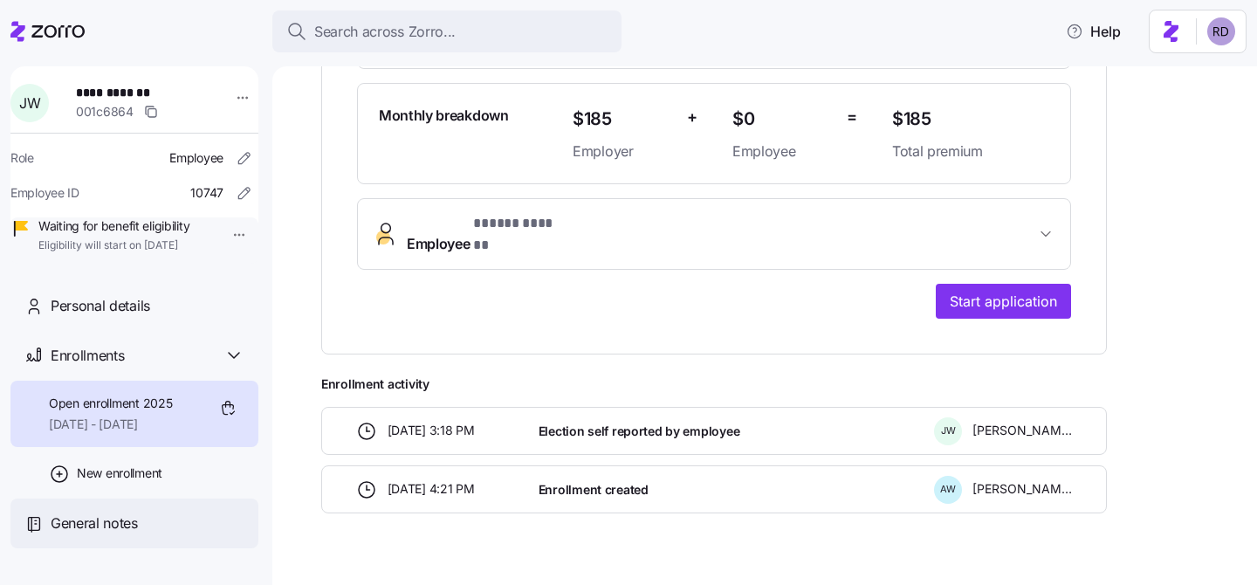
click at [125, 548] on div "General notes" at bounding box center [134, 523] width 248 height 50
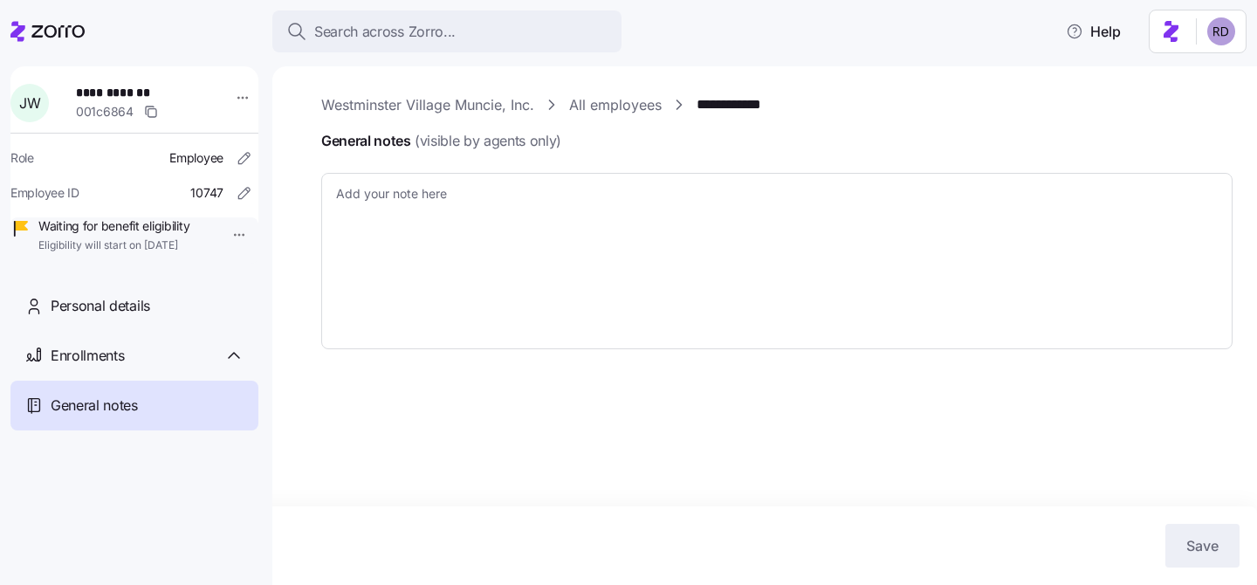
type textarea "x"
type textarea "[DATE] Notified EE of Medicare Part B requirement. ([PERSON_NAME])"
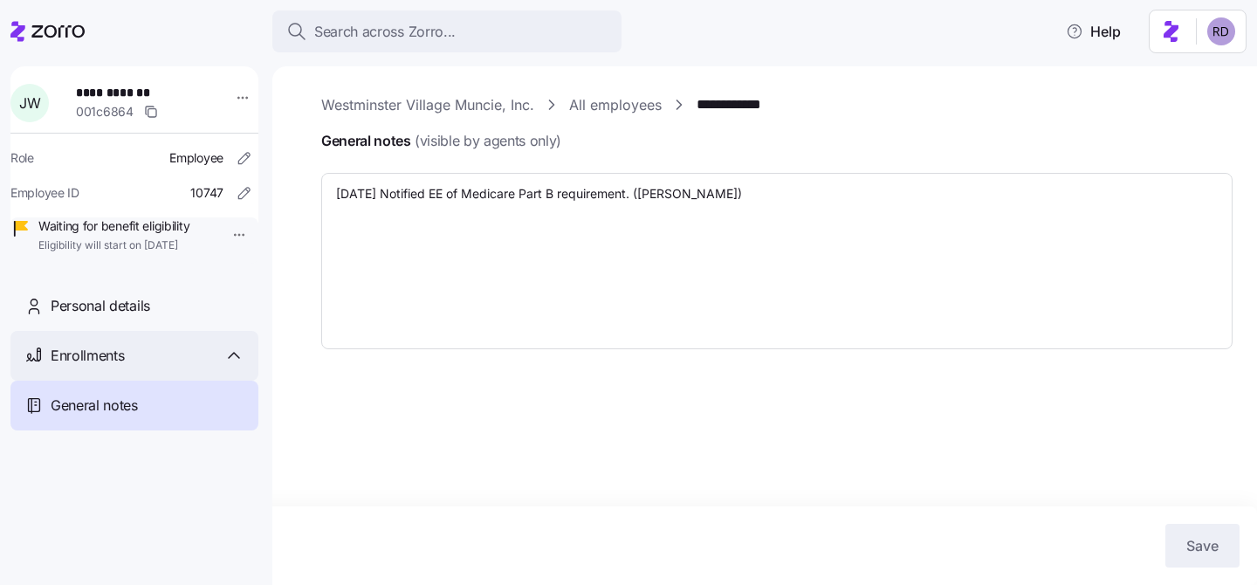
click at [113, 367] on span "Enrollments" at bounding box center [87, 356] width 73 height 22
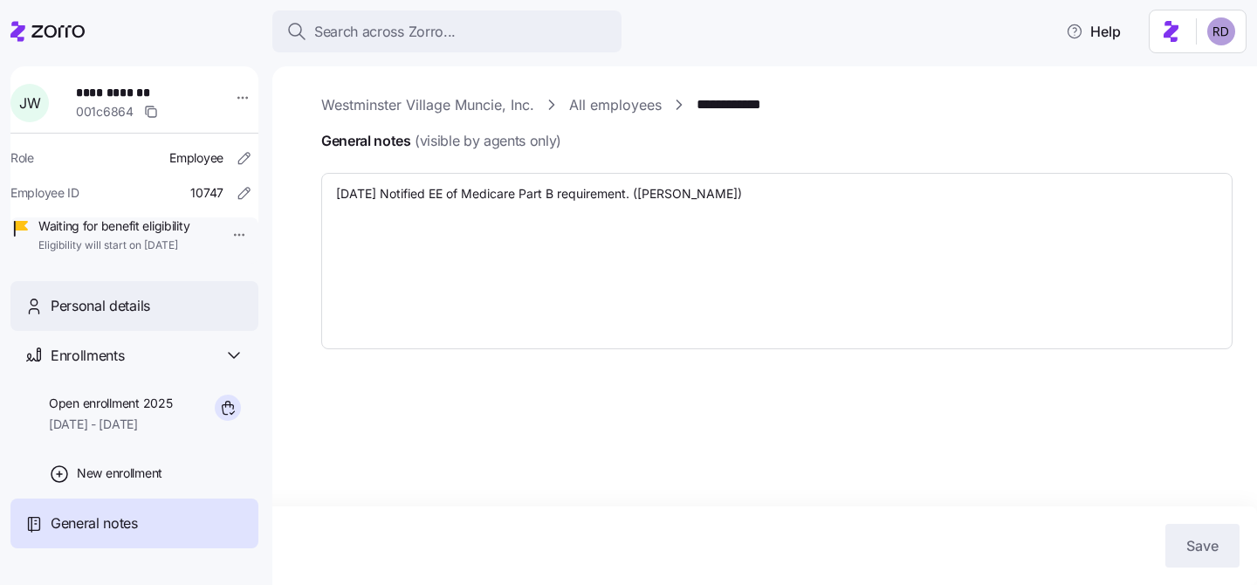
click at [118, 317] on span "Personal details" at bounding box center [100, 306] width 99 height 22
type textarea "x"
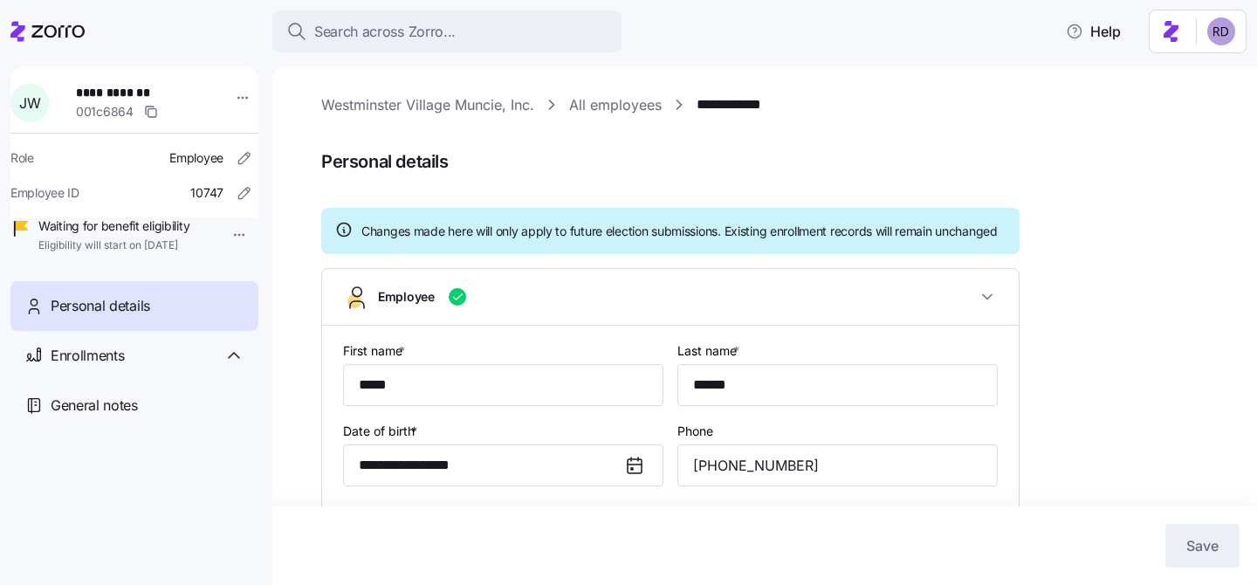
type input "IN"
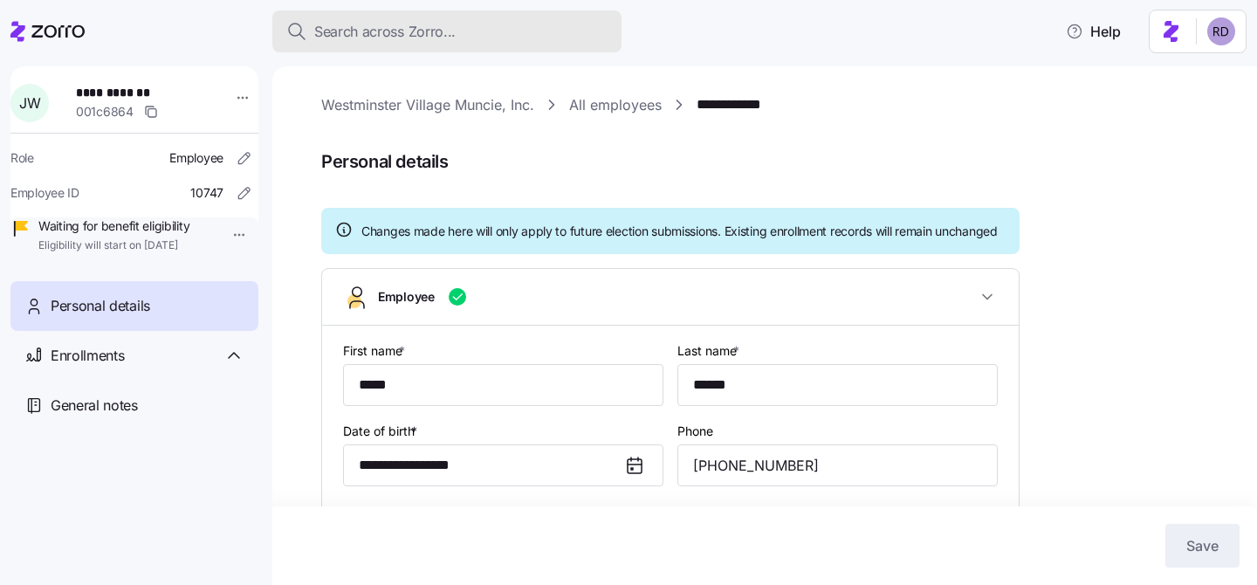
click at [422, 17] on button "Search across Zorro..." at bounding box center [446, 31] width 349 height 42
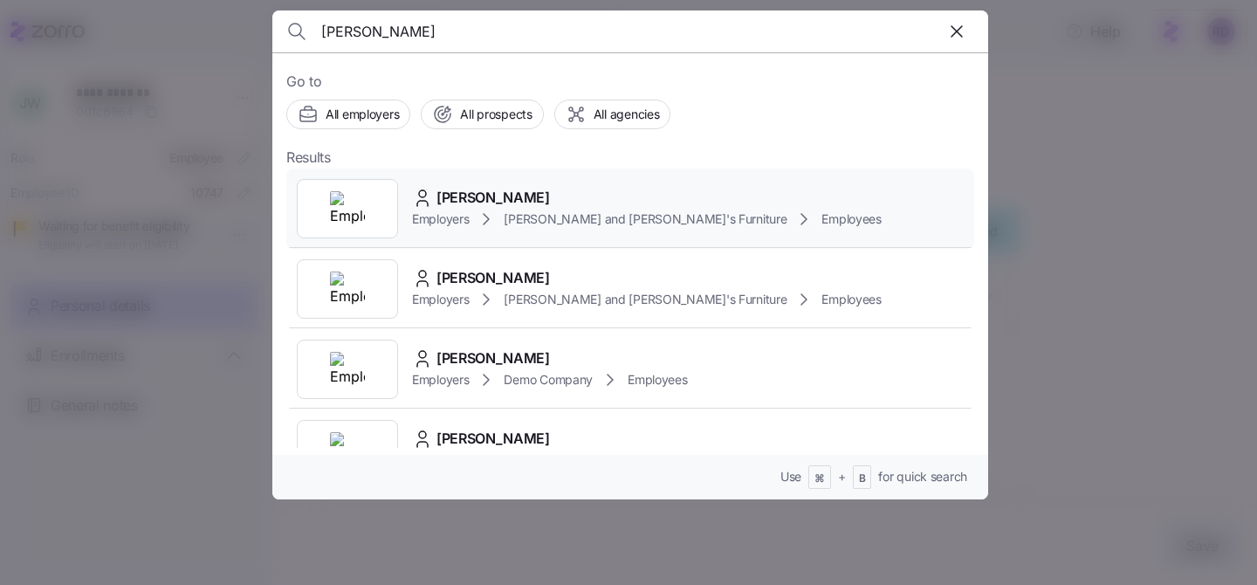
type input "[PERSON_NAME]"
click at [603, 190] on div "[PERSON_NAME]" at bounding box center [647, 198] width 470 height 22
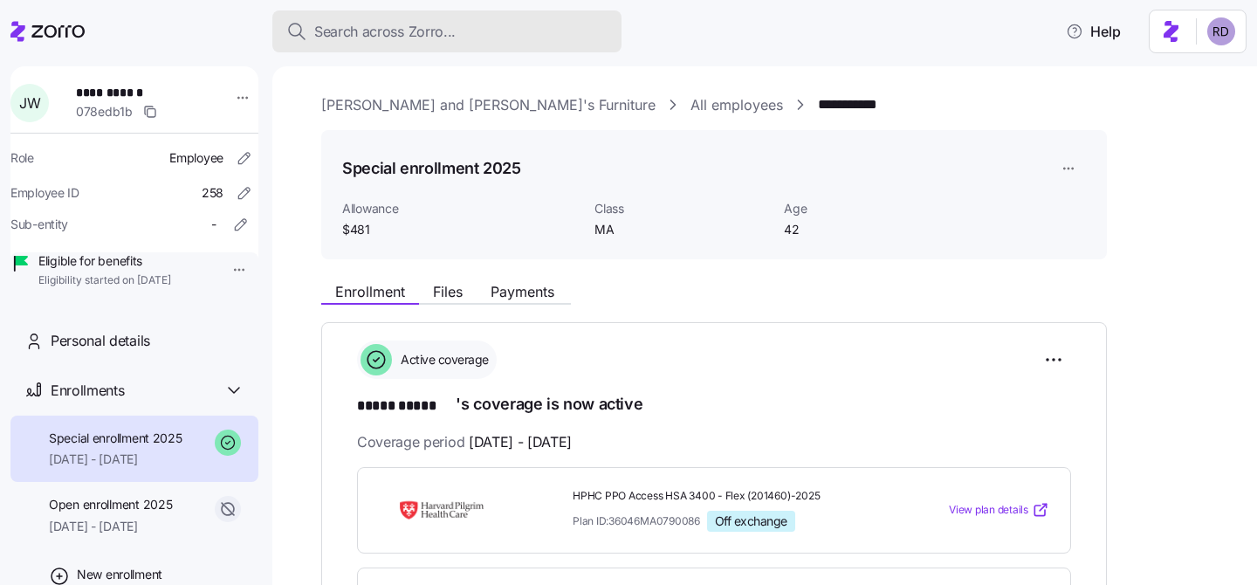
click at [437, 40] on span "Search across Zorro..." at bounding box center [384, 32] width 141 height 22
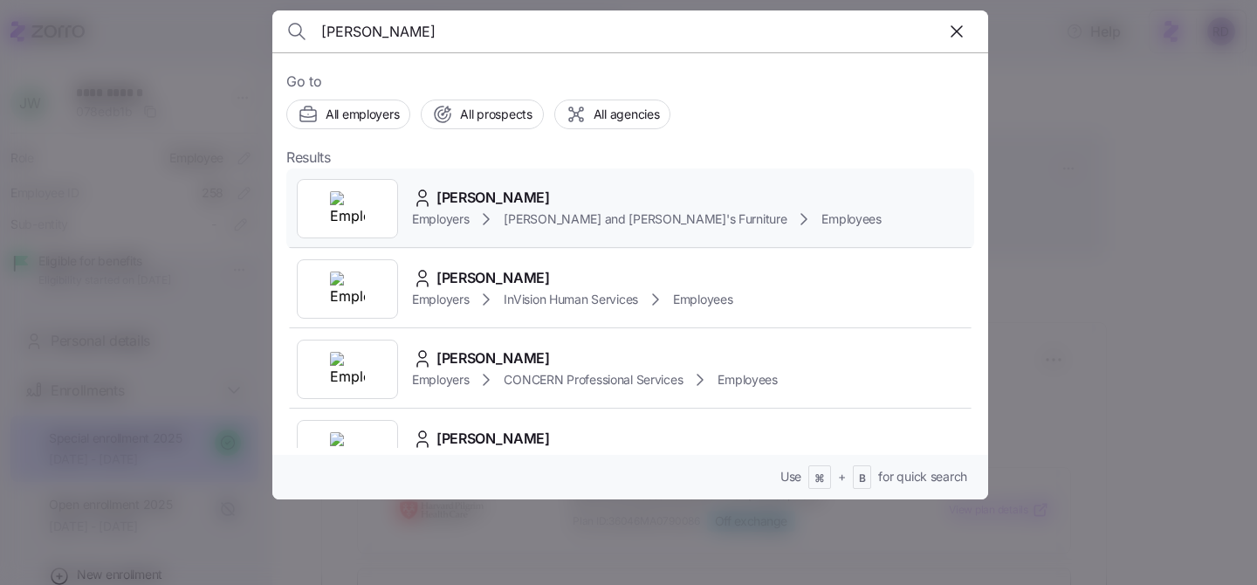
type input "[PERSON_NAME]"
click at [627, 195] on div "[PERSON_NAME]" at bounding box center [647, 198] width 470 height 22
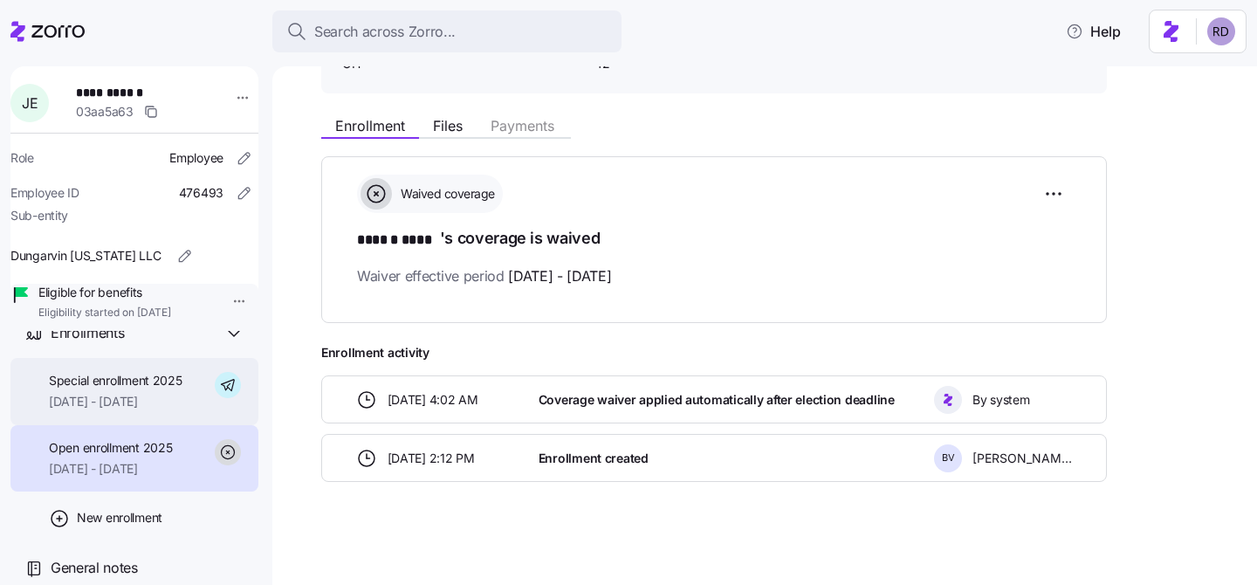
scroll to position [94, 0]
click at [147, 410] on span "[DATE] - [DATE]" at bounding box center [116, 401] width 134 height 17
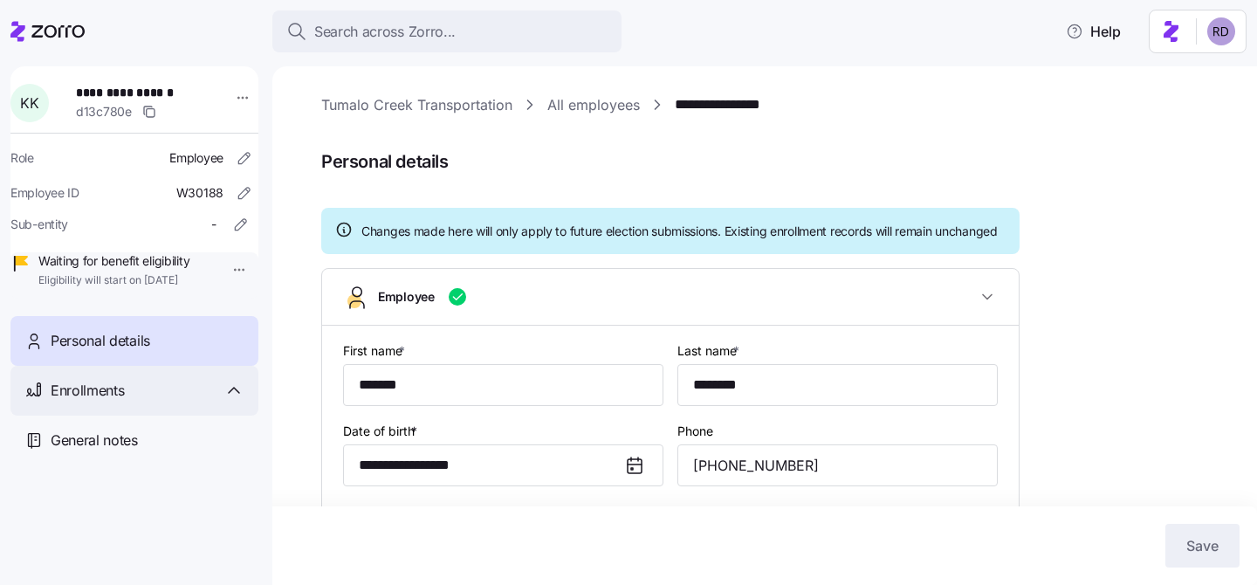
click at [139, 401] on div "Enrollments" at bounding box center [148, 391] width 194 height 22
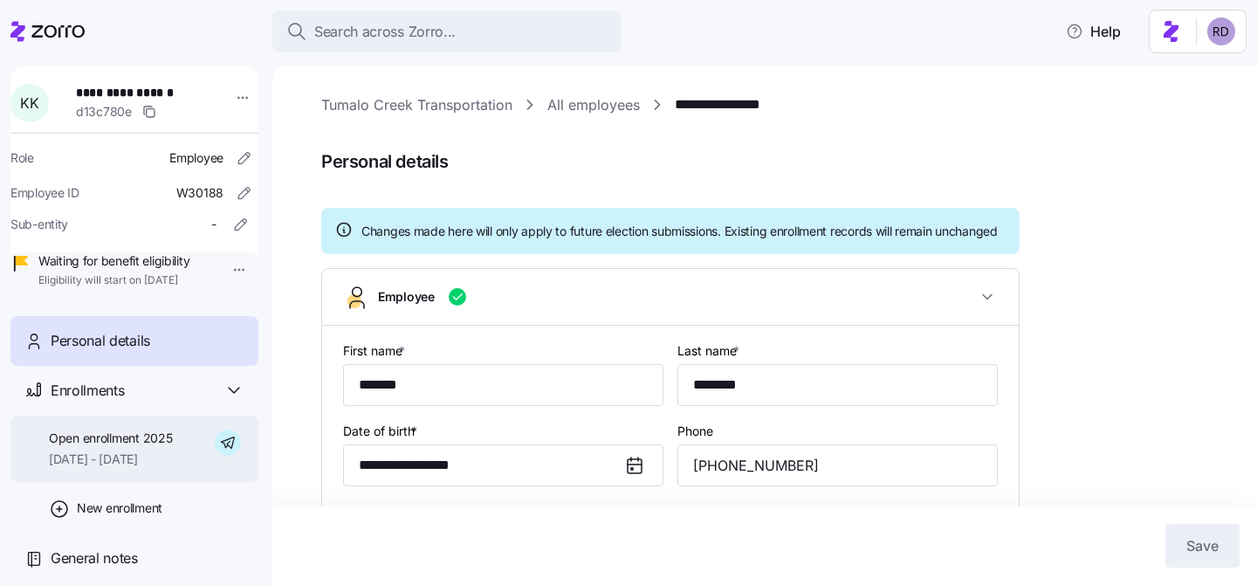
click at [125, 447] on span "Open enrollment 2025" at bounding box center [110, 437] width 123 height 17
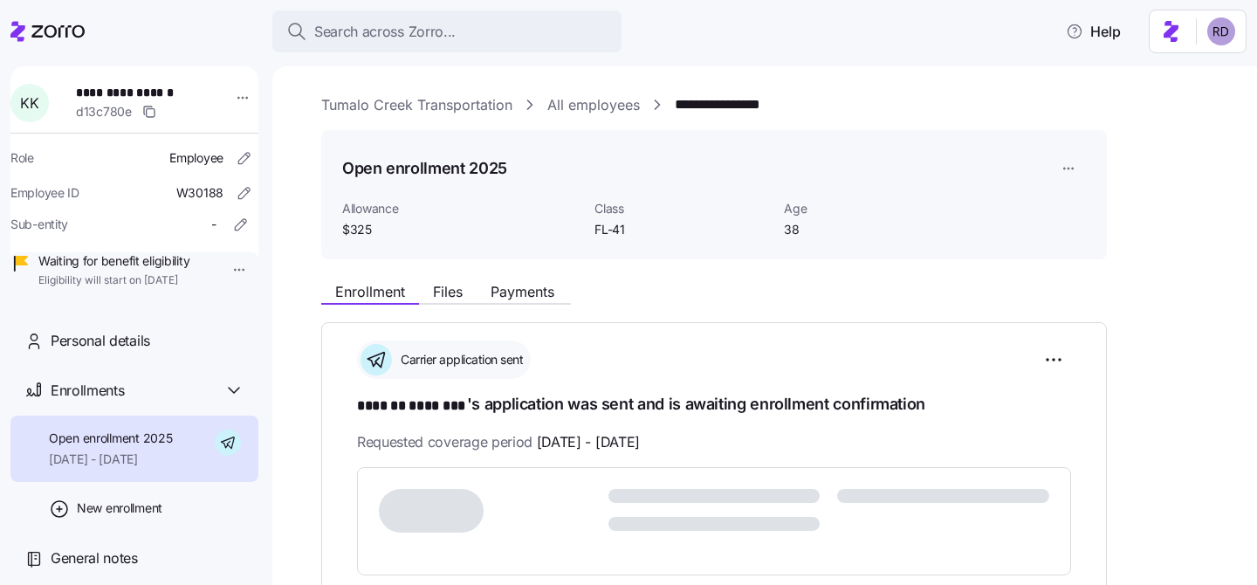
scroll to position [24, 0]
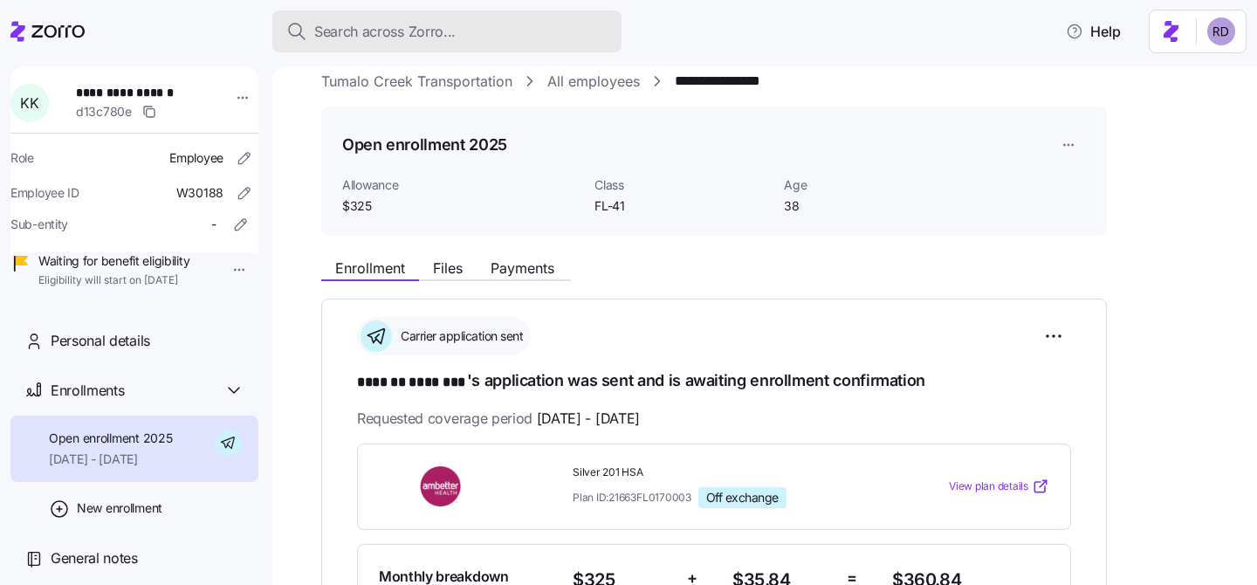
click at [447, 38] on span "Search across Zorro..." at bounding box center [384, 32] width 141 height 22
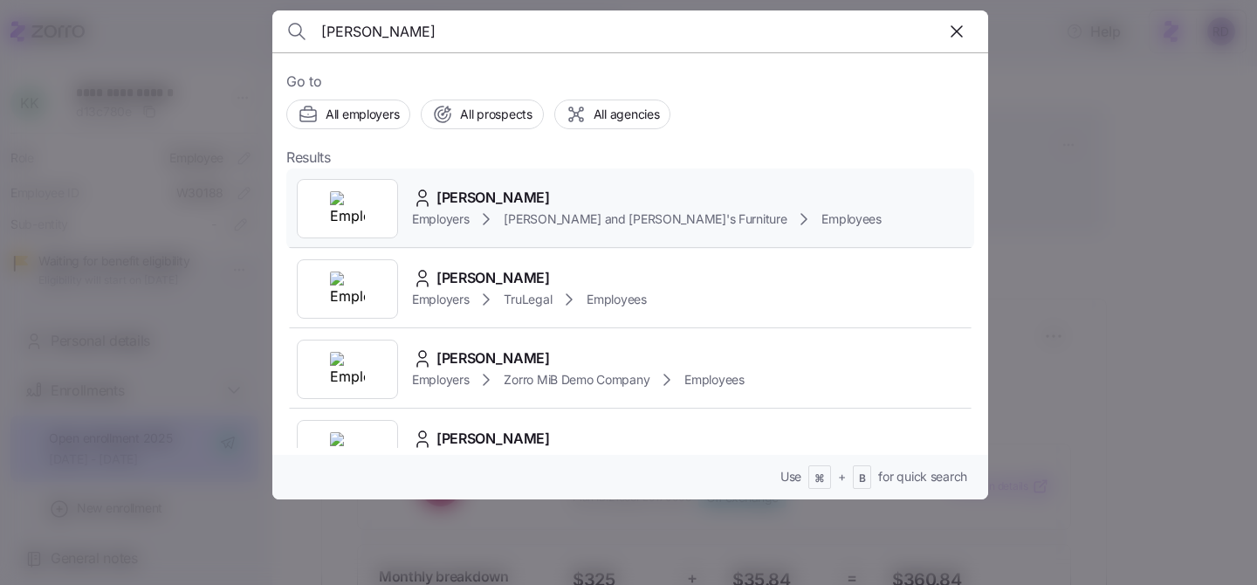
type input "bucci"
click at [563, 189] on div "CHRISTINA BUCCI" at bounding box center [647, 198] width 470 height 22
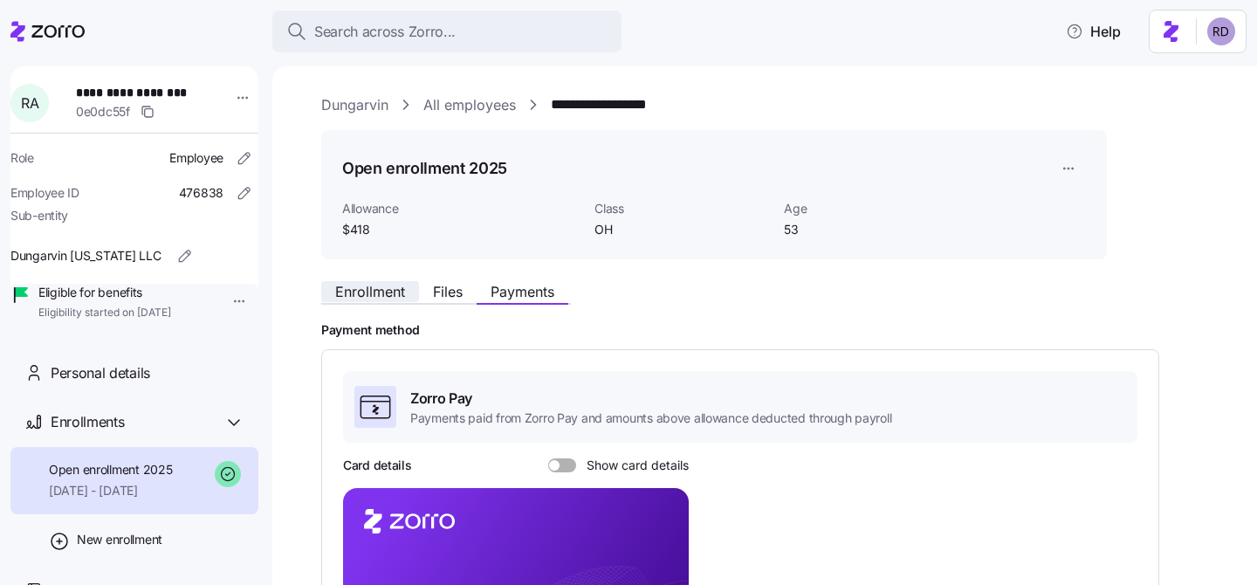
click at [381, 282] on button "Enrollment" at bounding box center [370, 291] width 98 height 21
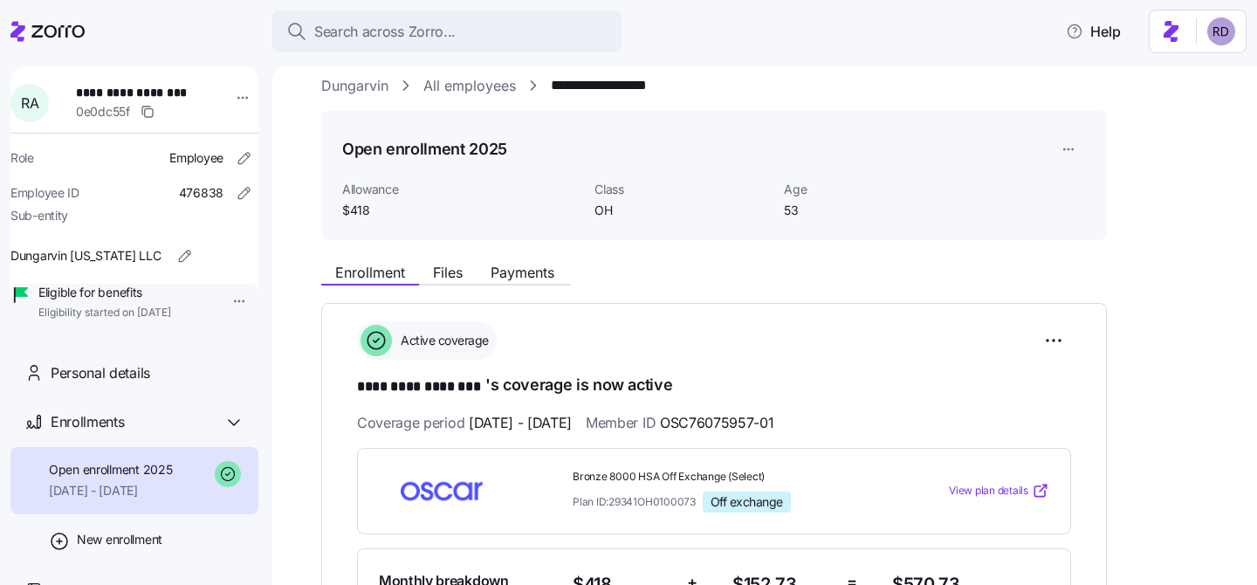
scroll to position [20, 0]
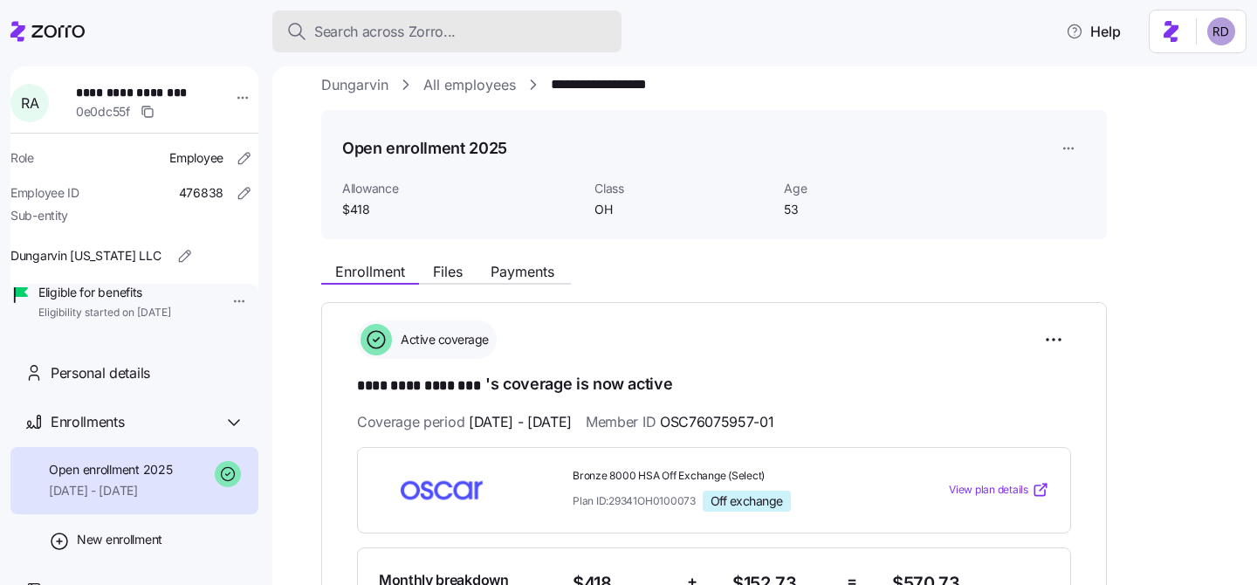
click at [438, 47] on button "Search across Zorro..." at bounding box center [446, 31] width 349 height 42
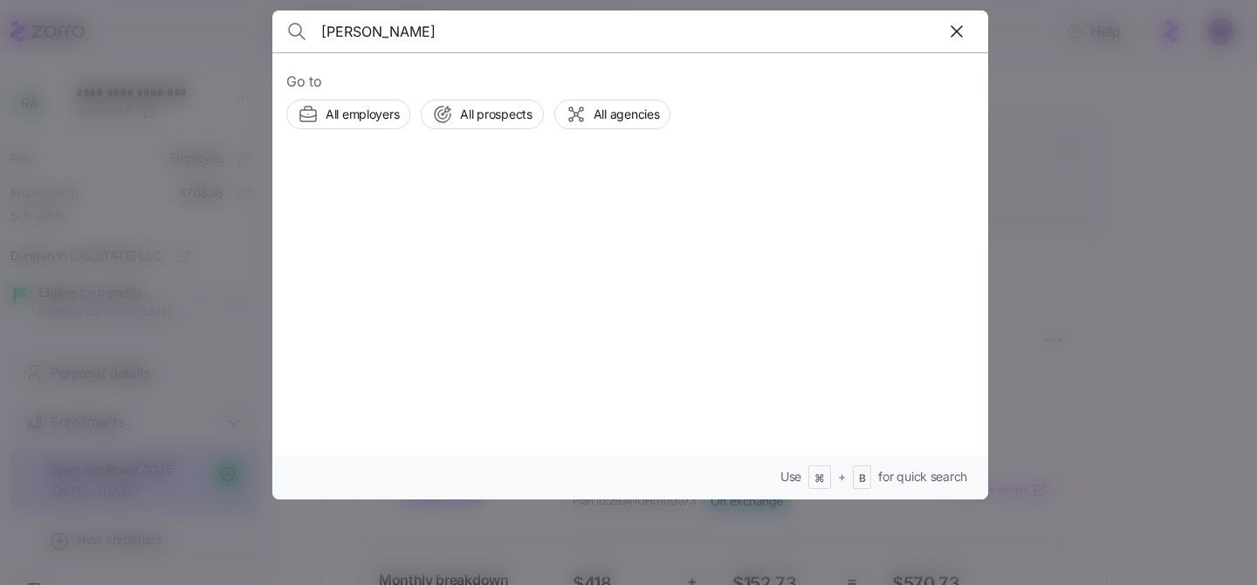
type input "bowman"
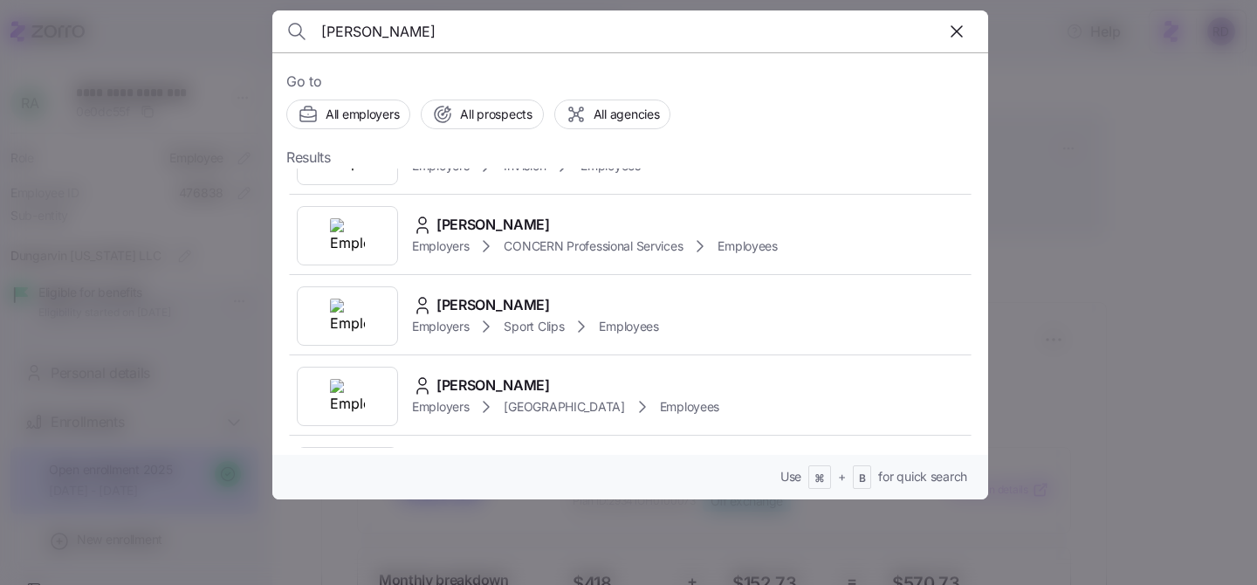
scroll to position [316, 0]
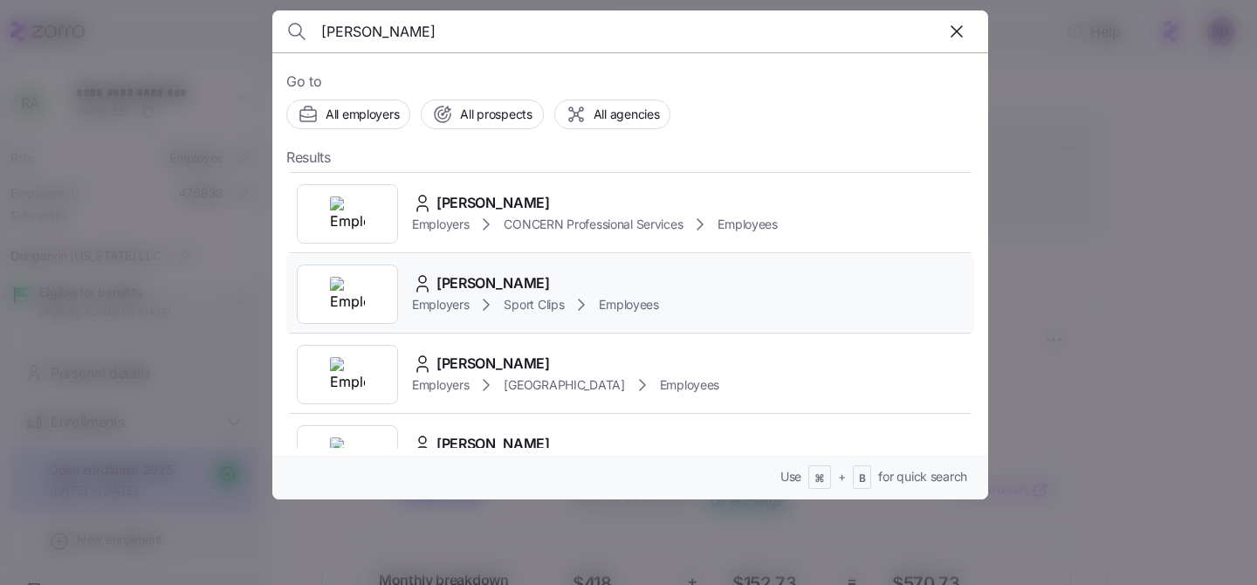
click at [591, 278] on div "Alyssa Bowman" at bounding box center [535, 283] width 247 height 22
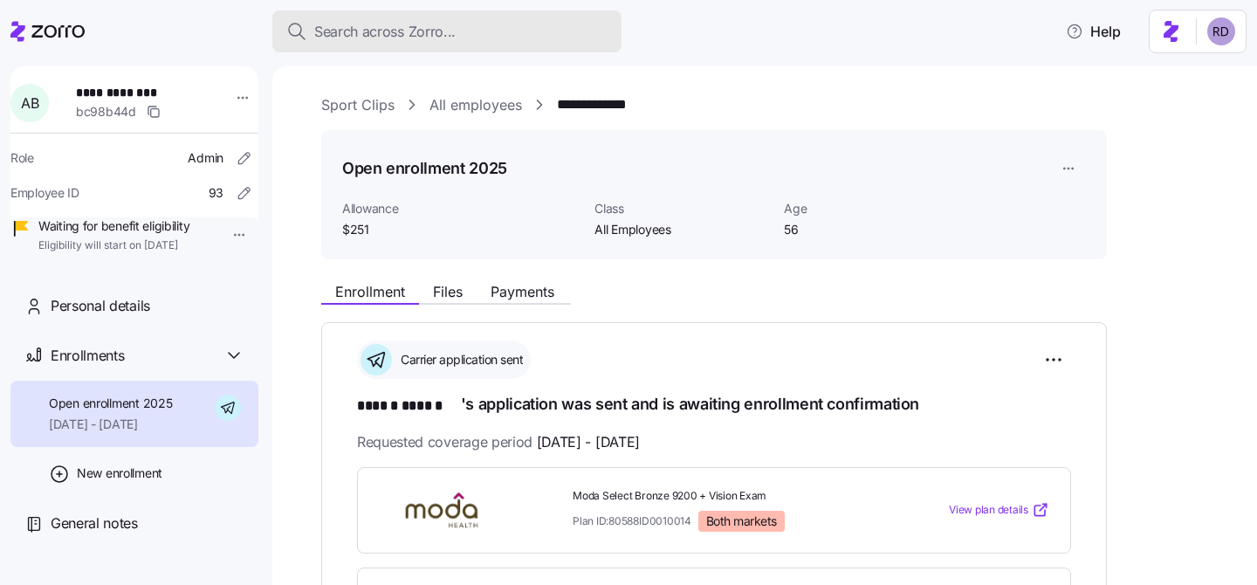
click at [434, 24] on span "Search across Zorro..." at bounding box center [384, 32] width 141 height 22
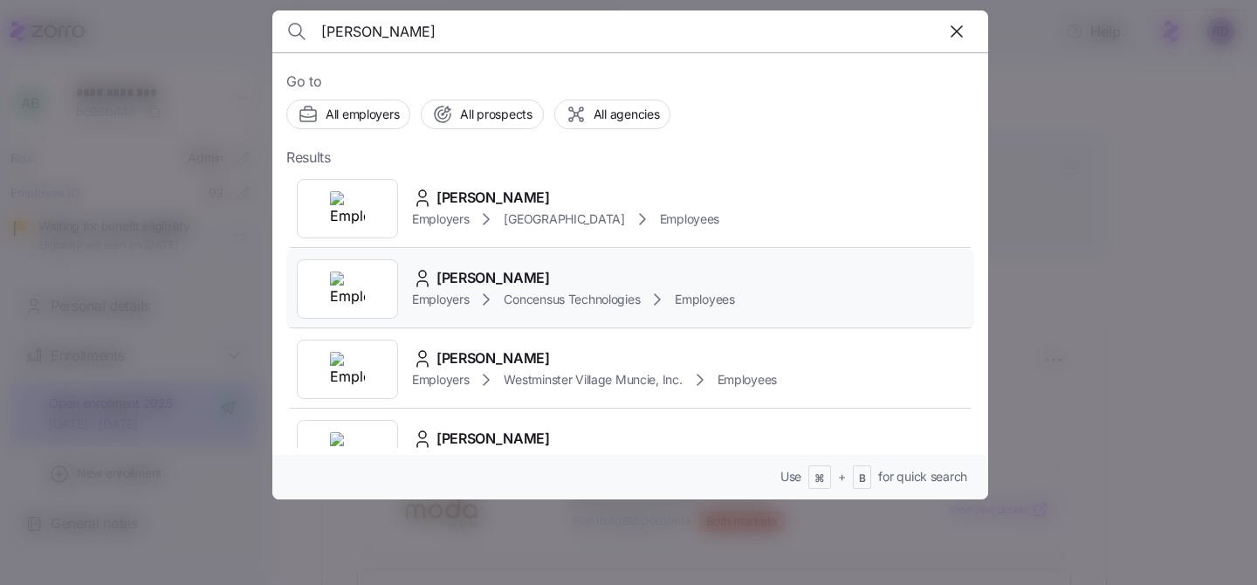
type input "andrew k"
click at [575, 273] on div "Andrew Kohls" at bounding box center [573, 278] width 323 height 22
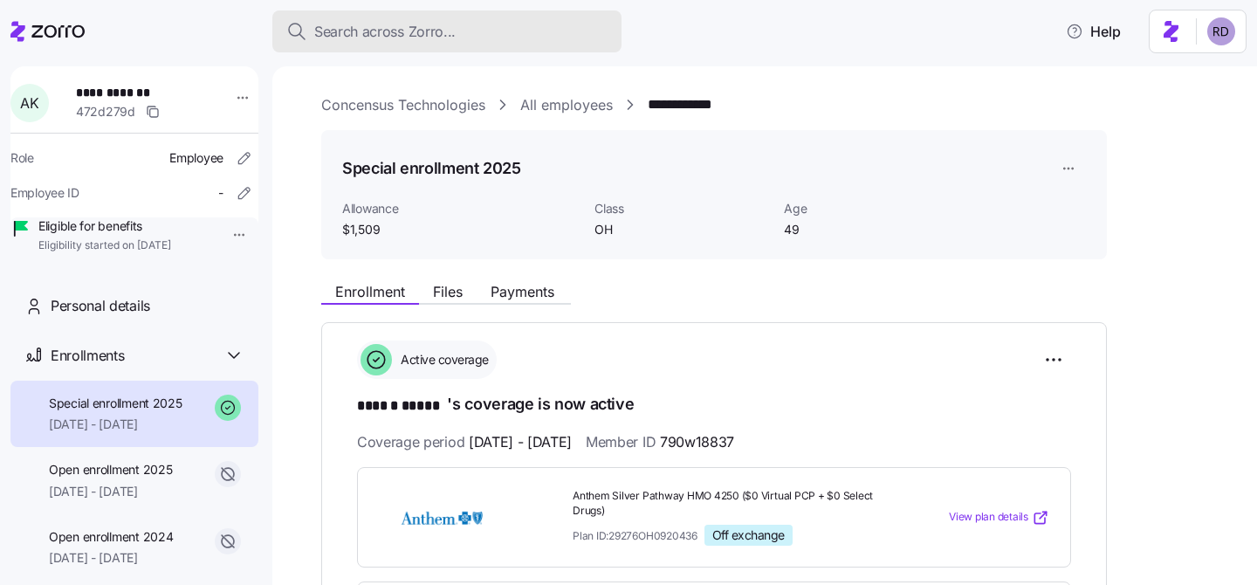
click at [416, 45] on button "Search across Zorro..." at bounding box center [446, 31] width 349 height 42
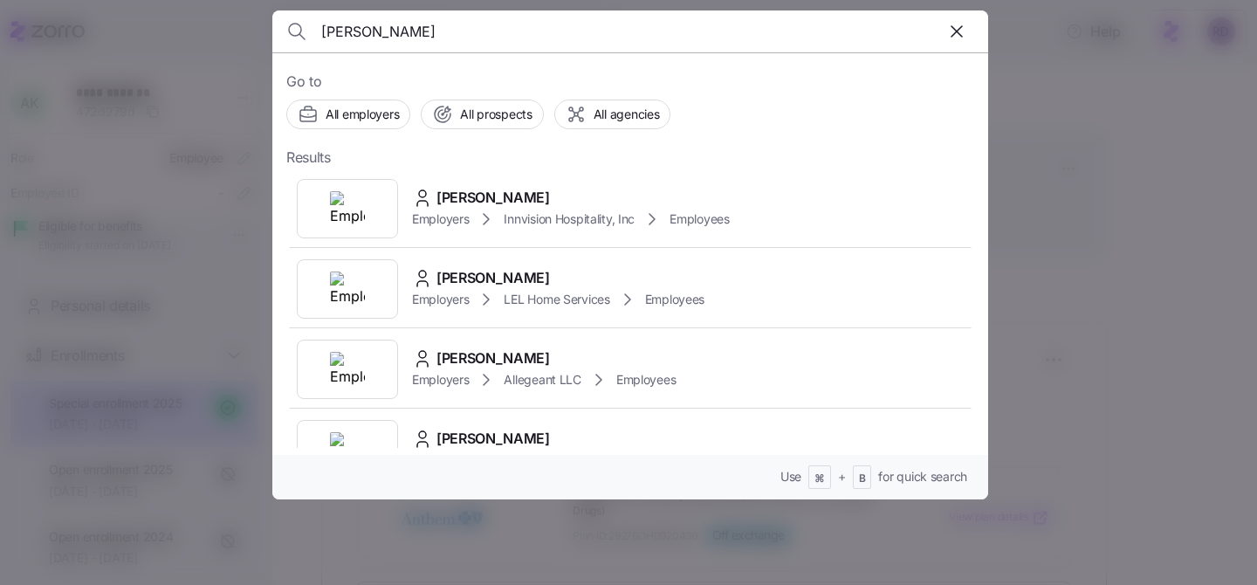
type input "kathryn"
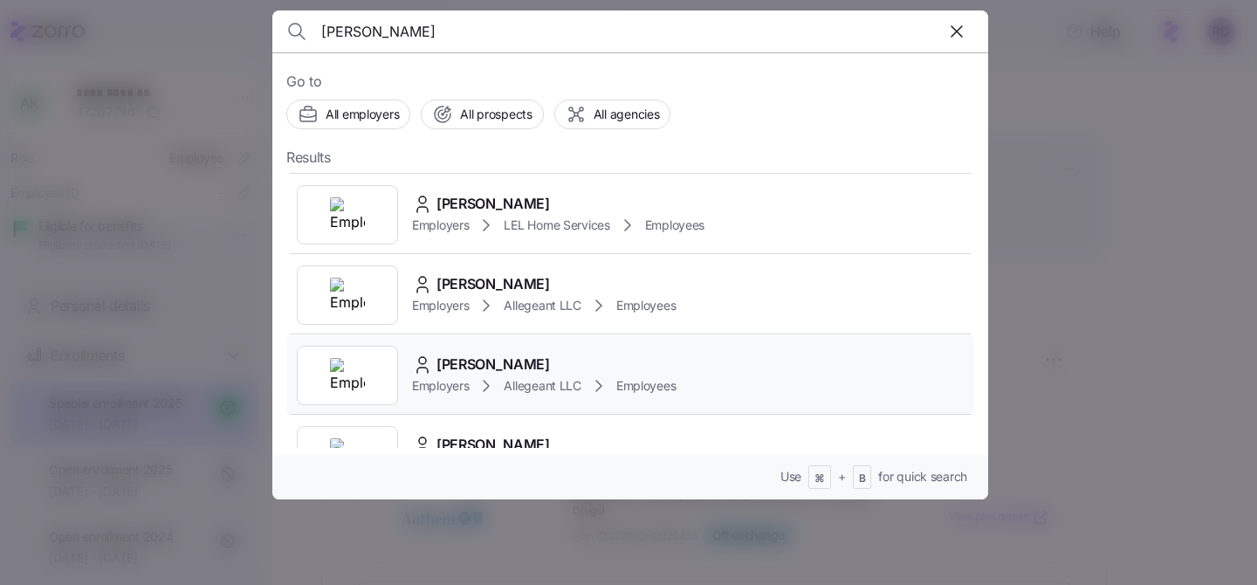
scroll to position [81, 0]
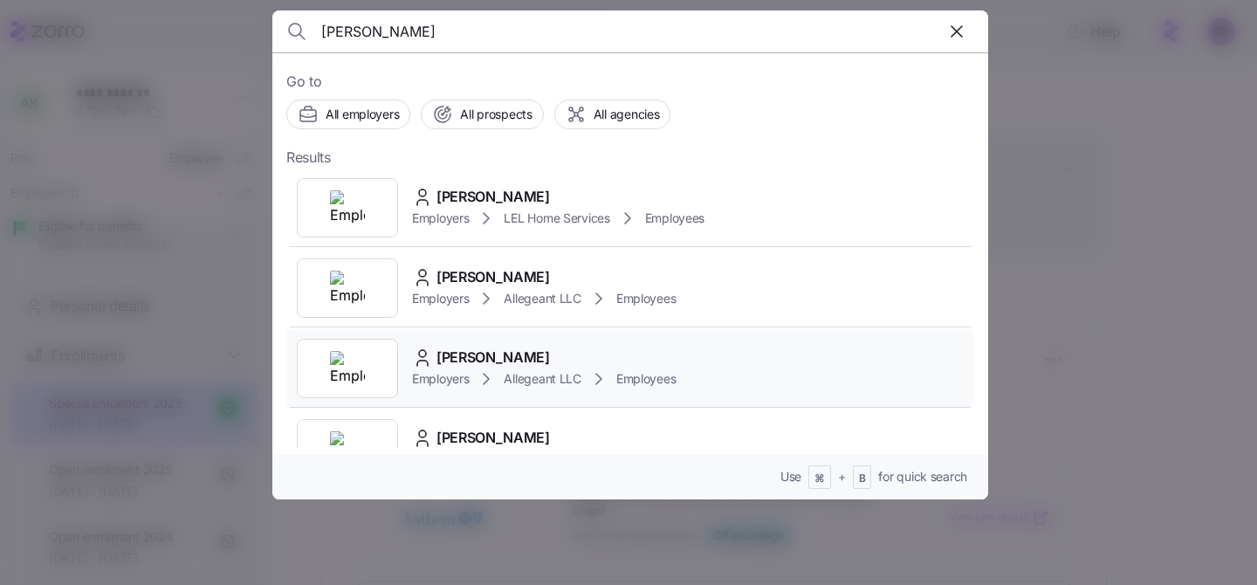
click at [697, 360] on div "Kathryn Erdman Employers Allegeant LLC Employees" at bounding box center [630, 368] width 688 height 80
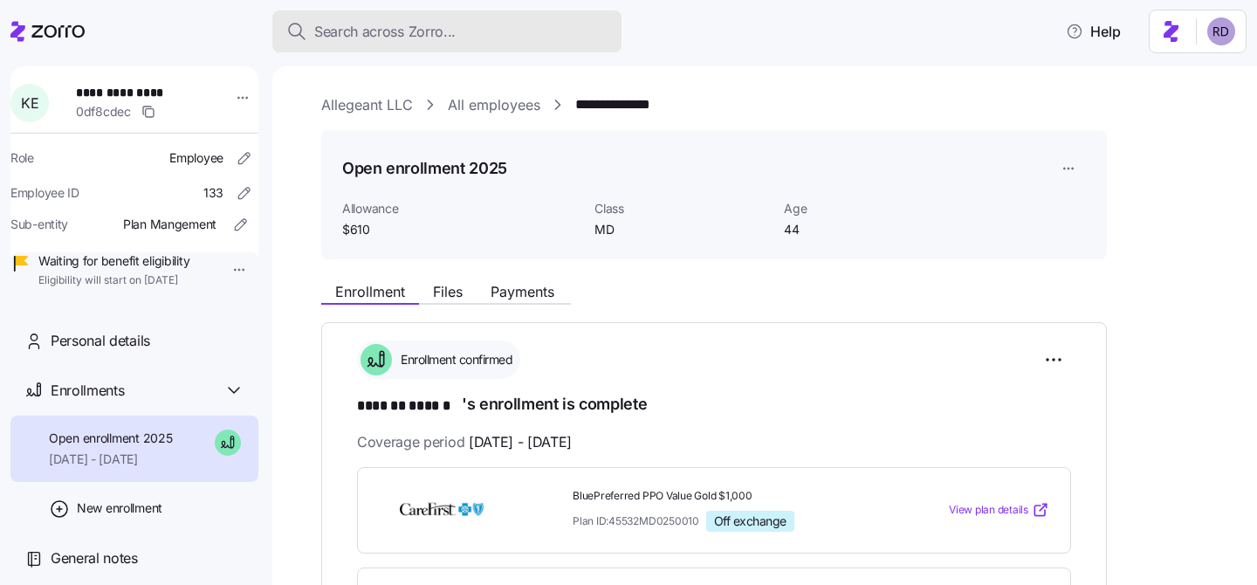
click at [403, 22] on span "Search across Zorro..." at bounding box center [384, 32] width 141 height 22
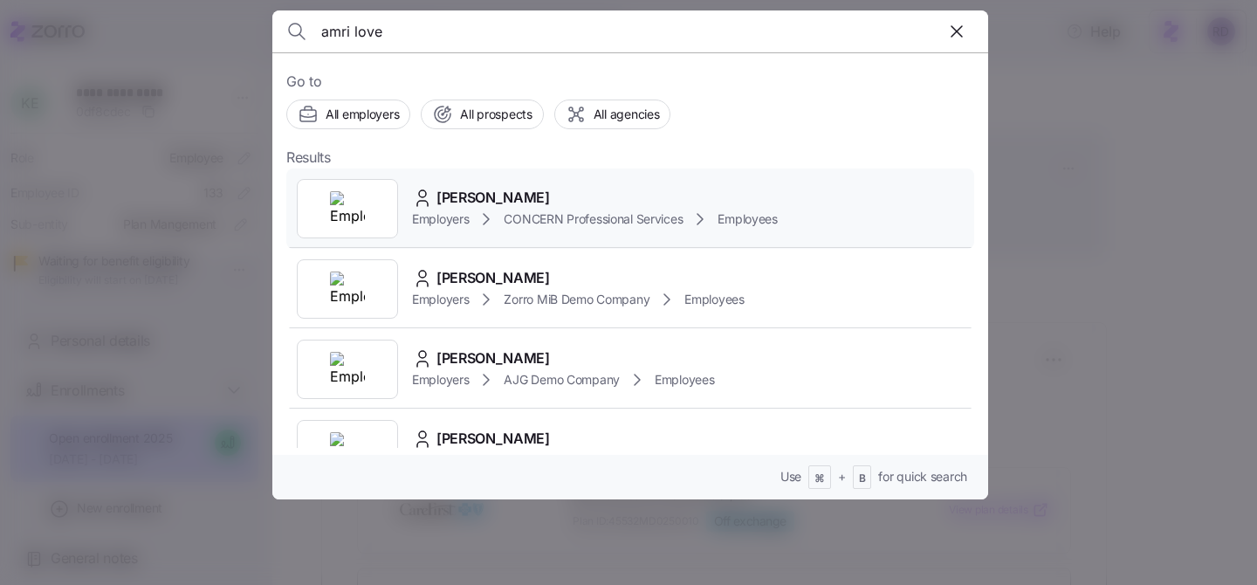
type input "amri love"
click at [546, 175] on div "Amri Love Employers CONCERN Professional Services Employees" at bounding box center [630, 208] width 688 height 80
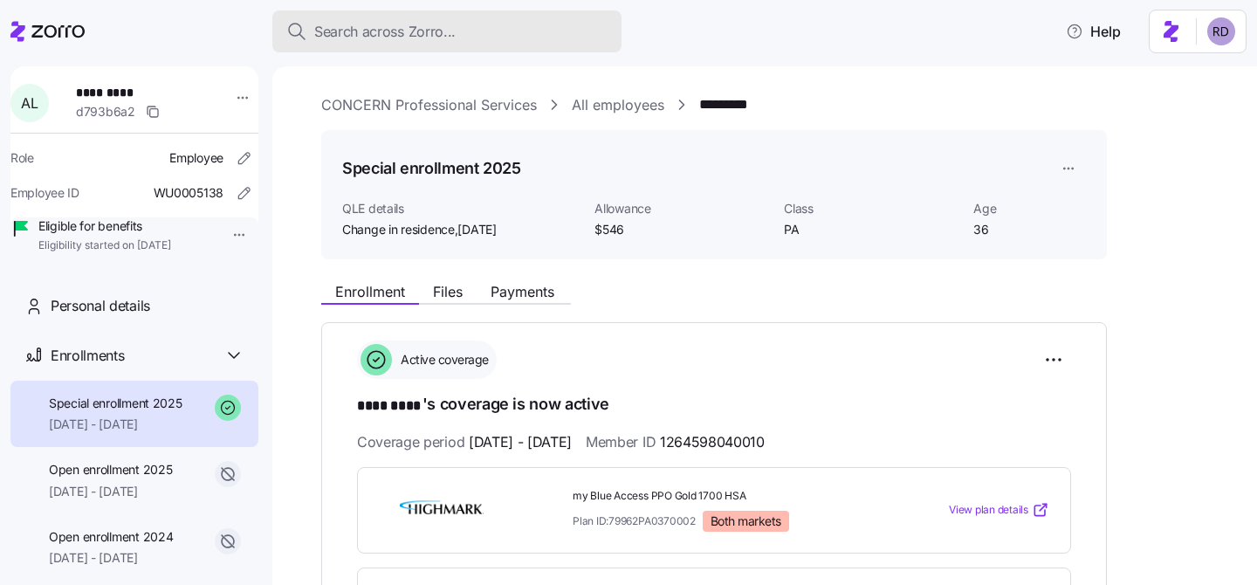
click at [415, 45] on button "Search across Zorro..." at bounding box center [446, 31] width 349 height 42
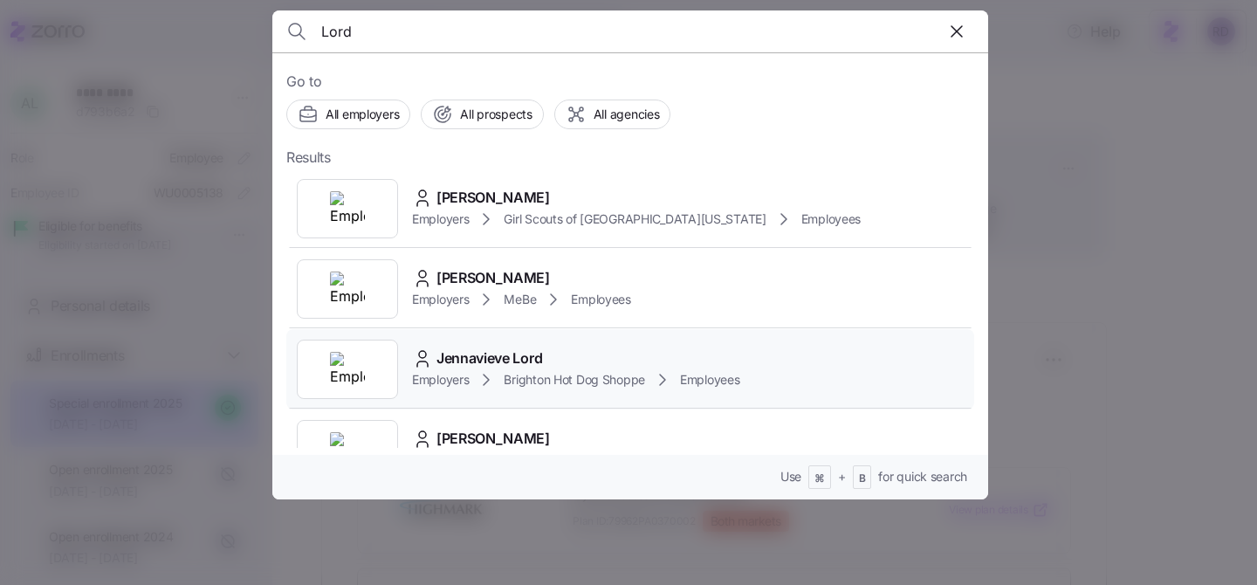
type input "Lord"
click at [621, 347] on div "Jennavieve Lord" at bounding box center [576, 358] width 328 height 22
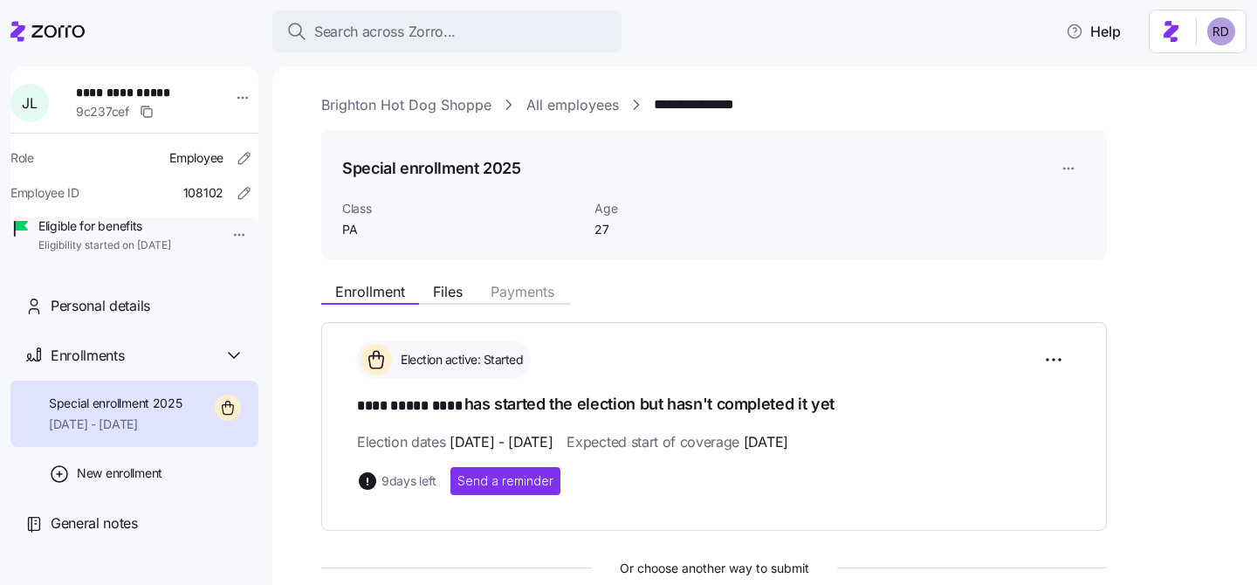
scroll to position [161, 0]
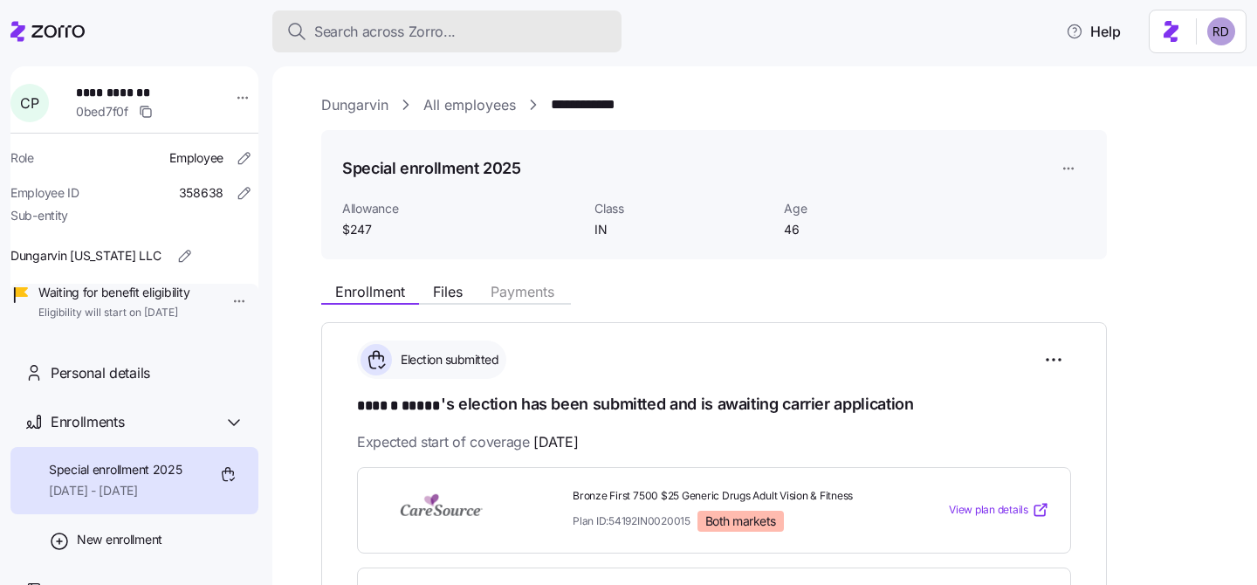
click at [389, 10] on button "Search across Zorro..." at bounding box center [446, 31] width 349 height 42
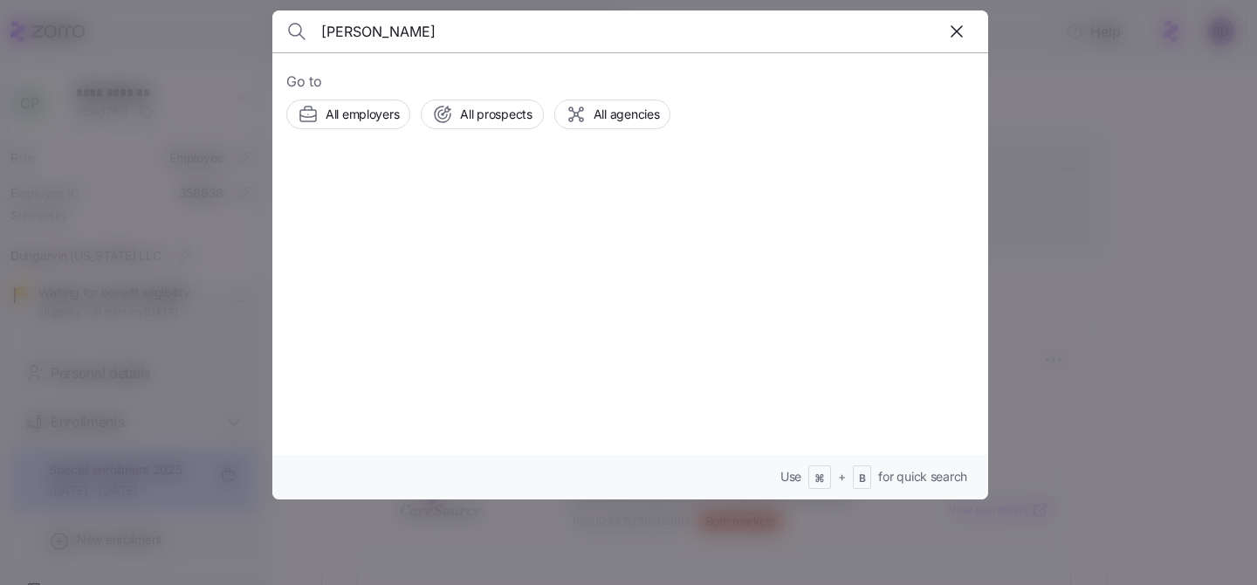
type input "[PERSON_NAME]"
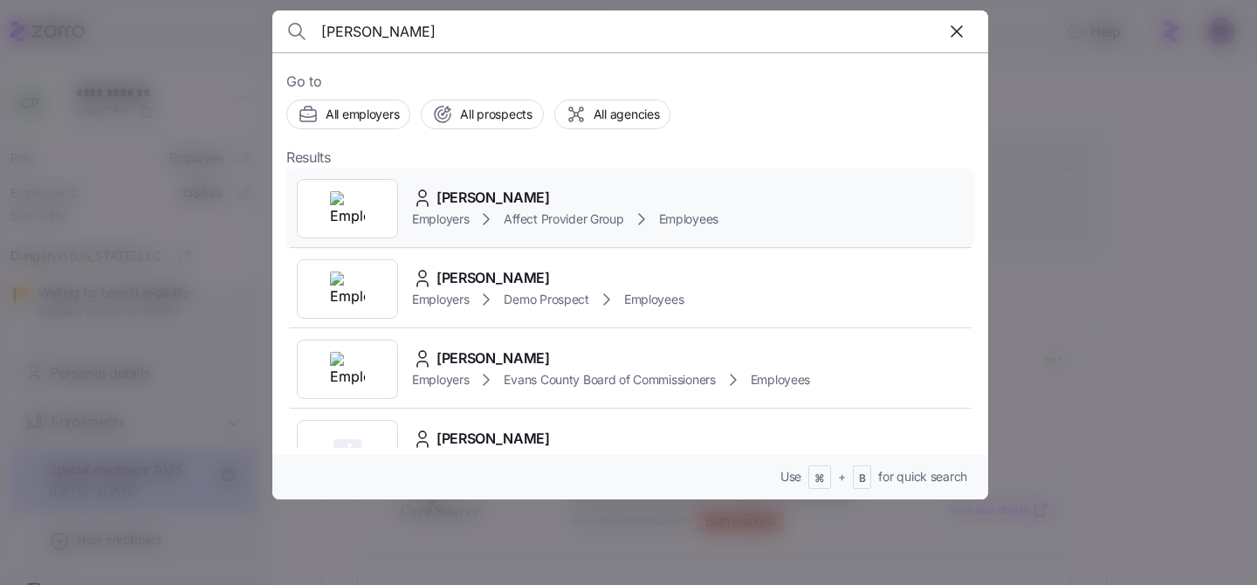
click at [632, 188] on div "[PERSON_NAME]" at bounding box center [565, 198] width 306 height 22
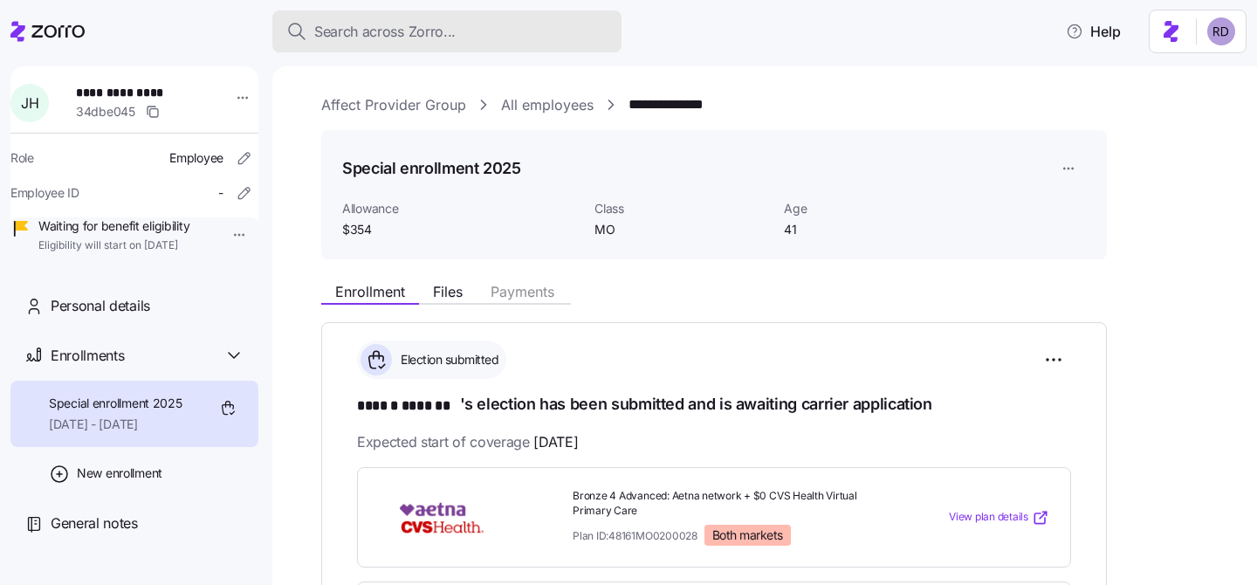
click at [392, 46] on button "Search across Zorro..." at bounding box center [446, 31] width 349 height 42
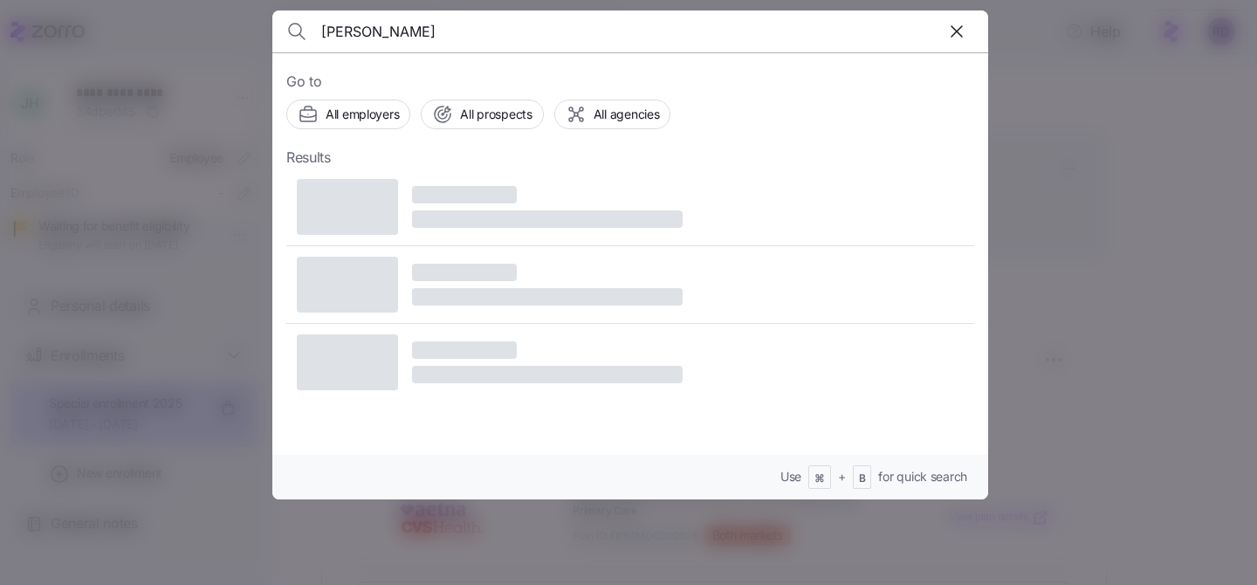
type input "[PERSON_NAME]"
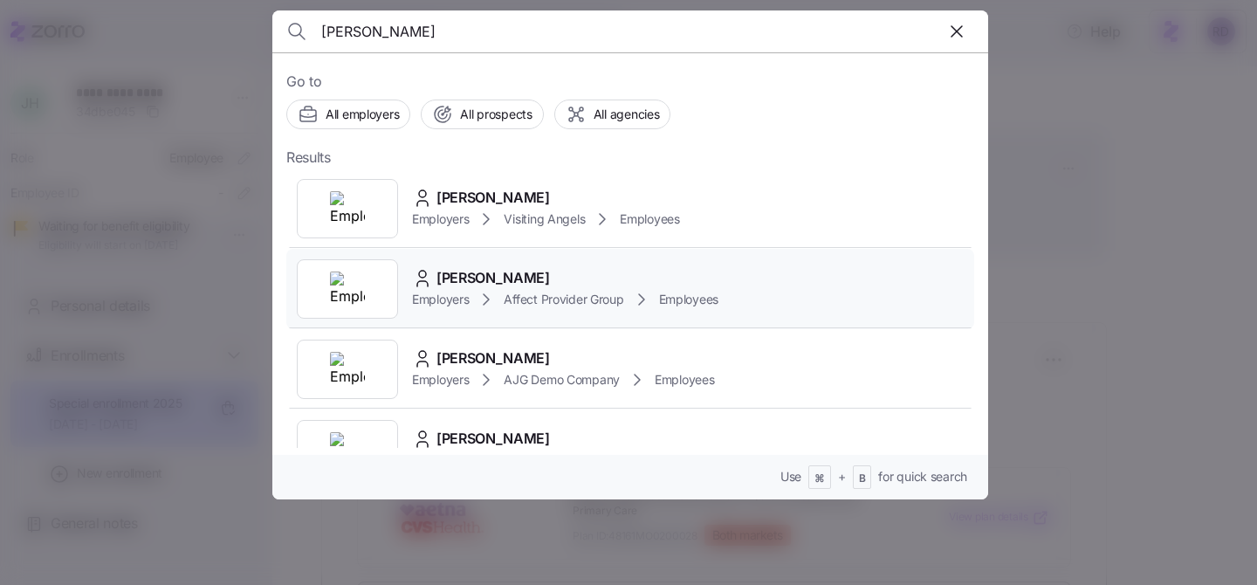
click at [463, 264] on div "[PERSON_NAME] Employers Affect Provider Group Employees" at bounding box center [630, 289] width 688 height 80
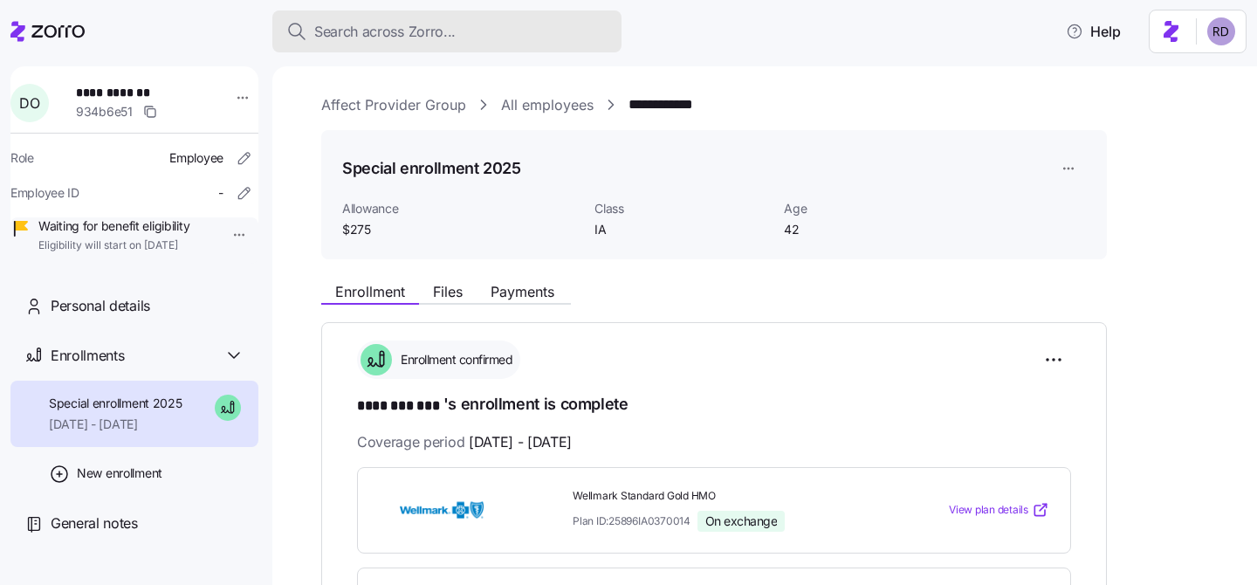
click at [381, 34] on span "Search across Zorro..." at bounding box center [384, 32] width 141 height 22
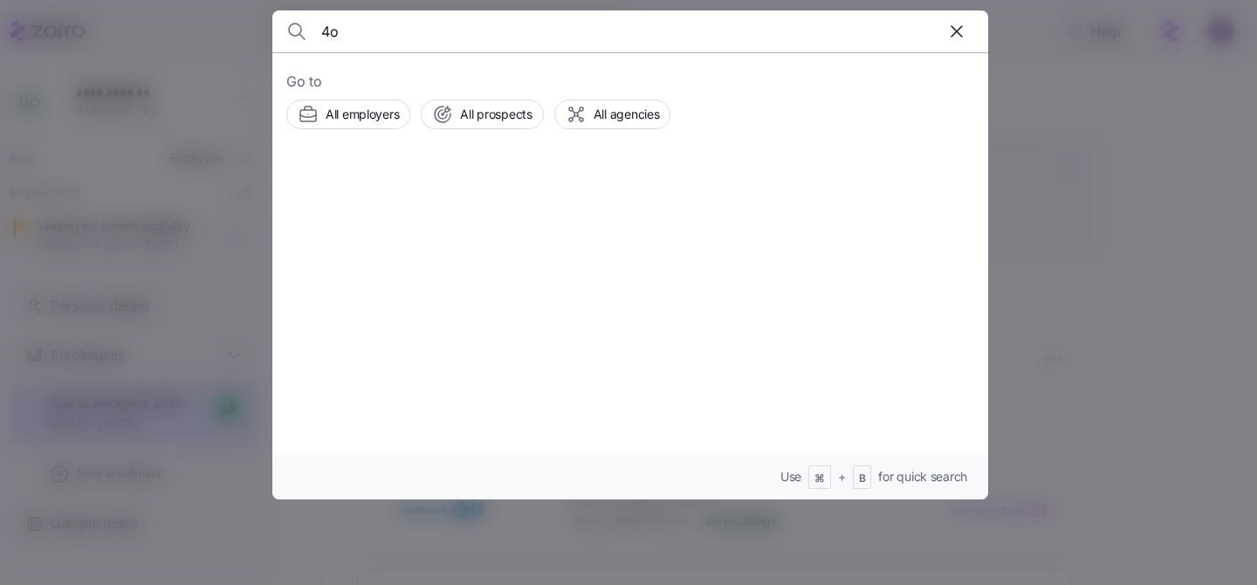
type input "4"
type input "[PERSON_NAME]"
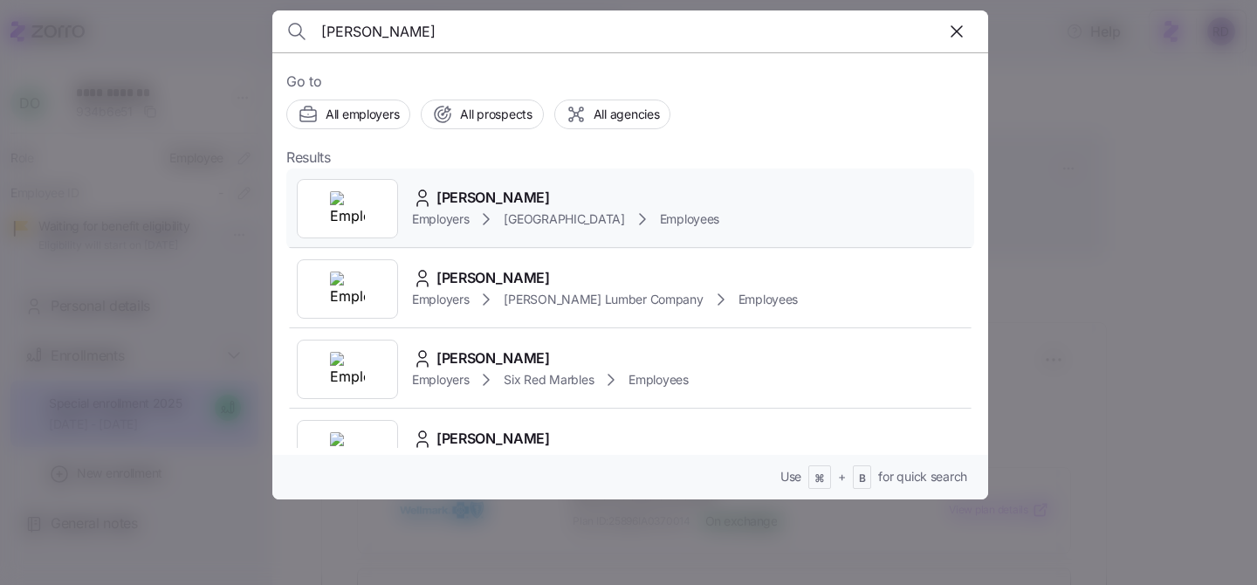
click at [580, 182] on div "[PERSON_NAME] Employers [GEOGRAPHIC_DATA] Employees" at bounding box center [630, 208] width 688 height 80
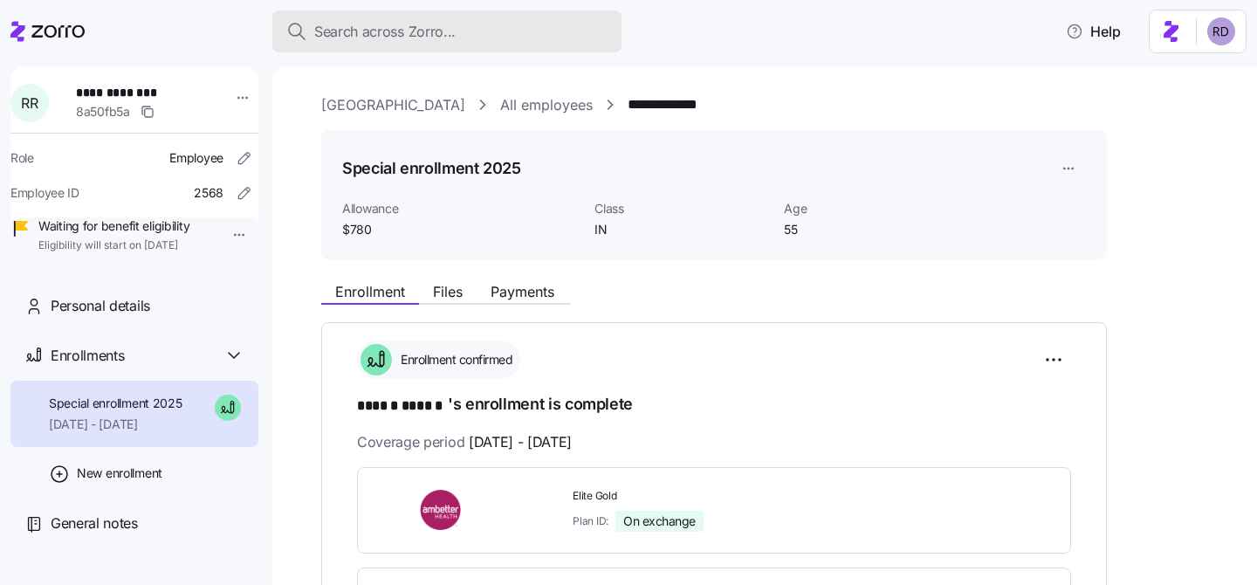
click at [380, 17] on button "Search across Zorro..." at bounding box center [446, 31] width 349 height 42
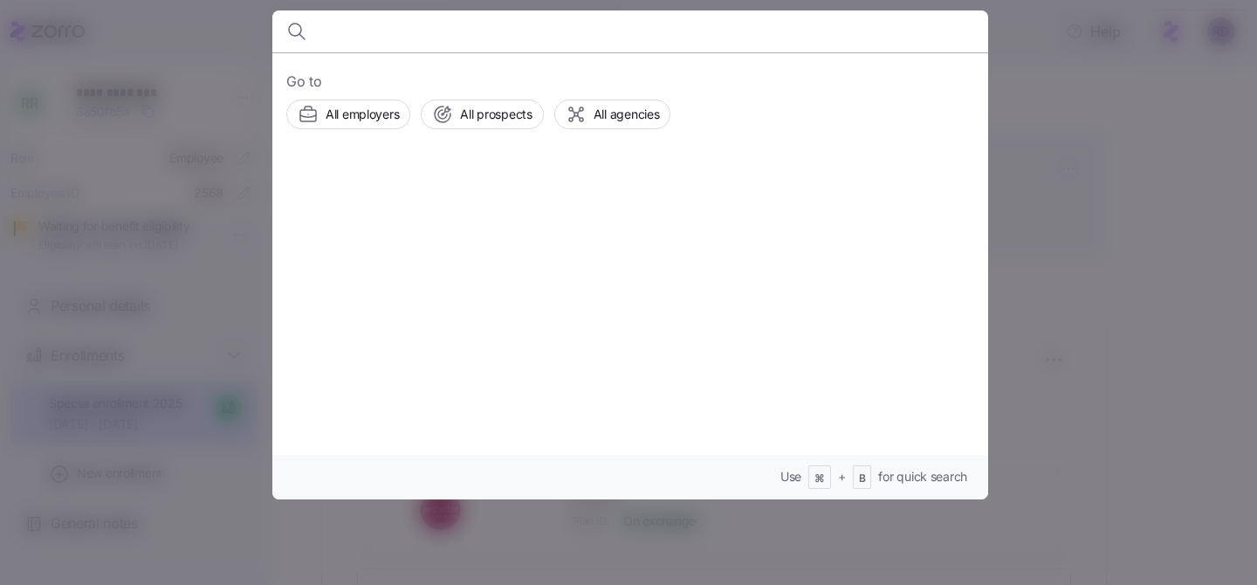
click at [1099, 112] on div at bounding box center [628, 292] width 1257 height 585
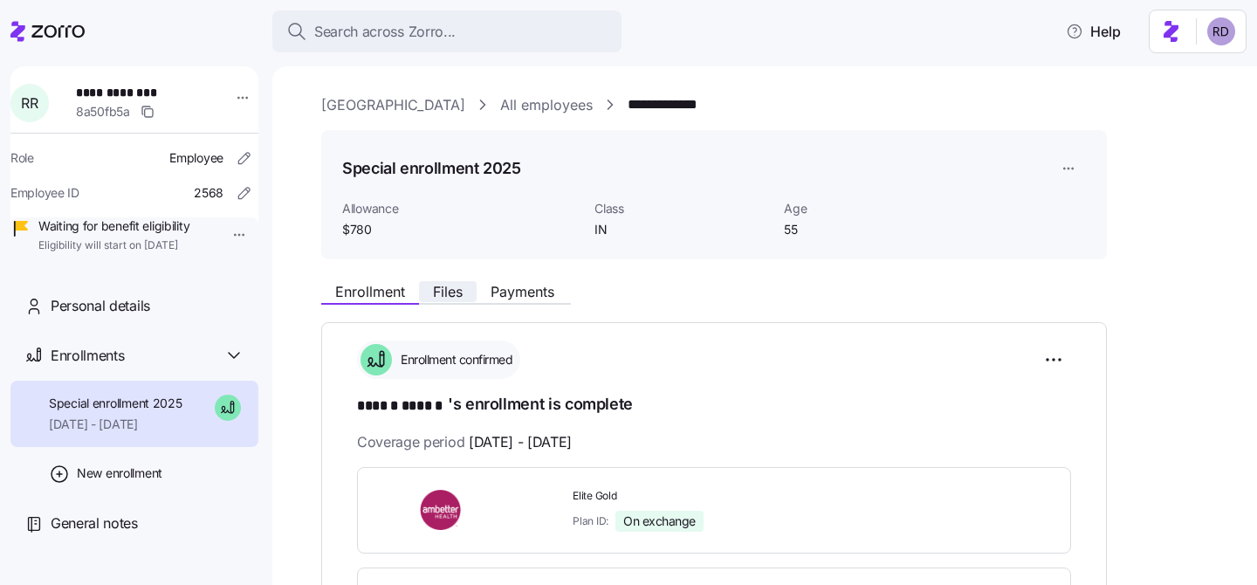
click at [463, 292] on span "Files" at bounding box center [448, 292] width 30 height 14
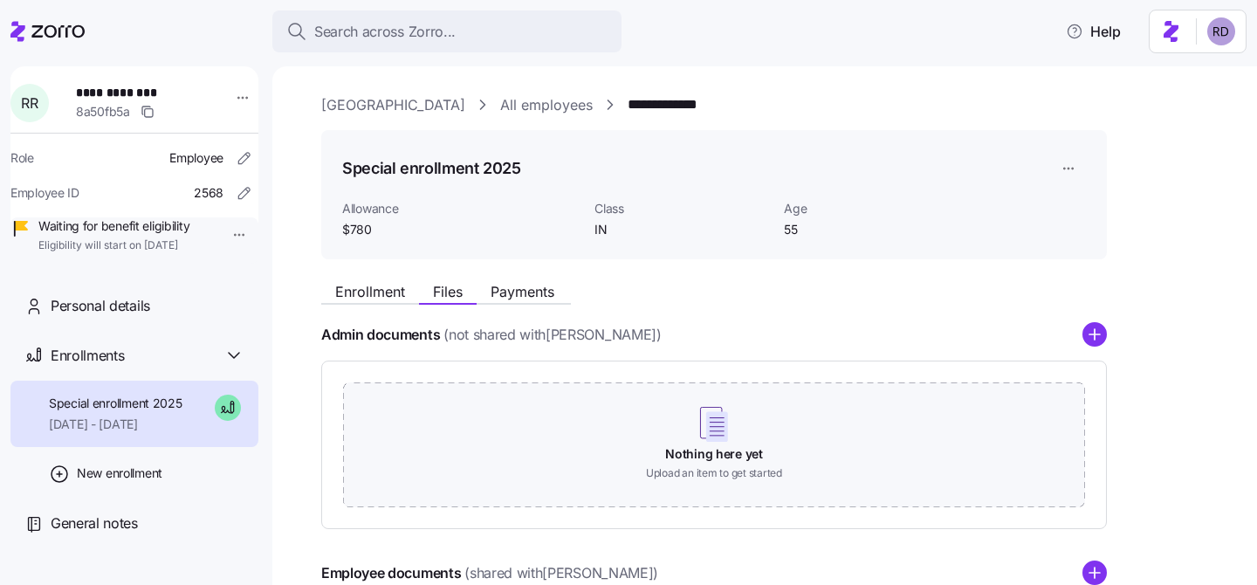
click at [373, 277] on div "Enrollment Files Payments" at bounding box center [714, 288] width 786 height 31
click at [377, 285] on span "Enrollment" at bounding box center [370, 292] width 70 height 14
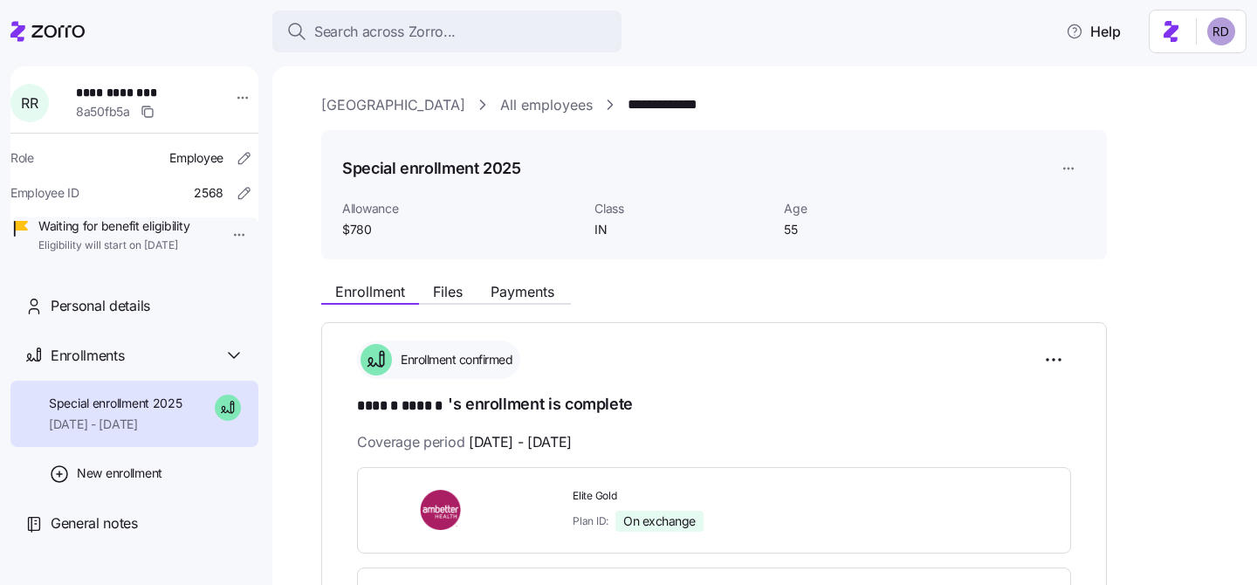
click at [560, 99] on link "All employees" at bounding box center [546, 105] width 93 height 22
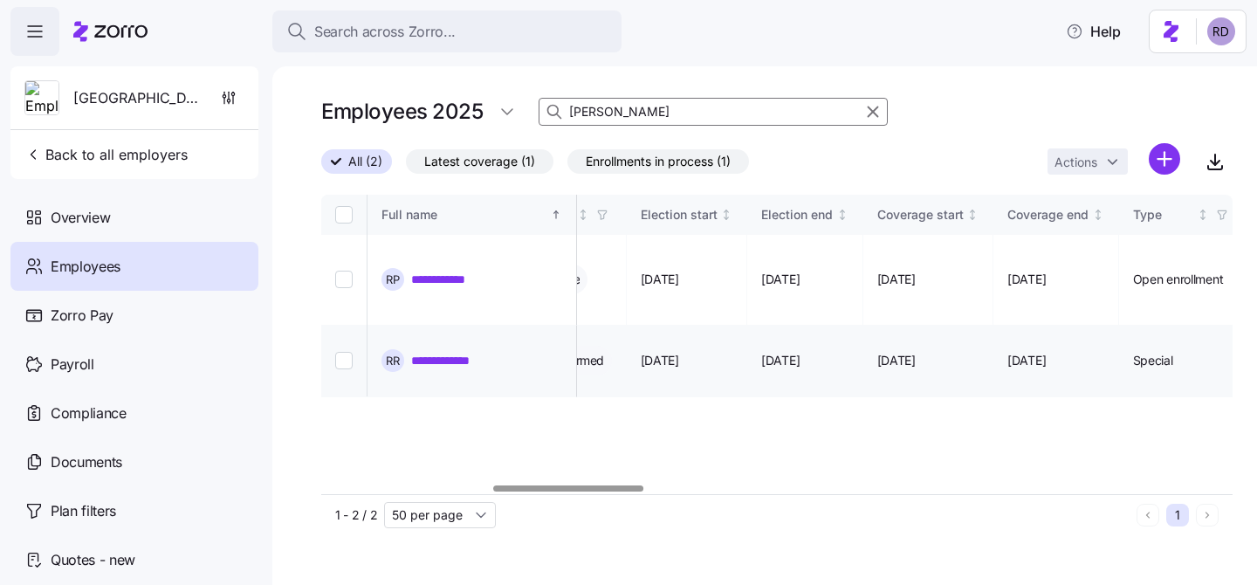
scroll to position [0, 1073]
click at [467, 352] on link "**********" at bounding box center [451, 360] width 80 height 17
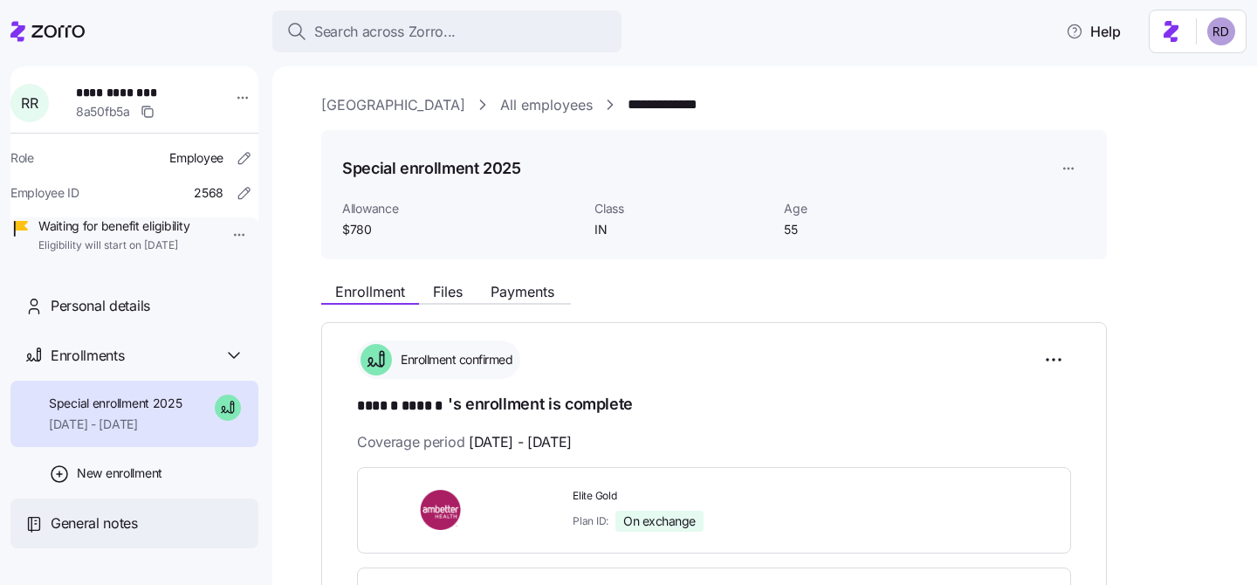
click at [112, 534] on span "General notes" at bounding box center [94, 523] width 87 height 22
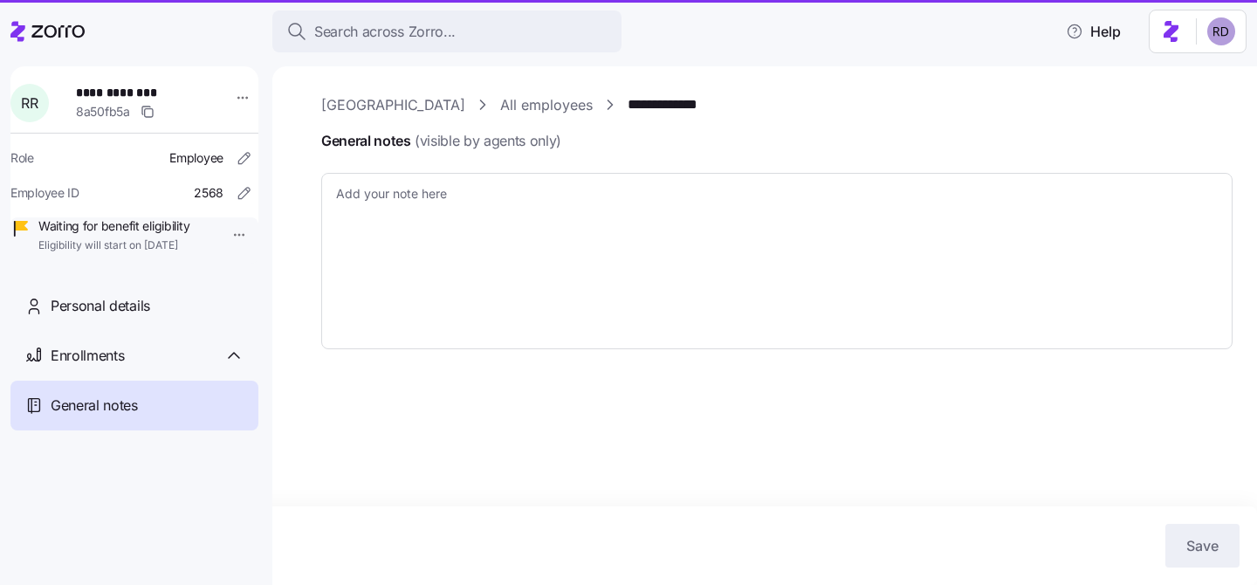
type textarea "x"
type textarea "Suspected Self-Enroll"
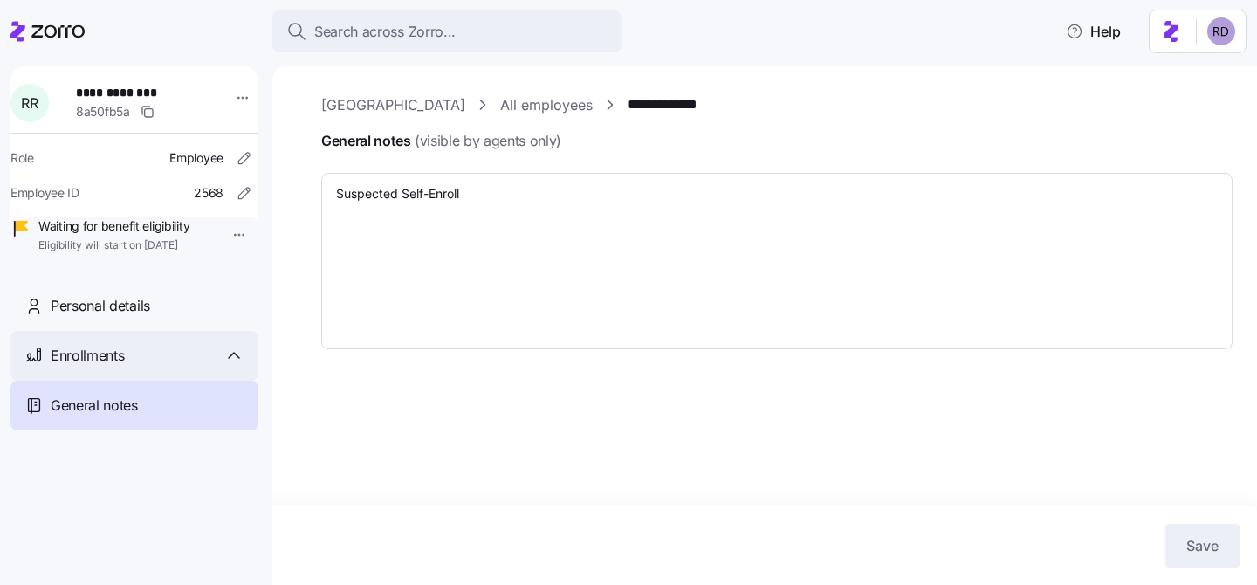
click at [132, 367] on div "Enrollments" at bounding box center [148, 356] width 194 height 22
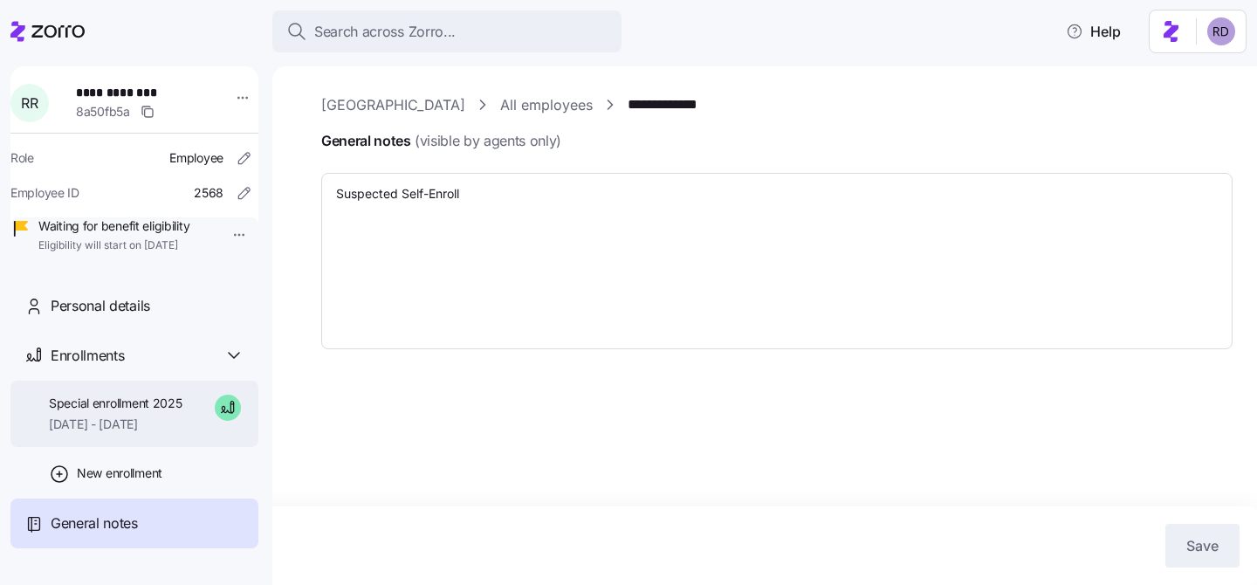
click at [179, 415] on div "Special enrollment 2025 10/01/2025 - 12/31/2025" at bounding box center [134, 414] width 248 height 67
type textarea "x"
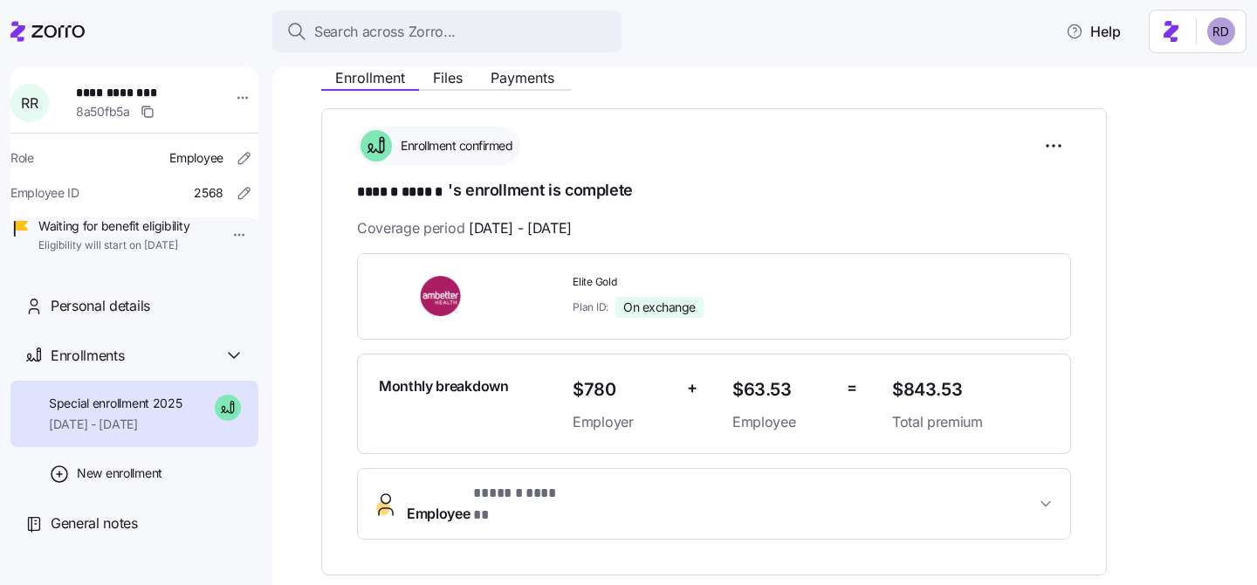
scroll to position [230, 0]
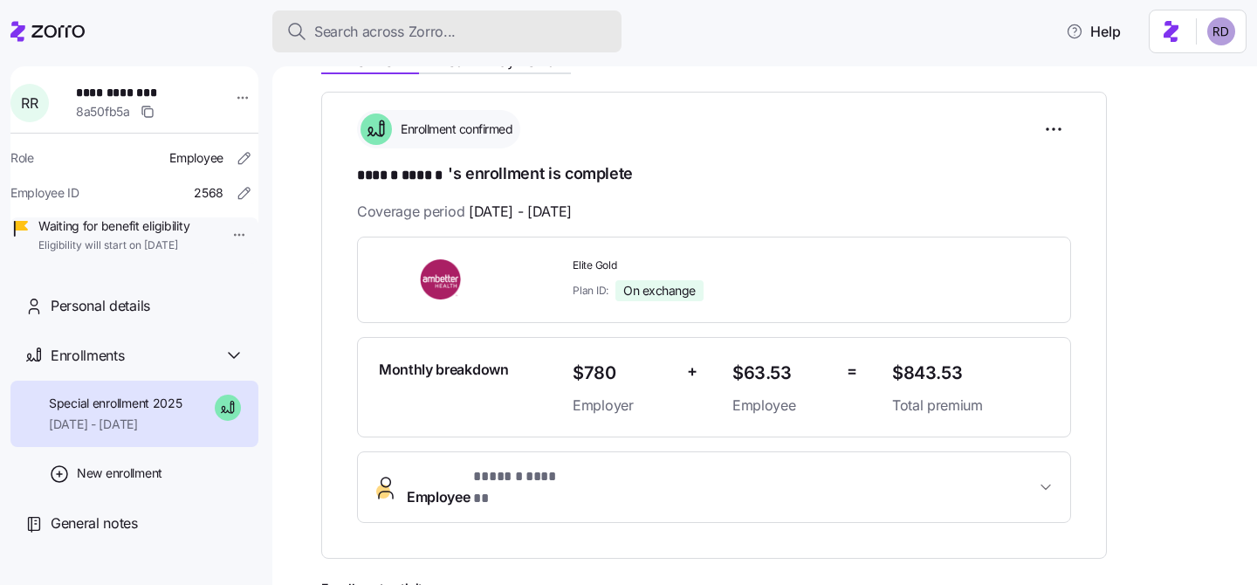
click at [415, 36] on span "Search across Zorro..." at bounding box center [384, 32] width 141 height 22
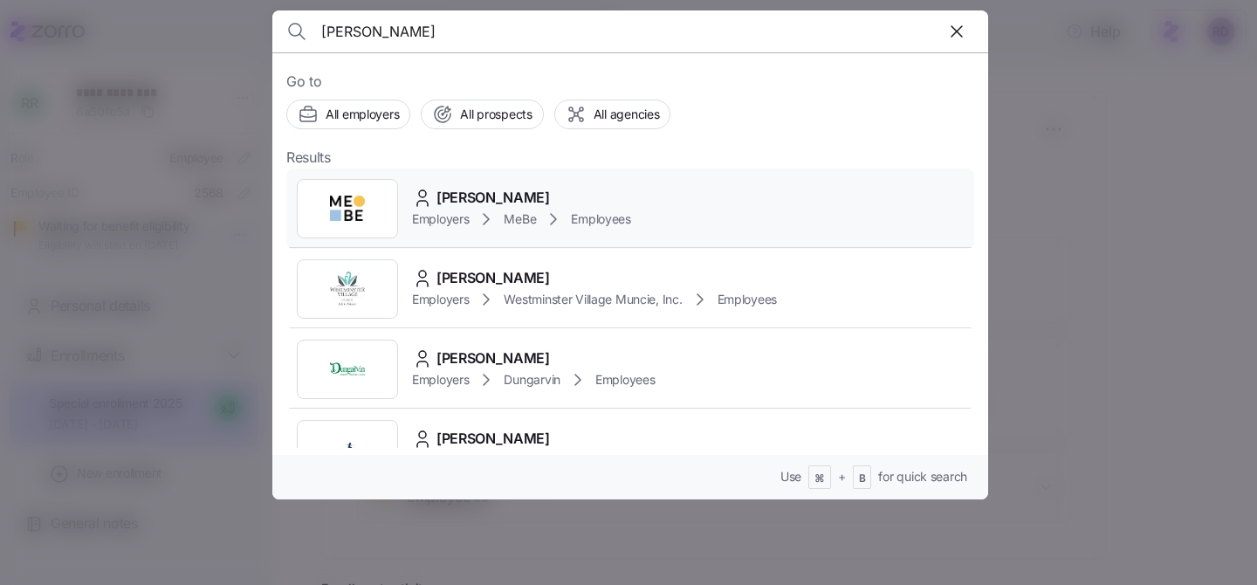
type input "larisa"
click at [691, 183] on div "Larisa Manzo Employers MeBe Employees" at bounding box center [630, 208] width 688 height 80
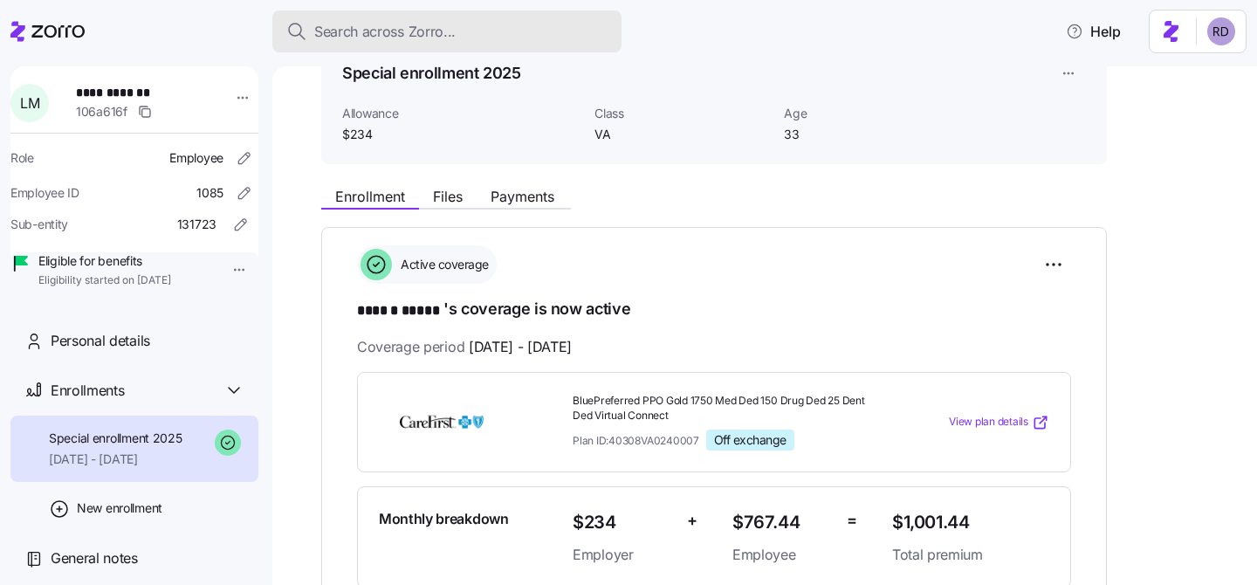
scroll to position [99, 0]
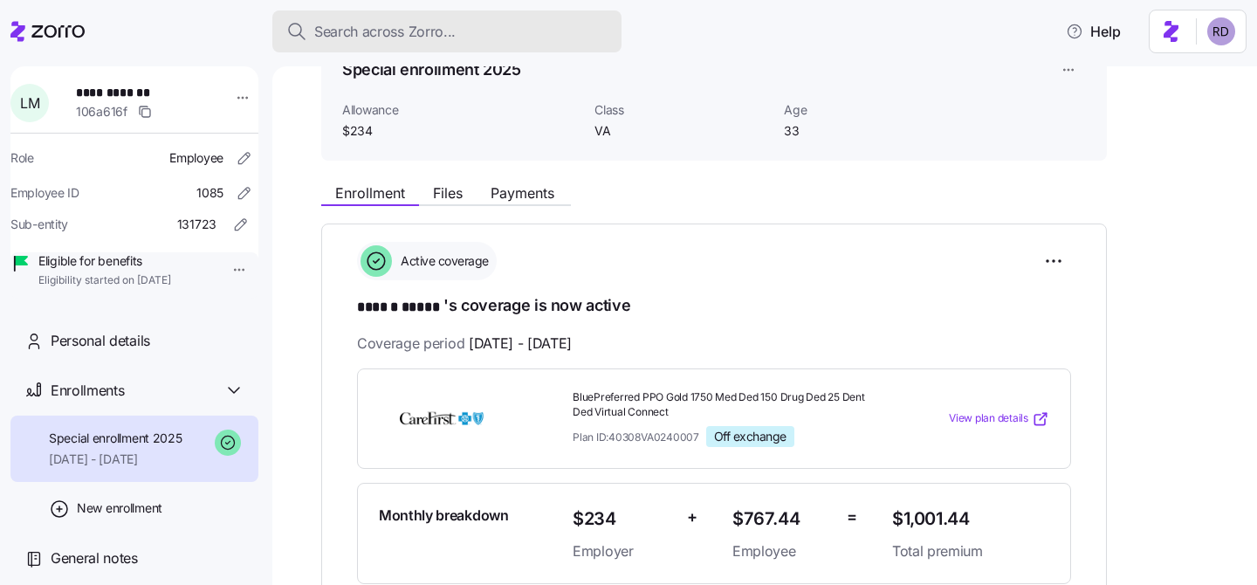
click at [415, 45] on button "Search across Zorro..." at bounding box center [446, 31] width 349 height 42
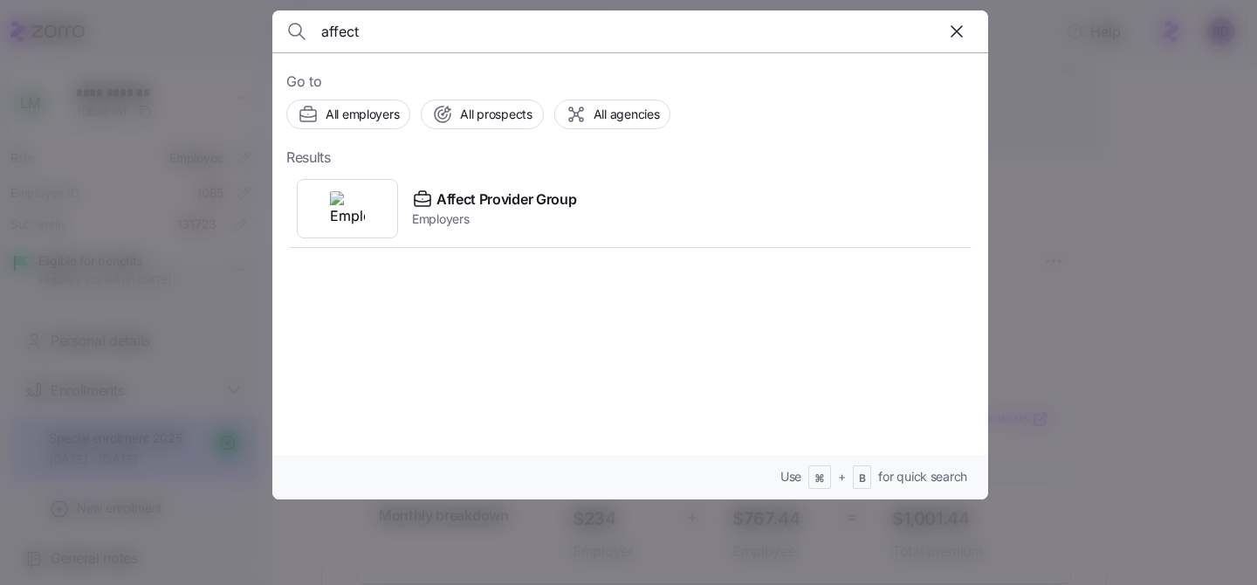
click at [481, 31] on input "affect" at bounding box center [544, 31] width 447 height 42
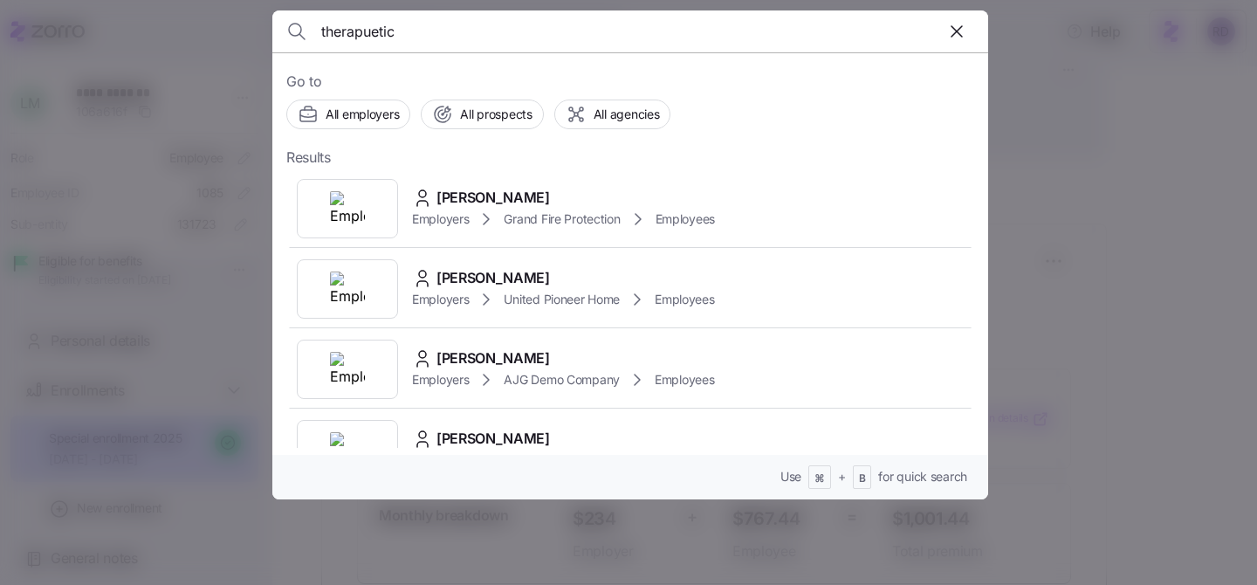
type input "therapuetics"
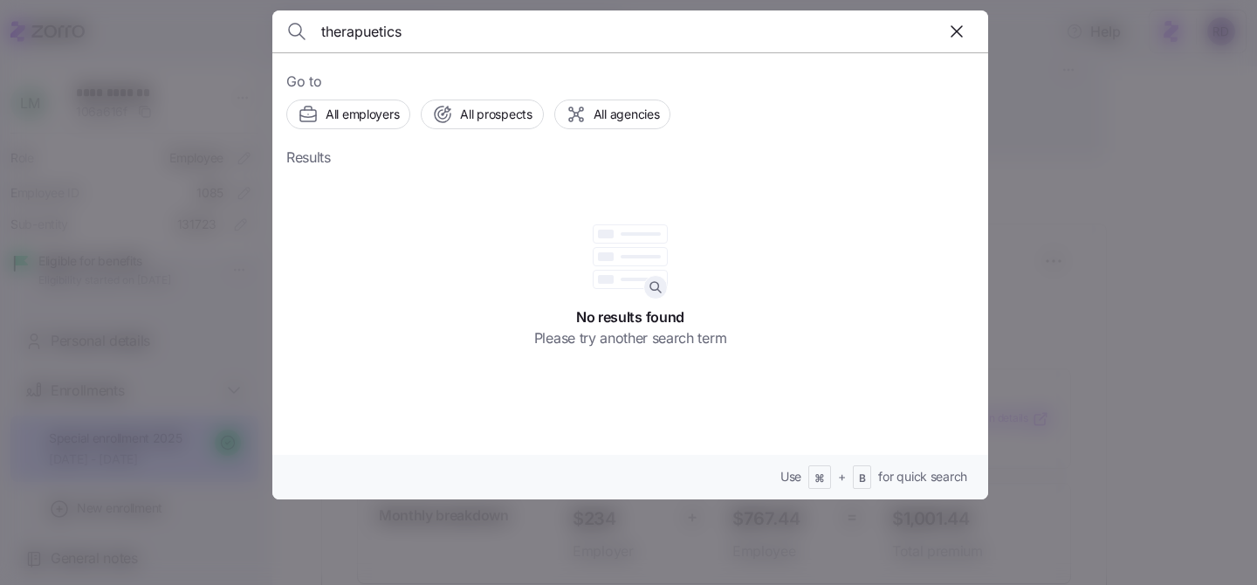
click at [366, 35] on input "therapuetics" at bounding box center [544, 31] width 447 height 42
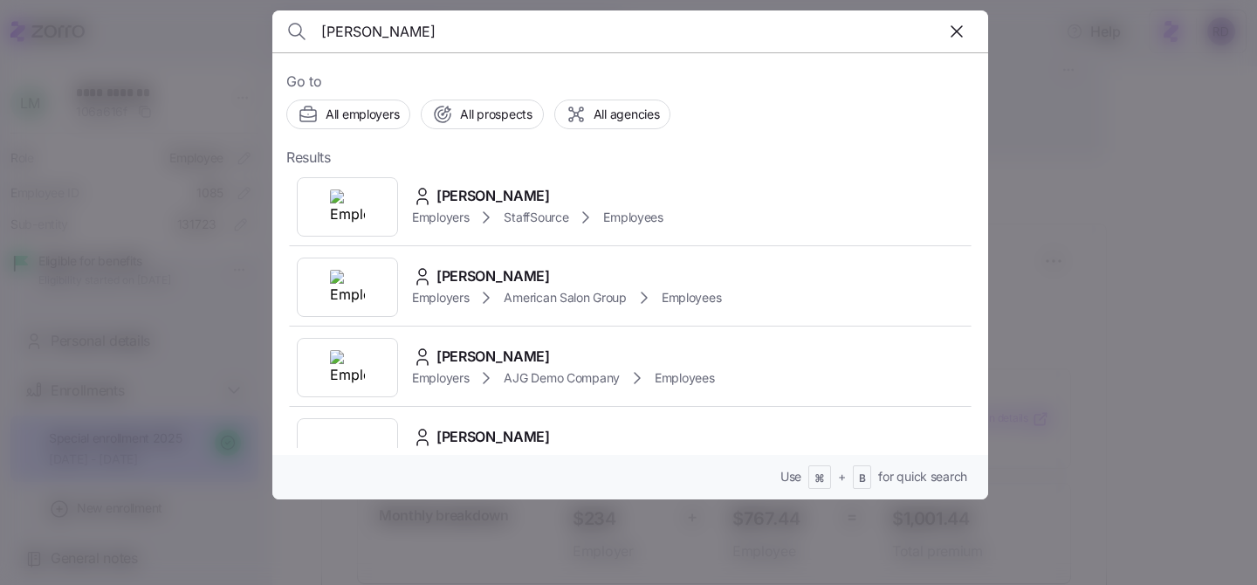
scroll to position [1340, 0]
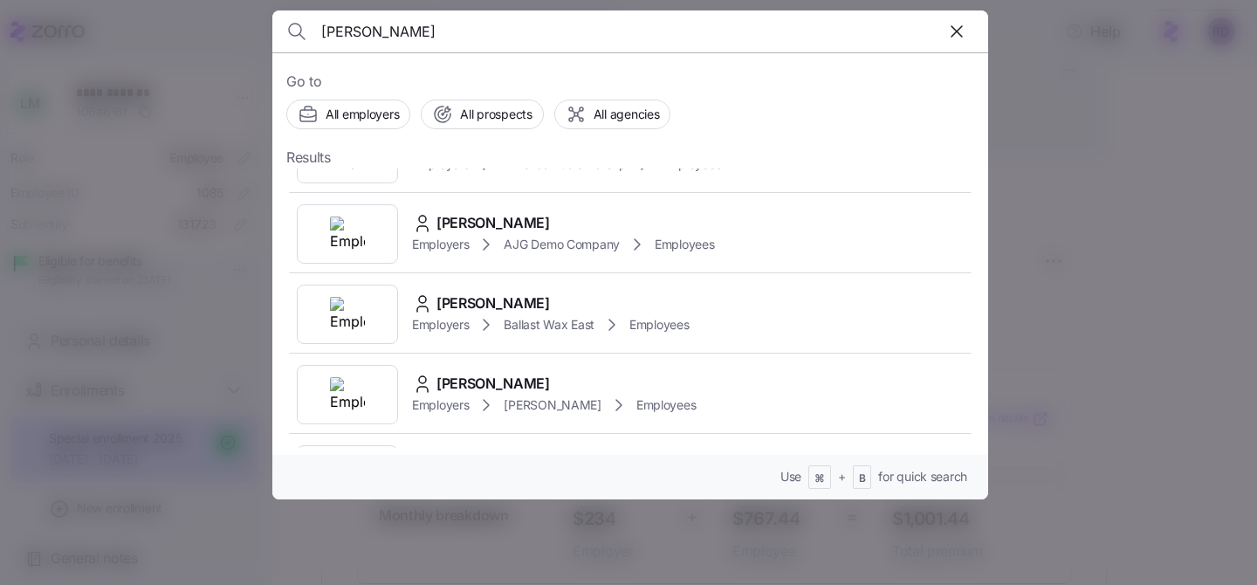
click at [396, 27] on input "jennifer kuhn" at bounding box center [544, 31] width 447 height 42
click at [396, 27] on input "jennifer a" at bounding box center [544, 31] width 447 height 42
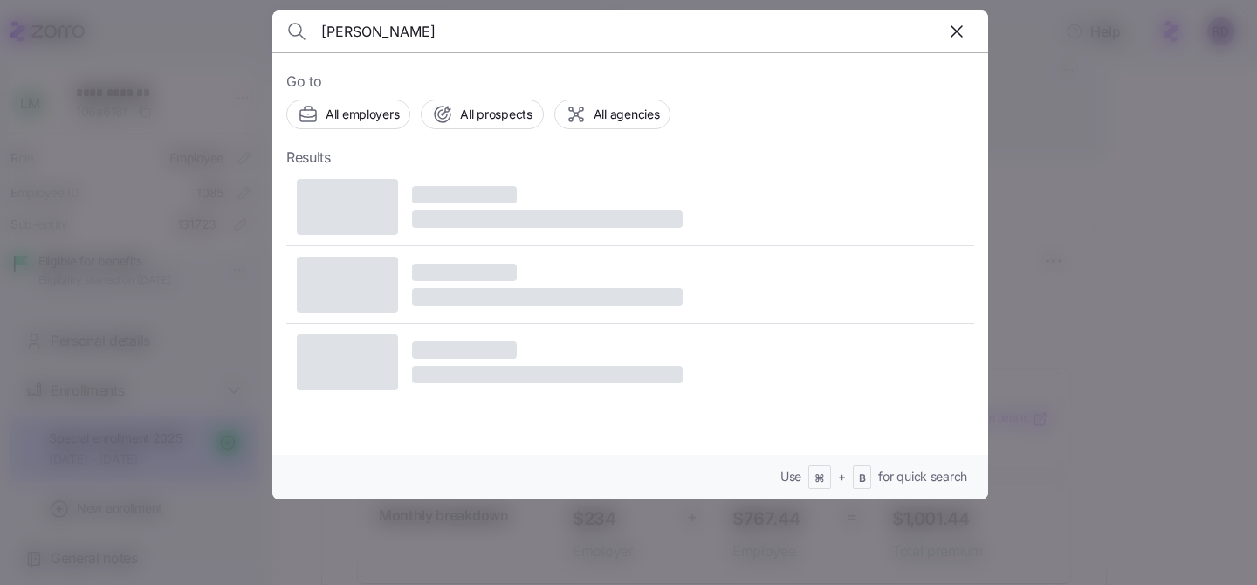
click at [396, 27] on input "jennifer a" at bounding box center [544, 31] width 447 height 42
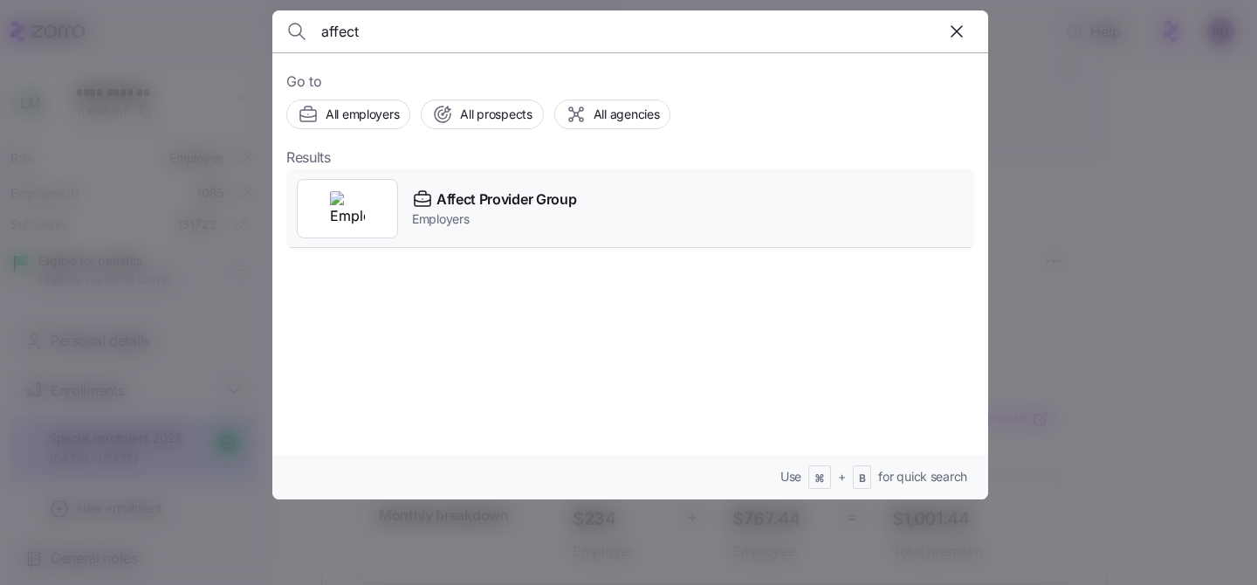
type input "affect"
click at [587, 209] on div "Affect Provider Group Employers" at bounding box center [630, 208] width 688 height 80
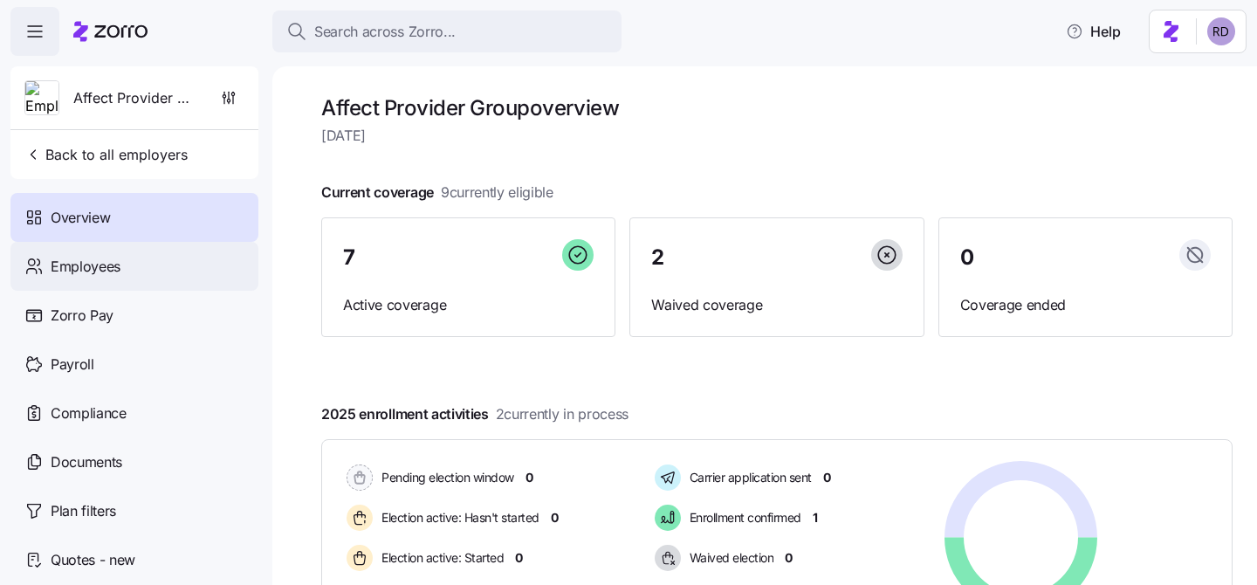
click at [154, 269] on div "Employees" at bounding box center [134, 266] width 248 height 49
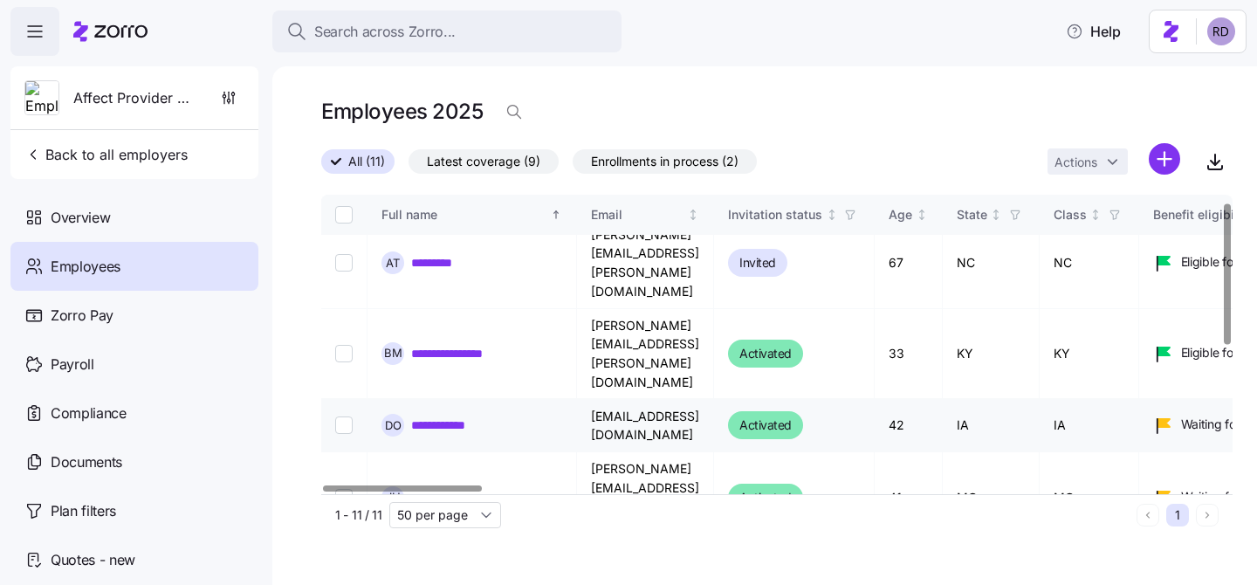
scroll to position [15, 0]
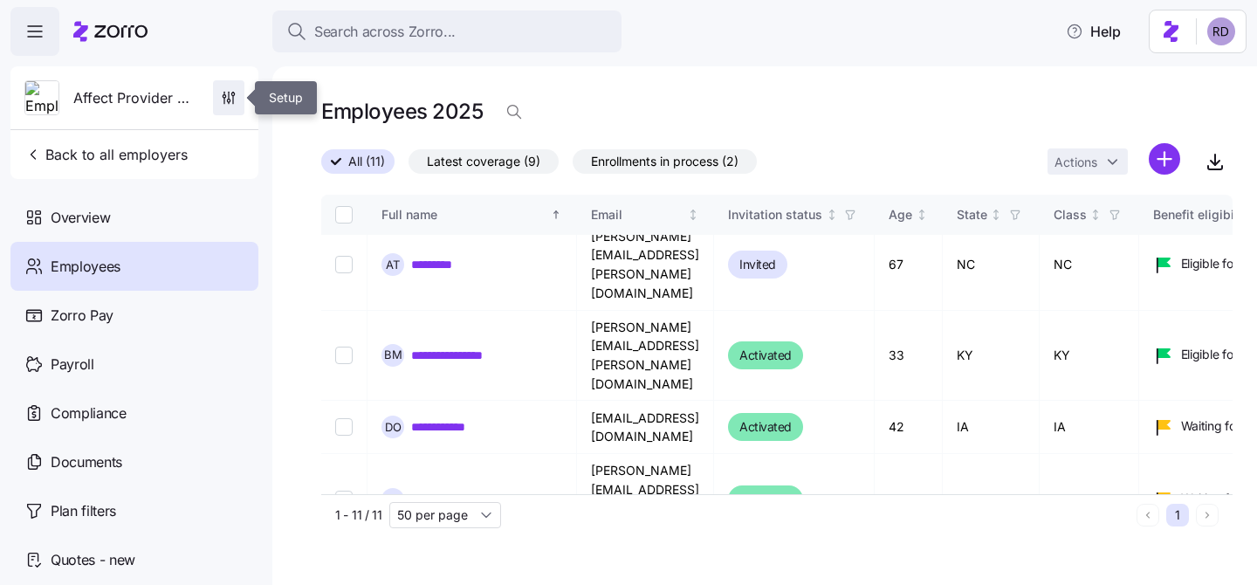
click at [240, 95] on span "button" at bounding box center [229, 97] width 30 height 33
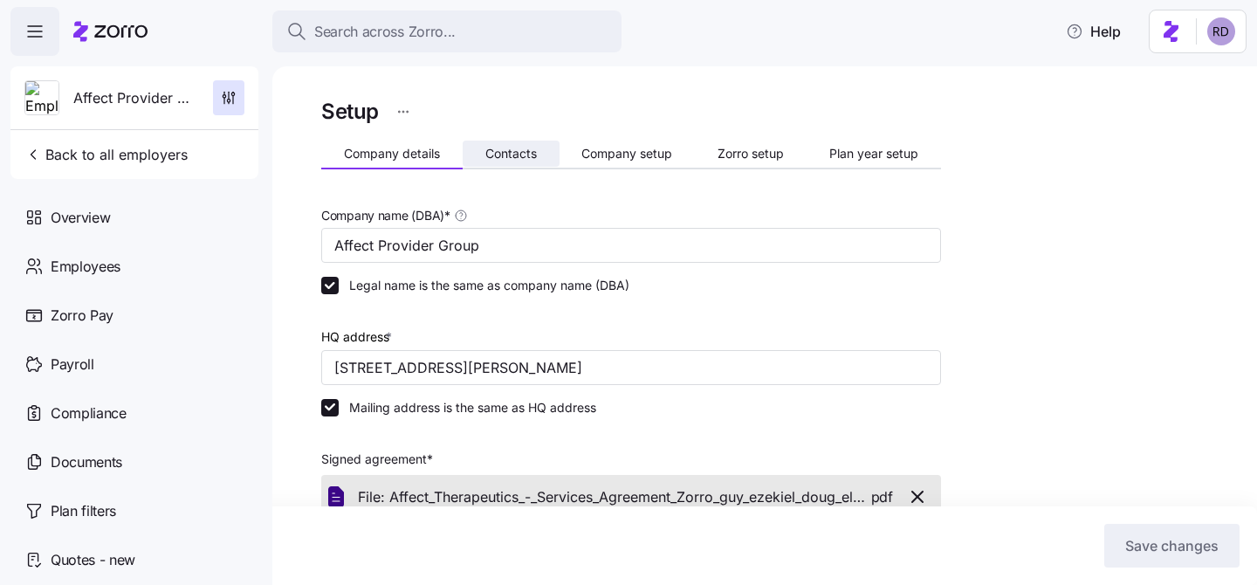
click at [531, 148] on span "Contacts" at bounding box center [510, 154] width 51 height 12
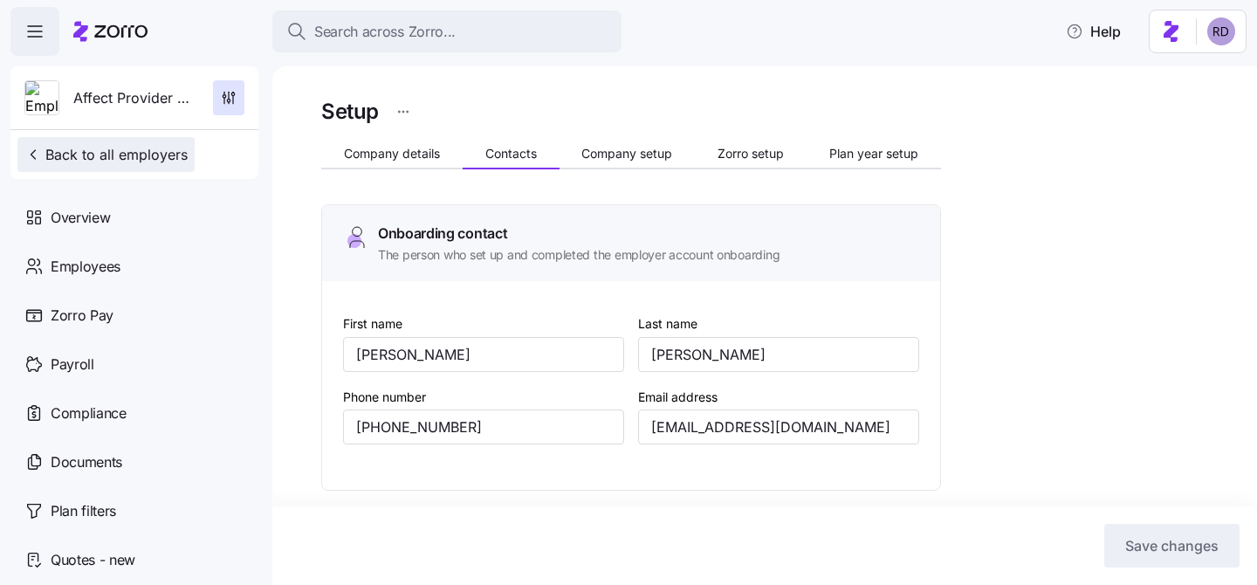
click at [65, 150] on span "Back to all employers" at bounding box center [105, 154] width 163 height 21
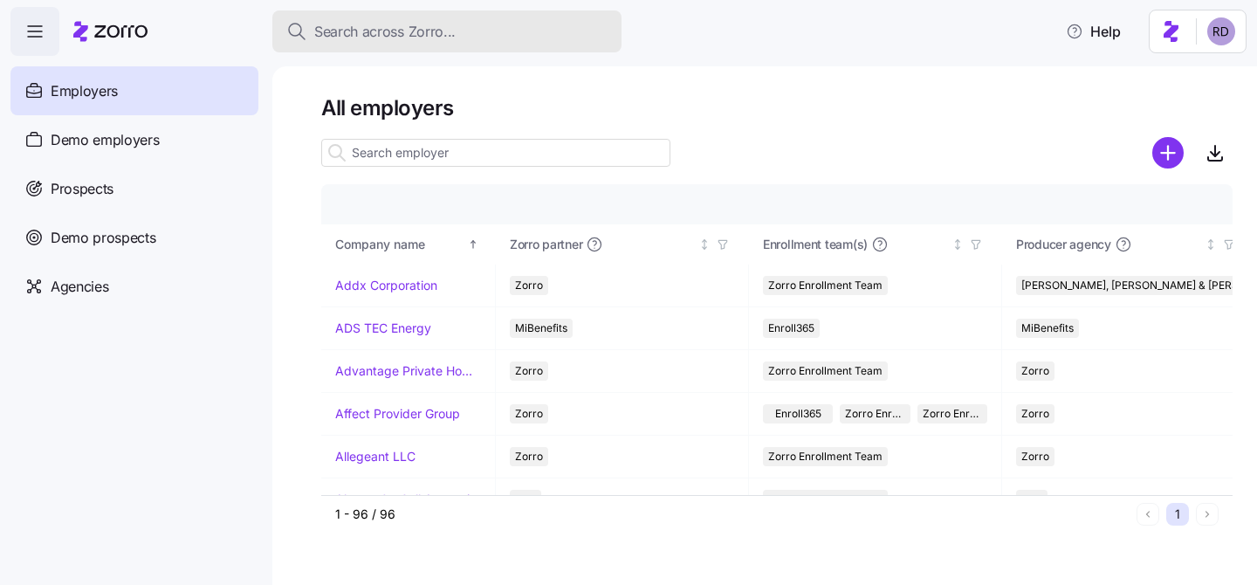
click at [383, 30] on span "Search across Zorro..." at bounding box center [384, 32] width 141 height 22
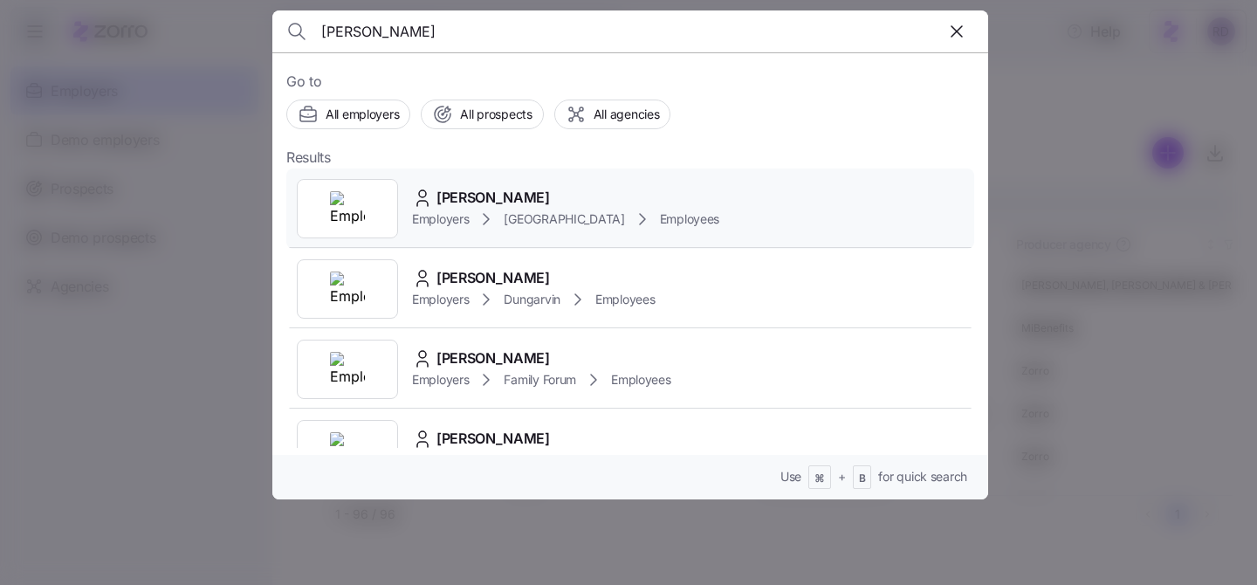
type input "roderick"
click at [559, 190] on div "Roderick Jackson" at bounding box center [565, 198] width 307 height 22
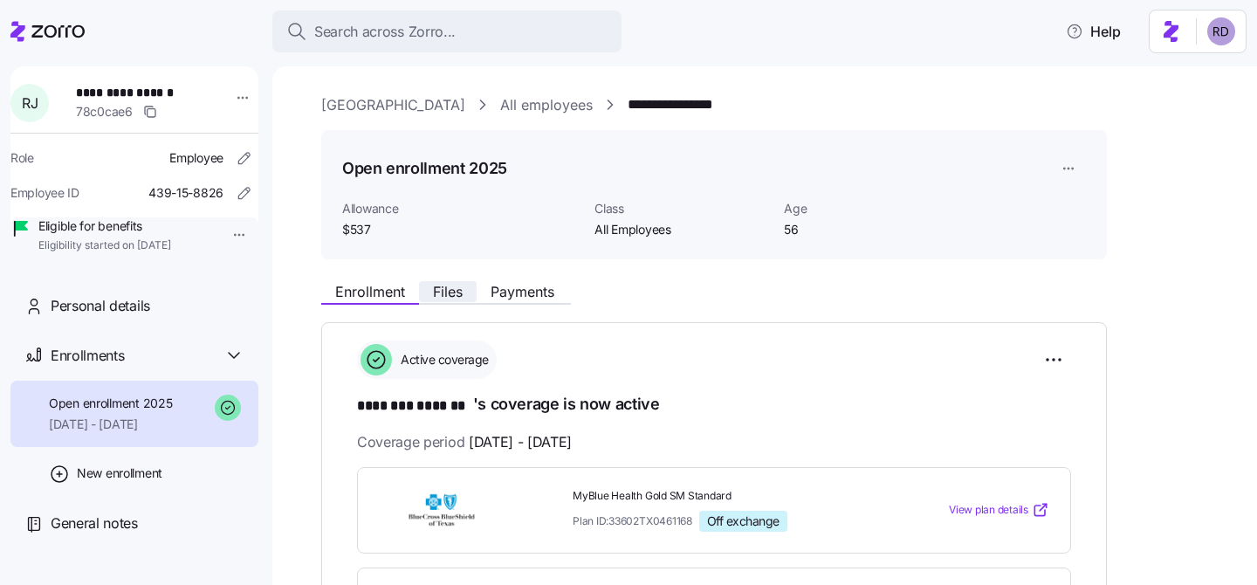
click at [459, 286] on span "Files" at bounding box center [448, 292] width 30 height 14
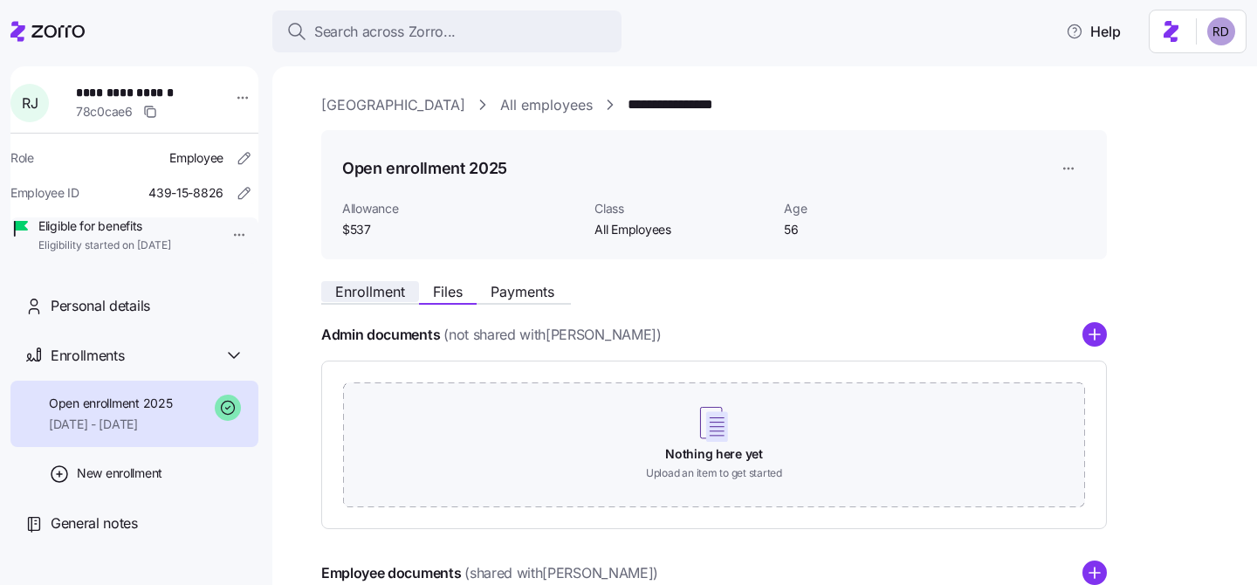
click at [380, 291] on span "Enrollment" at bounding box center [370, 292] width 70 height 14
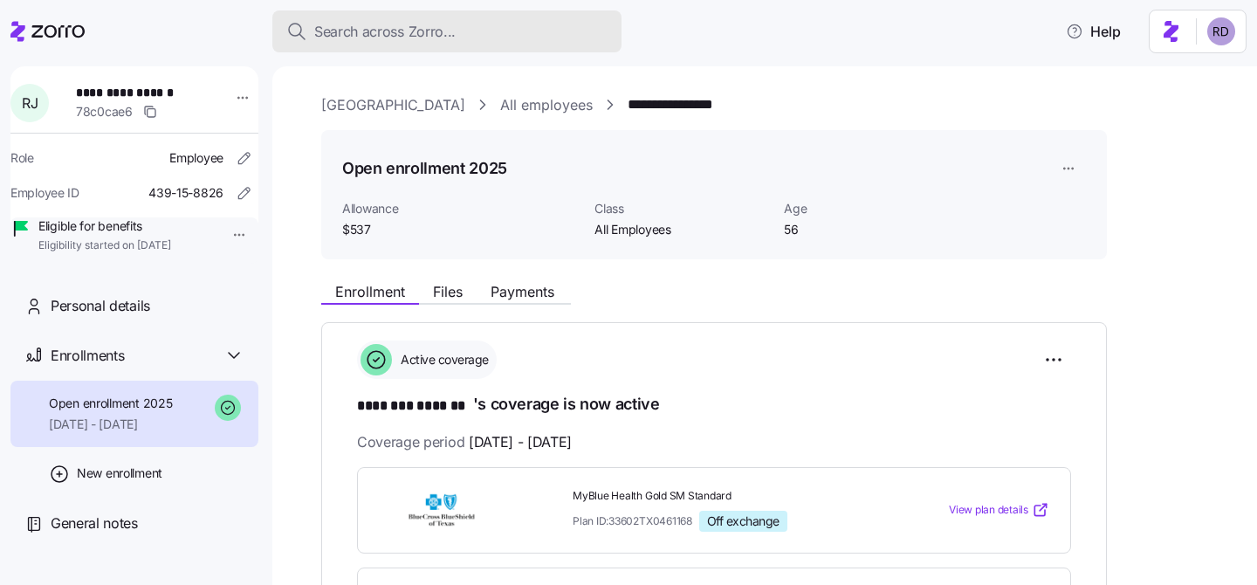
click at [409, 28] on span "Search across Zorro..." at bounding box center [384, 32] width 141 height 22
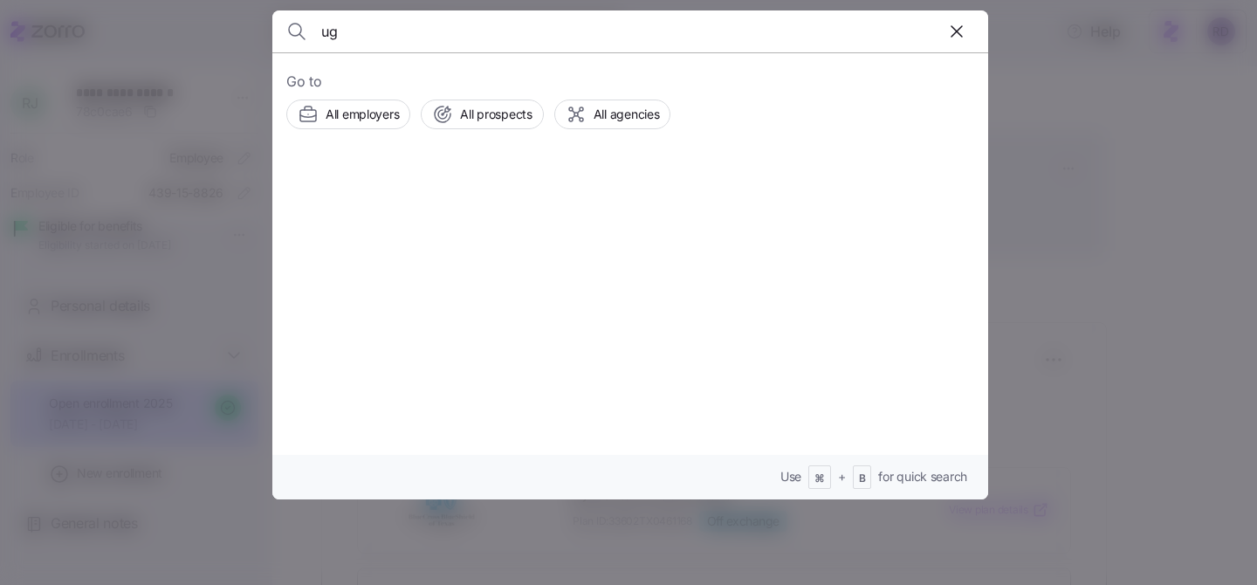
type input "u"
type input "guill"
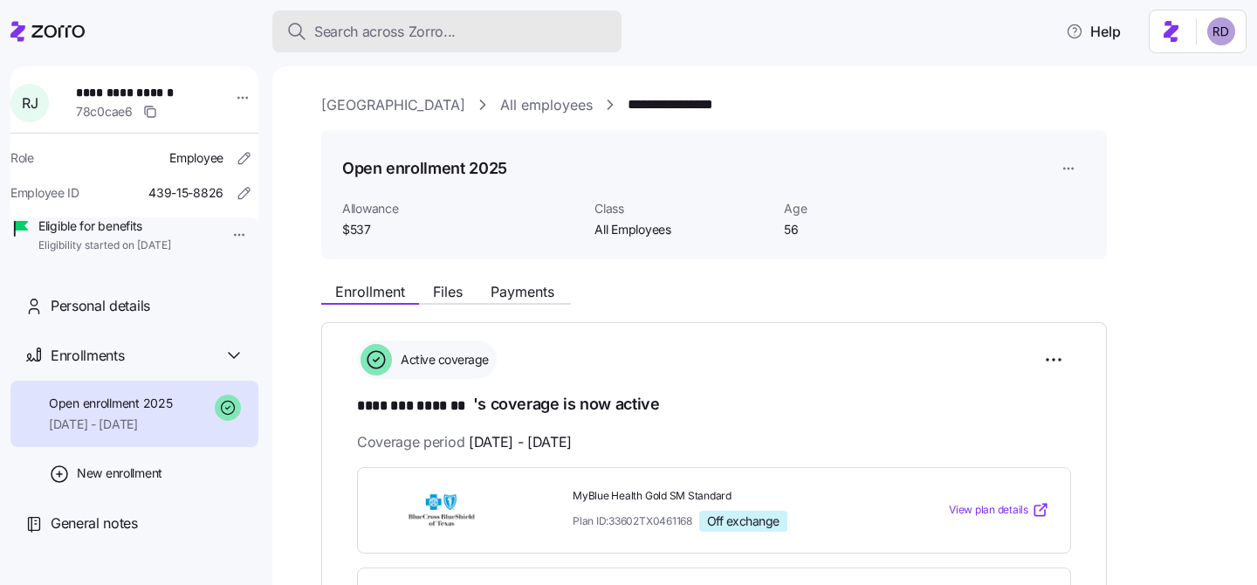
click at [447, 37] on span "Search across Zorro..." at bounding box center [384, 32] width 141 height 22
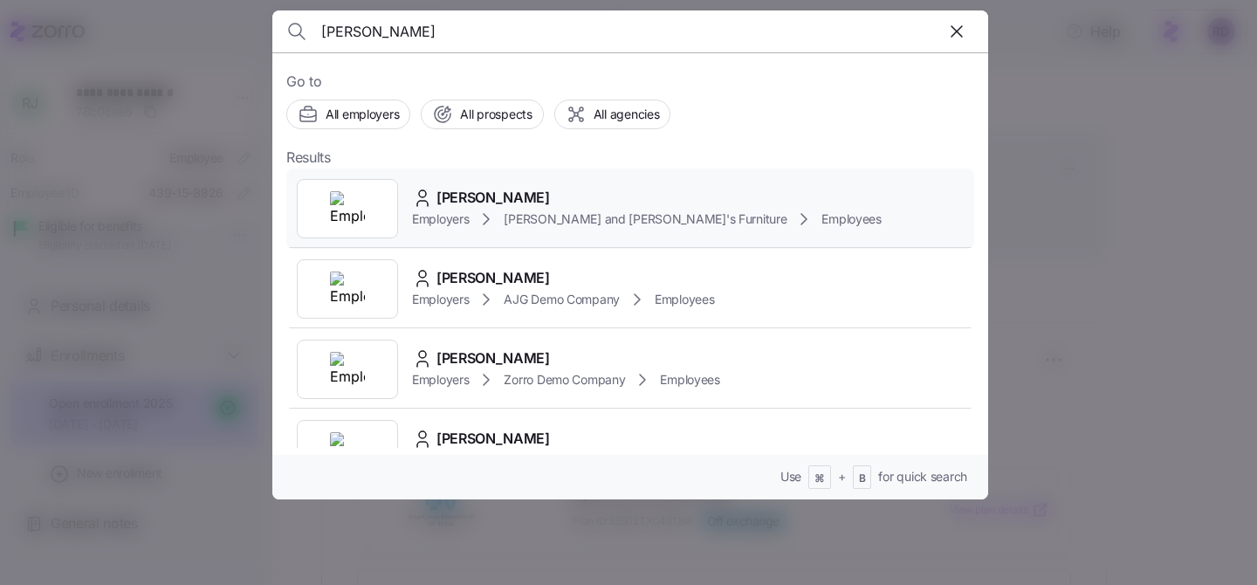
type input "guillermo jose"
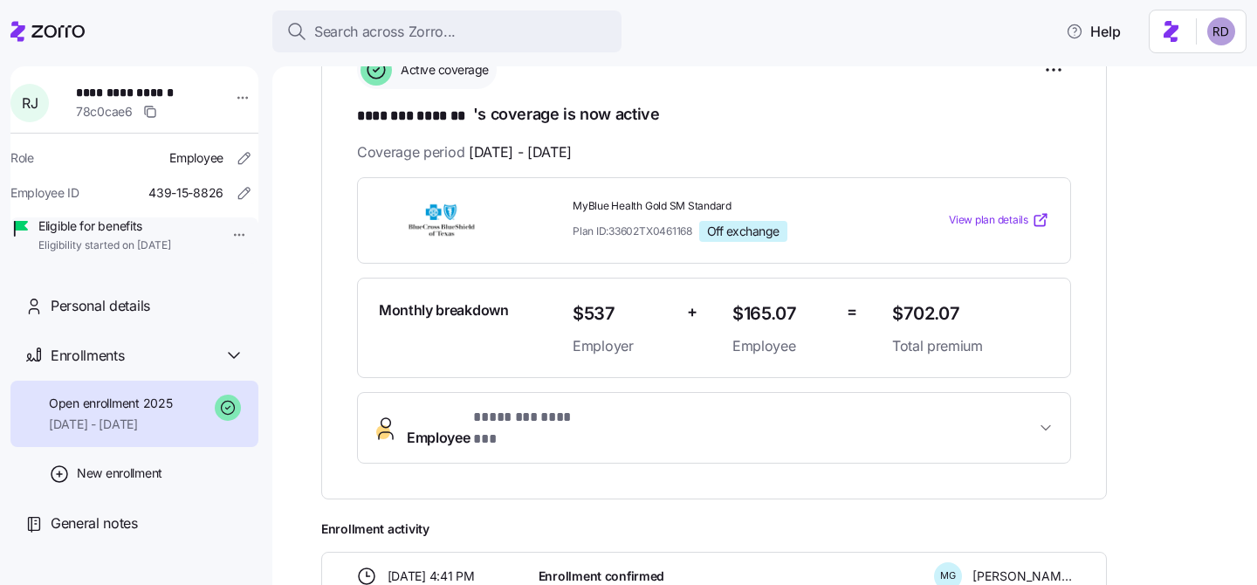
scroll to position [291, 0]
click at [133, 316] on div "Personal details" at bounding box center [134, 306] width 248 height 50
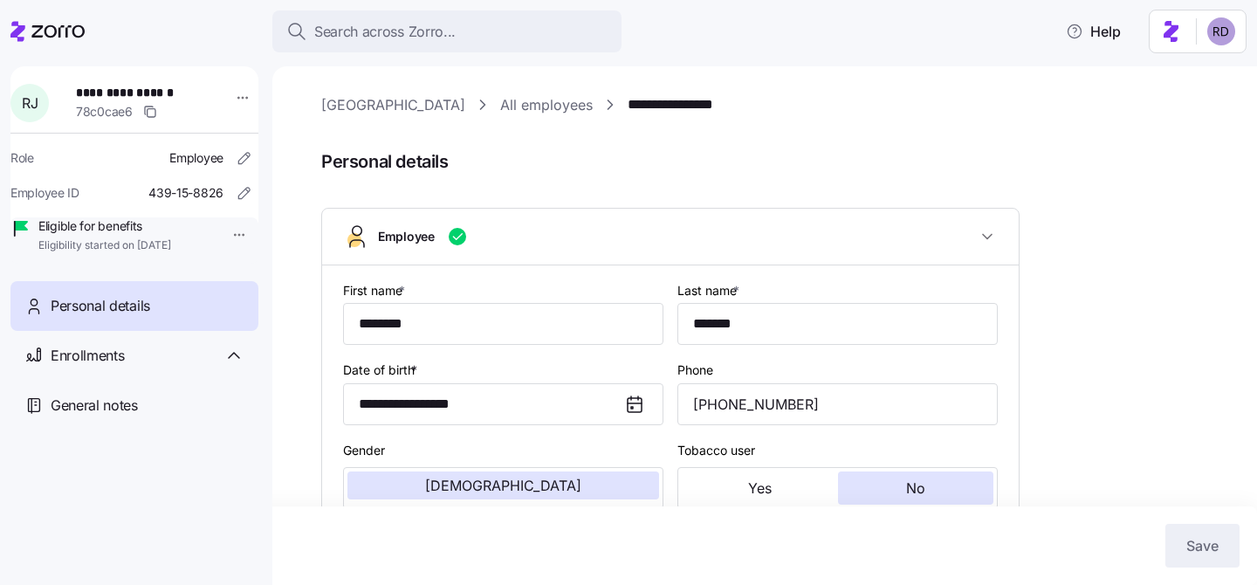
type input "All Employees"
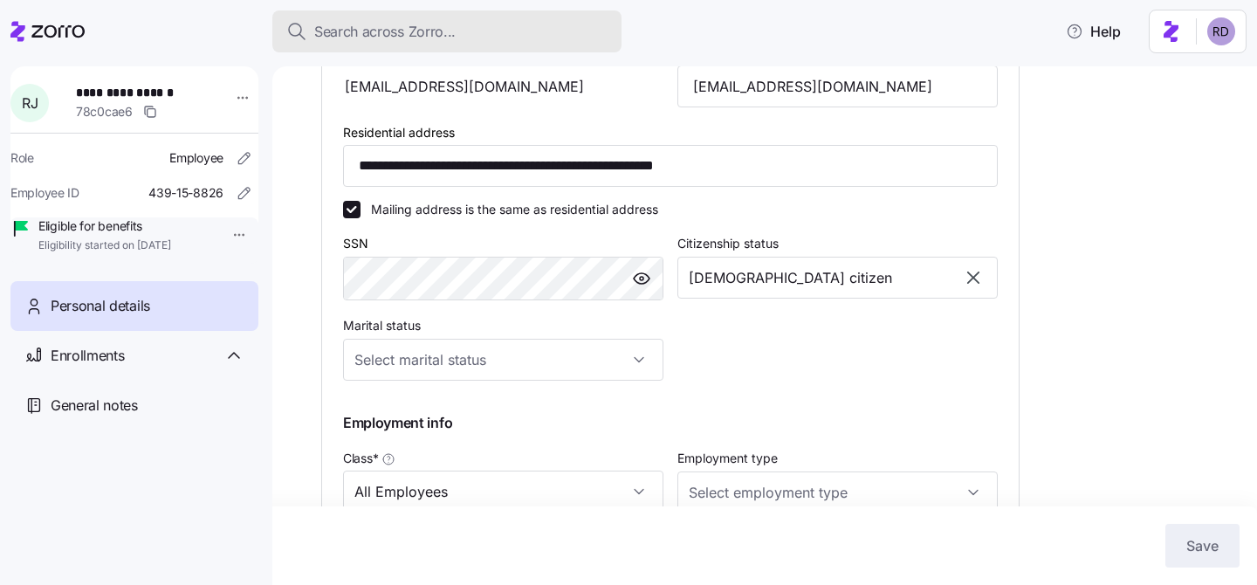
scroll to position [559, 0]
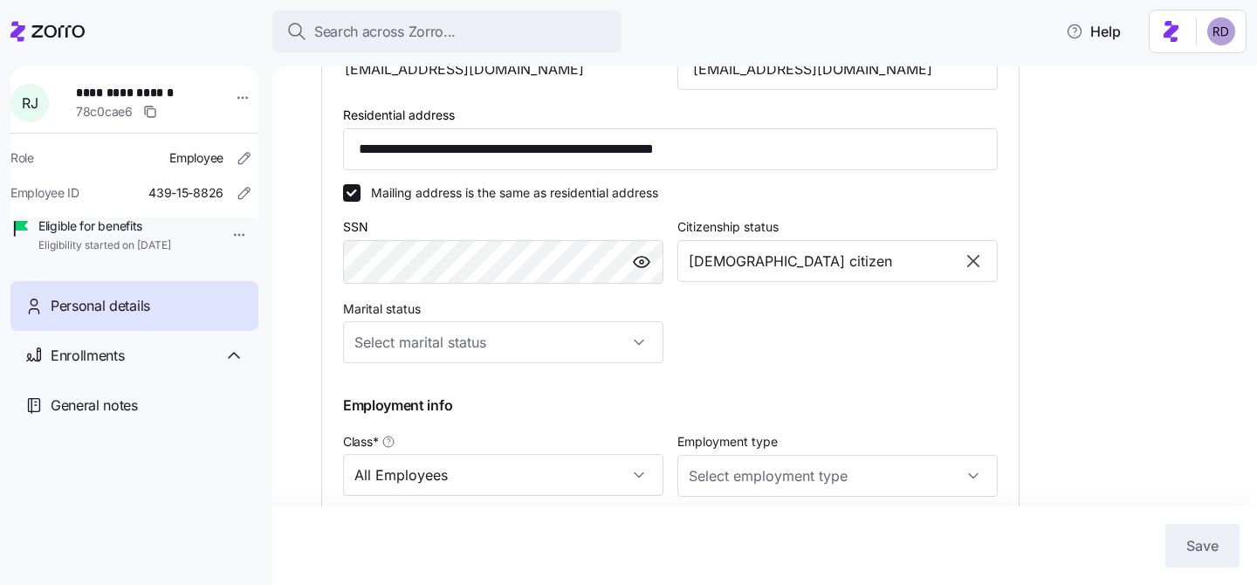
click at [213, 24] on div "Search across Zorro... Help" at bounding box center [628, 31] width 1236 height 49
click at [160, 381] on div "Enrollments" at bounding box center [134, 356] width 248 height 50
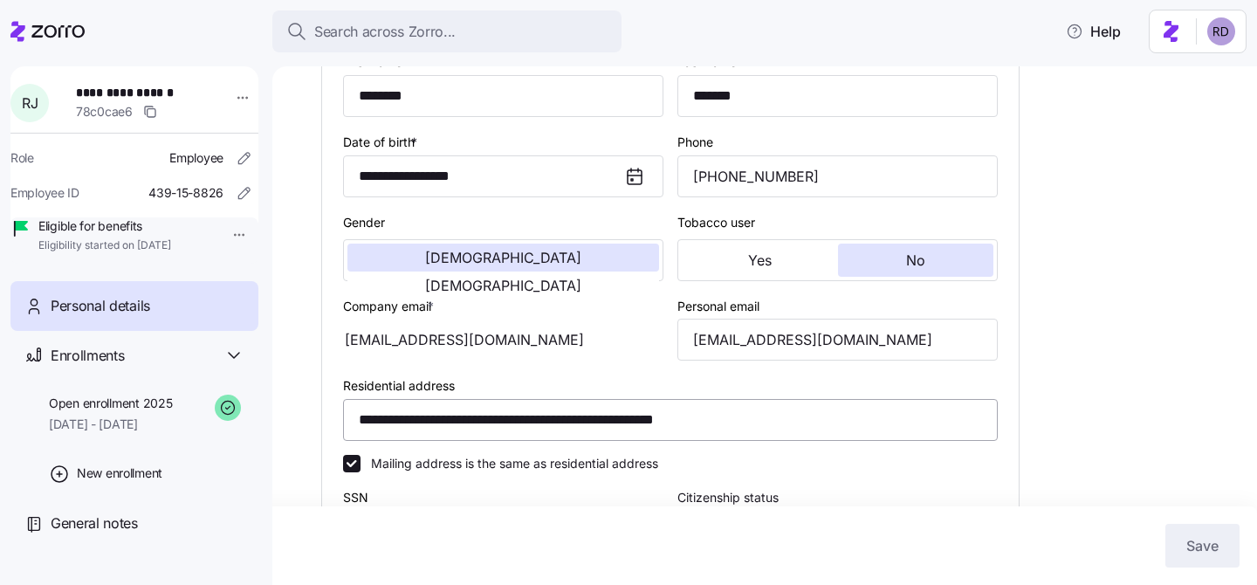
scroll to position [0, 0]
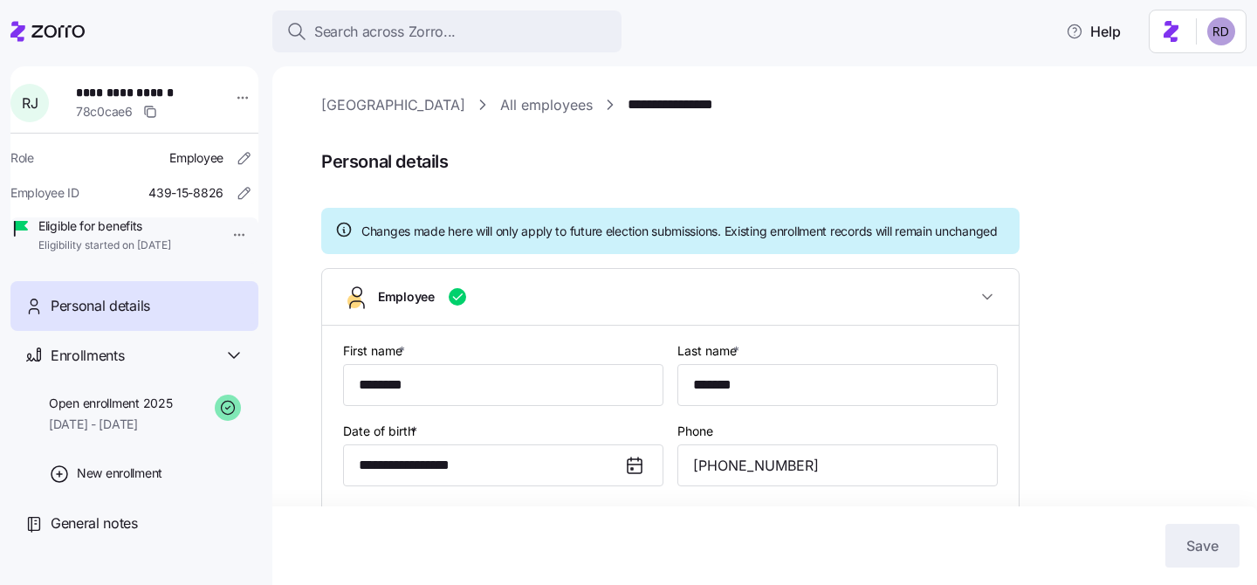
click at [523, 97] on link "All employees" at bounding box center [546, 105] width 93 height 22
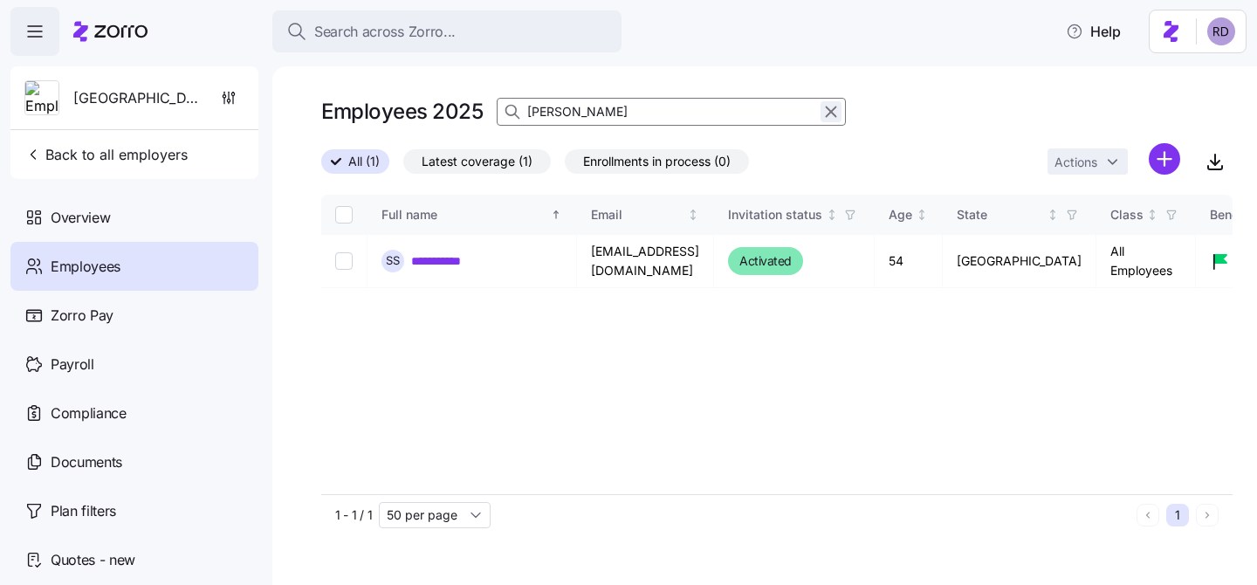
click at [831, 108] on icon "button" at bounding box center [830, 111] width 19 height 21
click at [904, 99] on div "Employees 2025 sonya" at bounding box center [776, 111] width 911 height 35
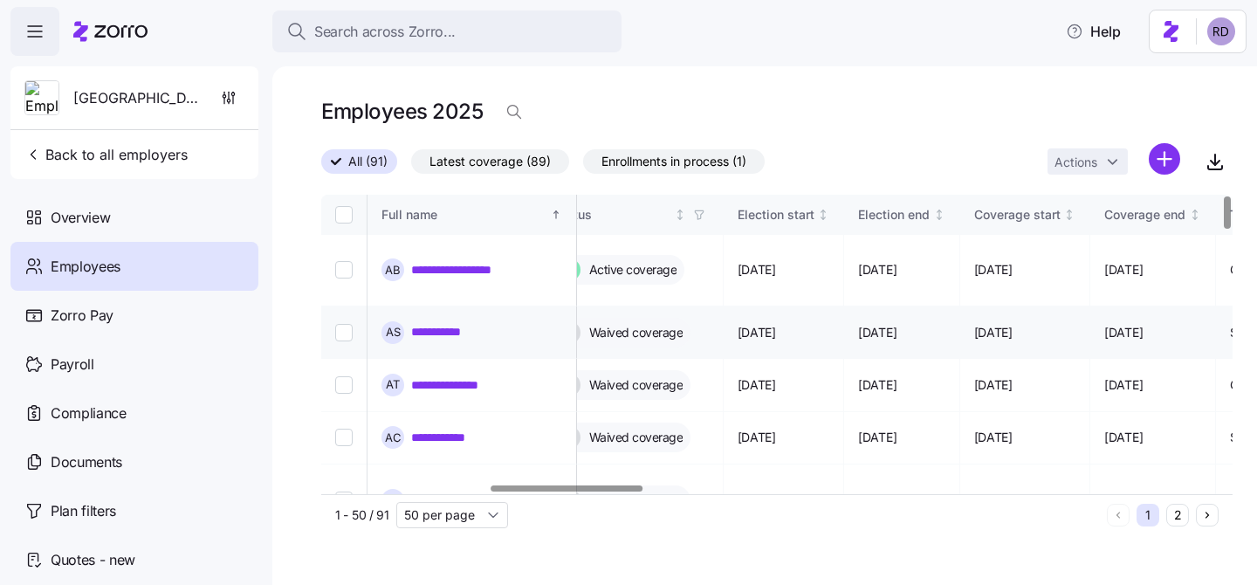
scroll to position [0, 559]
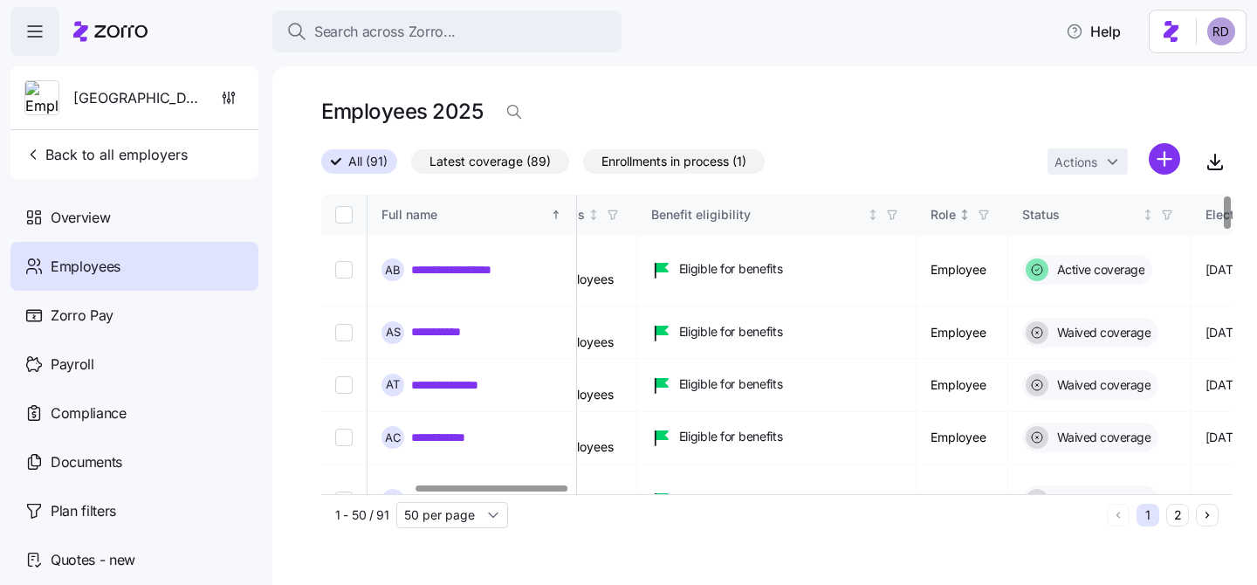
click at [993, 209] on div "Role" at bounding box center [961, 214] width 63 height 19
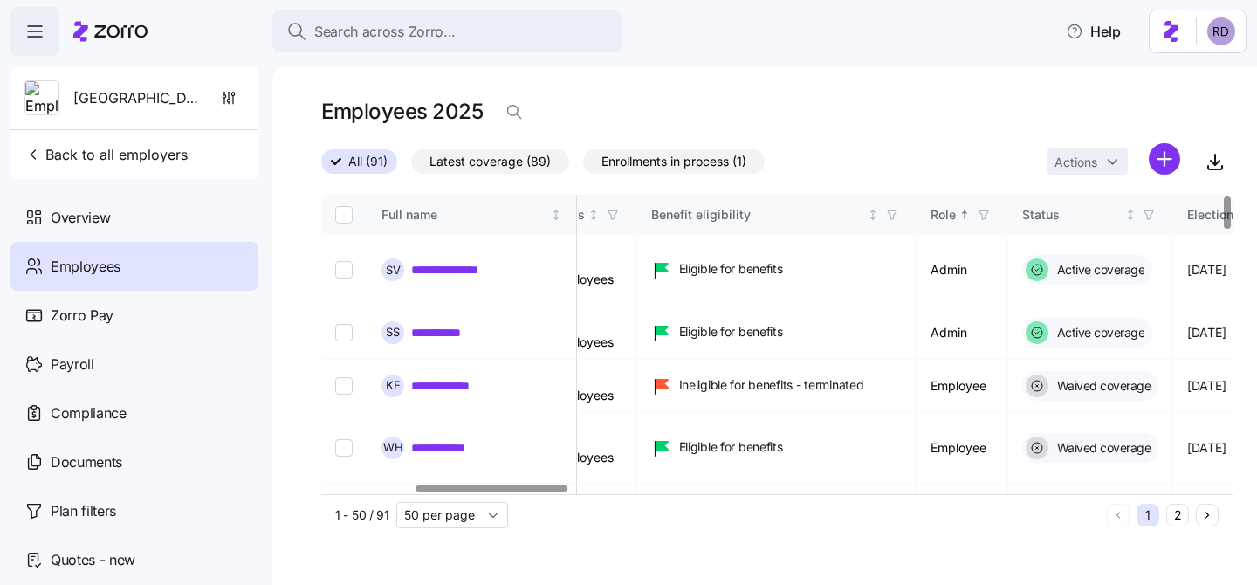
click at [993, 212] on span "button" at bounding box center [983, 214] width 19 height 19
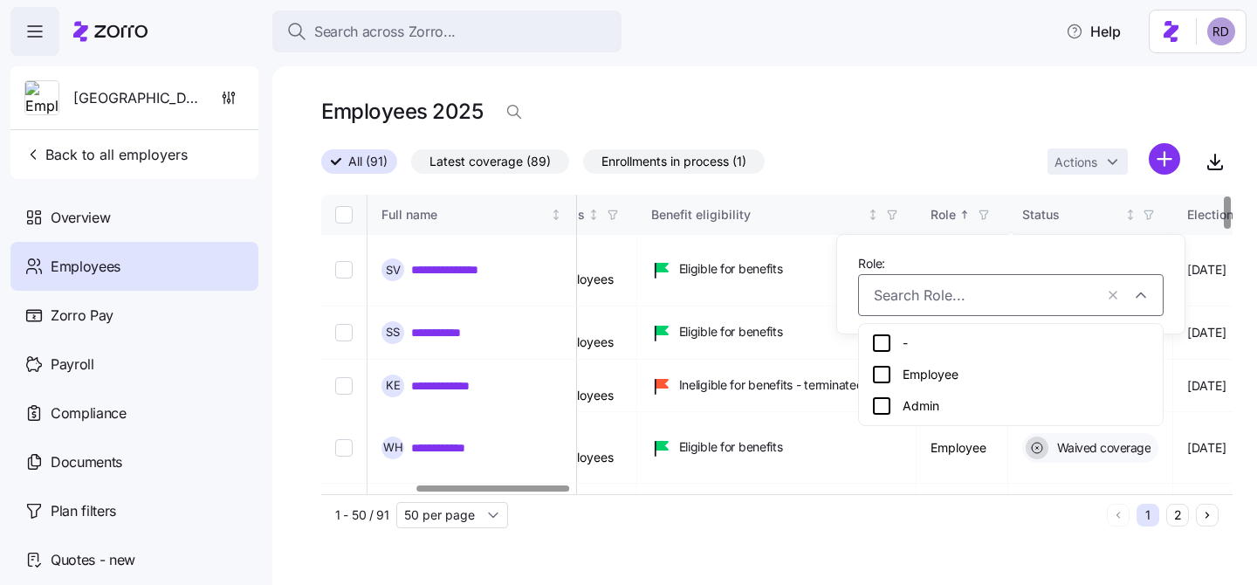
click at [1007, 188] on div at bounding box center [776, 188] width 911 height 14
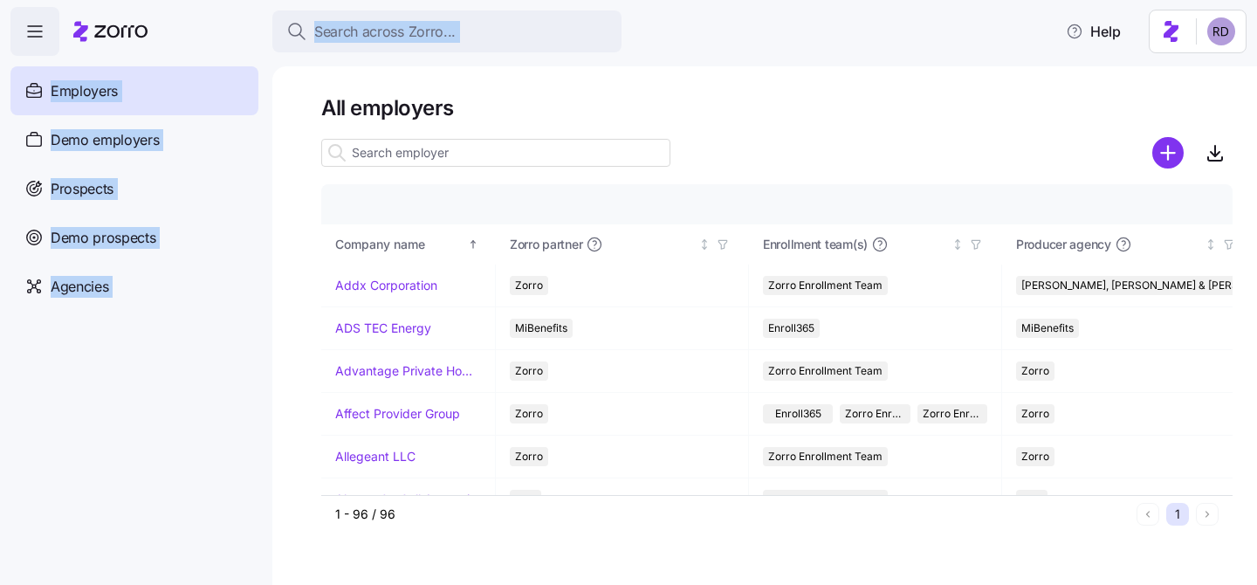
drag, startPoint x: 303, startPoint y: 61, endPoint x: 287, endPoint y: -127, distance: 189.2
click at [287, 0] on html "Search across Zorro... Help Employers Demo employers Prospects Demo prospects A…" at bounding box center [628, 287] width 1257 height 574
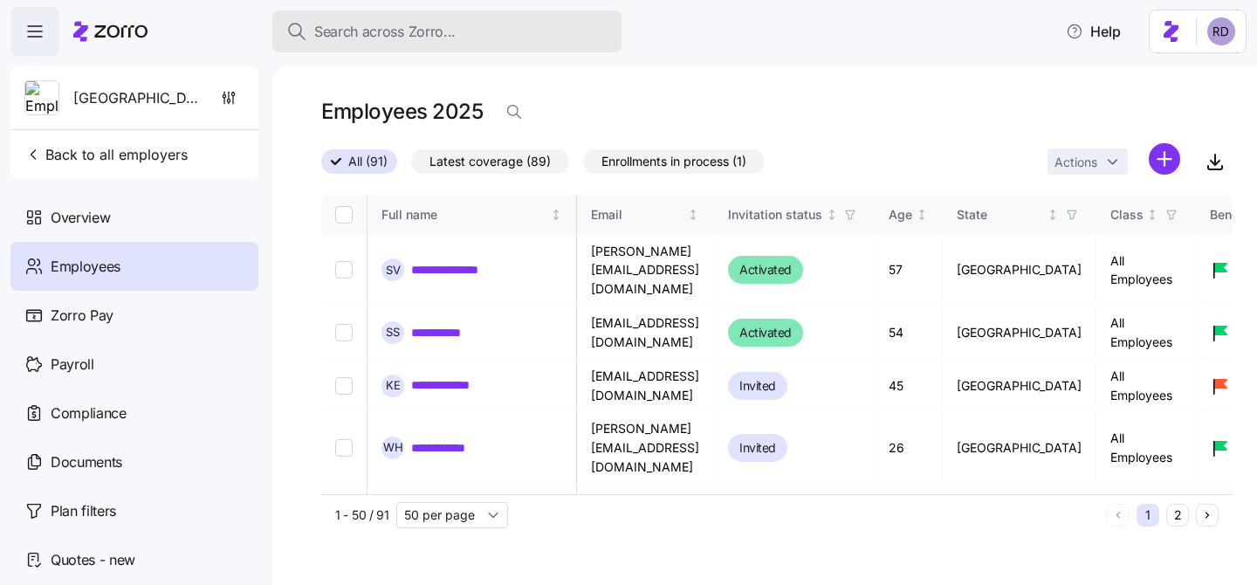
scroll to position [0, 559]
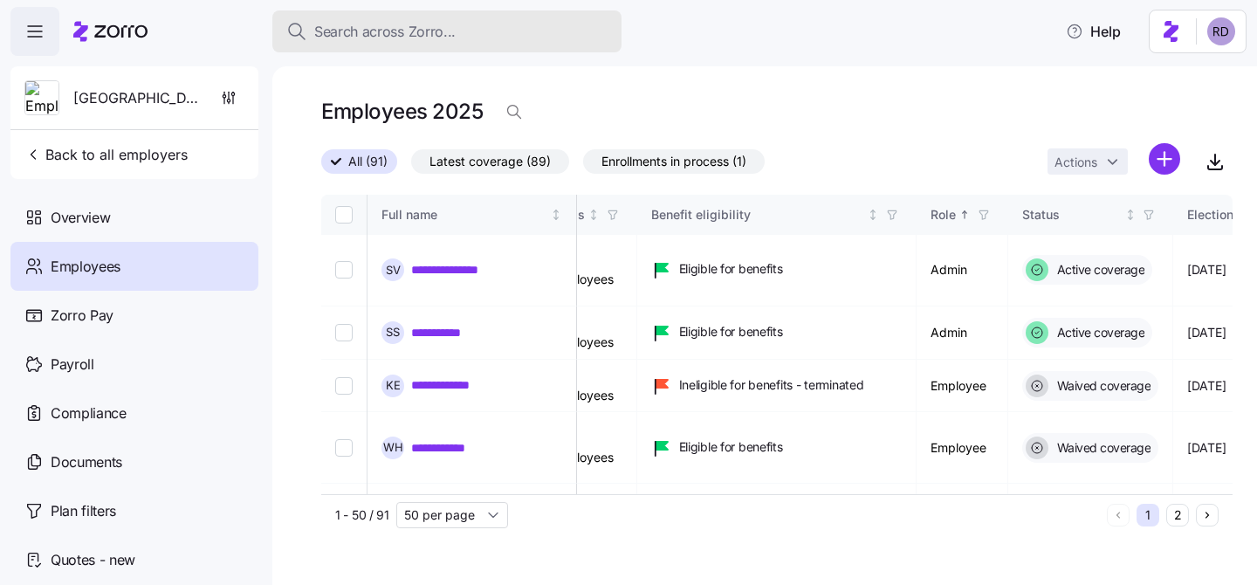
click at [348, 26] on span "Search across Zorro..." at bounding box center [384, 32] width 141 height 22
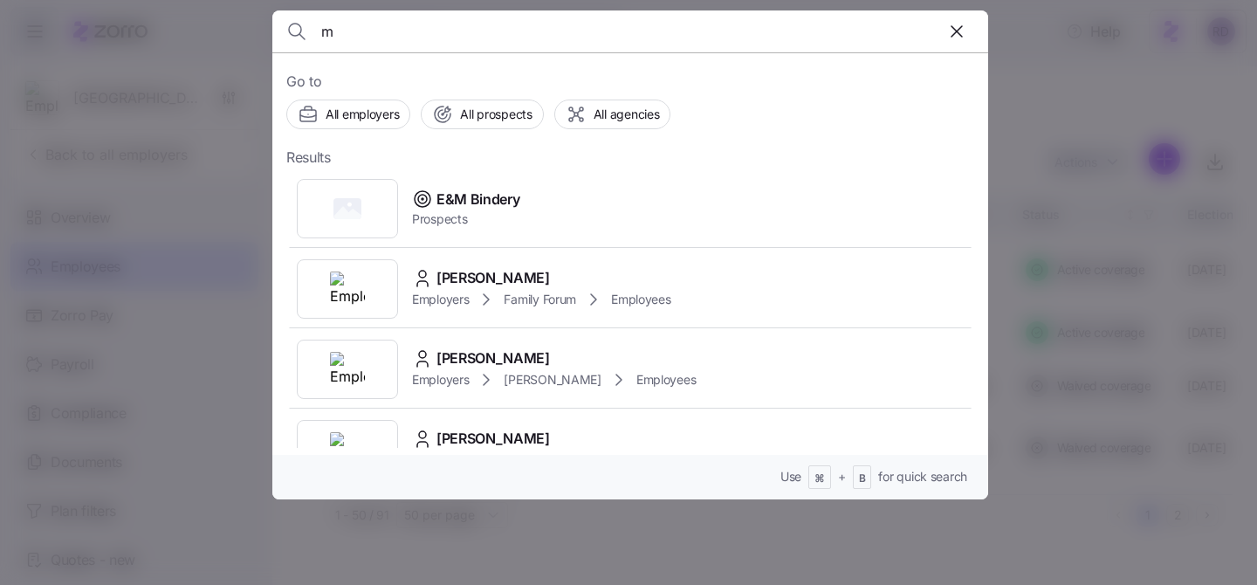
type input "m"
type input "westminster"
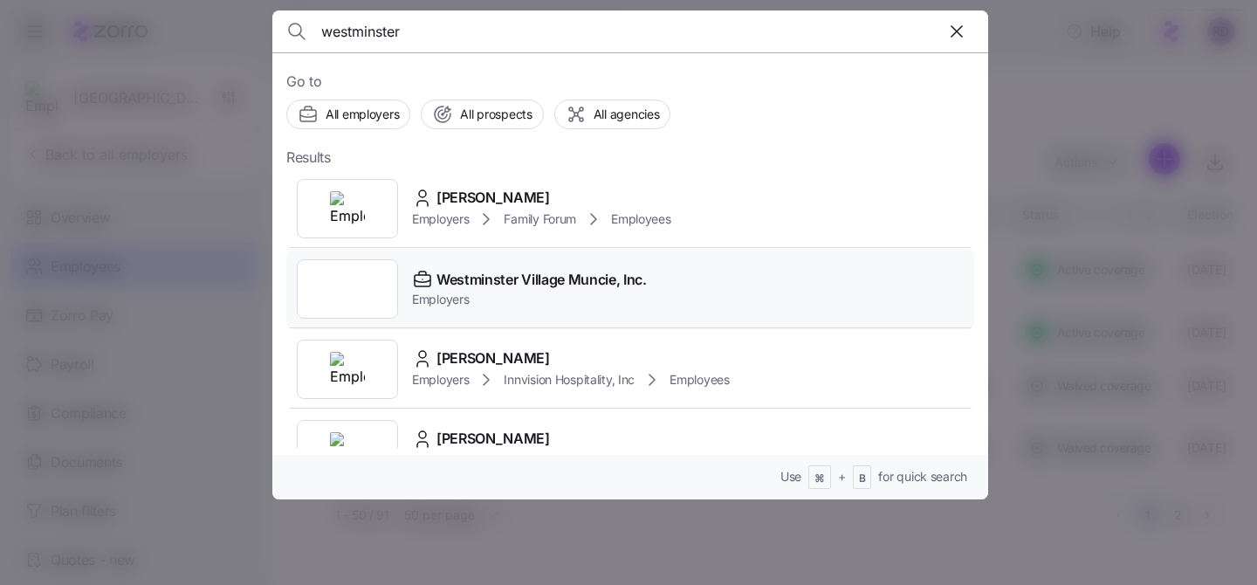
click at [694, 305] on div "Westminster Village Muncie, Inc. Employers" at bounding box center [630, 289] width 688 height 80
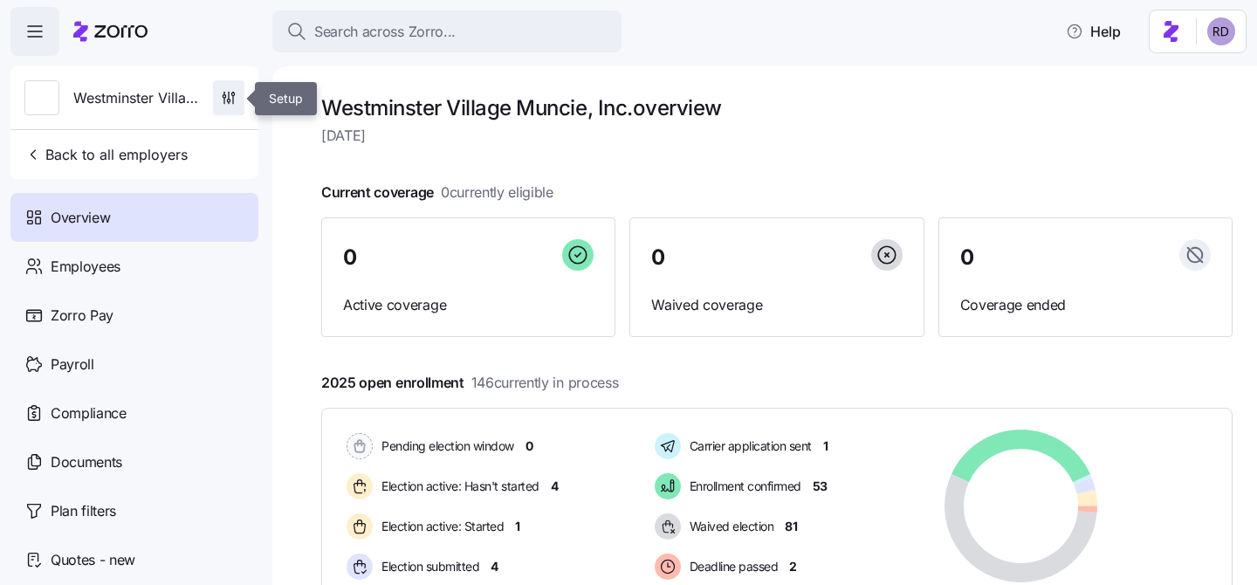
click at [227, 101] on icon "button" at bounding box center [228, 100] width 3 height 3
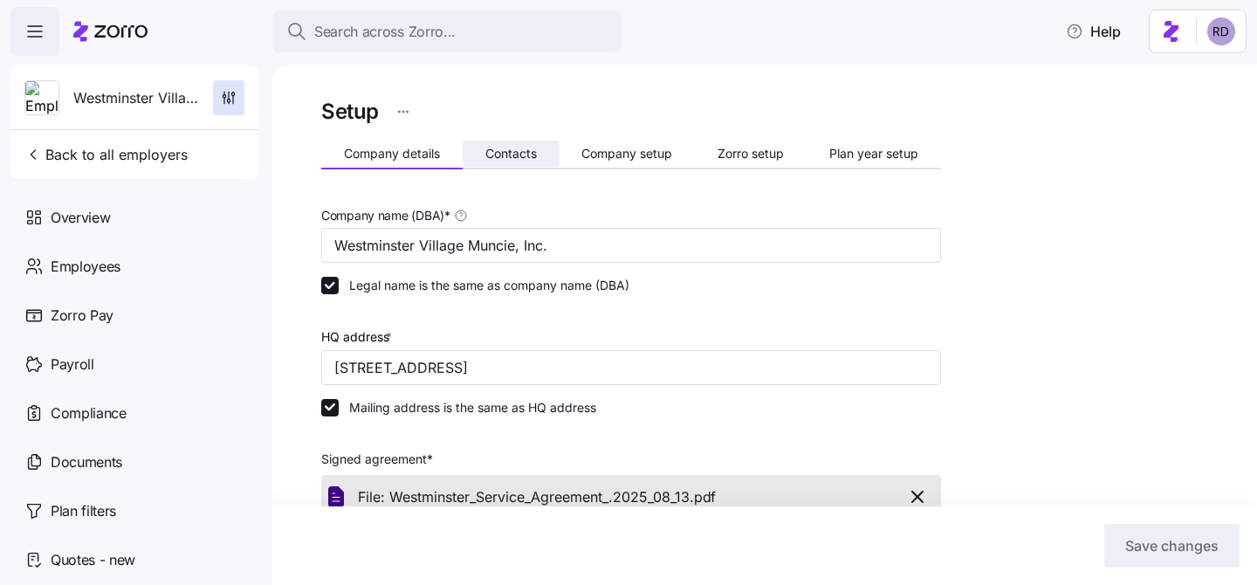
click at [527, 154] on span "Contacts" at bounding box center [510, 154] width 51 height 12
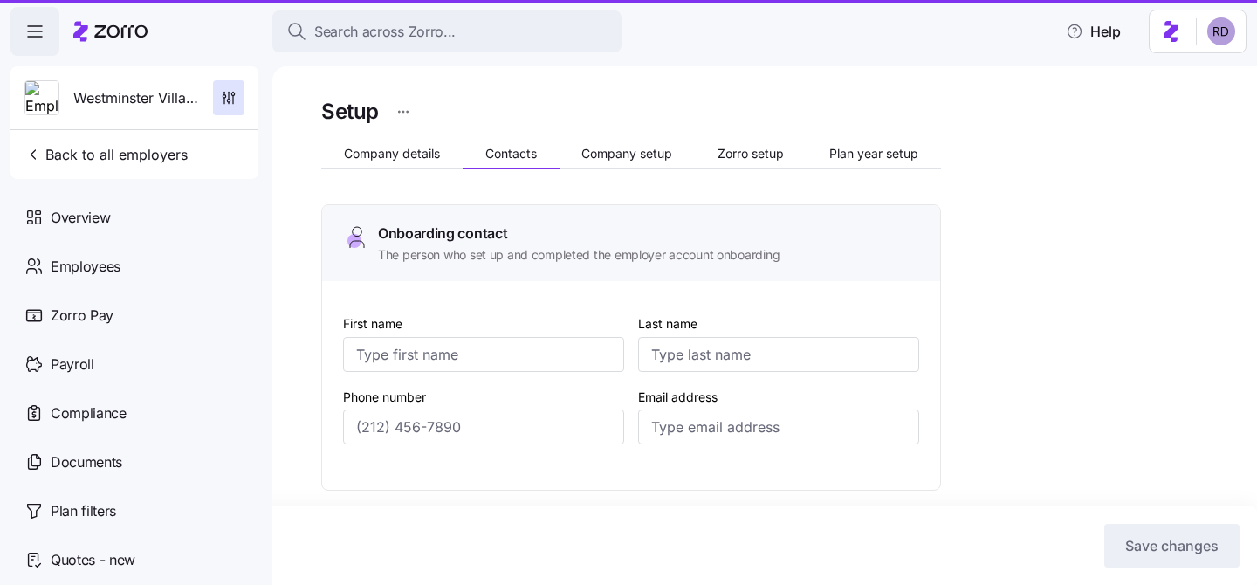
type input "[PERSON_NAME]"
type input "[EMAIL_ADDRESS][DOMAIN_NAME]"
type input "[PERSON_NAME]"
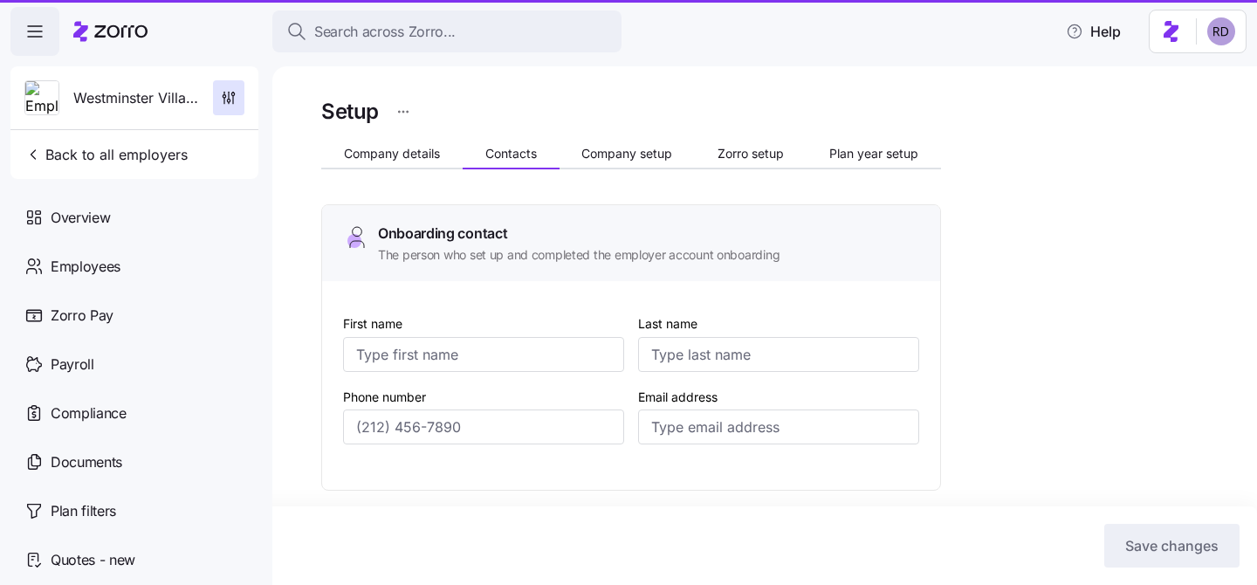
type input "[EMAIL_ADDRESS][DOMAIN_NAME]"
type input "[PERSON_NAME]"
type input "Ivy"
type input "[EMAIL_ADDRESS][DOMAIN_NAME]"
type input "[PERSON_NAME]"
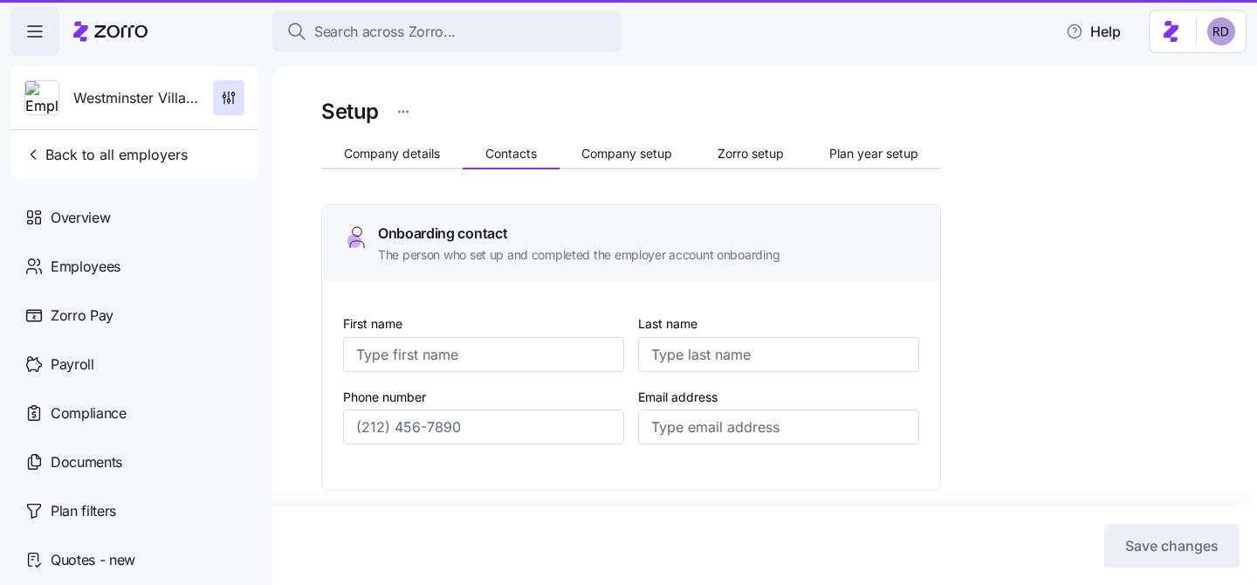
type input "Jones"
type input "drjones@wvmuncie.com"
type input "(765) 288-2155"
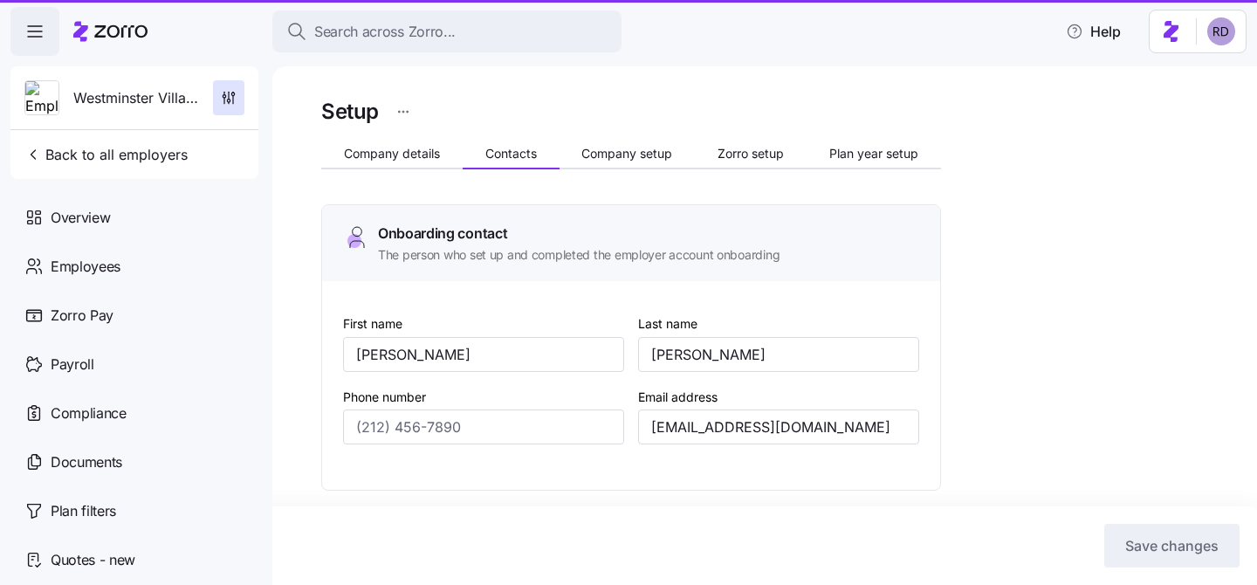
type input "(765) 288-2155"
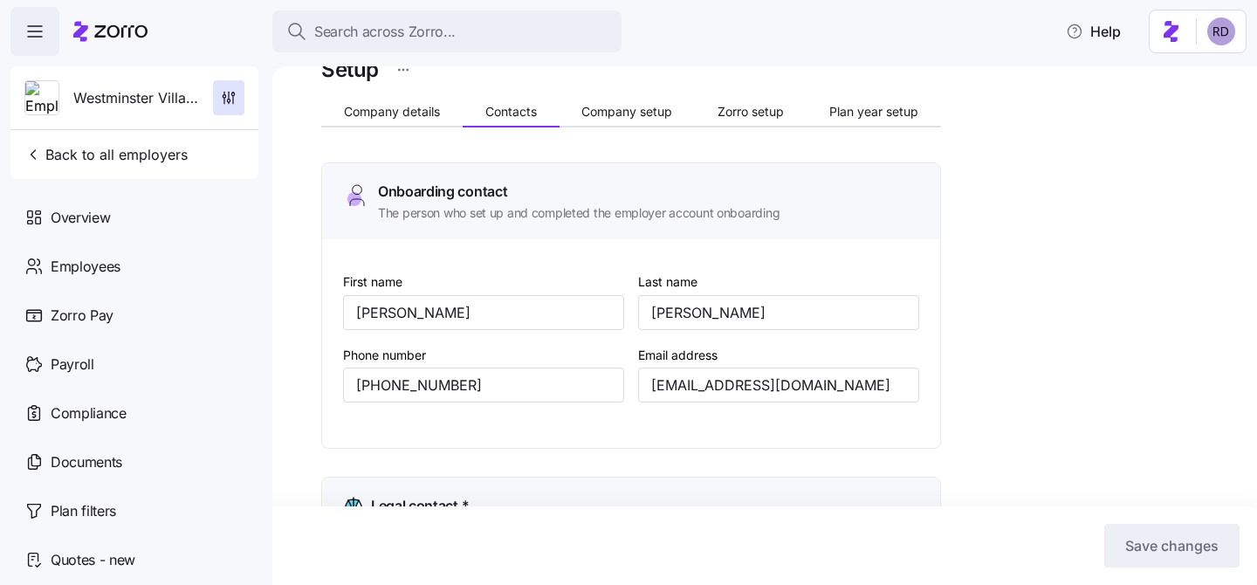
scroll to position [34, 0]
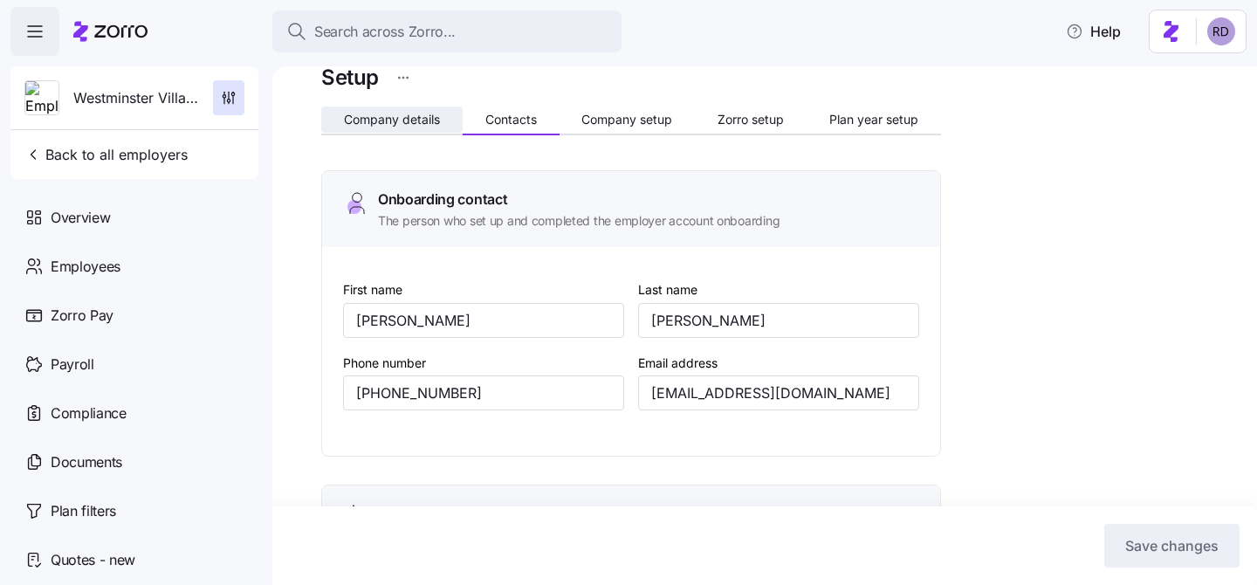
click at [415, 109] on button "Company details" at bounding box center [391, 119] width 141 height 26
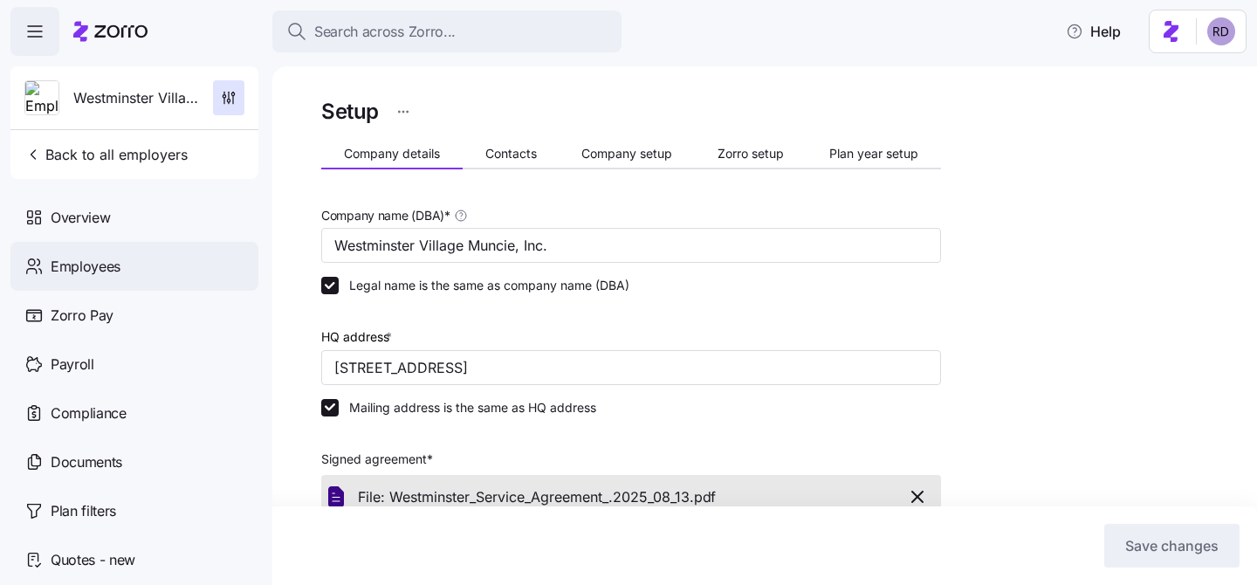
click at [165, 242] on div "Employees" at bounding box center [134, 266] width 248 height 49
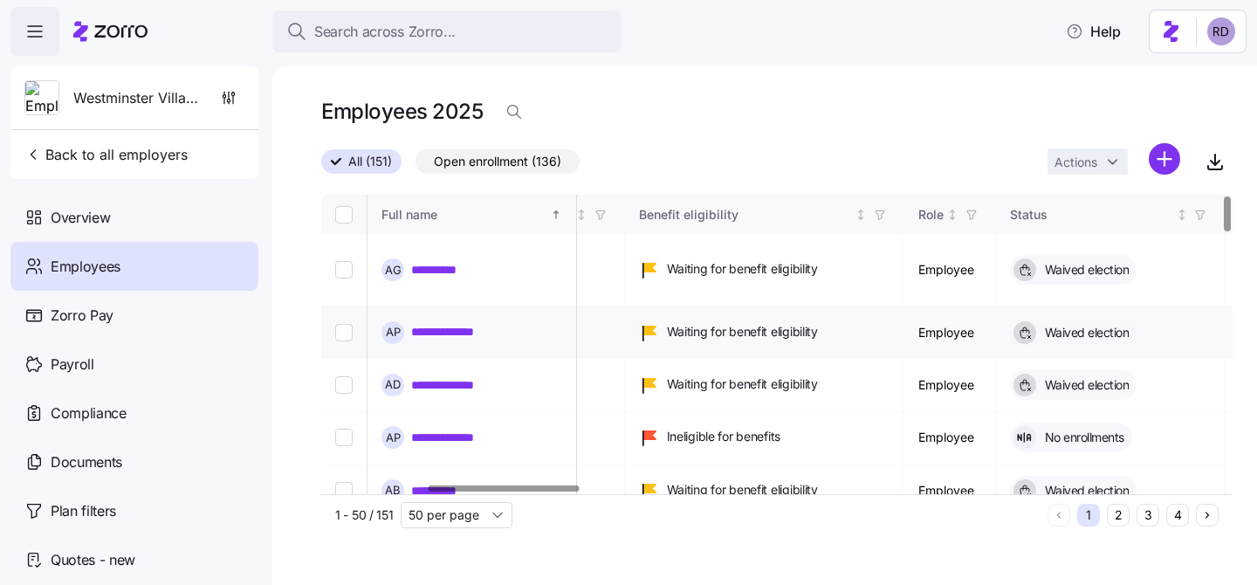
scroll to position [0, 638]
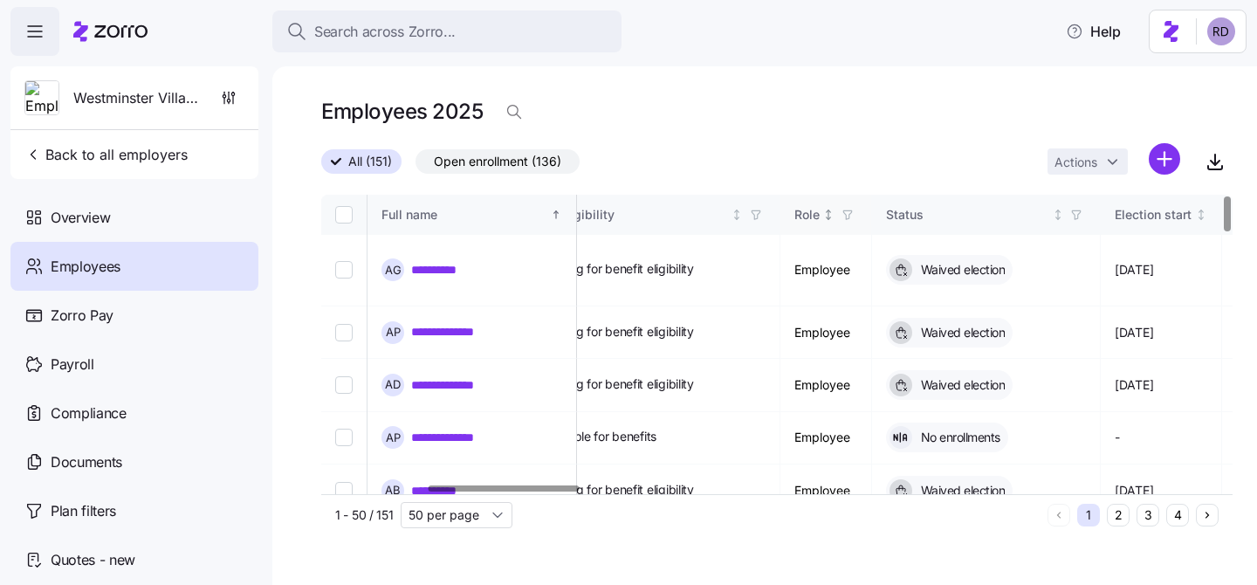
click at [834, 215] on icon "Not sorted" at bounding box center [828, 215] width 12 height 12
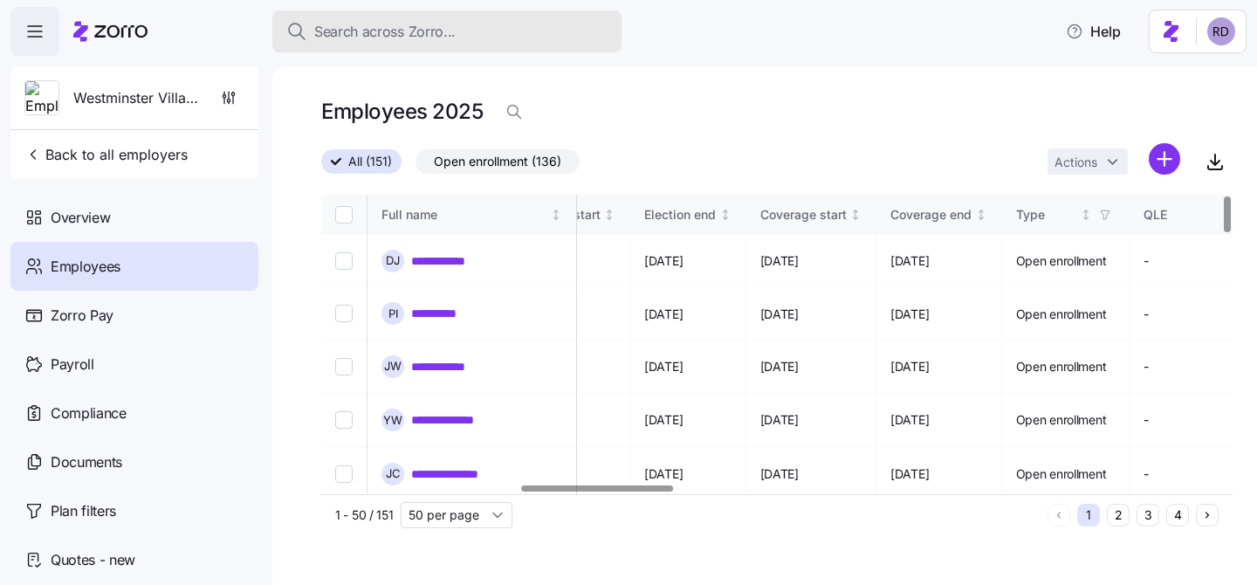
scroll to position [0, 1200]
click at [421, 37] on span "Search across Zorro..." at bounding box center [384, 32] width 141 height 22
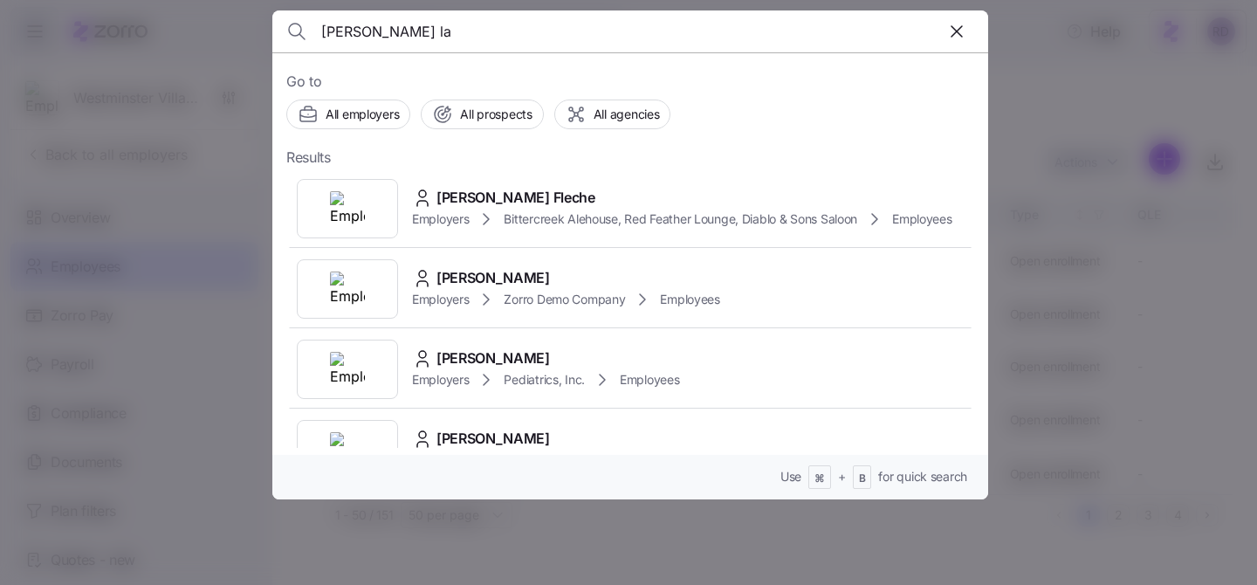
type input "brad la"
click at [613, 187] on div "Brad La Fleche" at bounding box center [682, 198] width 540 height 22
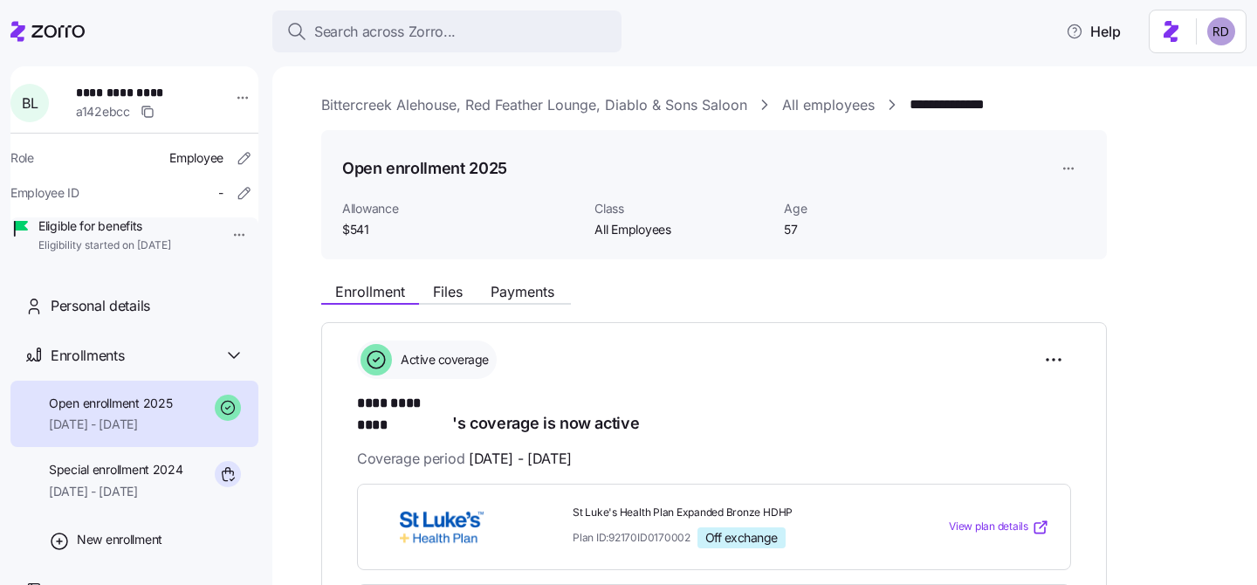
click at [447, 77] on div "**********" at bounding box center [764, 325] width 985 height 518
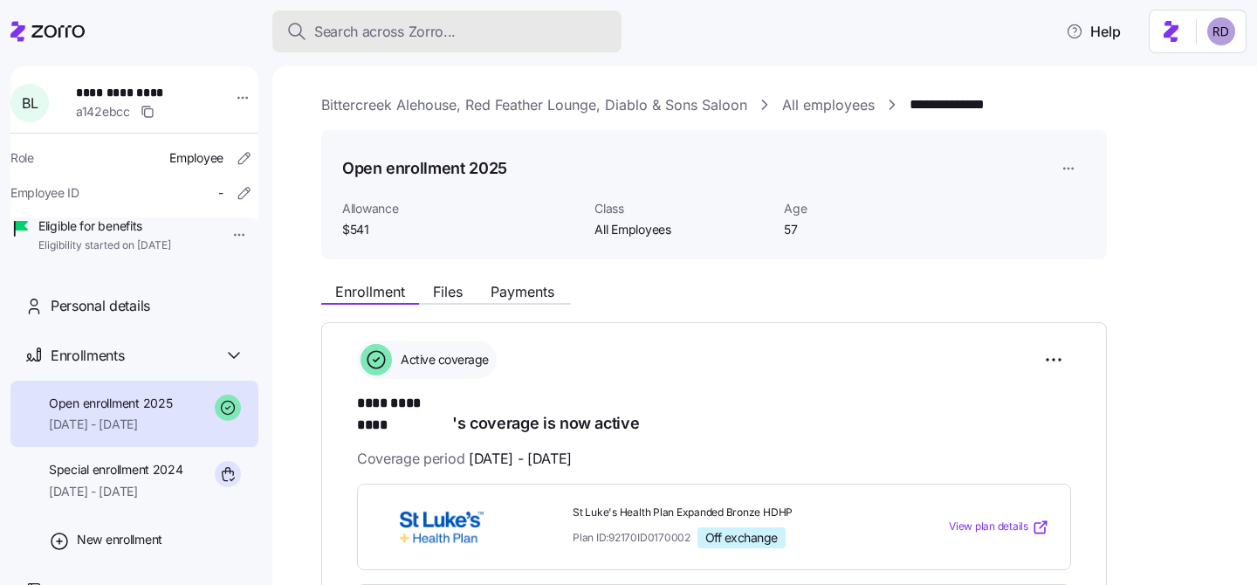
click at [408, 39] on span "Search across Zorro..." at bounding box center [384, 32] width 141 height 22
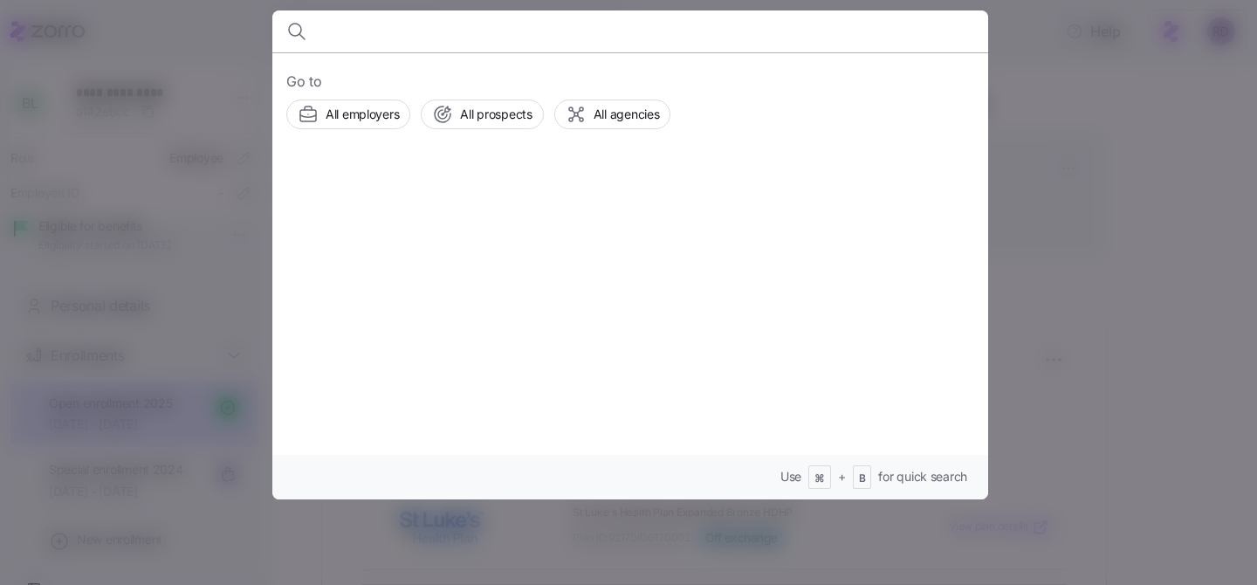
click at [176, 46] on div at bounding box center [628, 292] width 1257 height 585
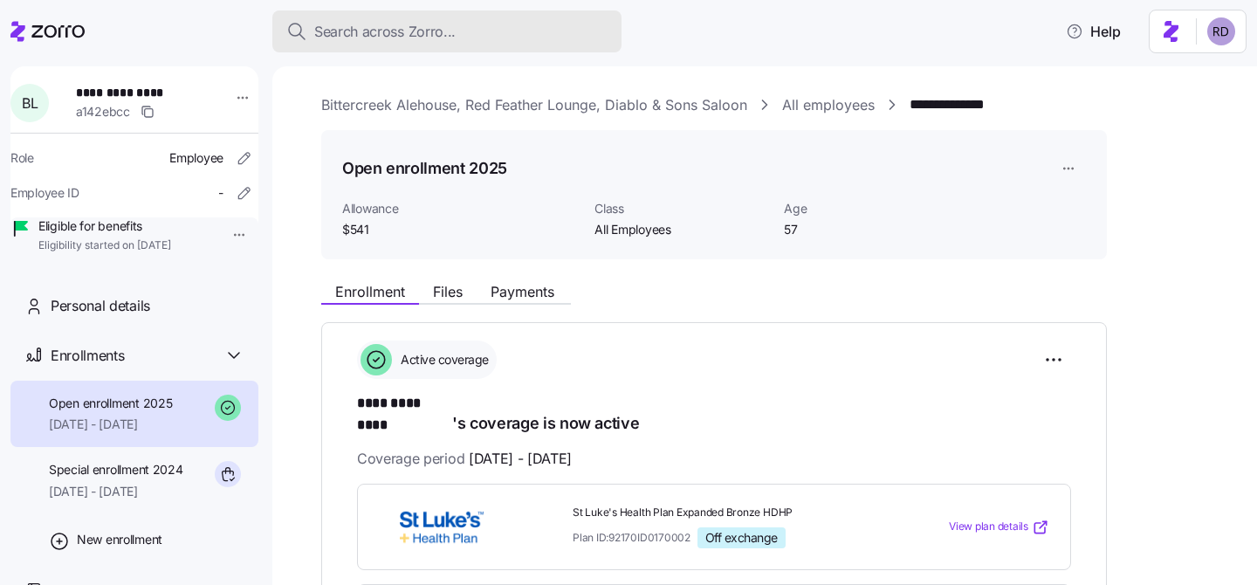
click at [377, 46] on button "Search across Zorro..." at bounding box center [446, 31] width 349 height 42
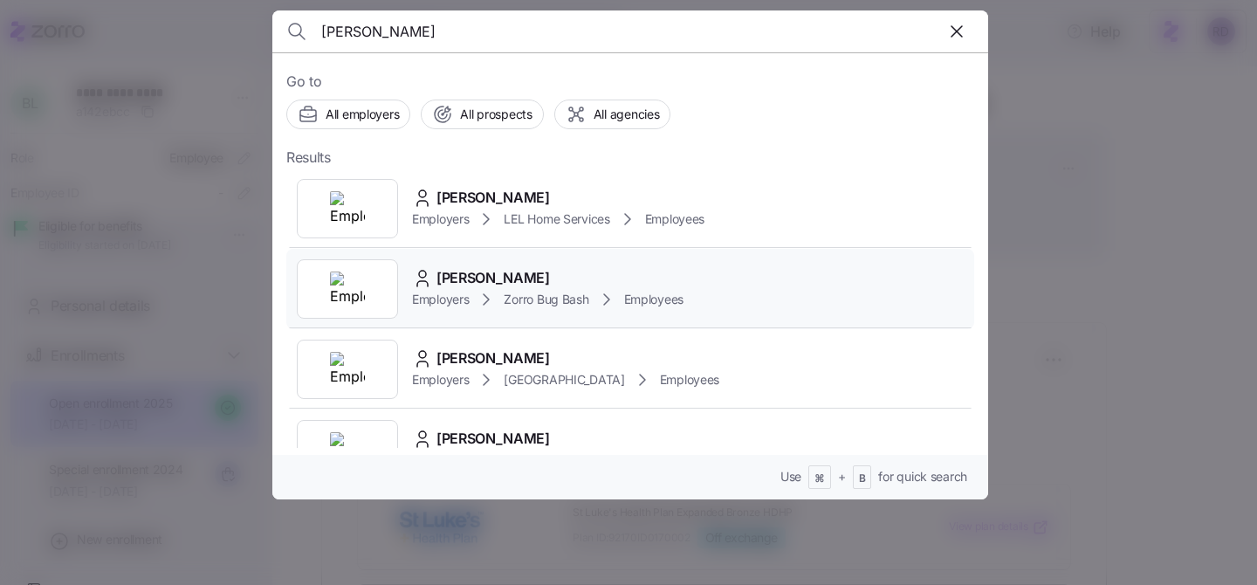
type input "Bradley"
click at [573, 281] on div "Bradley Stanley" at bounding box center [547, 278] width 271 height 22
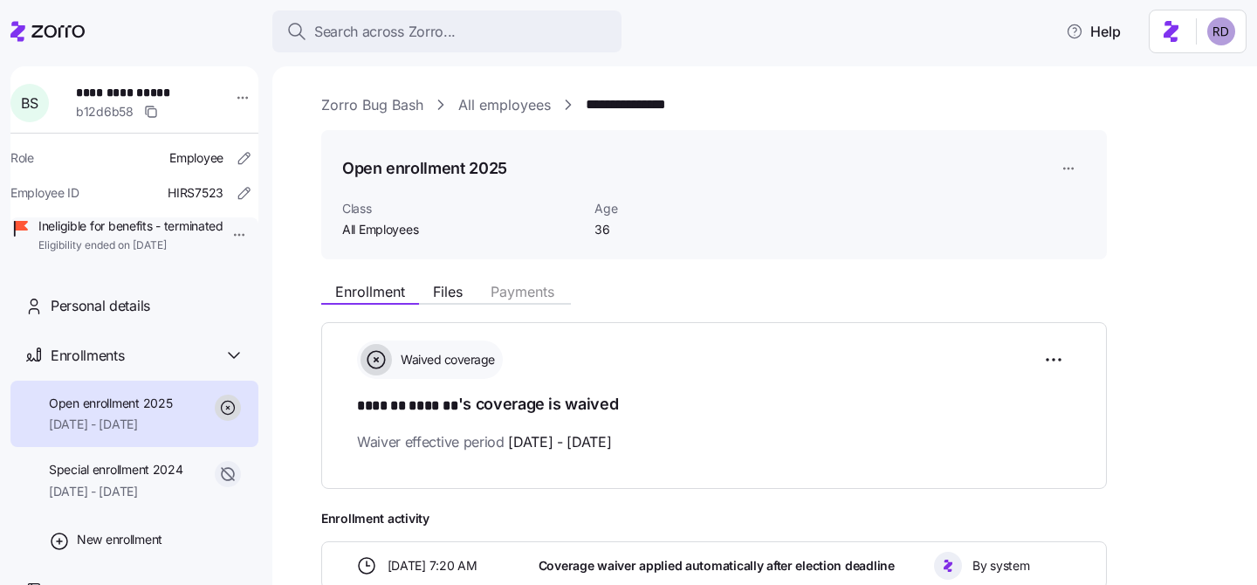
click at [1044, 245] on div "Open enrollment 2025 Class All Employees Age 36" at bounding box center [714, 195] width 786 height 130
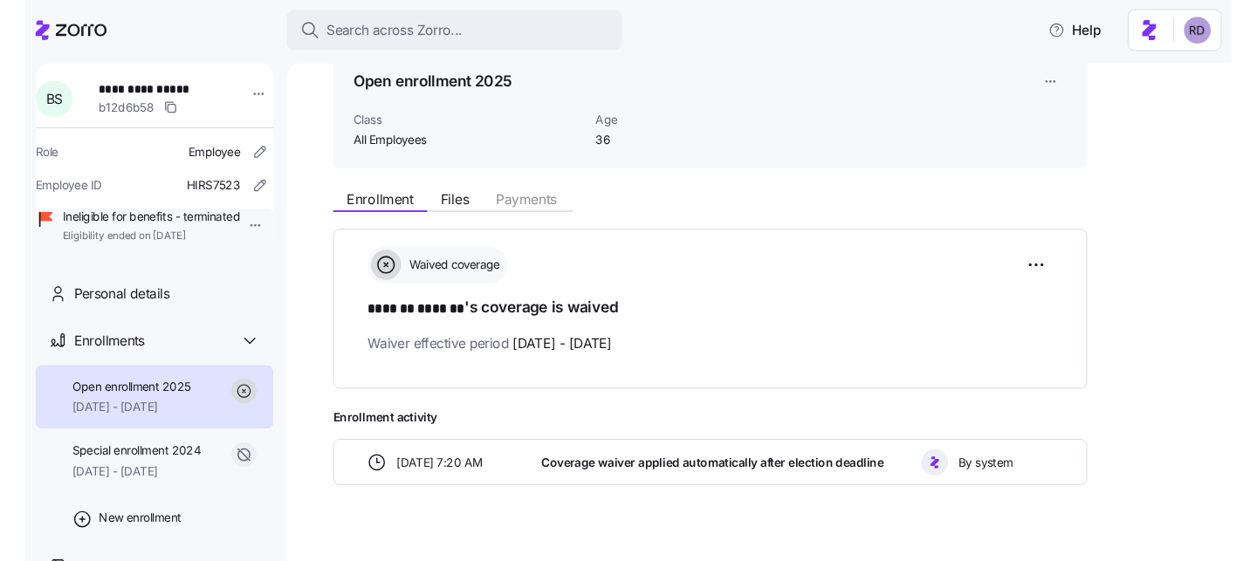
scroll to position [99, 0]
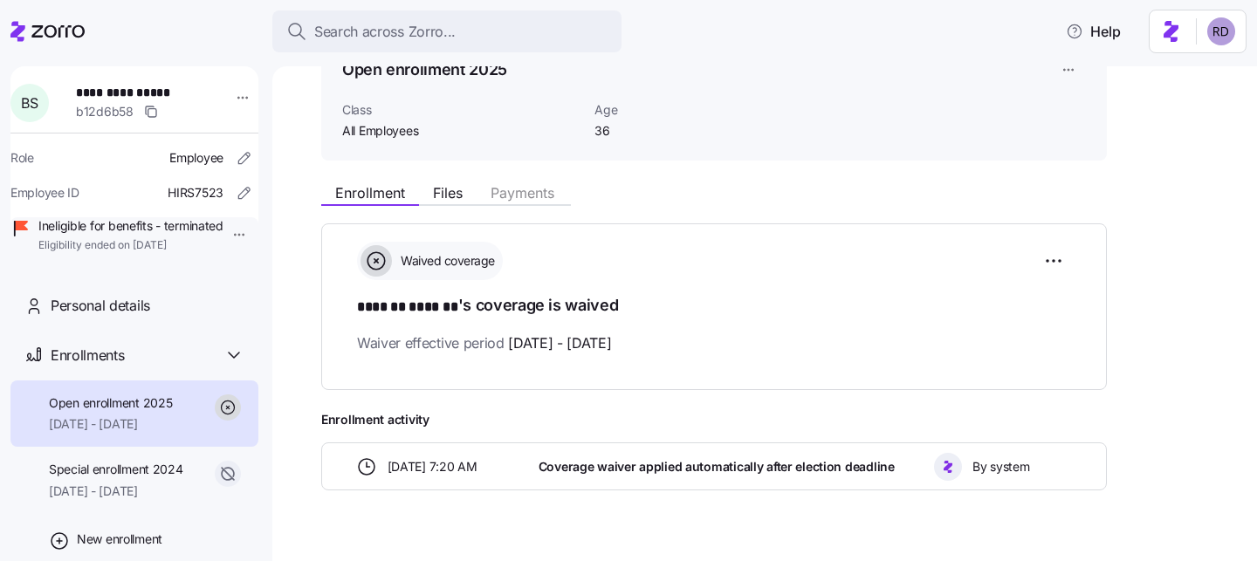
click at [46, 32] on icon at bounding box center [47, 31] width 74 height 21
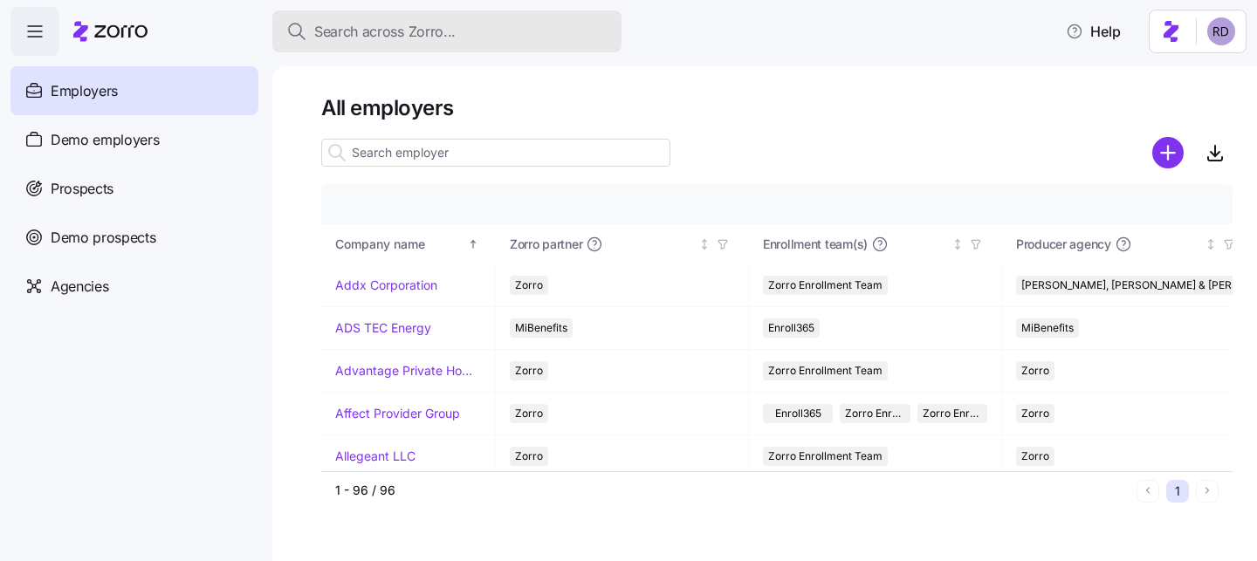
click at [369, 27] on span "Search across Zorro..." at bounding box center [384, 32] width 141 height 22
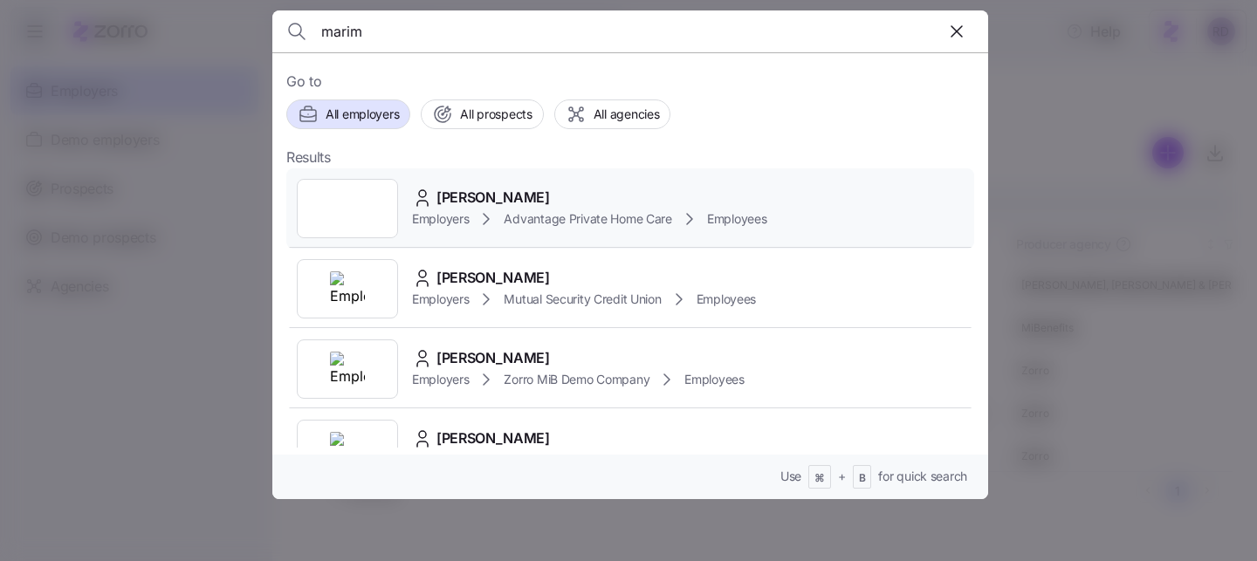
type input "marim"
drag, startPoint x: 580, startPoint y: 189, endPoint x: 607, endPoint y: 213, distance: 35.2
click at [580, 189] on div "Marim Staggs" at bounding box center [589, 198] width 354 height 22
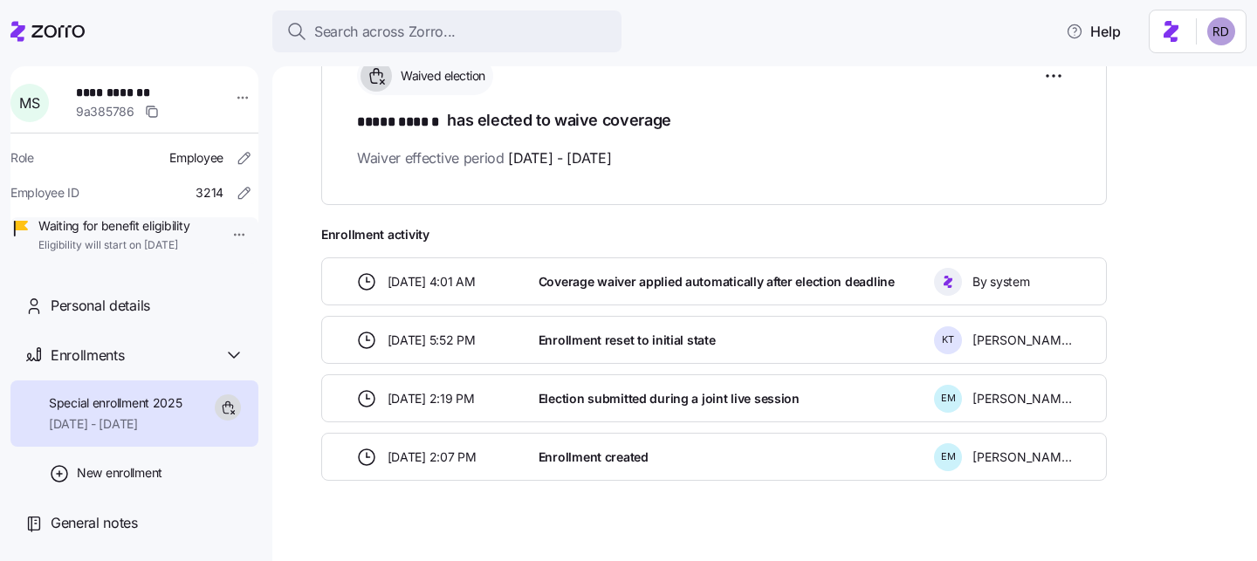
scroll to position [278, 0]
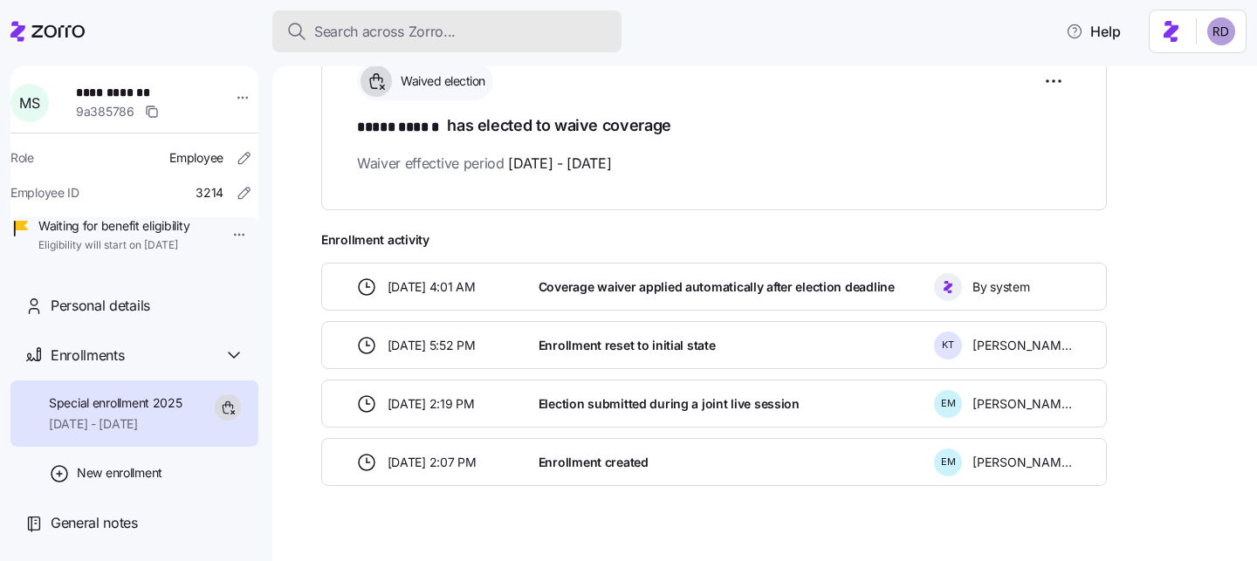
click at [367, 26] on span "Search across Zorro..." at bounding box center [384, 32] width 141 height 22
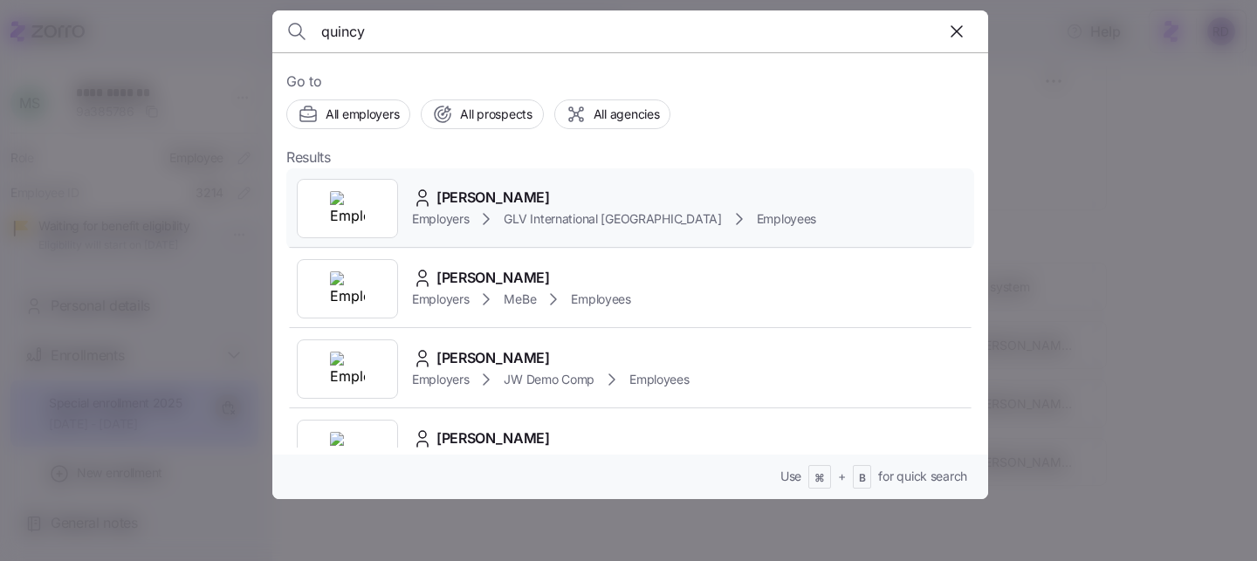
type input "quincy"
click at [637, 193] on div "Quincy Jones" at bounding box center [614, 198] width 404 height 22
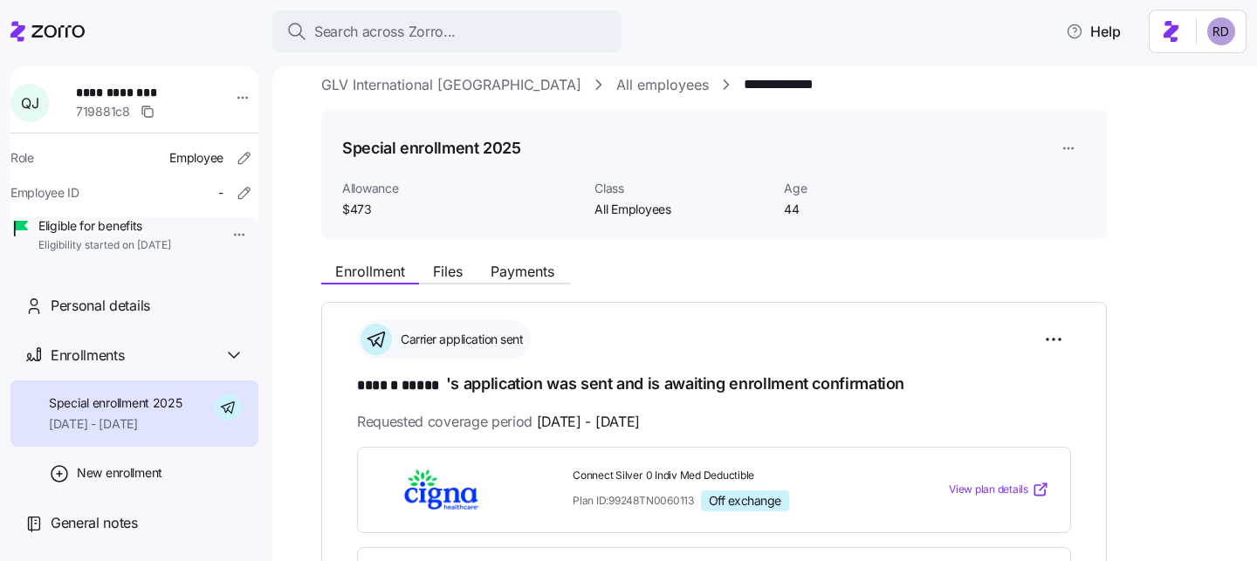
scroll to position [27, 0]
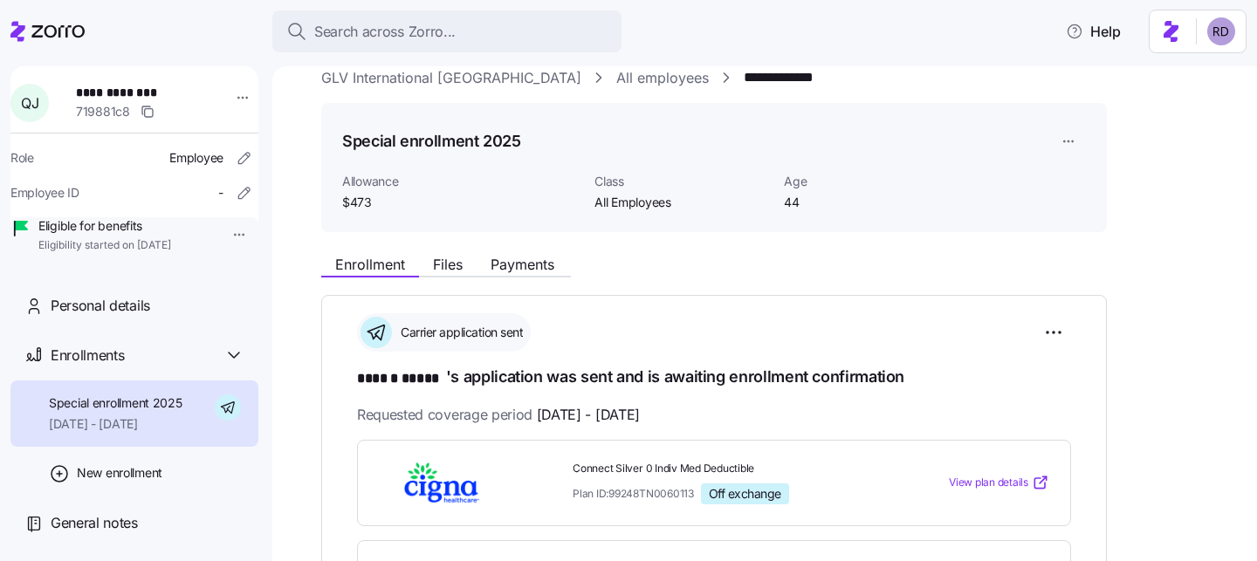
click at [436, 249] on div "Enrollment Files Payments" at bounding box center [714, 261] width 786 height 31
click at [436, 267] on span "Files" at bounding box center [448, 264] width 30 height 14
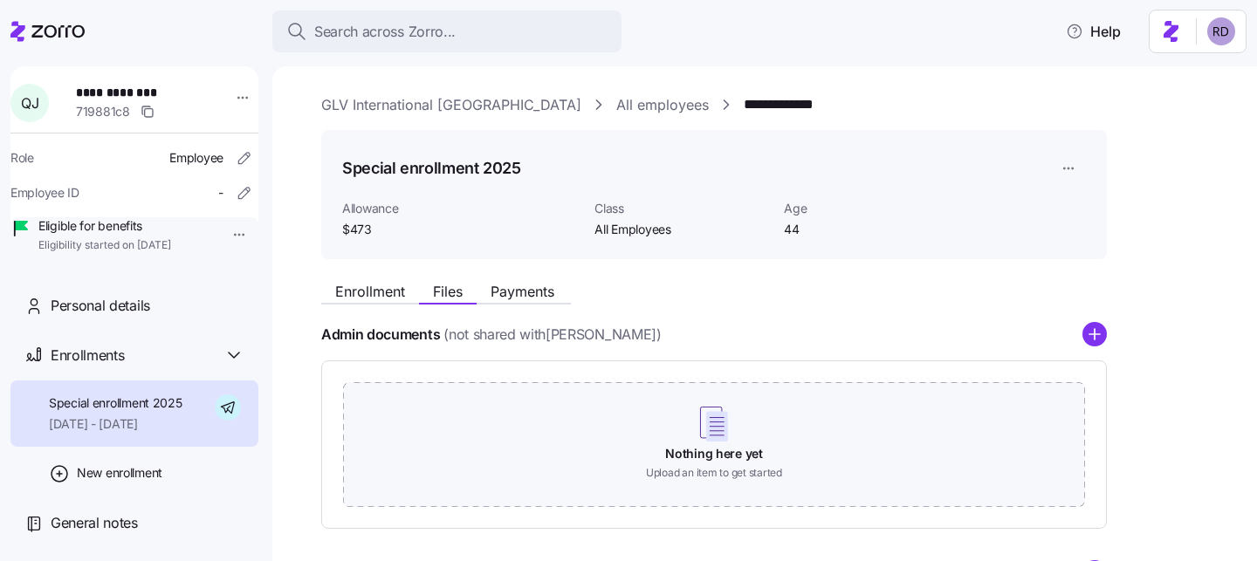
scroll to position [254, 0]
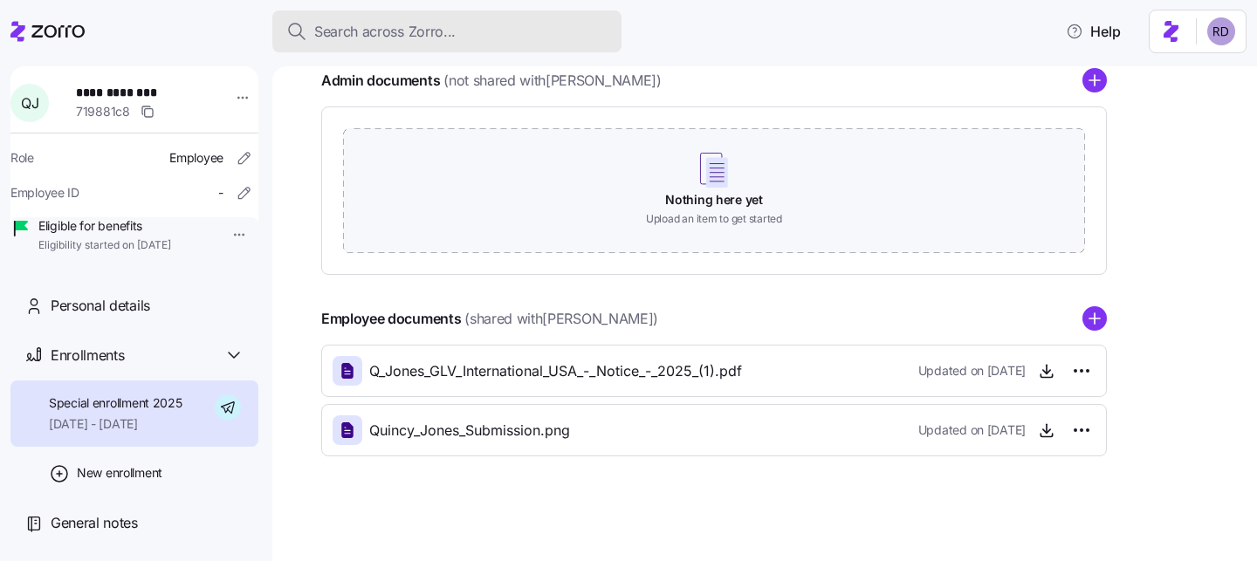
click at [437, 23] on span "Search across Zorro..." at bounding box center [384, 32] width 141 height 22
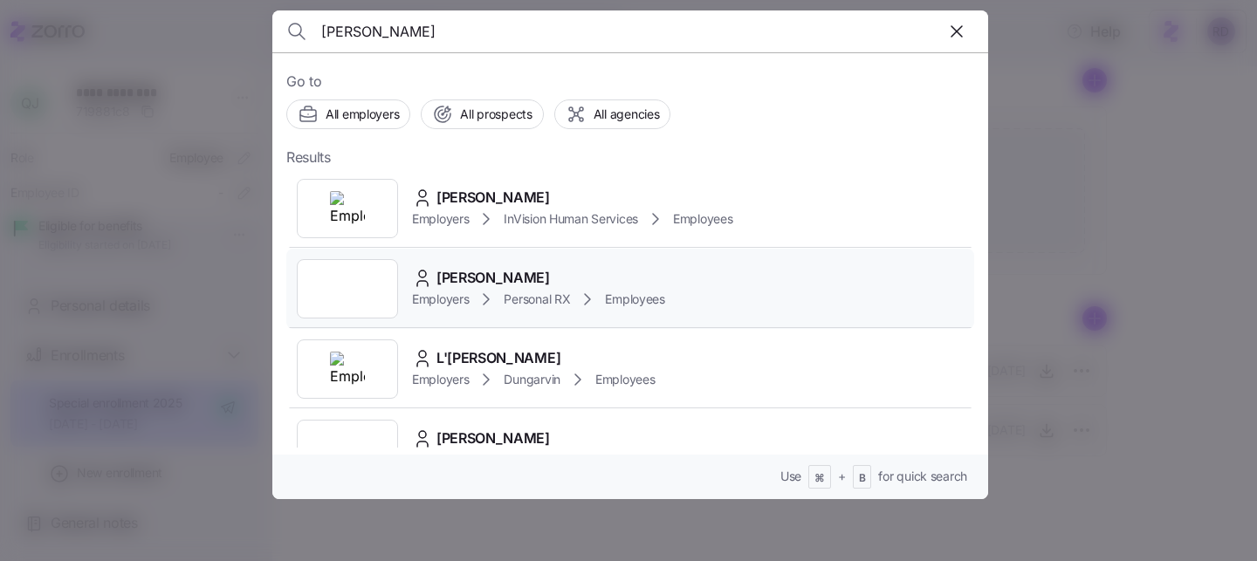
type input "francis"
click at [717, 275] on div "Francis Macri Employers Personal RX Employees" at bounding box center [630, 289] width 688 height 80
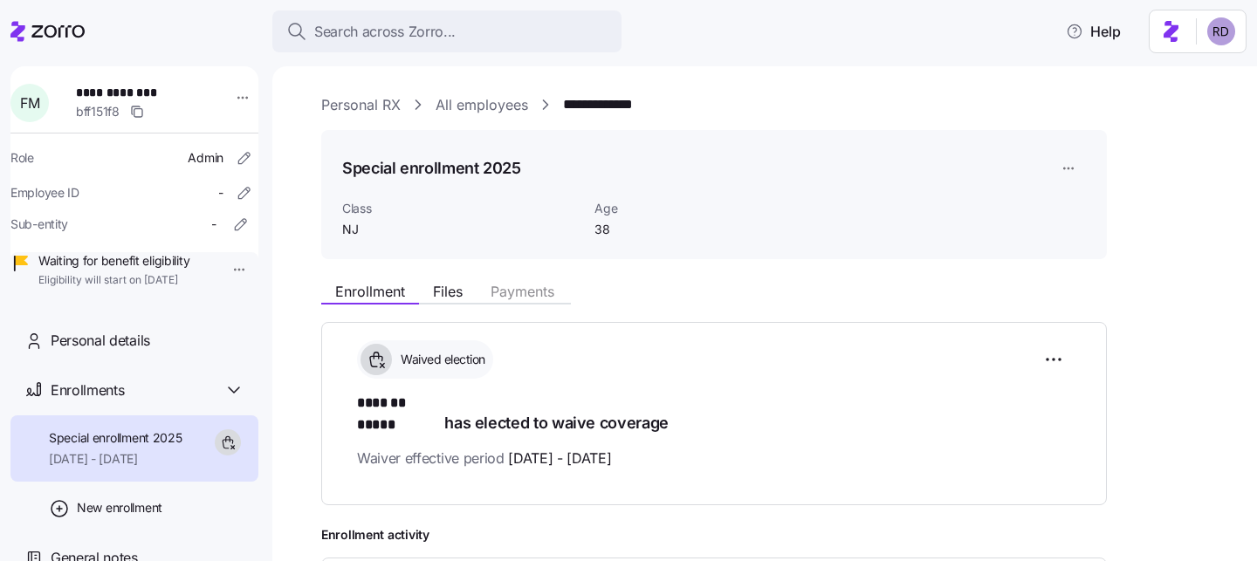
click at [362, 101] on link "Personal RX" at bounding box center [360, 105] width 79 height 22
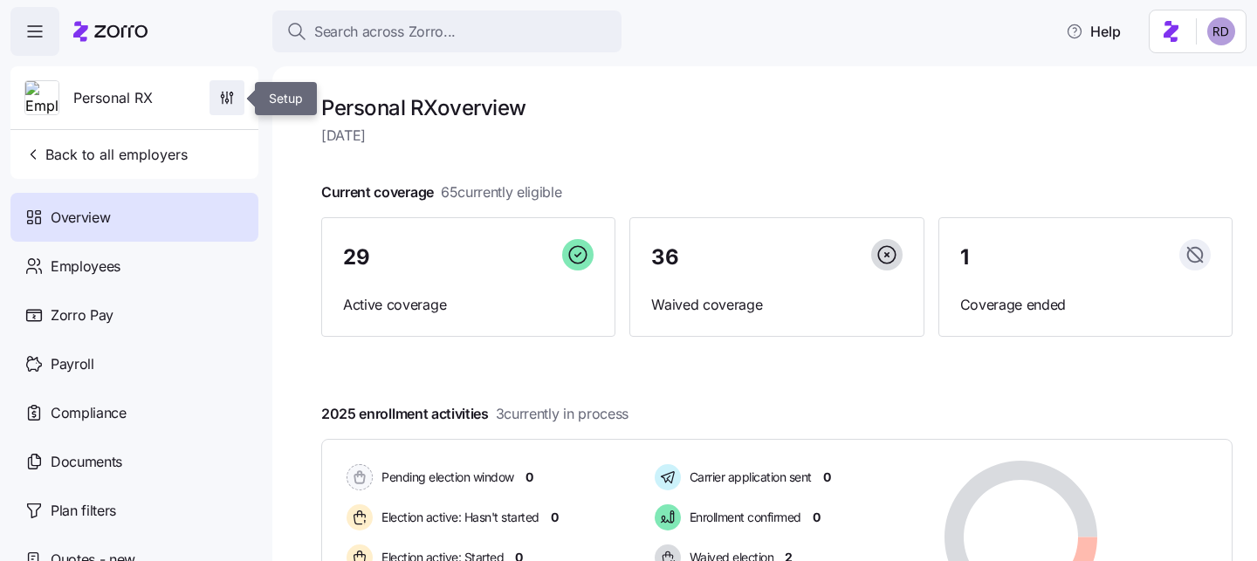
click at [235, 106] on icon "button" at bounding box center [226, 97] width 17 height 17
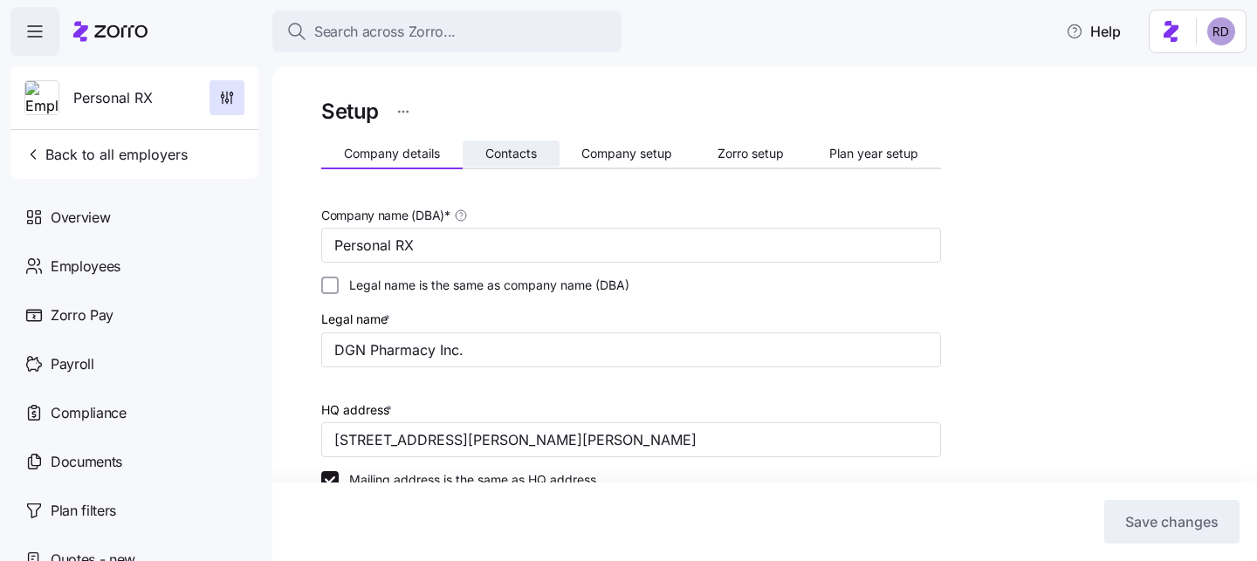
click at [509, 161] on button "Contacts" at bounding box center [511, 154] width 97 height 26
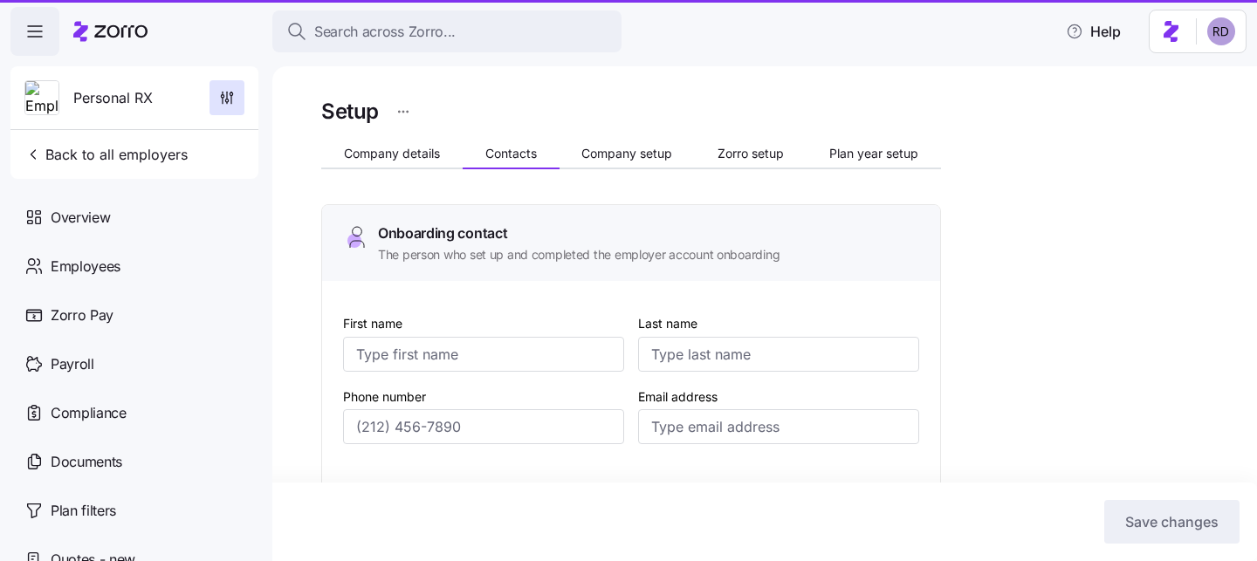
type input "Cheryl"
type input "Fine"
type input "cheryl@personalrx.com"
type input "Lawrence"
type input "Margolis"
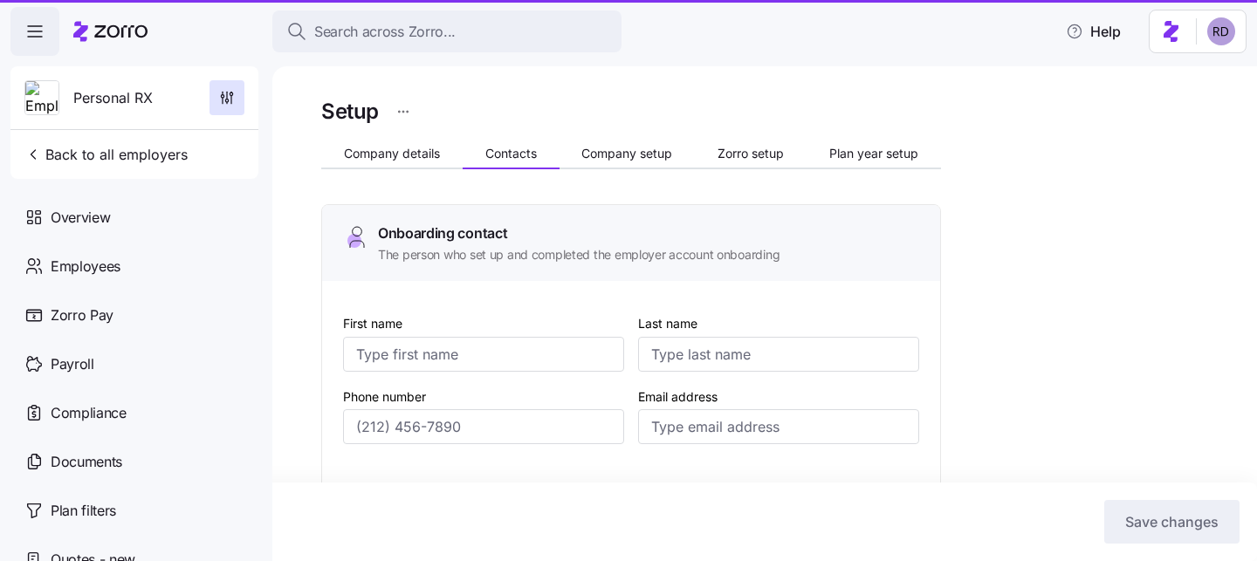
type input "larry@personalrx.com"
type input "Francis"
type input "Macri"
type input "fmacri@personalrx.com"
type input "Cheryl"
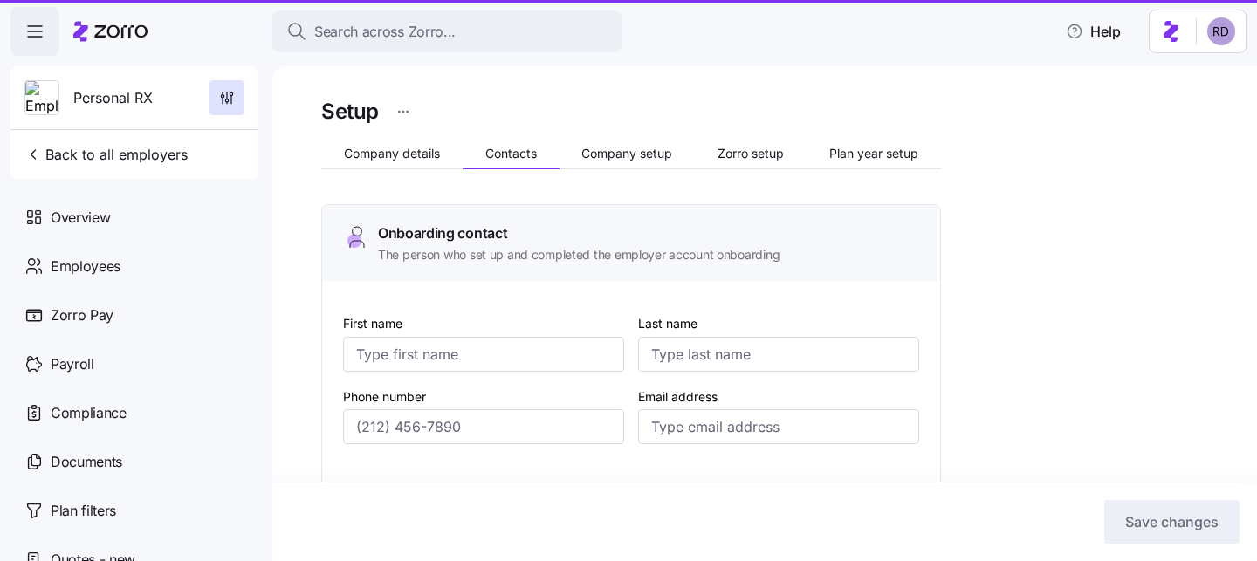
type input "Fine"
type input "cheryl@personalrx.com"
type input "(201) 623-3881"
type input "(917) 685-8188"
type input "(201) 359-3479"
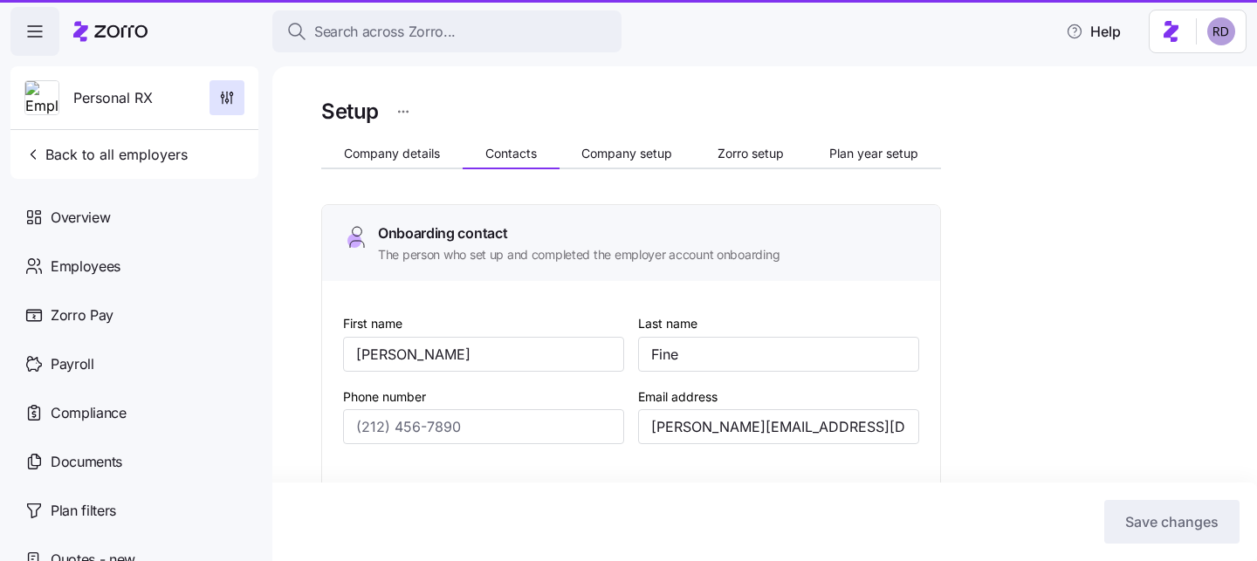
type input "(201) 623-3881"
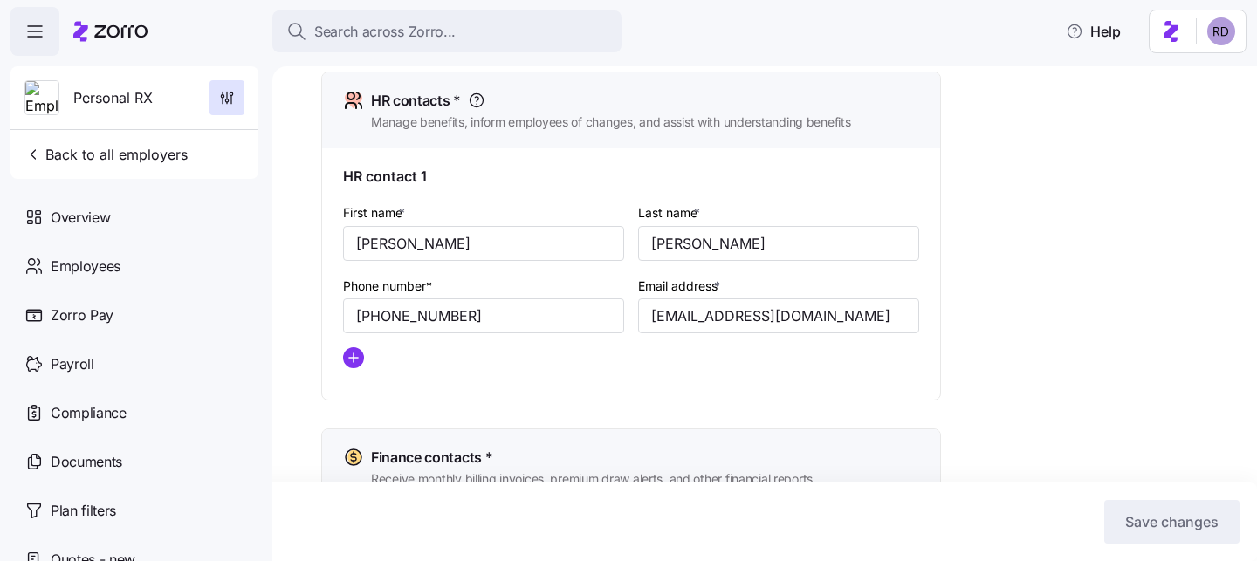
scroll to position [768, 0]
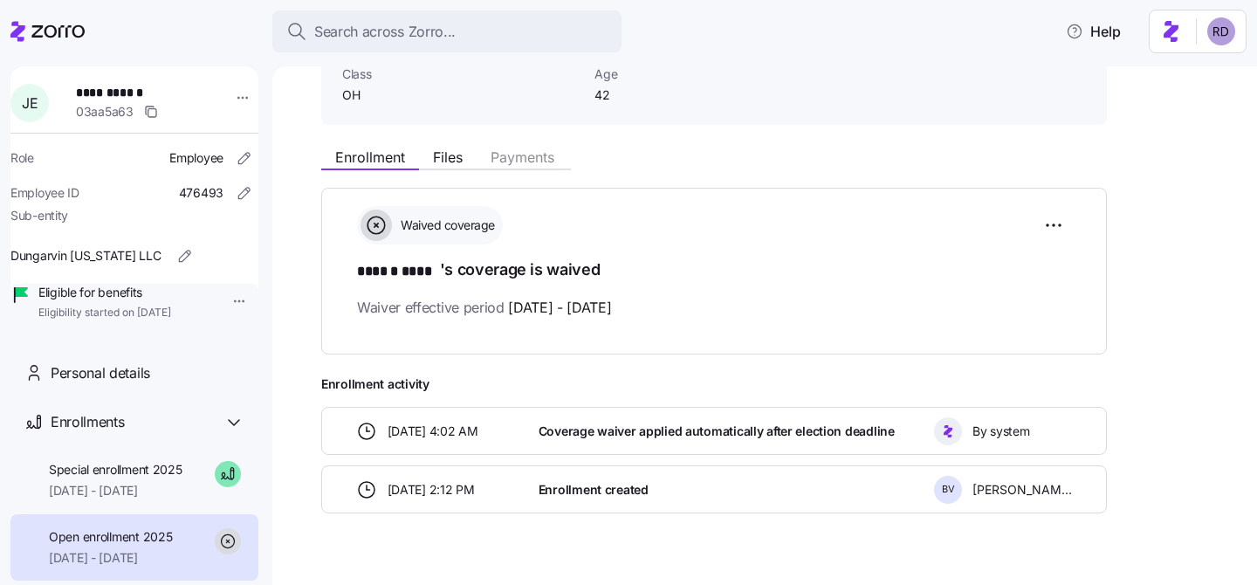
scroll to position [166, 0]
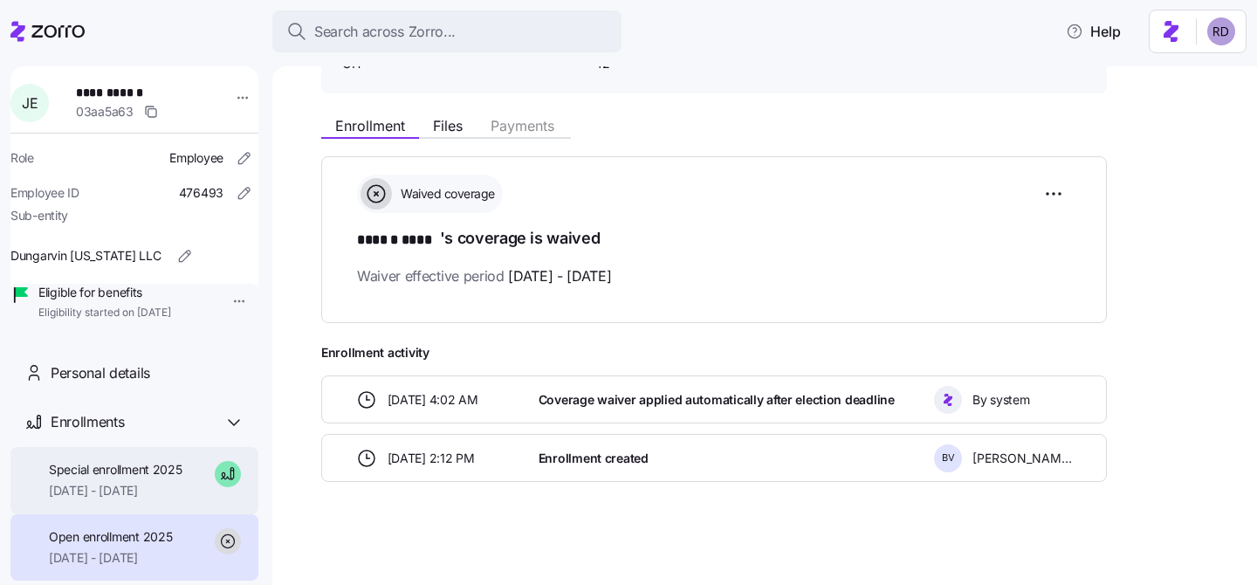
click at [142, 478] on span "Special enrollment 2025" at bounding box center [116, 469] width 134 height 17
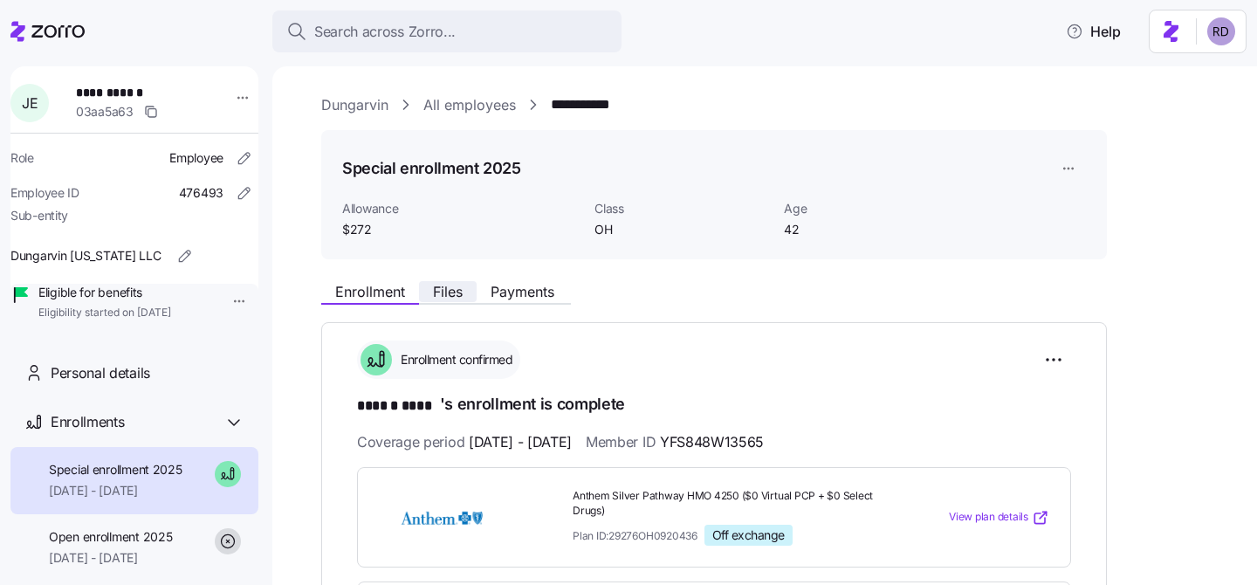
click at [457, 281] on button "Files" at bounding box center [448, 291] width 58 height 21
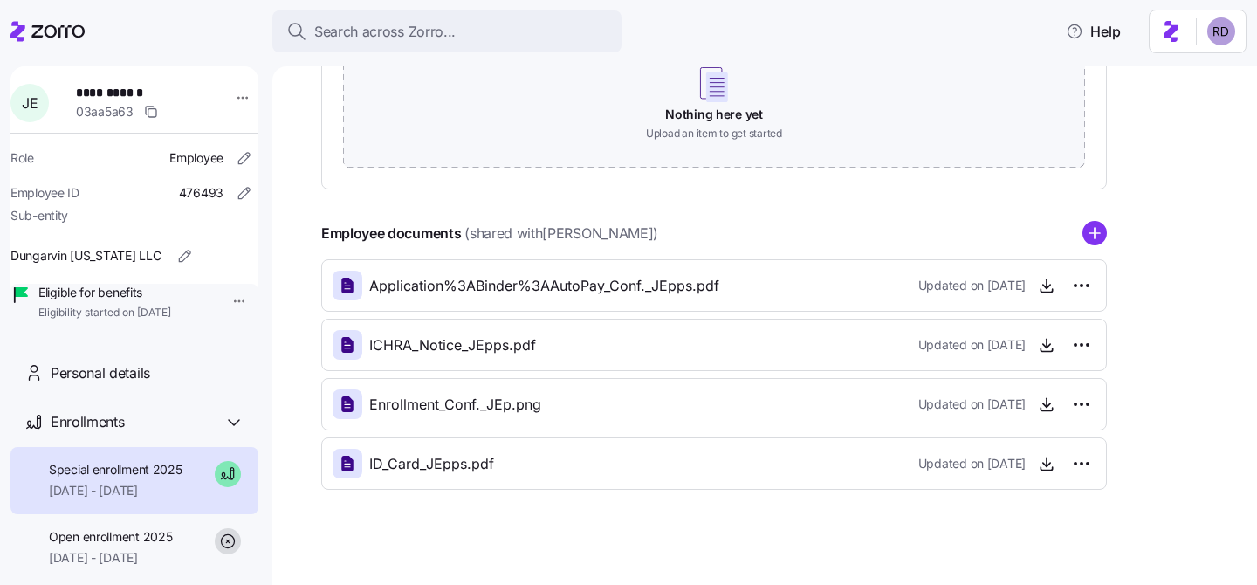
scroll to position [349, 0]
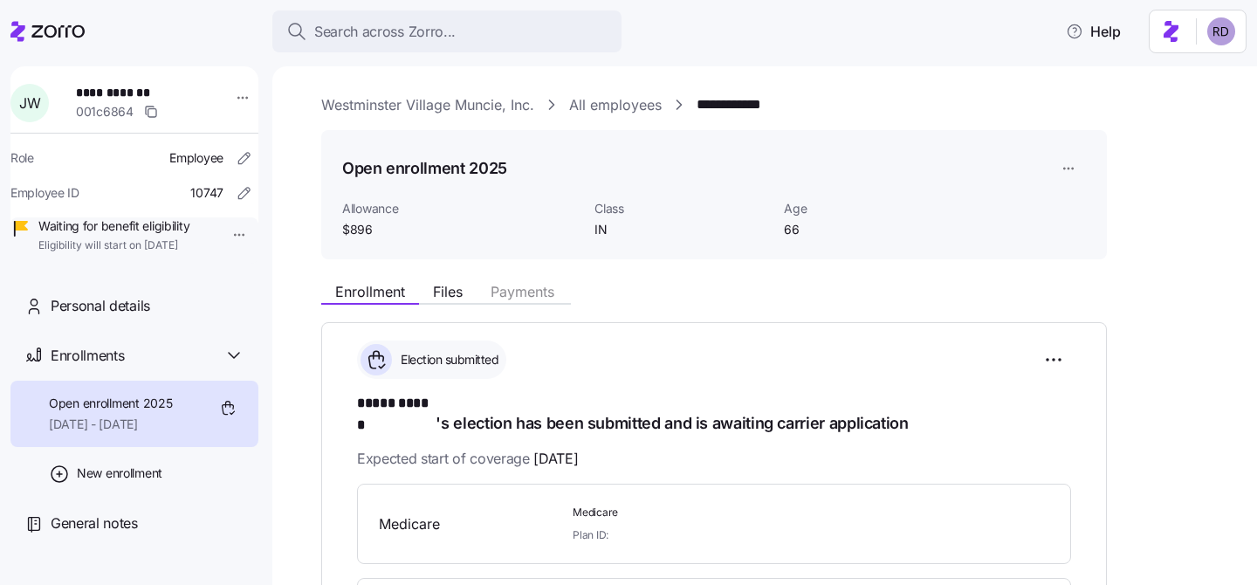
scroll to position [3, 0]
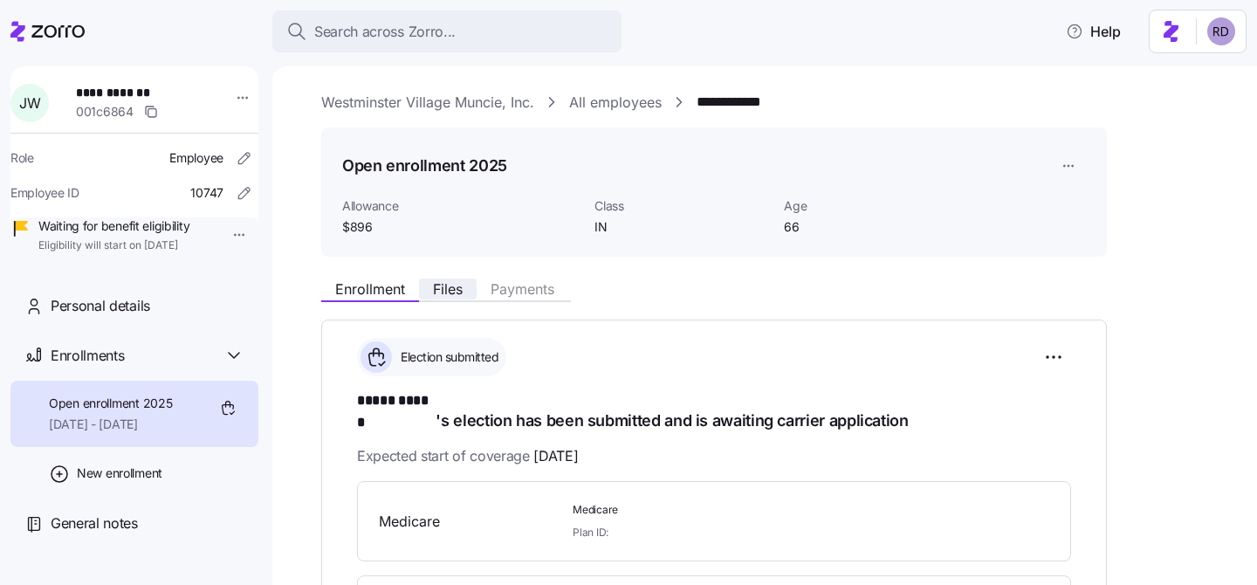
click at [454, 284] on span "Files" at bounding box center [448, 289] width 30 height 14
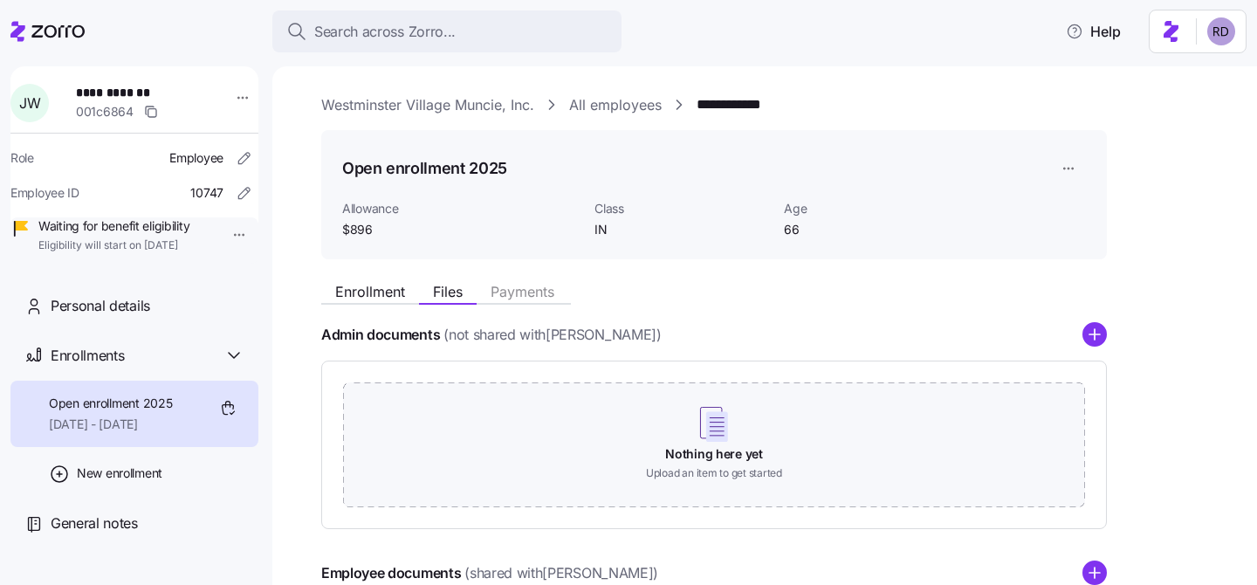
scroll to position [171, 0]
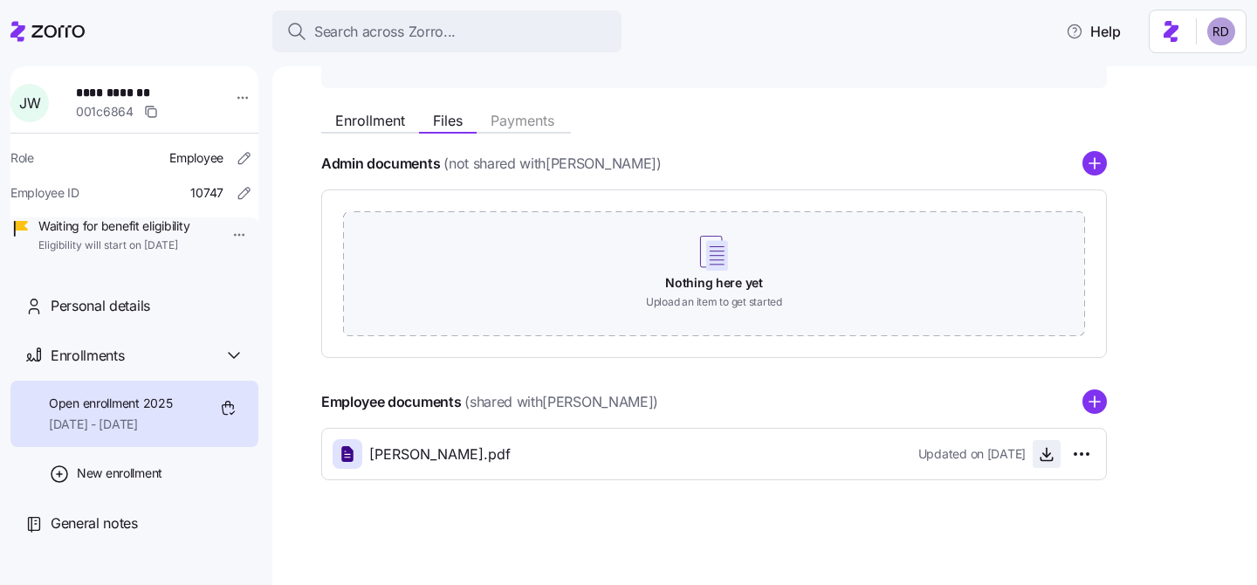
click at [1047, 443] on span "button" at bounding box center [1046, 454] width 26 height 26
click at [1049, 457] on icon "button" at bounding box center [1046, 453] width 17 height 17
click at [595, 122] on div "Enrollment Files Payments" at bounding box center [714, 117] width 786 height 31
click at [1047, 448] on icon "button" at bounding box center [1046, 453] width 17 height 17
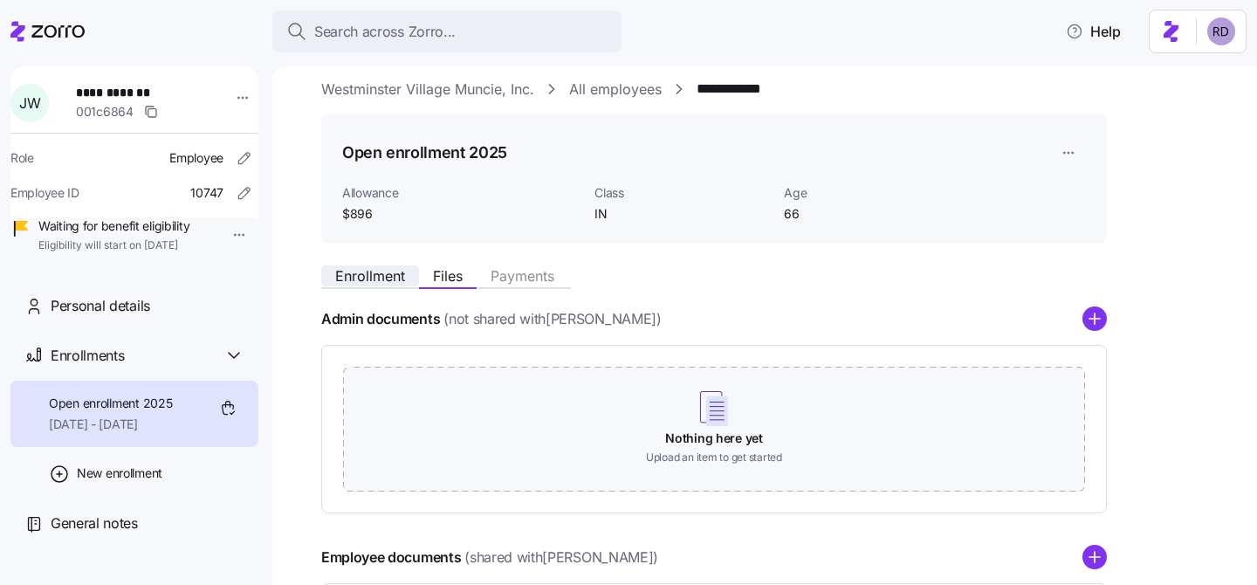
scroll to position [0, 0]
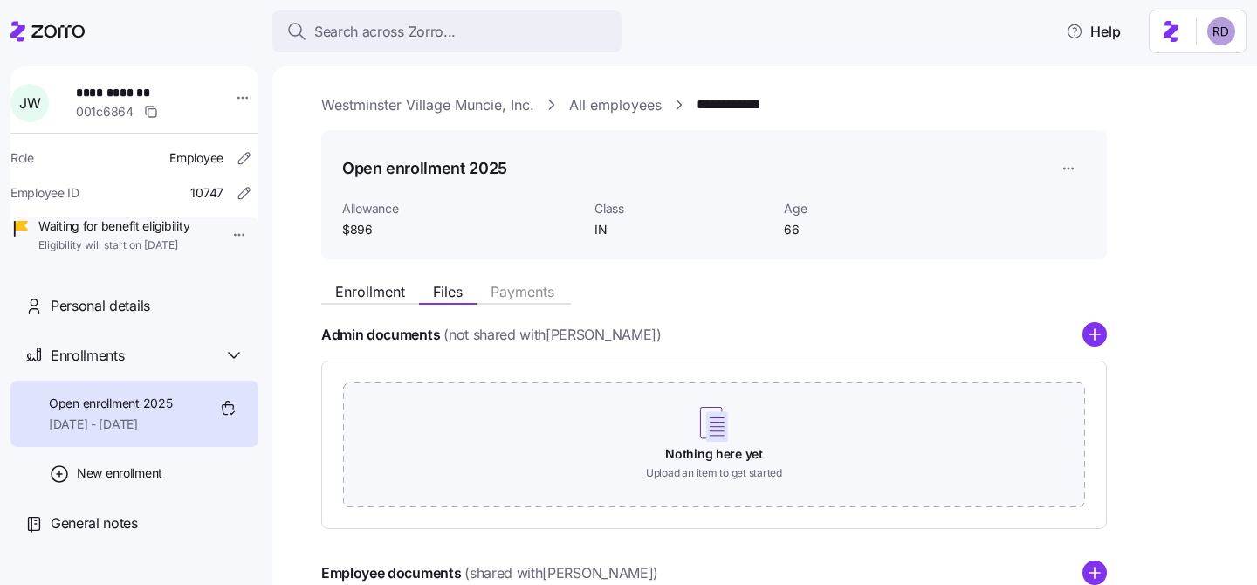
click at [491, 97] on link "Westminster Village Muncie, Inc." at bounding box center [427, 105] width 213 height 22
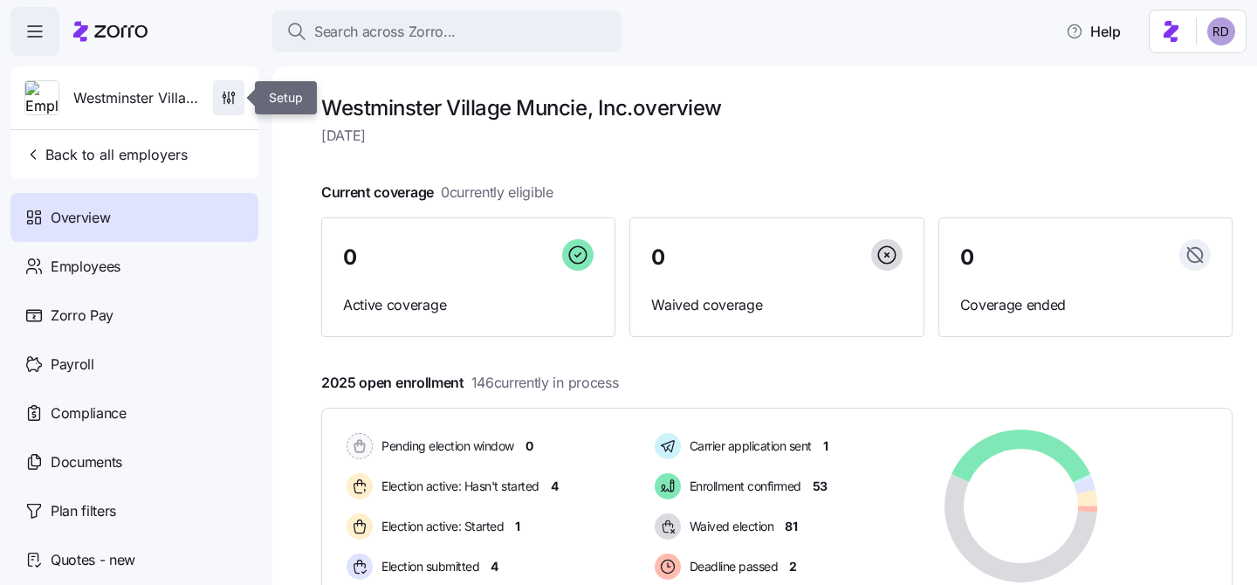
click at [237, 99] on span "button" at bounding box center [229, 97] width 30 height 33
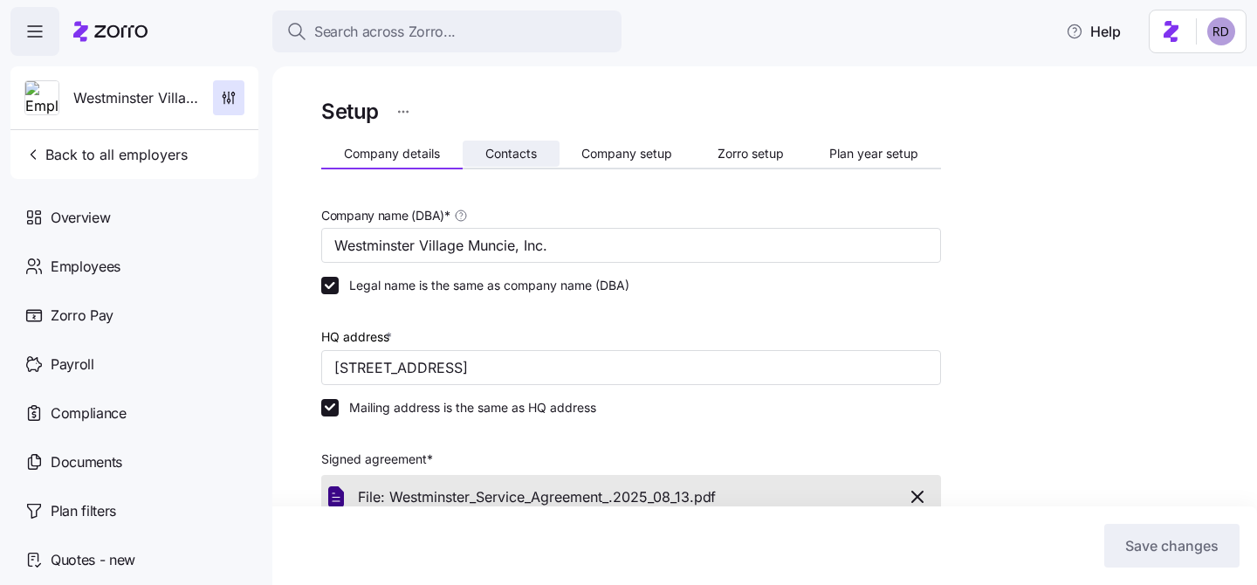
click at [511, 148] on span "Contacts" at bounding box center [510, 154] width 51 height 12
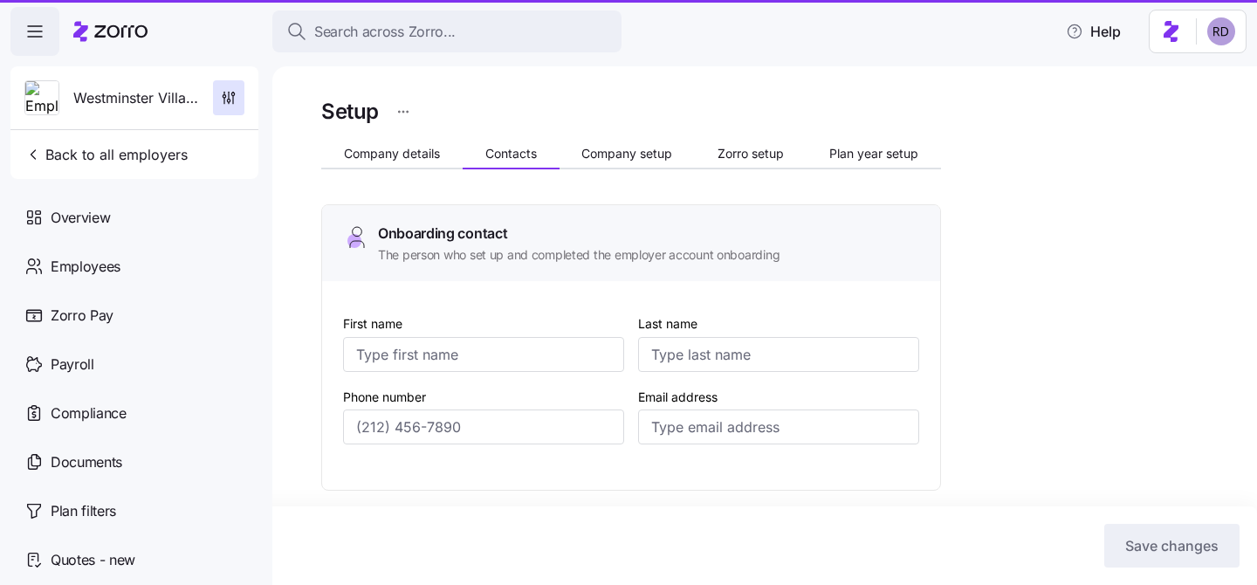
type input "[PERSON_NAME]"
type input "[EMAIL_ADDRESS][DOMAIN_NAME]"
type input "[PERSON_NAME]"
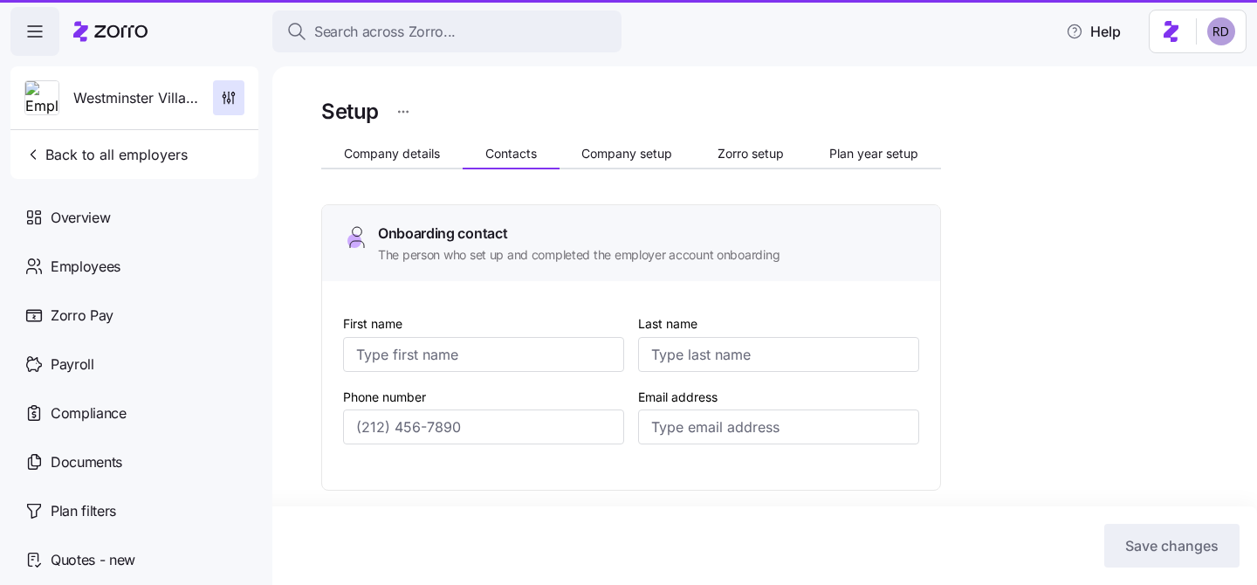
type input "[EMAIL_ADDRESS][DOMAIN_NAME]"
type input "[PERSON_NAME]"
type input "Ivy"
type input "[EMAIL_ADDRESS][DOMAIN_NAME]"
type input "[PERSON_NAME]"
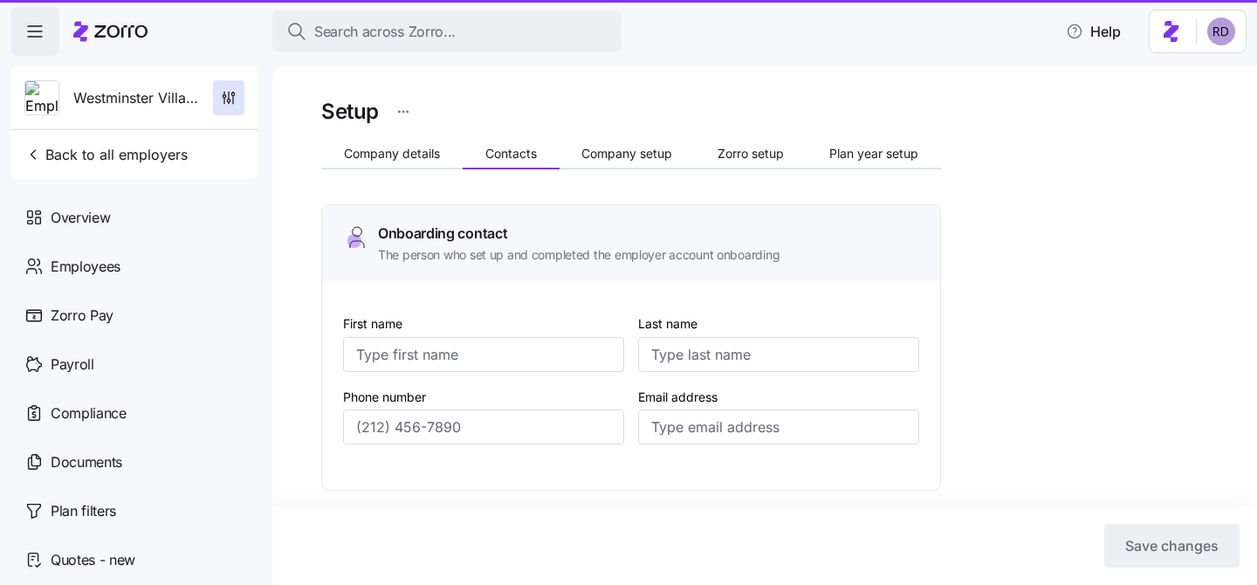
type input "[PERSON_NAME]"
type input "[EMAIL_ADDRESS][DOMAIN_NAME]"
type input "[PHONE_NUMBER]"
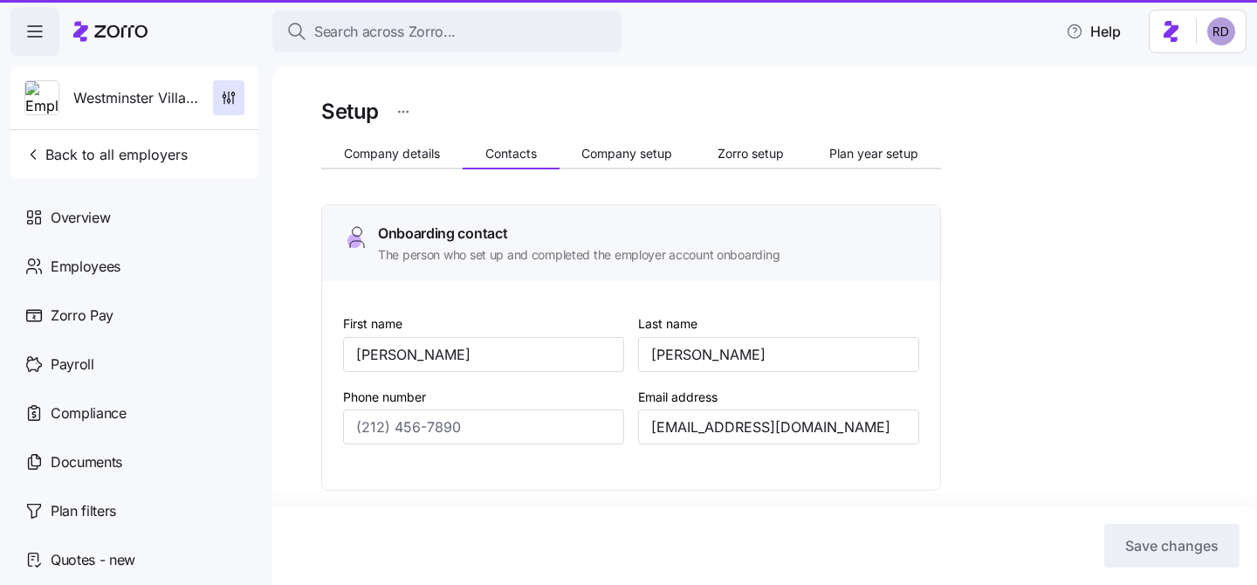
type input "[PHONE_NUMBER]"
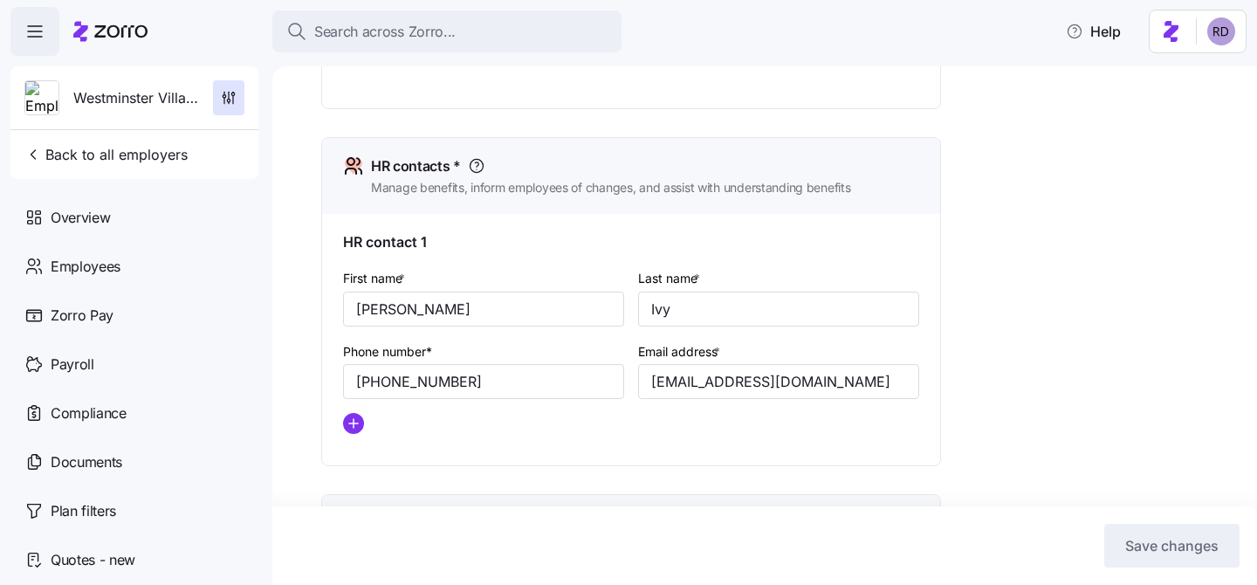
scroll to position [697, 0]
drag, startPoint x: 842, startPoint y: 390, endPoint x: 614, endPoint y: 377, distance: 228.2
click at [614, 377] on div "First name * [PERSON_NAME] Last name * Ivy Phone number* [PHONE_NUMBER] Email a…" at bounding box center [631, 356] width 590 height 195
click at [1091, 296] on div "Setup Company details Contacts Company setup Zorro setup Plan year setup Onboar…" at bounding box center [776, 151] width 911 height 1509
click at [706, 387] on input "[EMAIL_ADDRESS][DOMAIN_NAME]" at bounding box center [778, 380] width 281 height 35
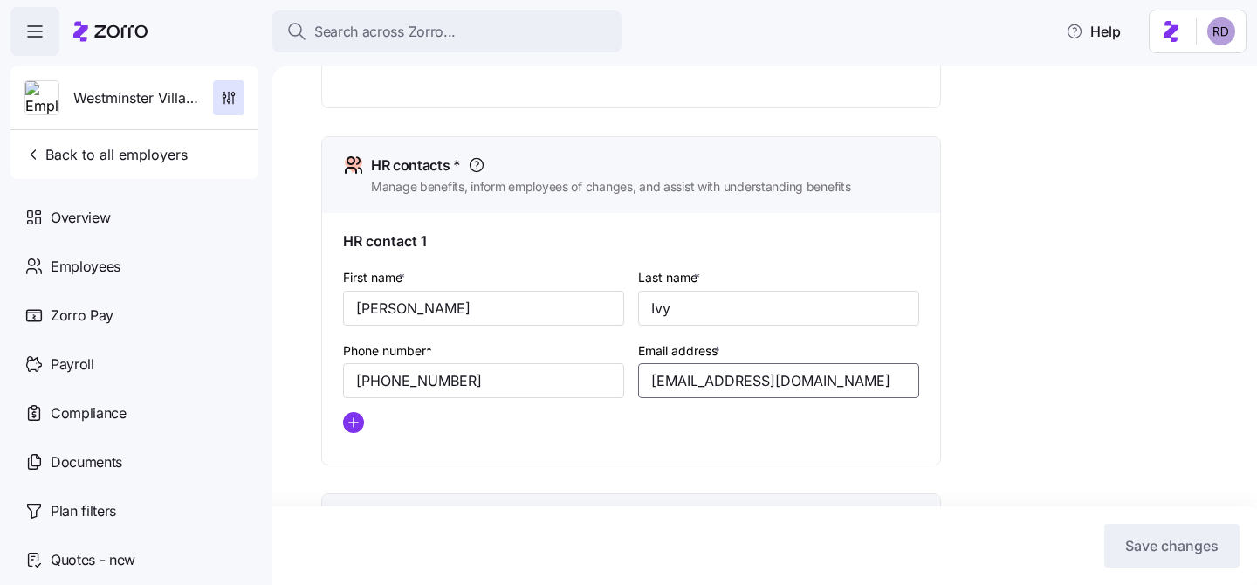
click at [706, 387] on input "[EMAIL_ADDRESS][DOMAIN_NAME]" at bounding box center [778, 380] width 281 height 35
